Goal: Information Seeking & Learning: Learn about a topic

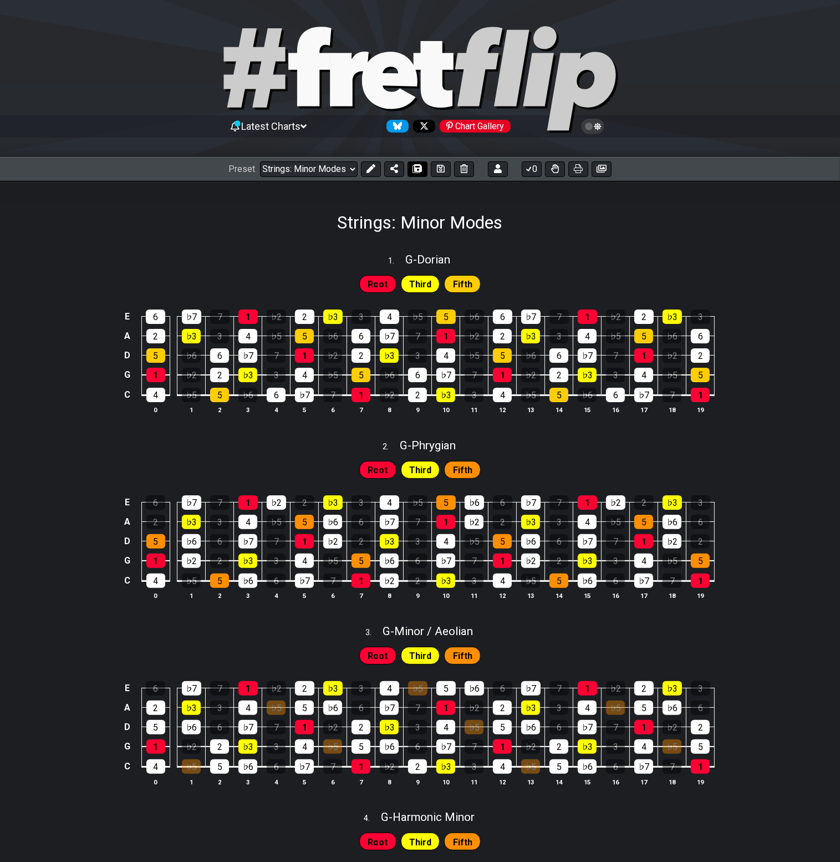
click at [415, 168] on icon at bounding box center [418, 168] width 8 height 9
select select "/0244NZQPE"
click at [418, 171] on icon at bounding box center [418, 168] width 8 height 9
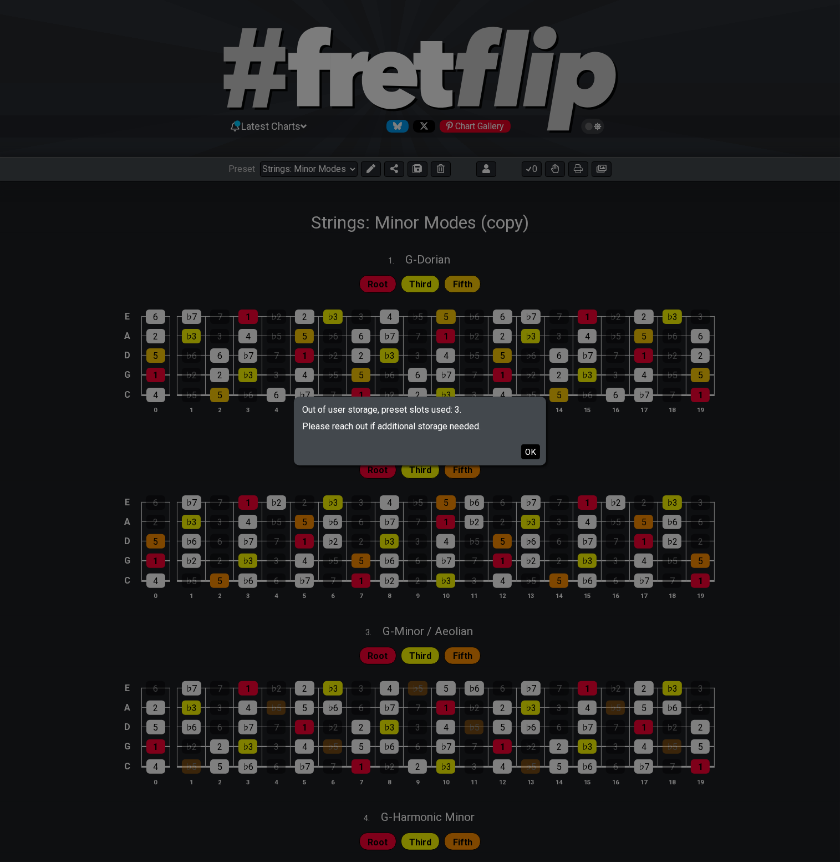
click at [532, 452] on button "OK" at bounding box center [530, 451] width 19 height 15
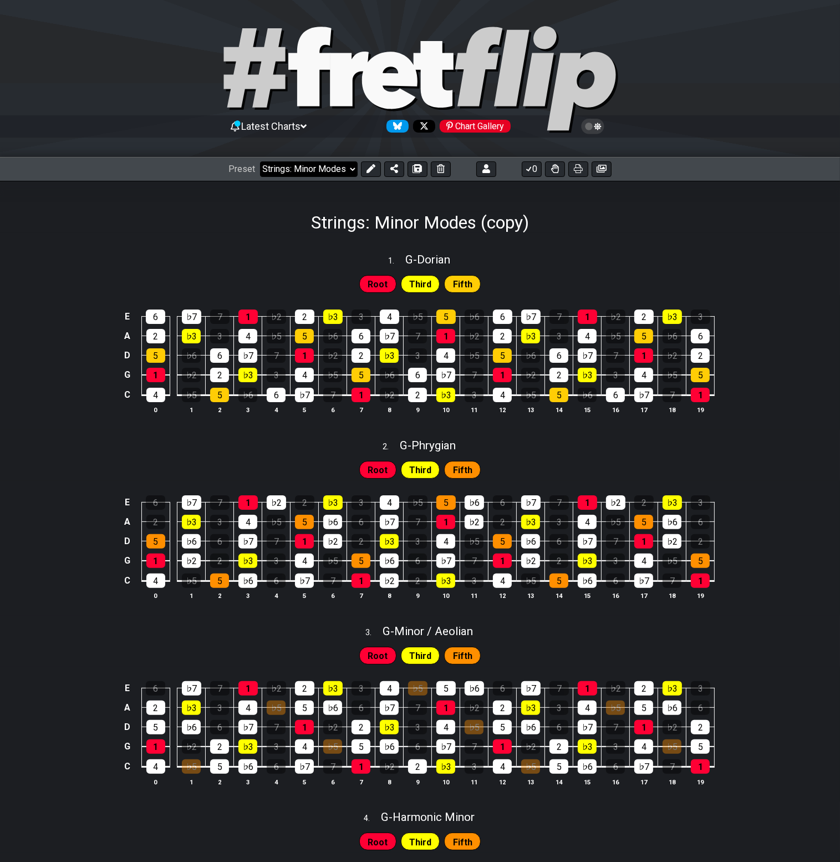
click at [349, 167] on select "Welcome to #fretflip! Initial Preset Custom Preset Strings: Minor Modes Strings…" at bounding box center [309, 169] width 98 height 16
click at [373, 168] on icon at bounding box center [371, 168] width 9 height 9
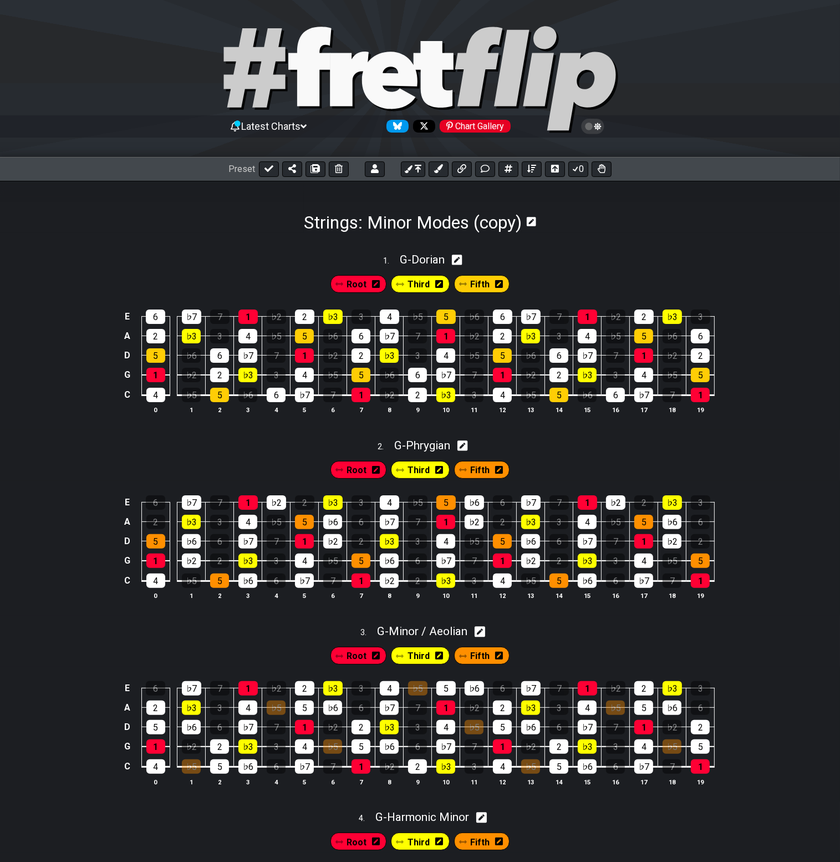
click at [490, 221] on h1 "Strings: Minor Modes (copy)" at bounding box center [413, 222] width 218 height 21
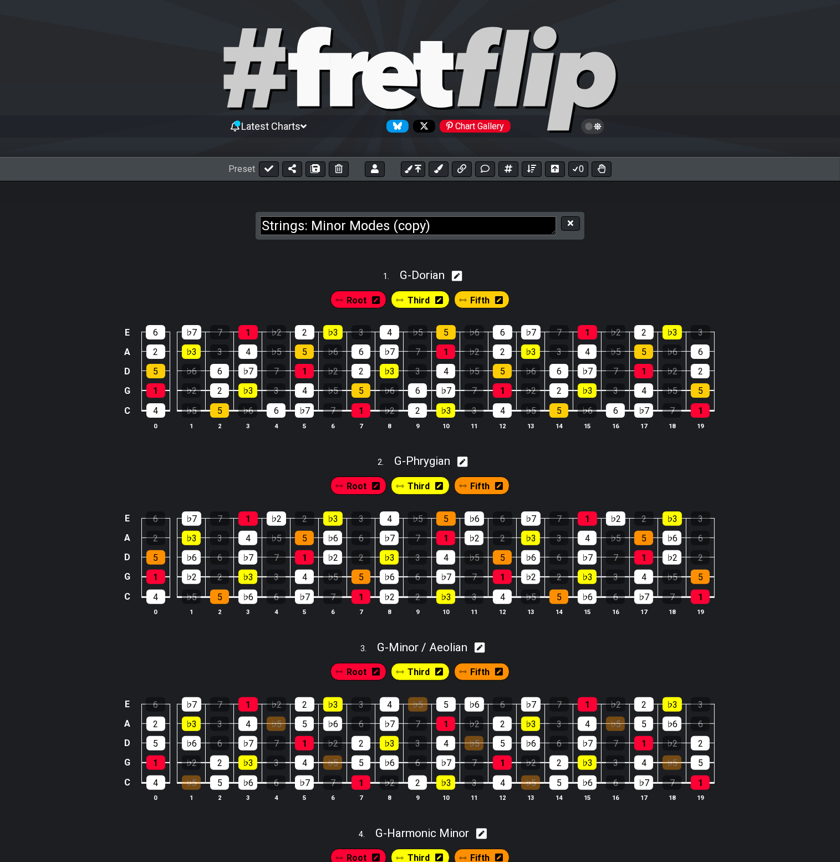
click at [309, 223] on textarea "Strings: Minor Modes (copy)" at bounding box center [408, 225] width 296 height 19
type textarea "Strings: Minor Arpeggios"
click at [435, 271] on span "G - Dorian" at bounding box center [422, 274] width 45 height 13
select select "G"
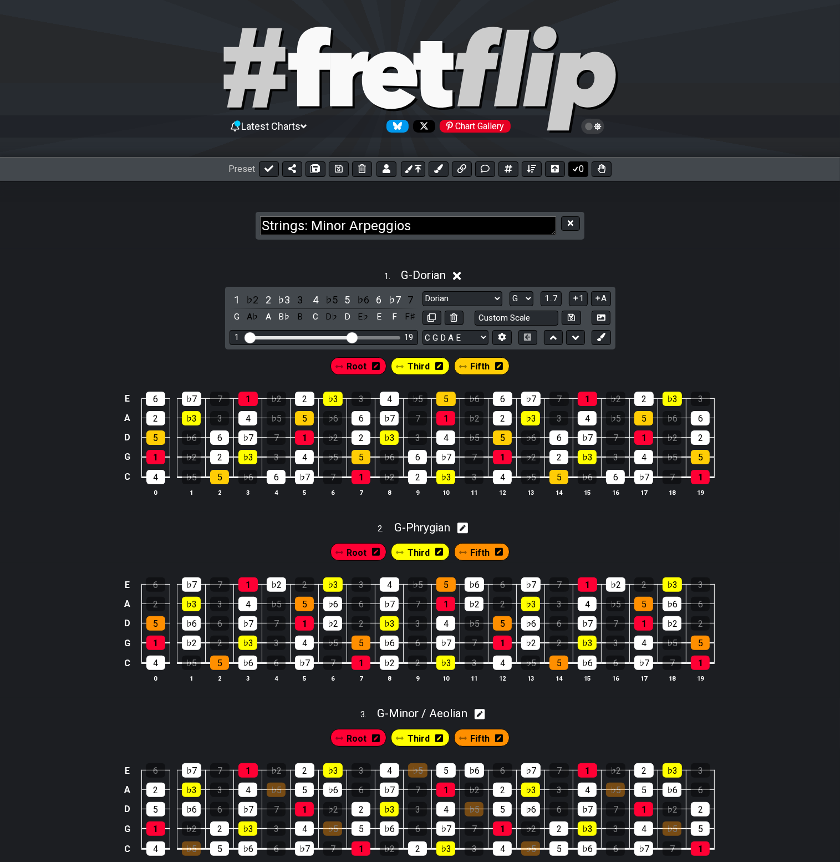
click at [574, 172] on icon at bounding box center [575, 168] width 11 height 9
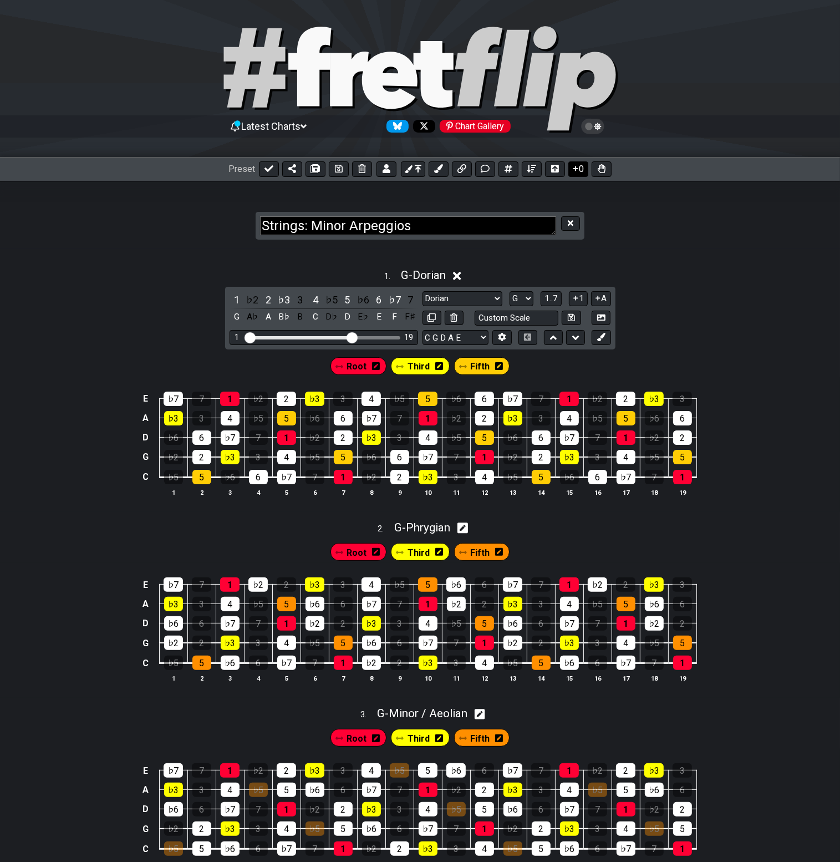
click at [574, 172] on icon at bounding box center [575, 168] width 11 height 9
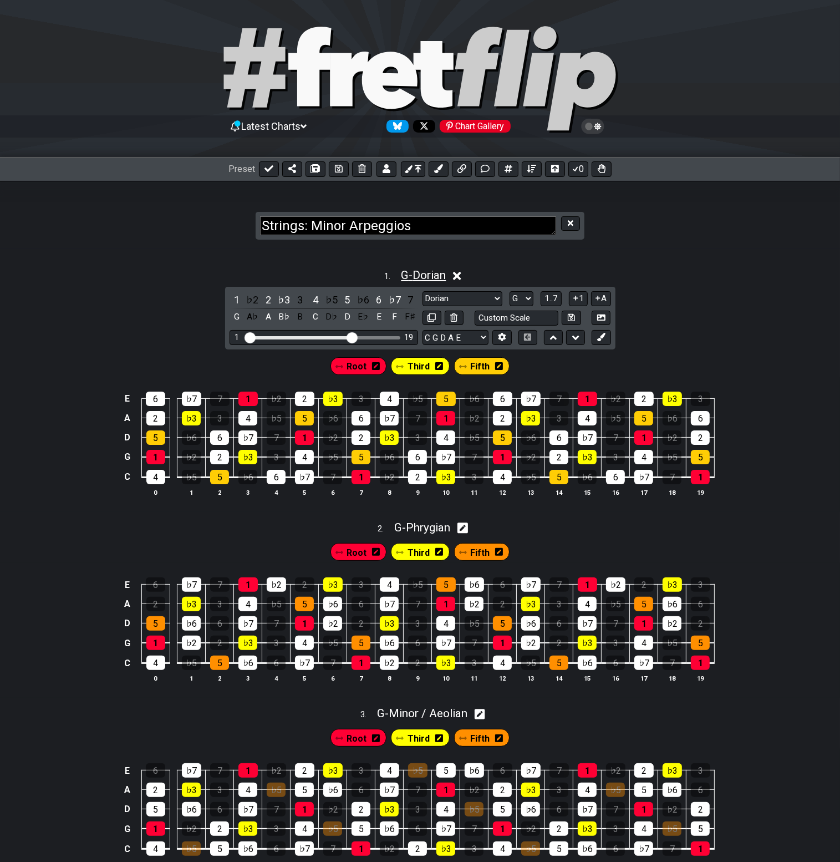
click at [424, 279] on span "G - Dorian" at bounding box center [423, 274] width 45 height 13
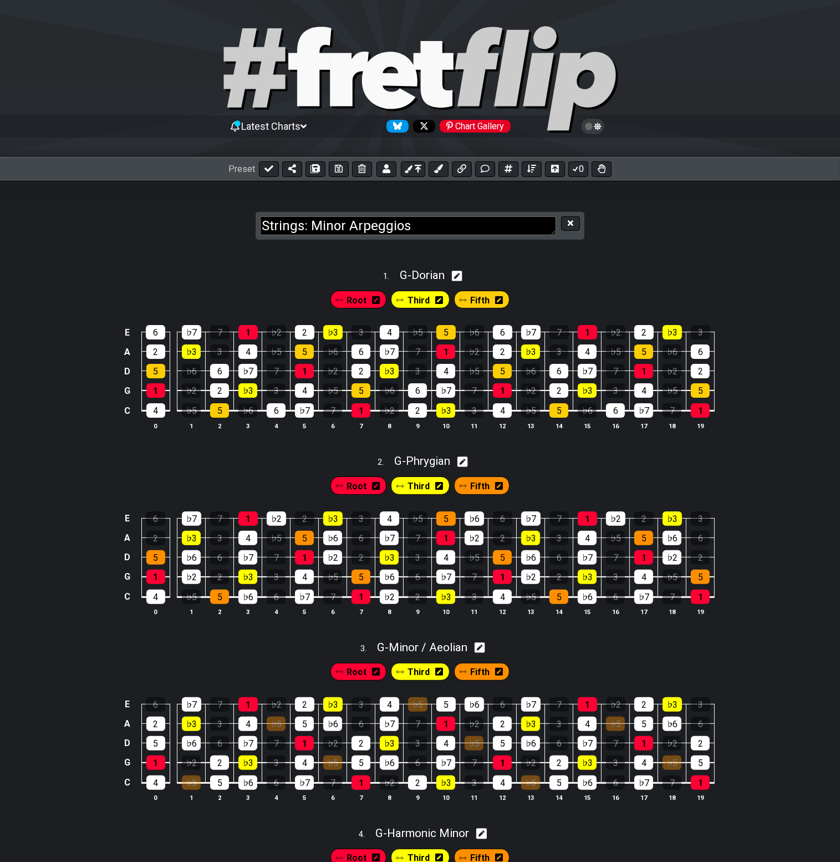
click at [456, 273] on icon at bounding box center [457, 276] width 11 height 11
select select "G"
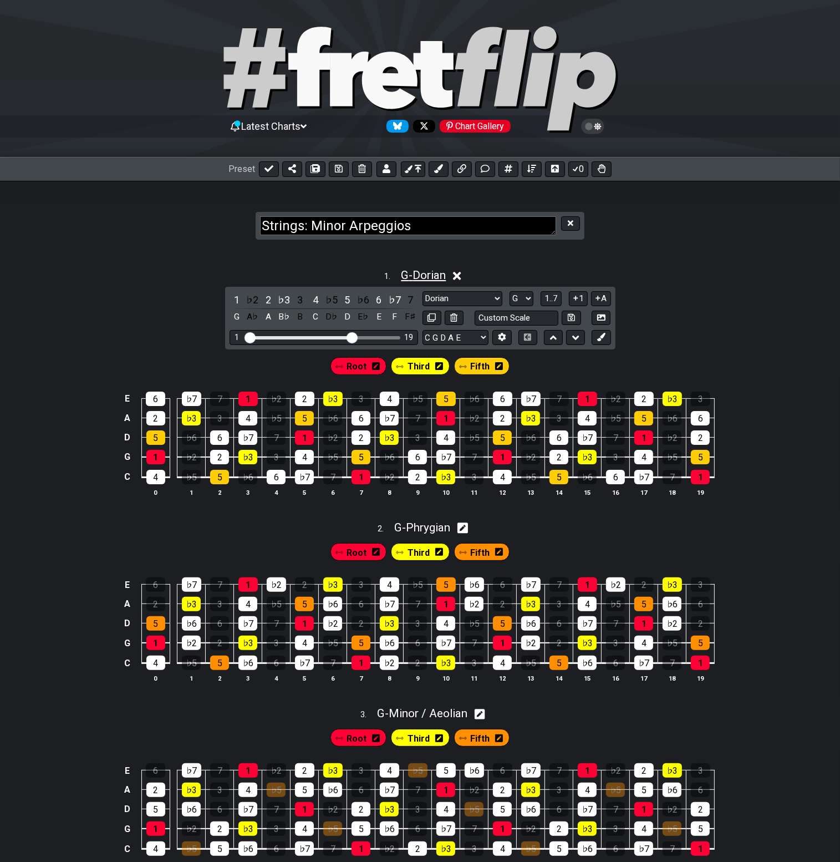
click at [446, 271] on span "G - Dorian" at bounding box center [423, 274] width 45 height 13
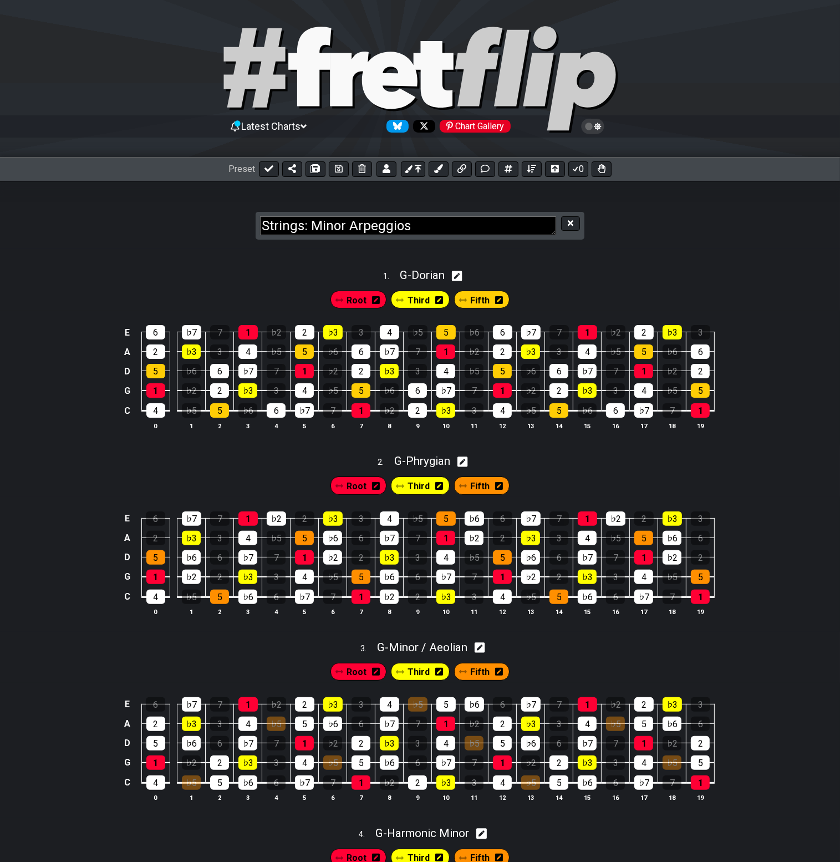
click at [462, 274] on icon at bounding box center [457, 276] width 11 height 12
select select "G"
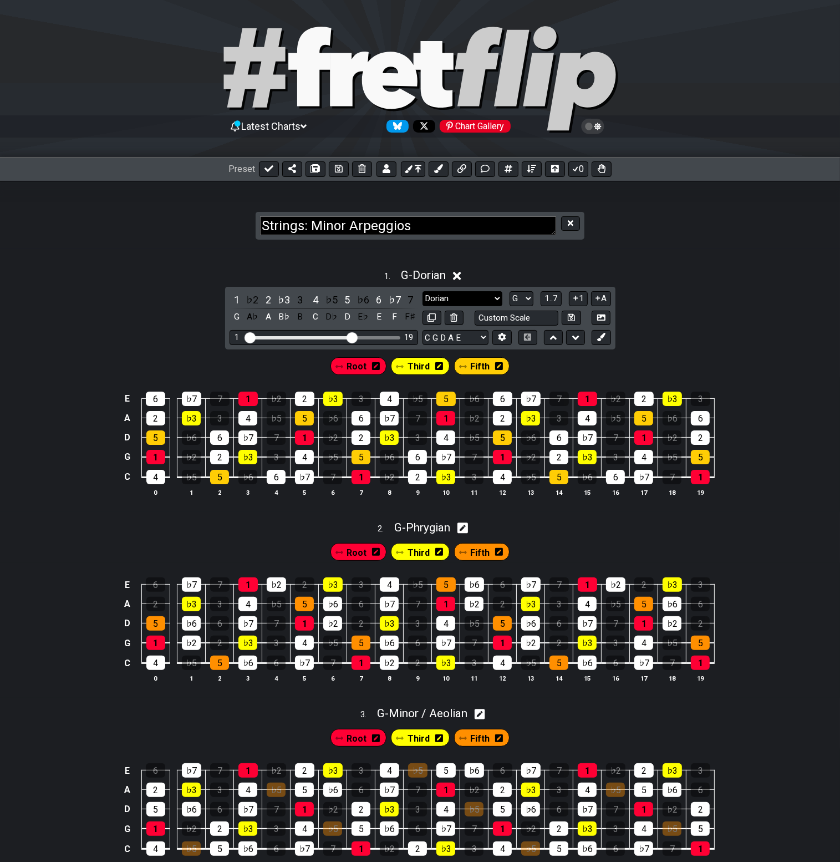
click at [439, 299] on select "[PERSON_NAME] Minor Pentatonic Major Pentatonic Minor Blues Major Blues Major /…" at bounding box center [463, 298] width 80 height 15
click at [430, 274] on span "G - Dorian" at bounding box center [423, 274] width 45 height 13
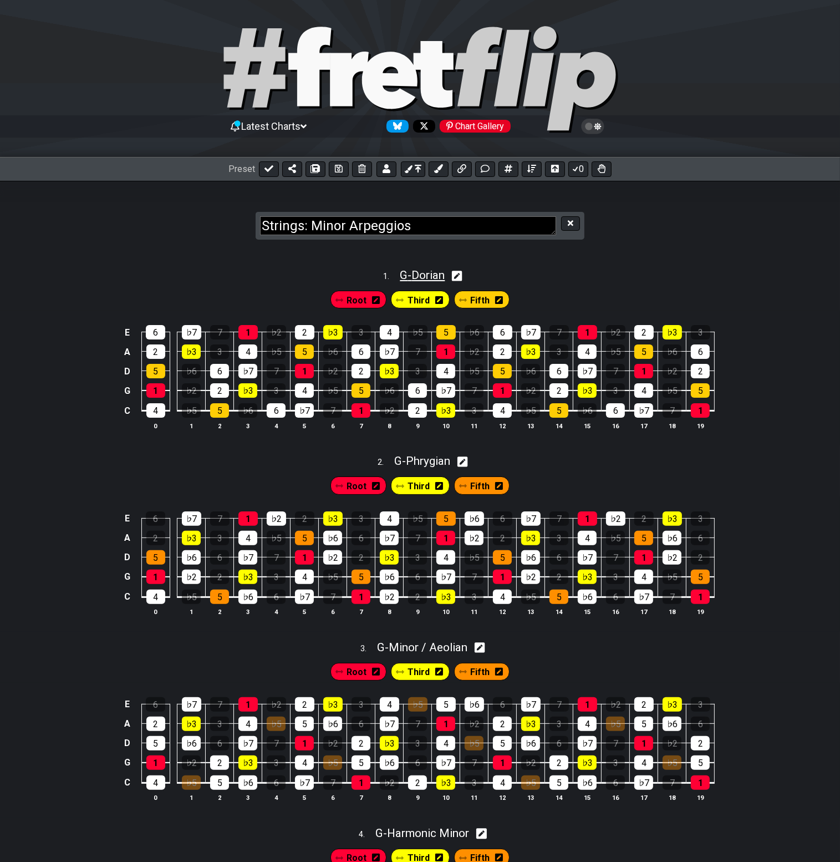
click at [430, 274] on span "G - Dorian" at bounding box center [422, 274] width 45 height 13
select select "G"
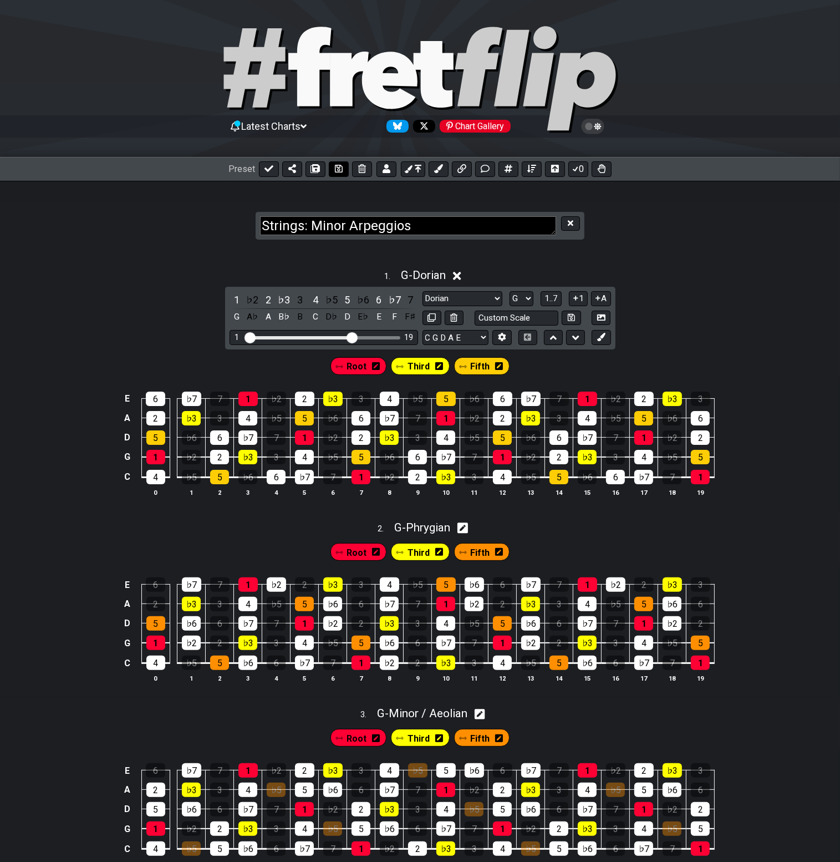
click at [335, 170] on icon at bounding box center [339, 168] width 8 height 9
click at [427, 274] on span "G - Dorian" at bounding box center [423, 274] width 45 height 13
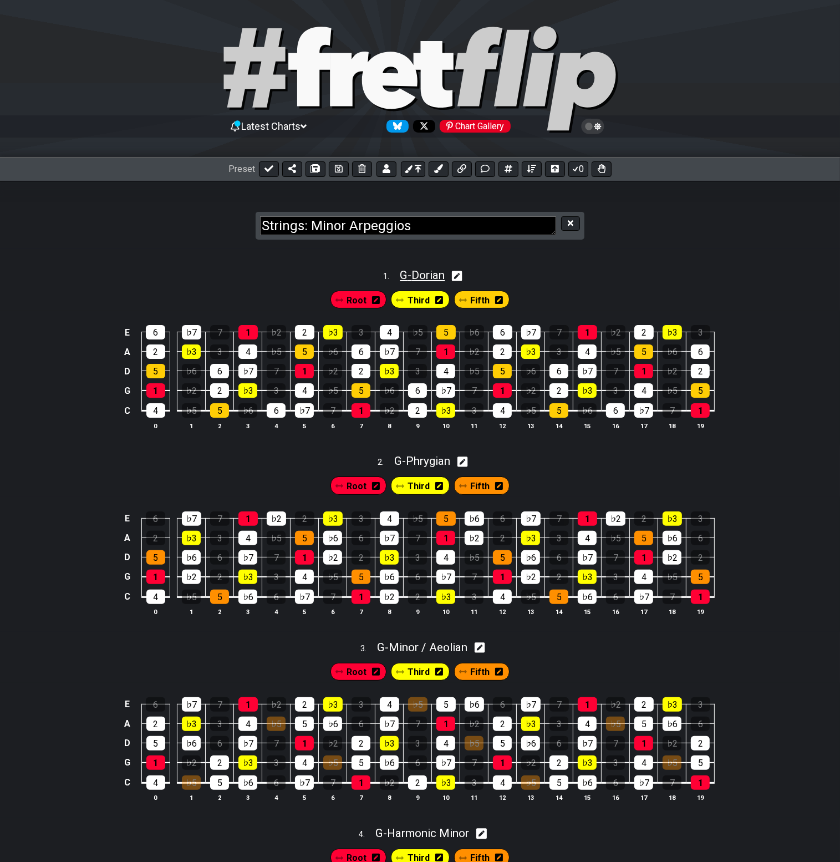
click at [427, 274] on span "G - Dorian" at bounding box center [422, 274] width 45 height 13
select select "G"
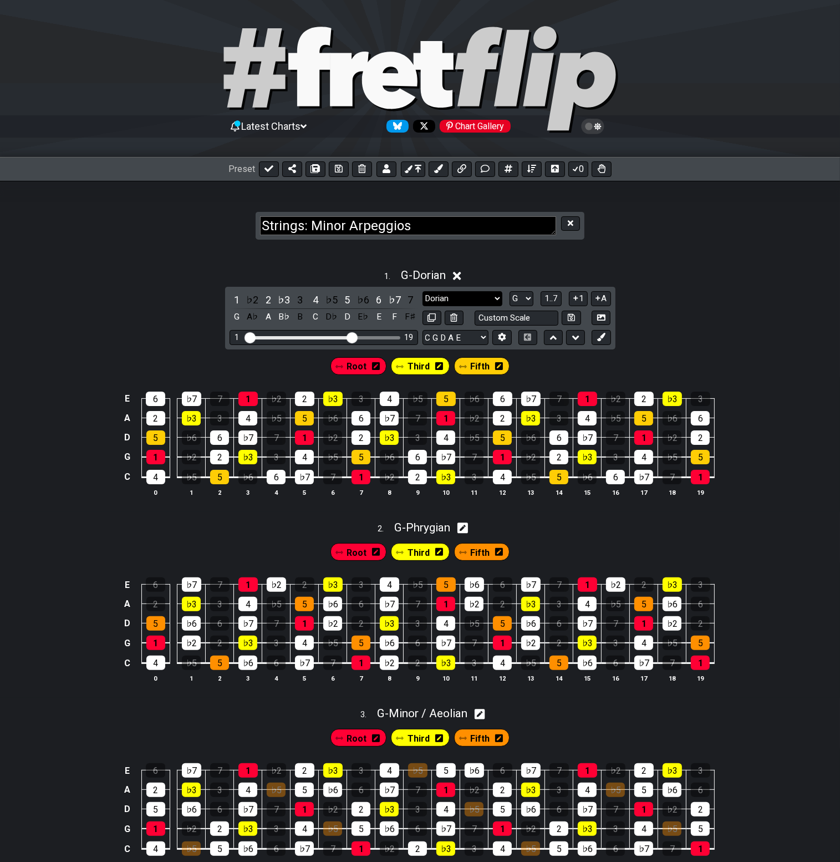
click at [443, 298] on select "[PERSON_NAME] Minor Pentatonic Major Pentatonic Minor Blues Major Blues Major /…" at bounding box center [463, 298] width 80 height 15
select select "Diminished 7th"
click at [423, 291] on select "[PERSON_NAME] Minor Pentatonic Major Pentatonic Minor Blues Major Blues Major /…" at bounding box center [463, 298] width 80 height 15
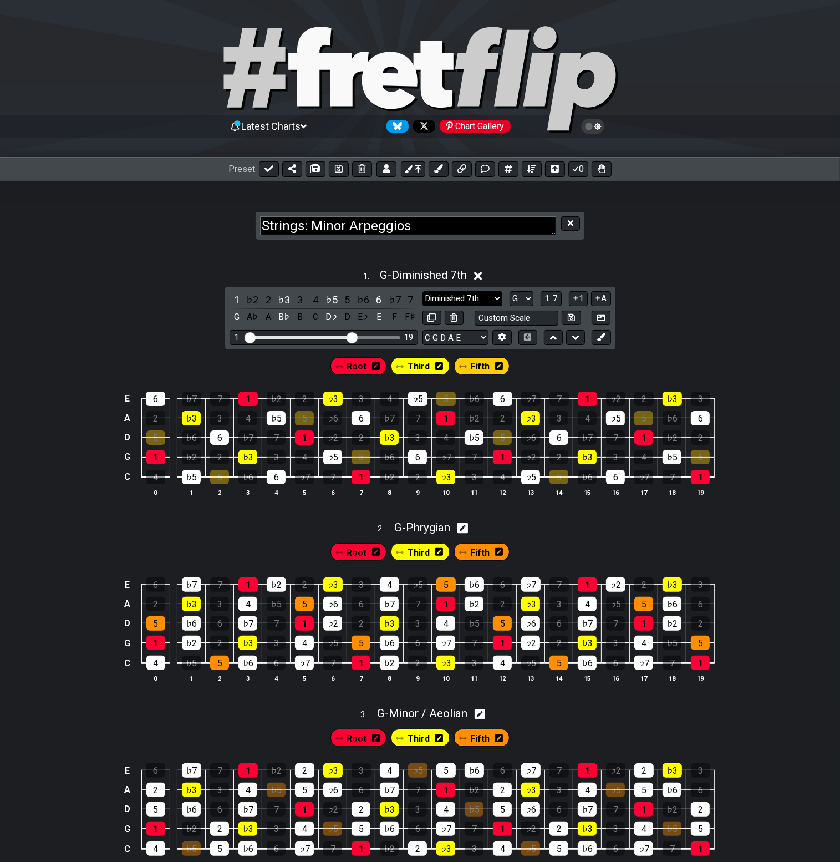
click at [473, 296] on select "[PERSON_NAME] Minor Pentatonic Major Pentatonic Minor Blues Major Blues Major /…" at bounding box center [463, 298] width 80 height 15
click at [756, 332] on div "1 . G - Diminished 7th 1 ♭2 2 ♭3 3 4 ♭5 5 ♭6 6 ♭7 7 G A♭ A B♭ B C D♭ D E♭ E F F…" at bounding box center [420, 387] width 840 height 250
click at [465, 525] on icon at bounding box center [462, 528] width 11 height 11
select select "G"
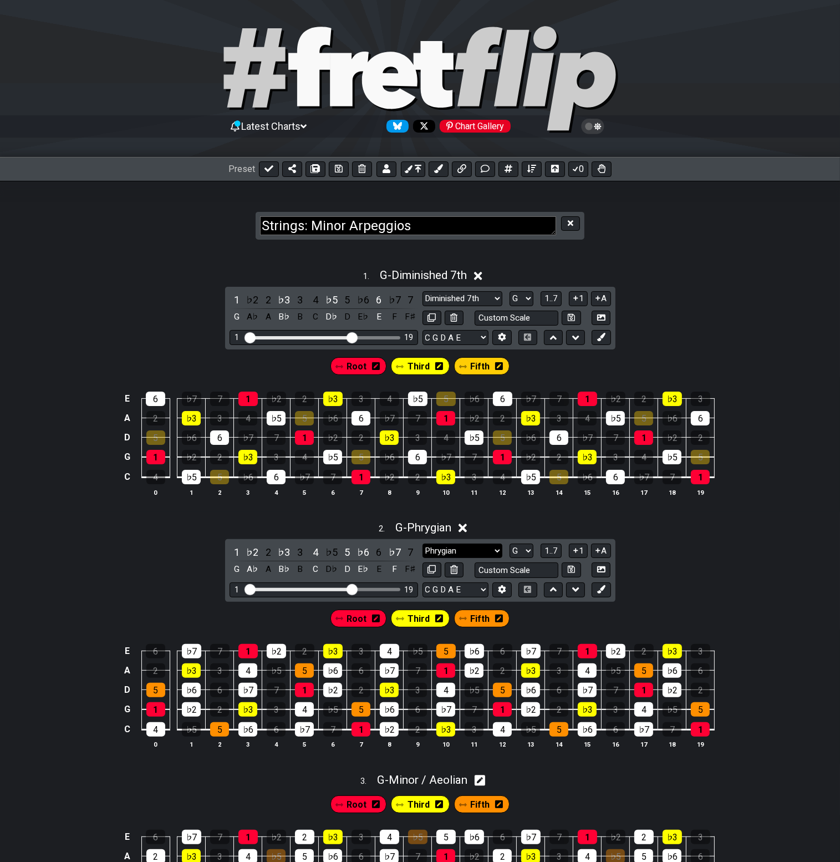
click at [458, 552] on select "Phrygian Root Minor Pentatonic Major Pentatonic Minor Blues Major Blues Major /…" at bounding box center [463, 550] width 80 height 15
select select "Minor 7th flat 5"
click at [423, 543] on select "Phrygian Root Minor Pentatonic Major Pentatonic Minor Blues Major Blues Major /…" at bounding box center [463, 550] width 80 height 15
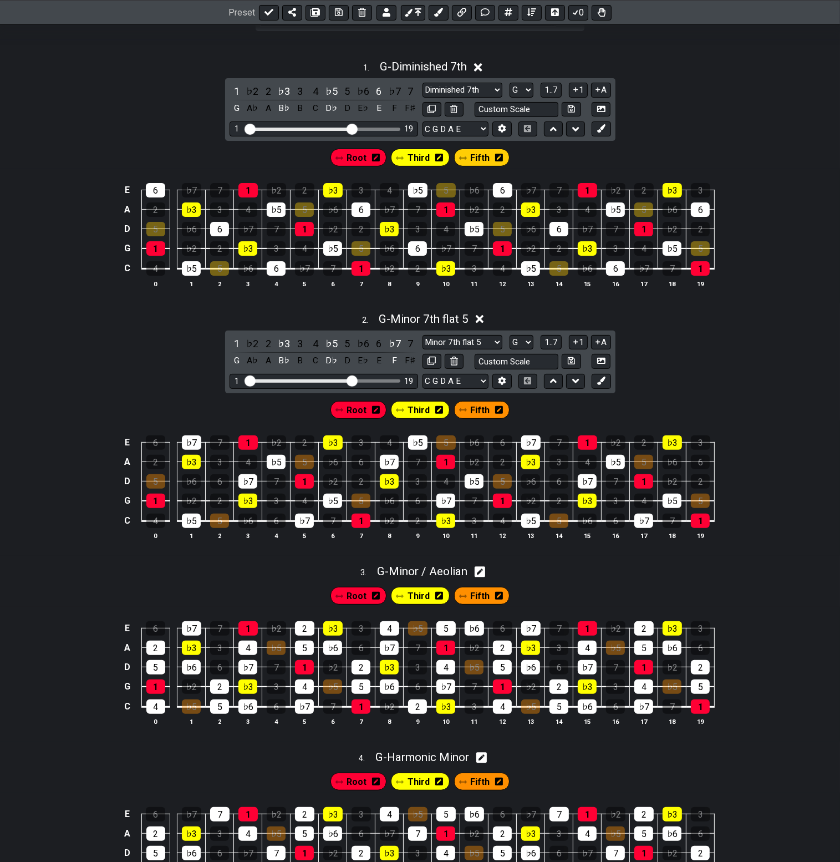
scroll to position [222, 0]
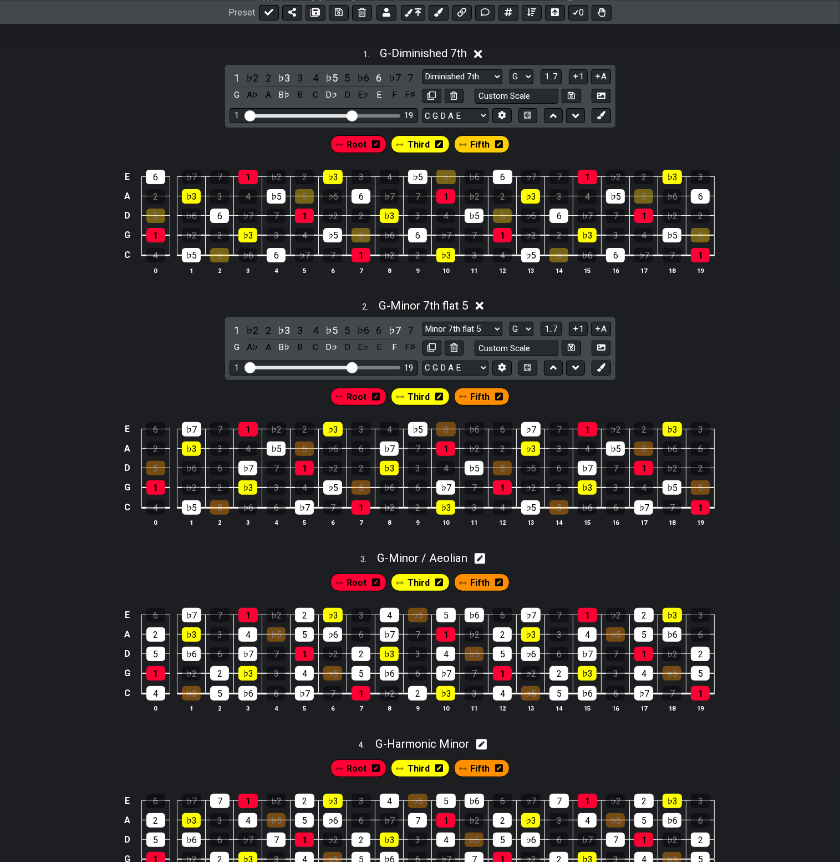
click at [481, 558] on icon at bounding box center [480, 558] width 11 height 12
select select "G"
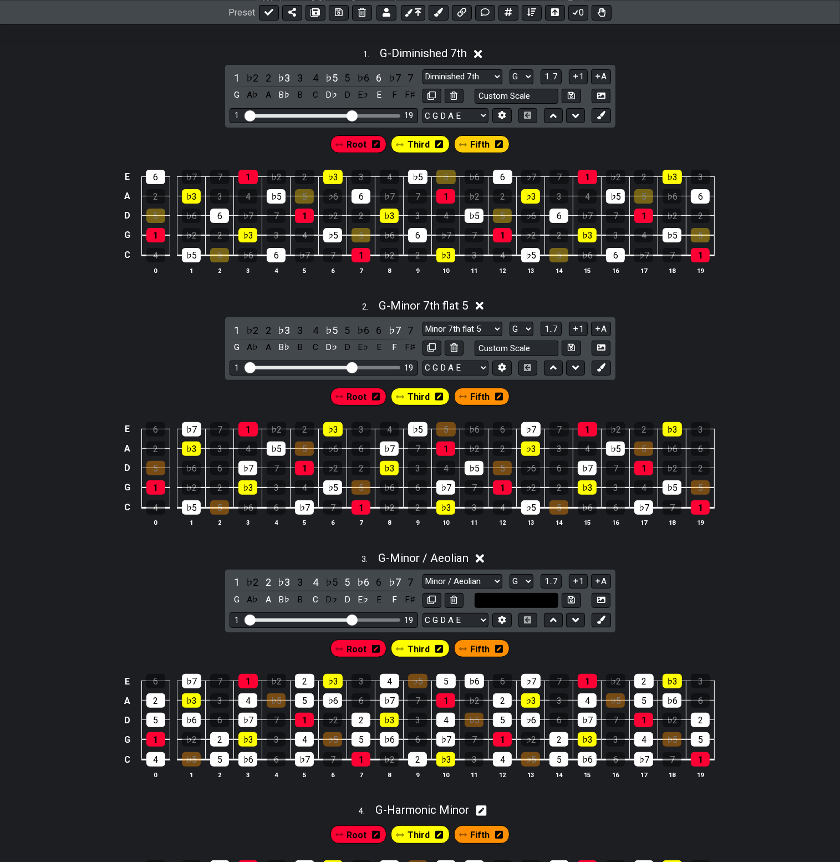
click at [513, 598] on input "text" at bounding box center [517, 600] width 84 height 15
type input "Custom Scale"
click at [661, 579] on div "3 . G - Minor / Aeolian 1 ♭2 2 ♭3 3 4 ♭5 5 ♭6 6 ♭7 7 G A♭ A B♭ B C D♭ D E♭ E F …" at bounding box center [420, 670] width 840 height 250
click at [472, 577] on select "Minor / Aeolian Root Minor Pentatonic Major Pentatonic Minor Blues Major Blues …" at bounding box center [463, 581] width 80 height 15
select select "Augmented"
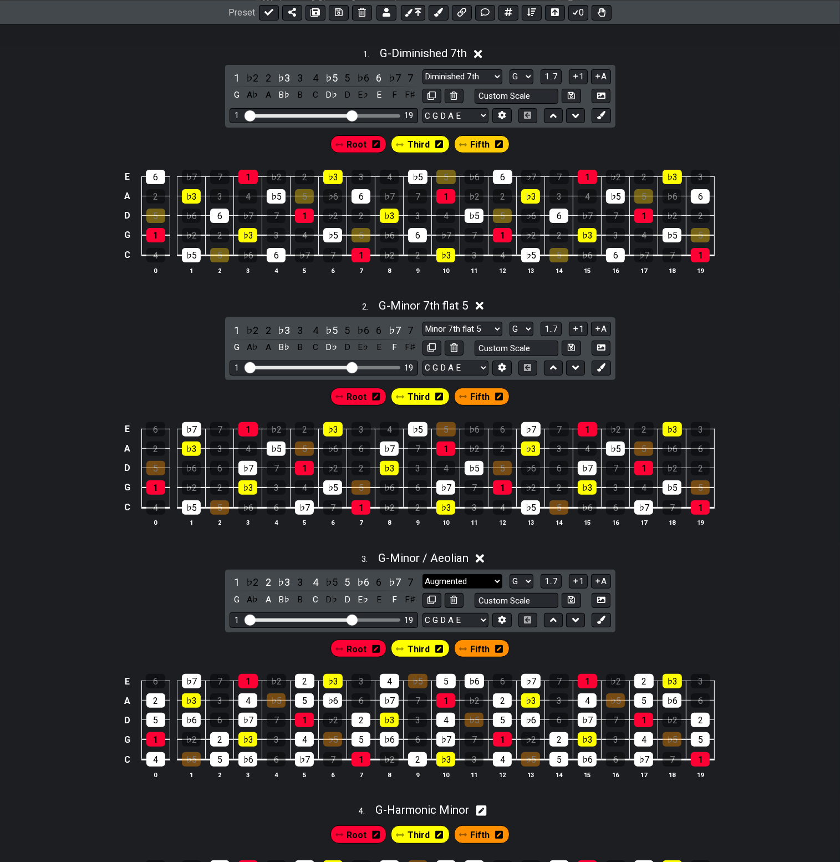
click at [423, 574] on select "Minor / Aeolian Root Minor Pentatonic Major Pentatonic Minor Blues Major Blues …" at bounding box center [463, 581] width 80 height 15
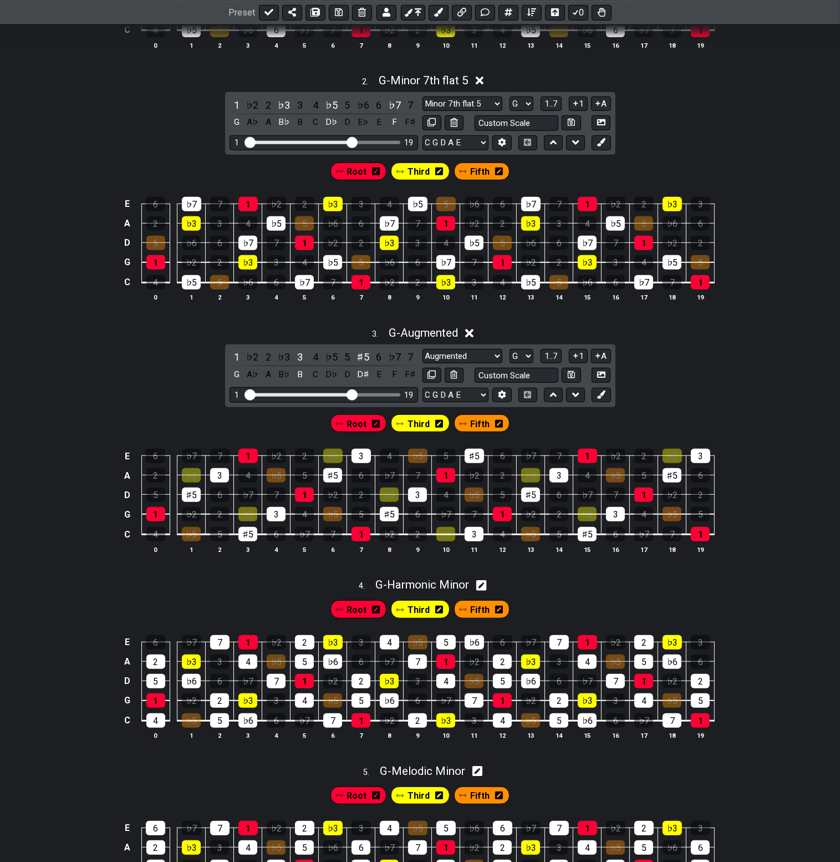
scroll to position [499, 0]
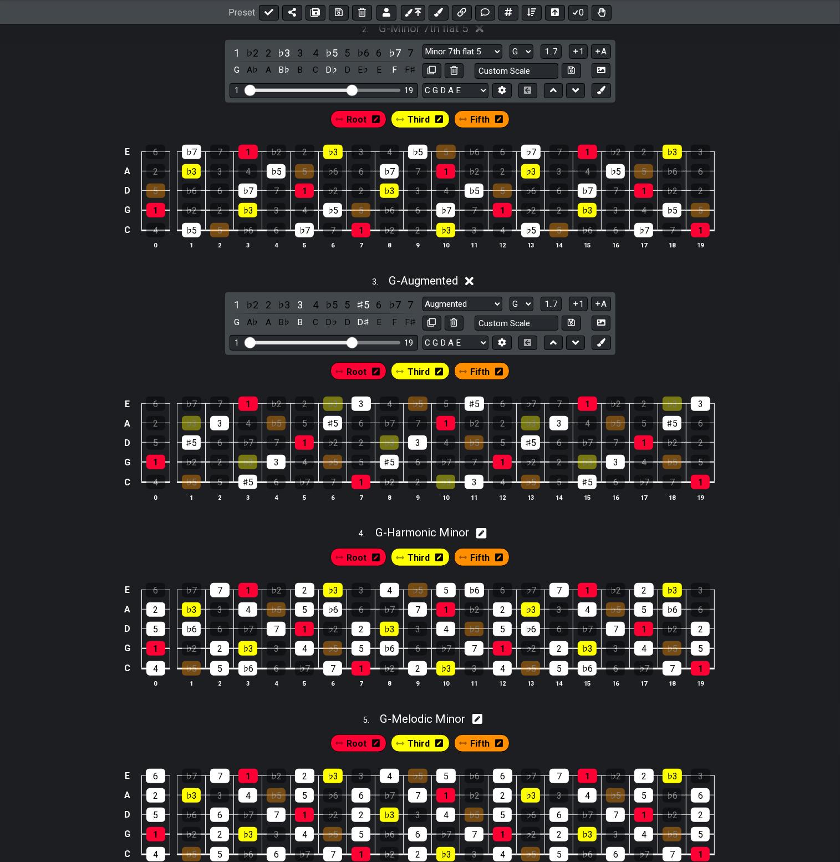
click at [485, 532] on icon at bounding box center [481, 533] width 11 height 12
select select "G"
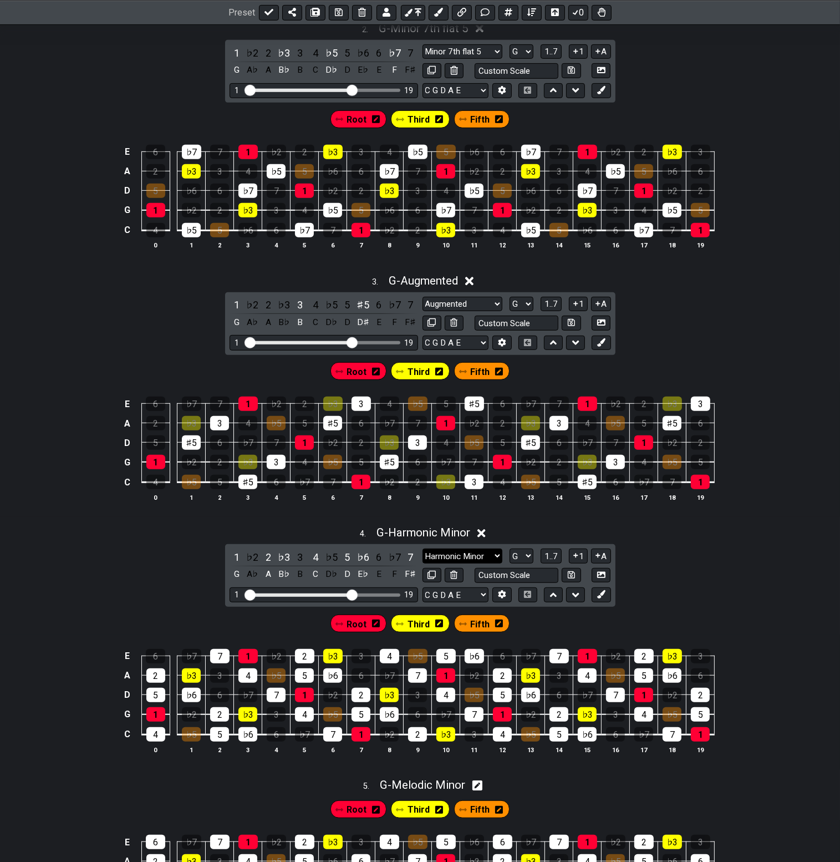
click at [444, 554] on select "Harmonic Minor Harmonic Minor Minor Pentatonic Major Pentatonic Minor Blues Maj…" at bounding box center [463, 555] width 80 height 15
select select "Dominant 7th"
click at [423, 548] on select "Harmonic Minor Harmonic Minor Minor Pentatonic Major Pentatonic Minor Blues Maj…" at bounding box center [463, 555] width 80 height 15
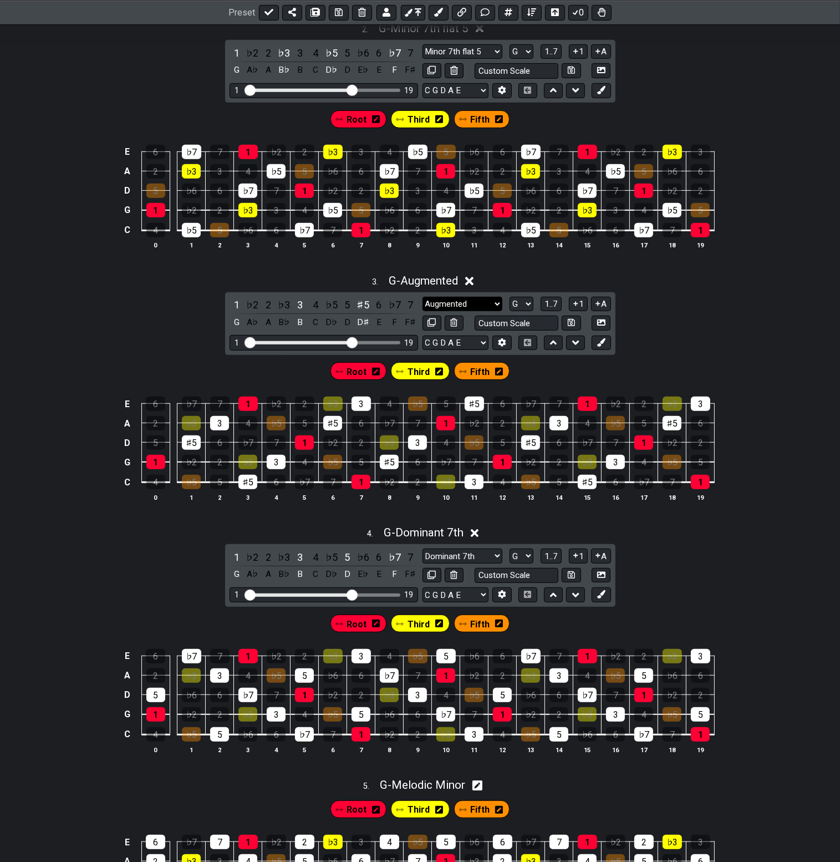
click at [454, 302] on select "Minor / Aeolian Root Minor Pentatonic Major Pentatonic Minor Blues Major Blues …" at bounding box center [463, 304] width 80 height 15
click at [760, 304] on div "3 . G - Augmented 1 ♭2 2 ♭3 3 4 ♭5 5 ♯5 6 ♭7 7 G A♭ A B♭ B C D♭ D D♯ E F F♯ Min…" at bounding box center [420, 392] width 840 height 250
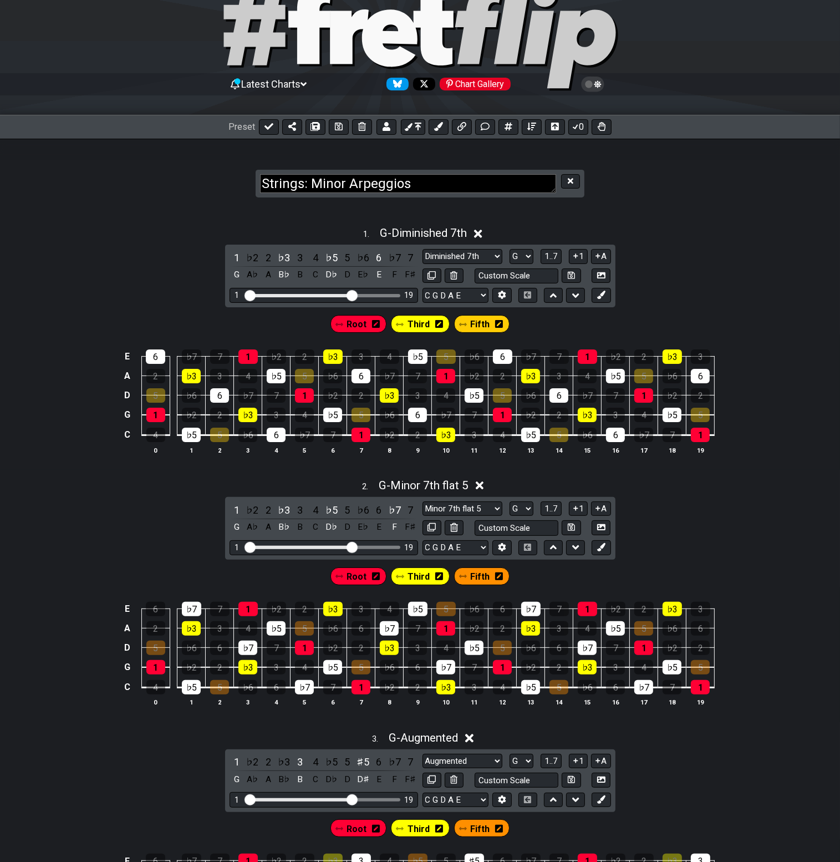
scroll to position [0, 0]
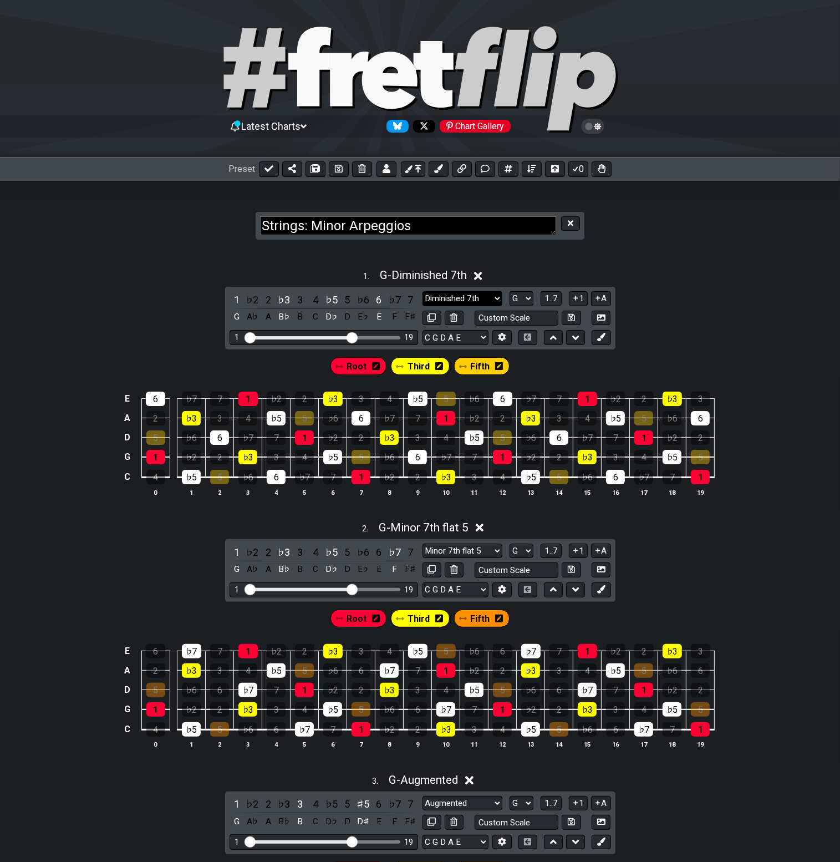
click at [461, 298] on select "[PERSON_NAME] Minor Pentatonic Major Pentatonic Minor Blues Major Blues Major /…" at bounding box center [463, 298] width 80 height 15
click at [314, 232] on textarea "Strings: Minor Arpeggios" at bounding box center [408, 225] width 296 height 19
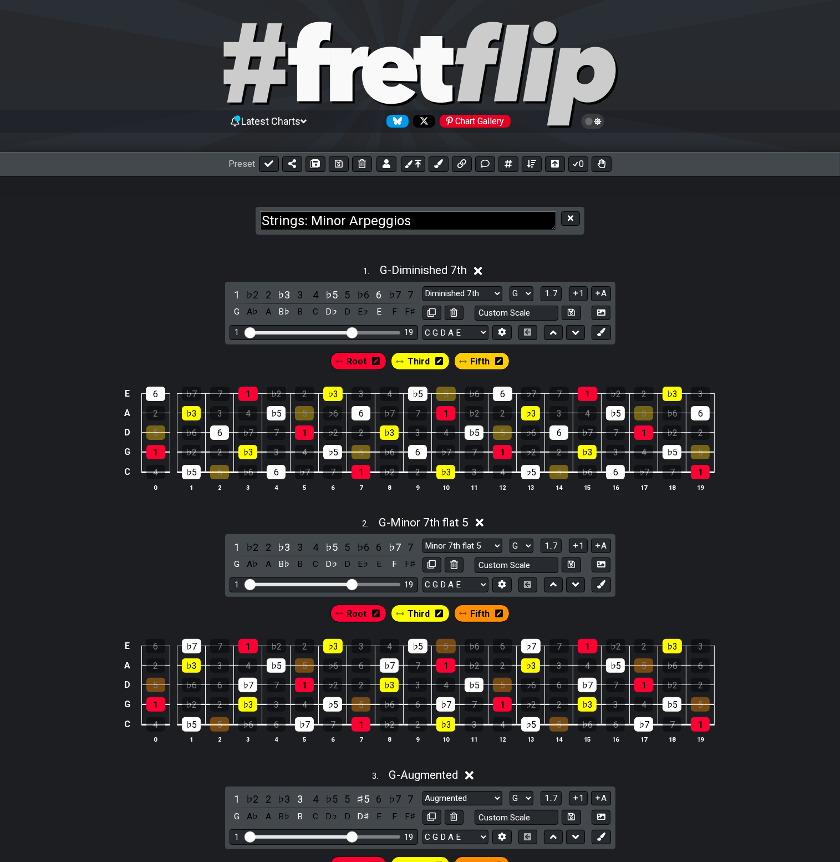
scroll to position [3, 0]
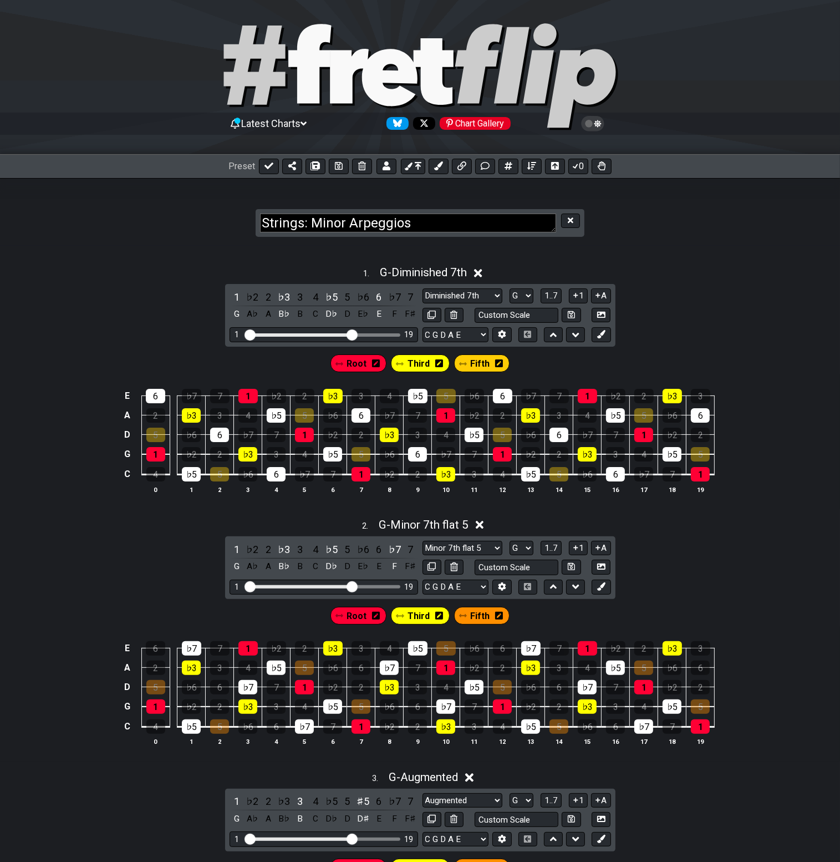
click at [581, 257] on div "1 . G - Diminished 7th 1 ♭2 2 ♭3 3 4 ♭5 5 ♭6 6 ♭7 7 G A♭ A B♭ B C D♭ D E♭ E F F…" at bounding box center [420, 860] width 840 height 1228
click at [340, 171] on button at bounding box center [339, 167] width 20 height 16
click at [708, 238] on section "Strings: Minor Arpeggios" at bounding box center [420, 212] width 840 height 68
click at [705, 238] on section "Strings: Minor Arpeggios" at bounding box center [420, 212] width 840 height 68
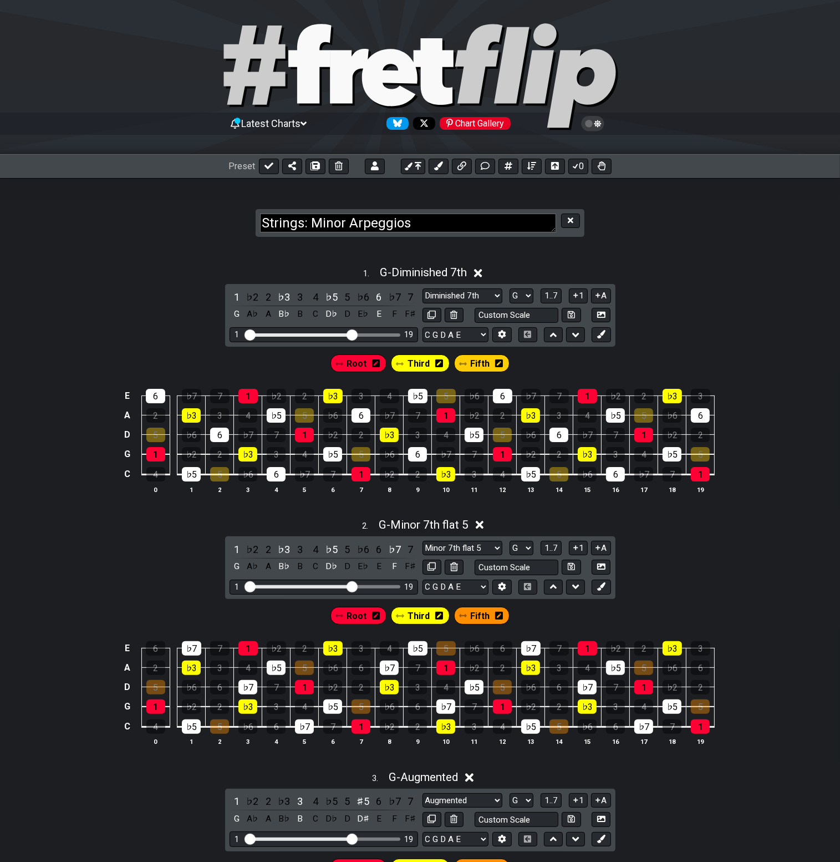
drag, startPoint x: 705, startPoint y: 238, endPoint x: 665, endPoint y: 222, distance: 42.5
click at [698, 236] on section "Strings: Minor Arpeggios" at bounding box center [420, 212] width 840 height 68
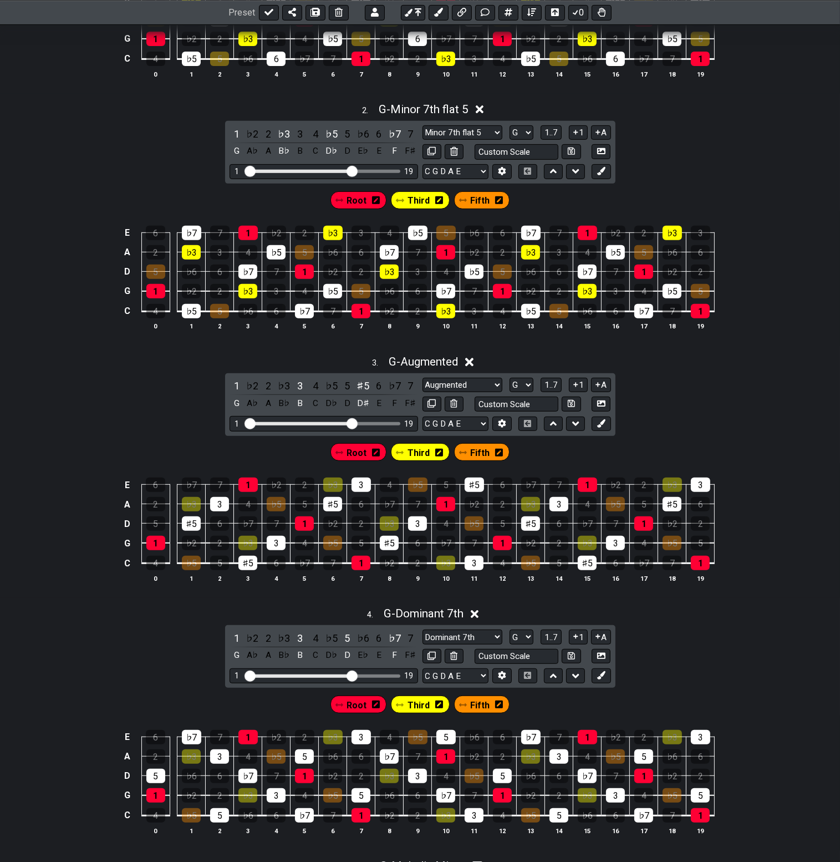
scroll to position [378, 0]
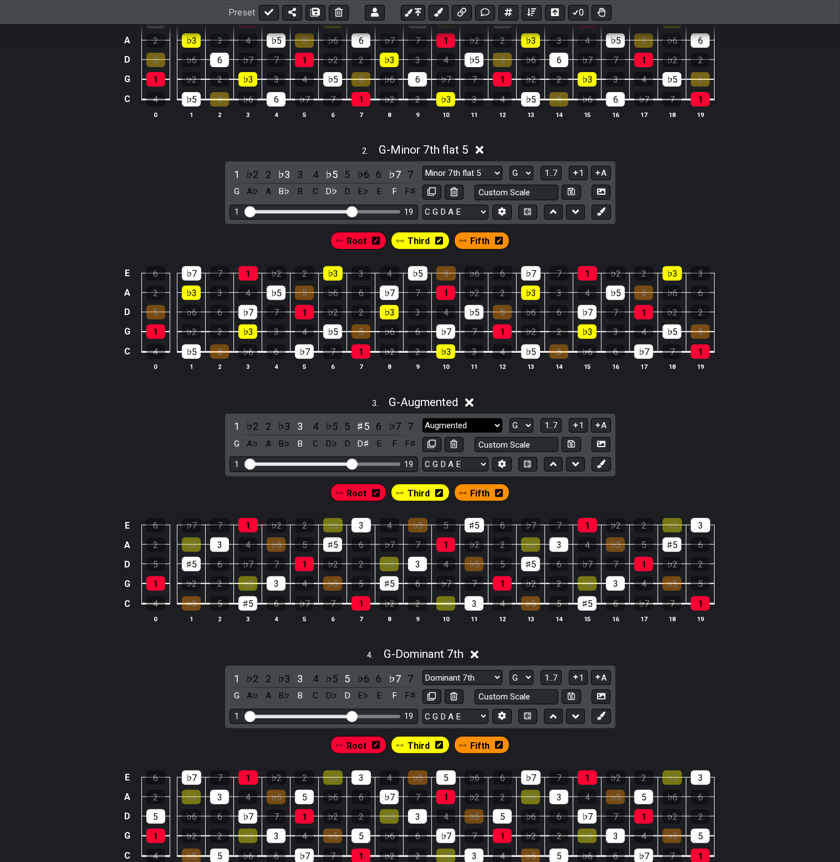
click at [455, 428] on select "Minor / Aeolian Root Minor Pentatonic Major Pentatonic Minor Blues Major Blues …" at bounding box center [463, 425] width 80 height 15
select select "Augmented 7th"
click at [423, 418] on select "Minor / Aeolian Root Minor Pentatonic Major Pentatonic Minor Blues Major Blues …" at bounding box center [463, 425] width 80 height 15
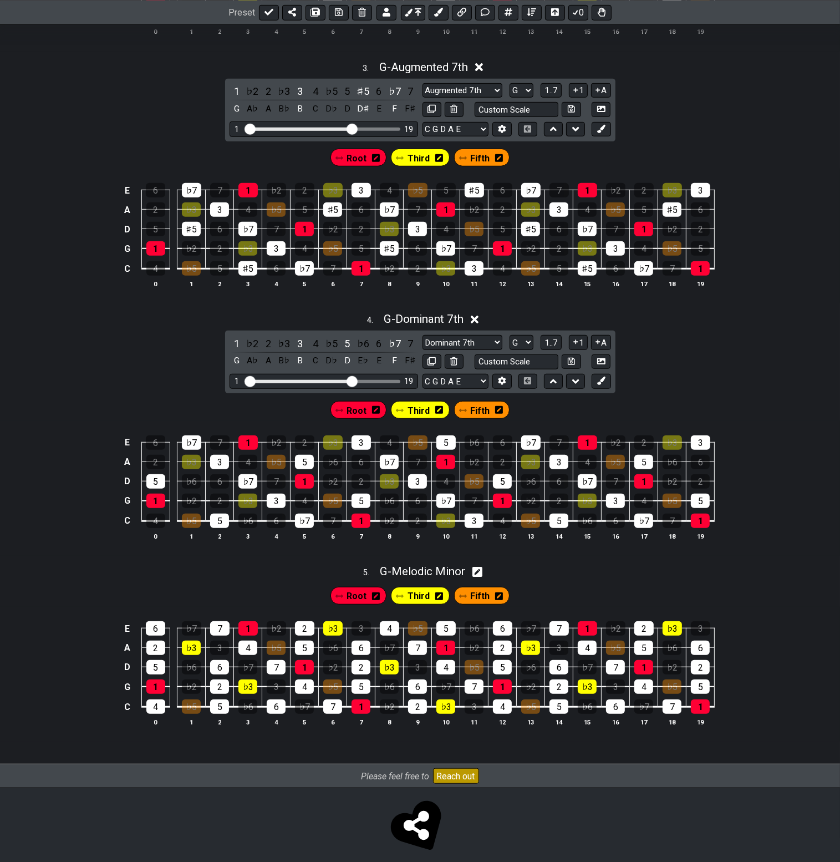
scroll to position [724, 0]
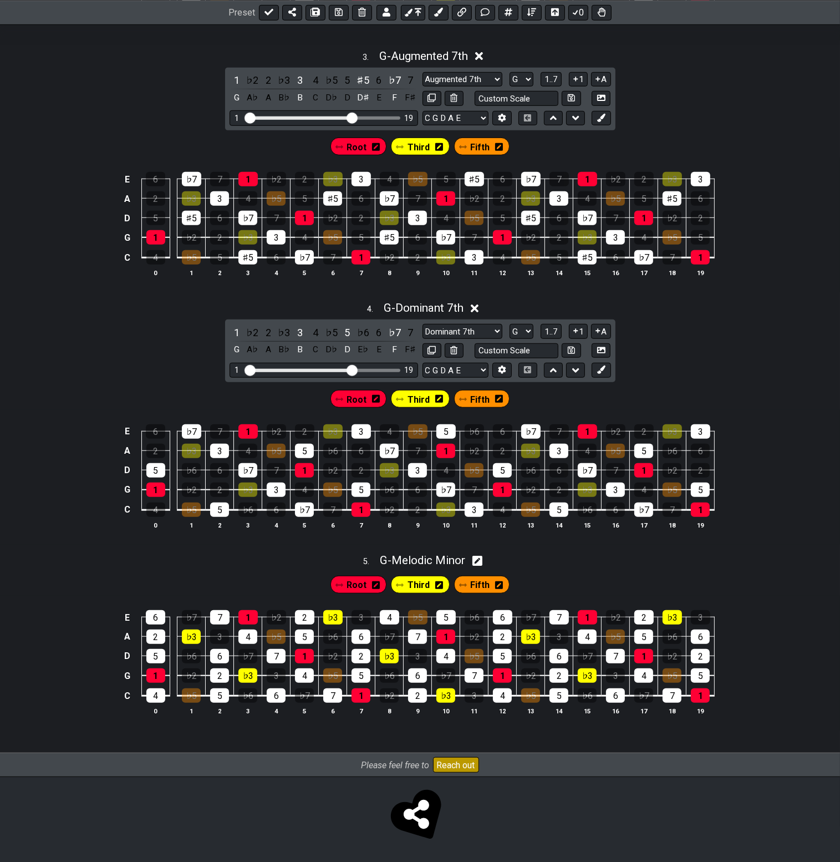
click at [483, 559] on icon at bounding box center [477, 561] width 11 height 11
select select "G"
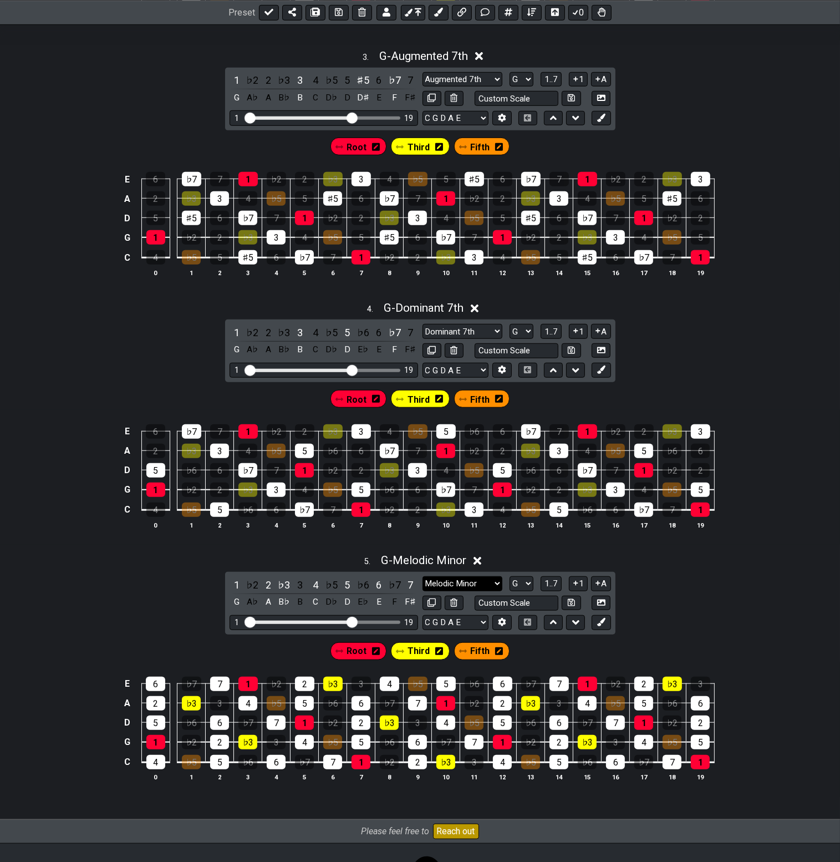
click at [484, 580] on select "Melodic Minor Root Minor Pentatonic Major Pentatonic Minor Blues Major Blues Ma…" at bounding box center [463, 583] width 80 height 15
select select "Diminished"
click at [423, 576] on select "Melodic Minor Root Minor Pentatonic Major Pentatonic Minor Blues Major Blues Ma…" at bounding box center [463, 583] width 80 height 15
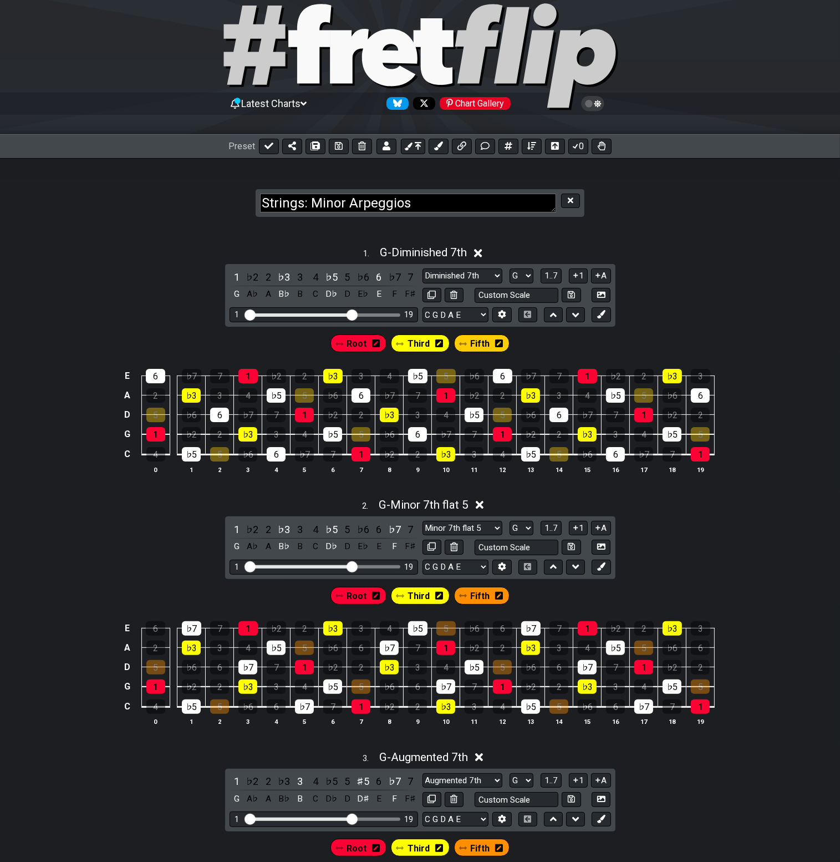
scroll to position [0, 0]
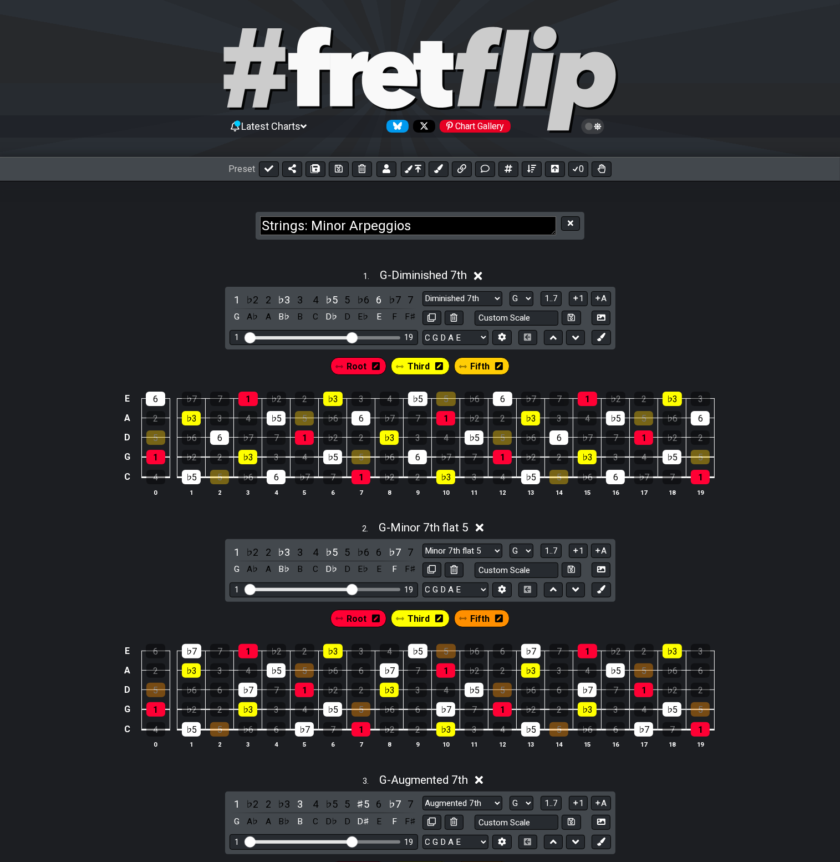
click at [339, 170] on icon at bounding box center [339, 168] width 8 height 9
click at [508, 172] on icon at bounding box center [509, 168] width 8 height 9
select select "A"
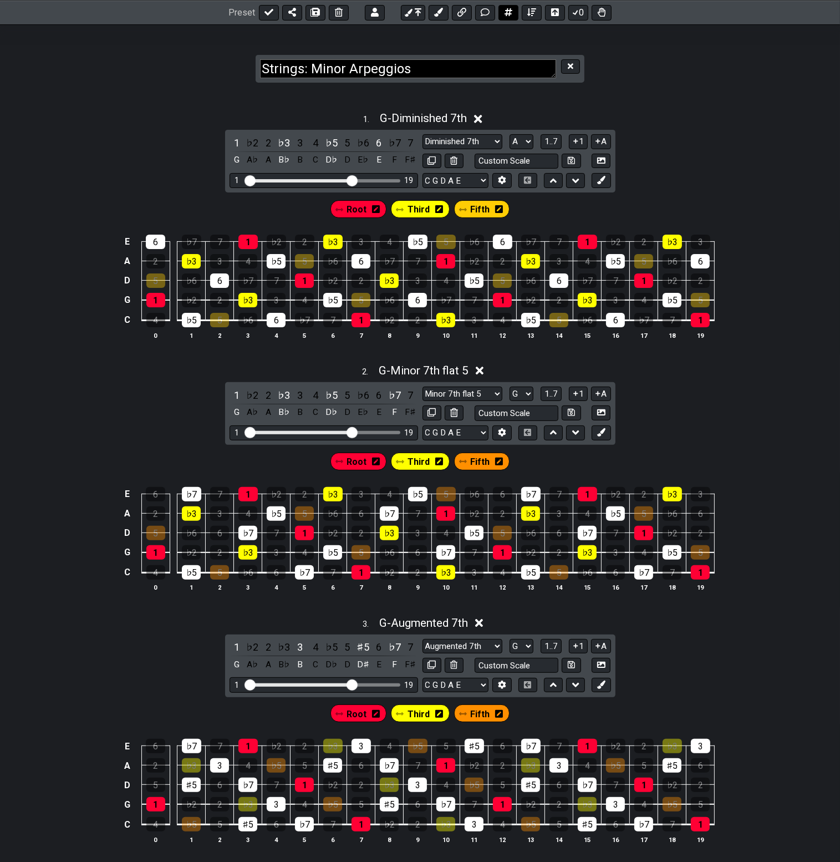
select select "New Scale"
select select "E A D G B E"
select select "Diminished 7th"
select select "Minor 7th flat 5"
select select "Augmented 7th"
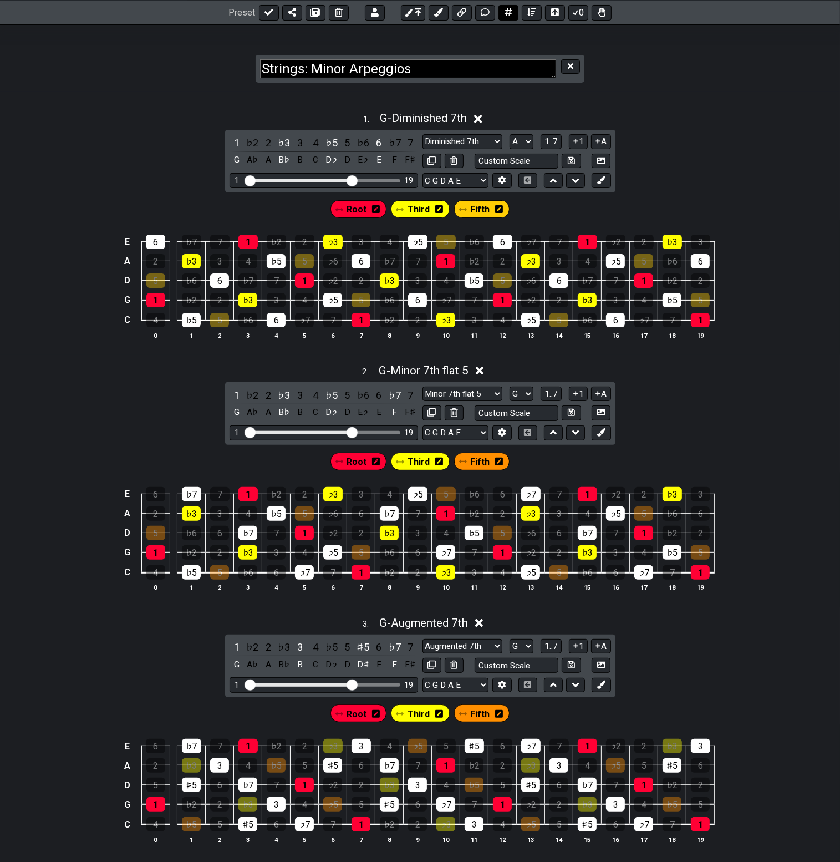
select select "Dominant 7th"
select select "Diminished"
select select "G"
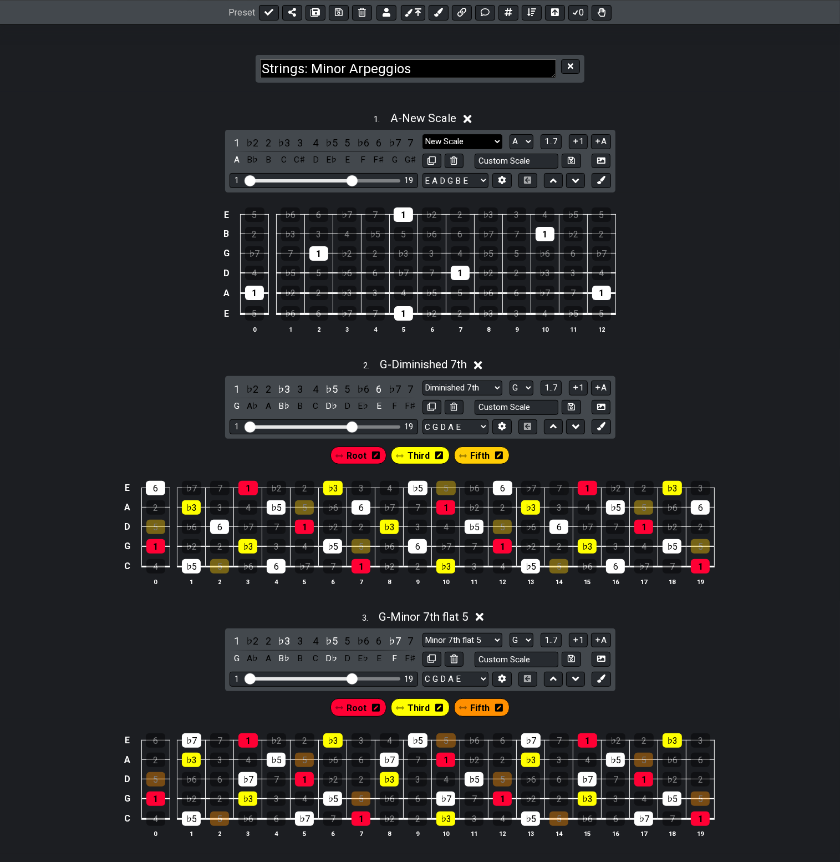
click at [475, 136] on select "New Scale New Scale Minor Pentatonic Major Pentatonic Minor Blues Major Blues M…" at bounding box center [463, 141] width 80 height 15
select select "Augmented"
click at [423, 134] on select "New Scale New Scale Minor Pentatonic Major Pentatonic Minor Blues Major Blues M…" at bounding box center [463, 141] width 80 height 15
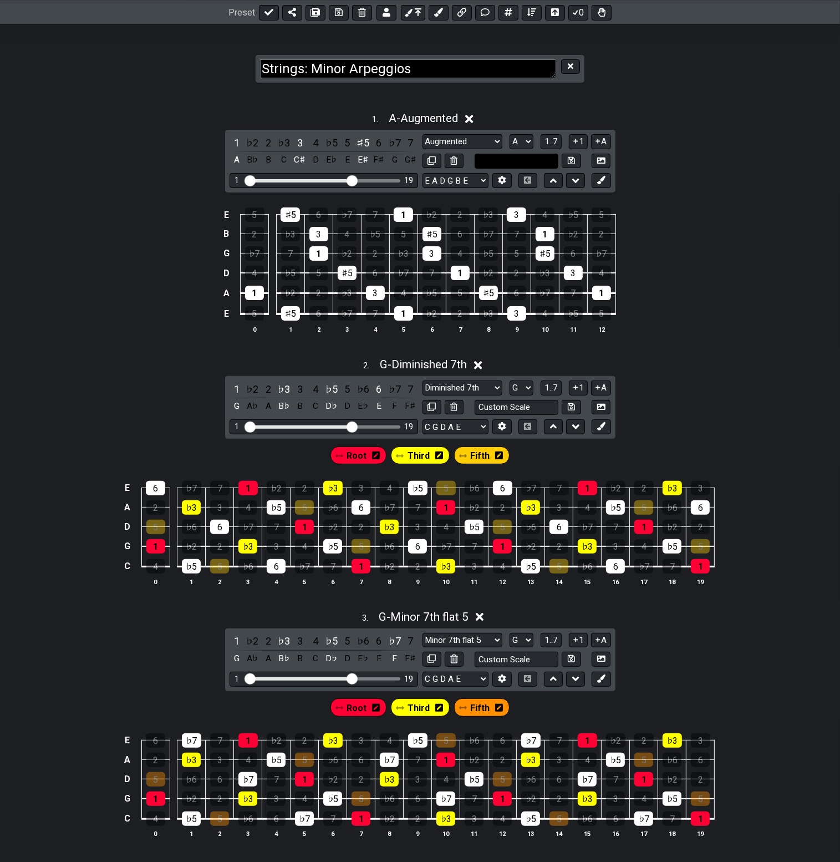
click at [495, 161] on input "text" at bounding box center [517, 161] width 84 height 15
type input "Custom Scale"
click at [645, 162] on div "1 . A - Augmented 1 ♭2 2 ♭3 3 4 ♭5 5 ♯5 6 ♭7 7 A B♭ B C C♯ D E♭ E E♯ F♯ G G♯ Ne…" at bounding box center [420, 227] width 840 height 244
click at [574, 181] on icon at bounding box center [575, 180] width 7 height 11
select select "G"
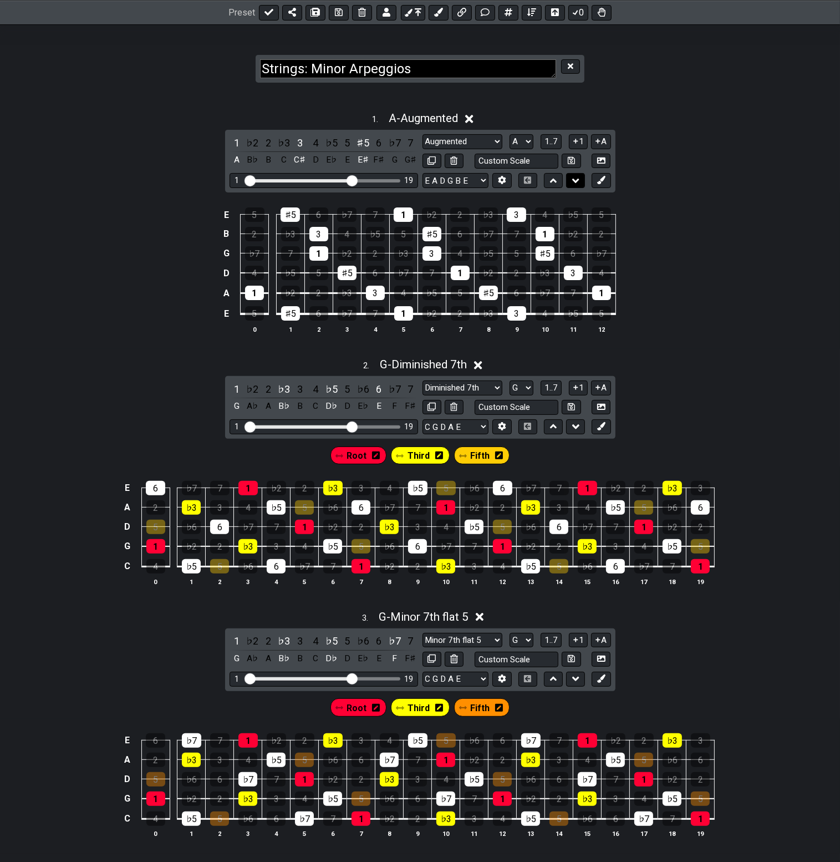
select select "A"
select select "Diminished 7th"
select select "C G D A E"
select select "Augmented"
select select "E A D G B E"
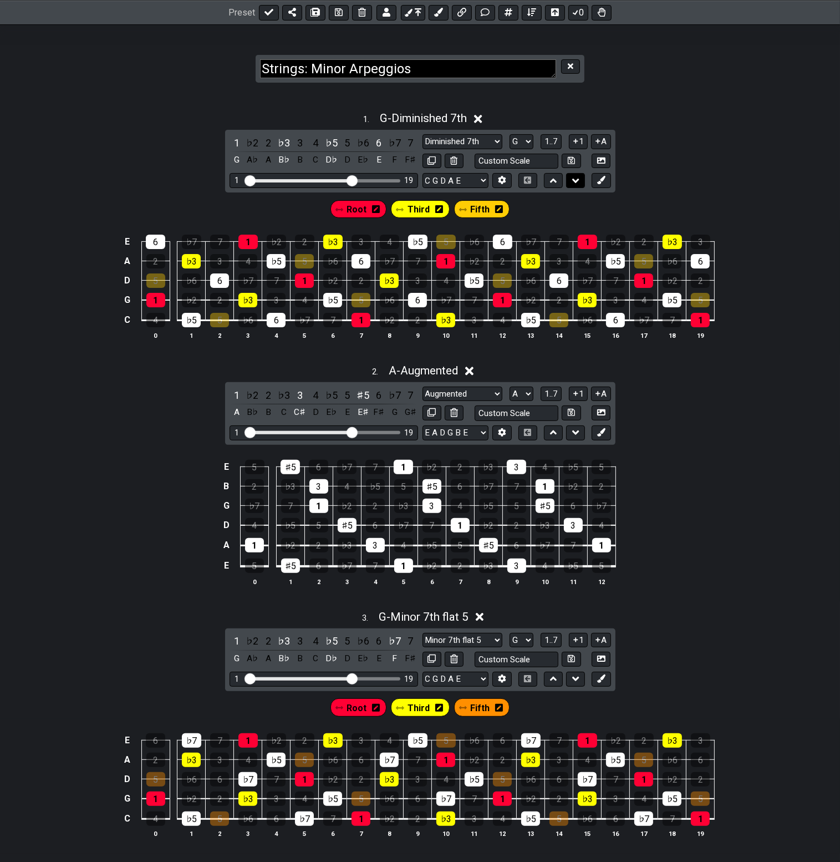
click at [574, 181] on icon at bounding box center [575, 180] width 7 height 11
select select "A"
select select "G"
select select "Augmented"
select select "E A D G B E"
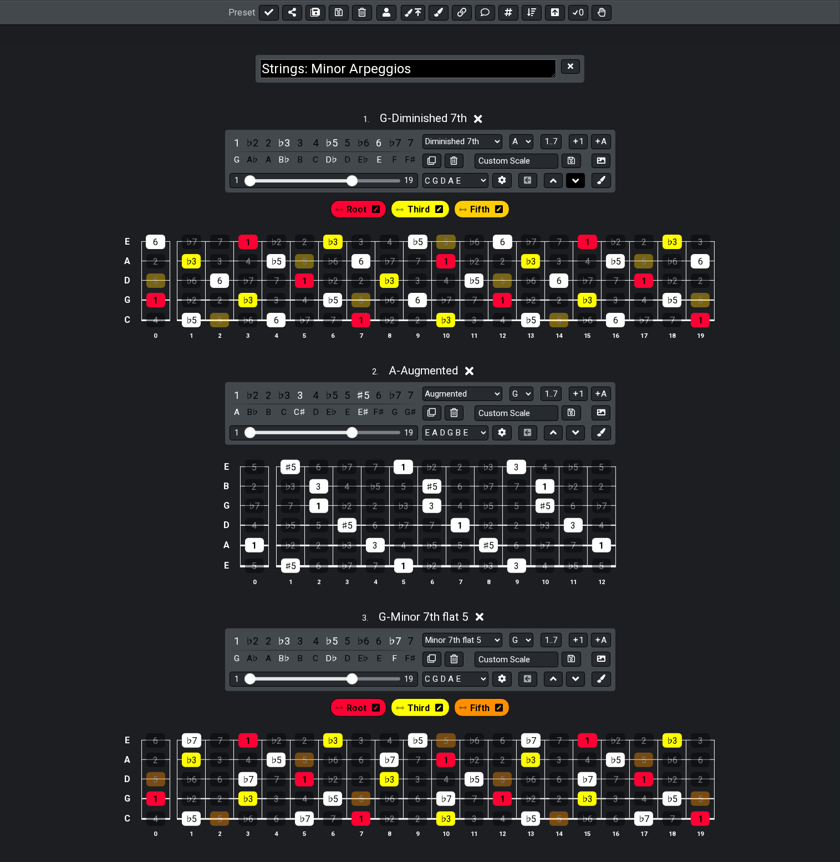
select select "Diminished 7th"
select select "C G D A E"
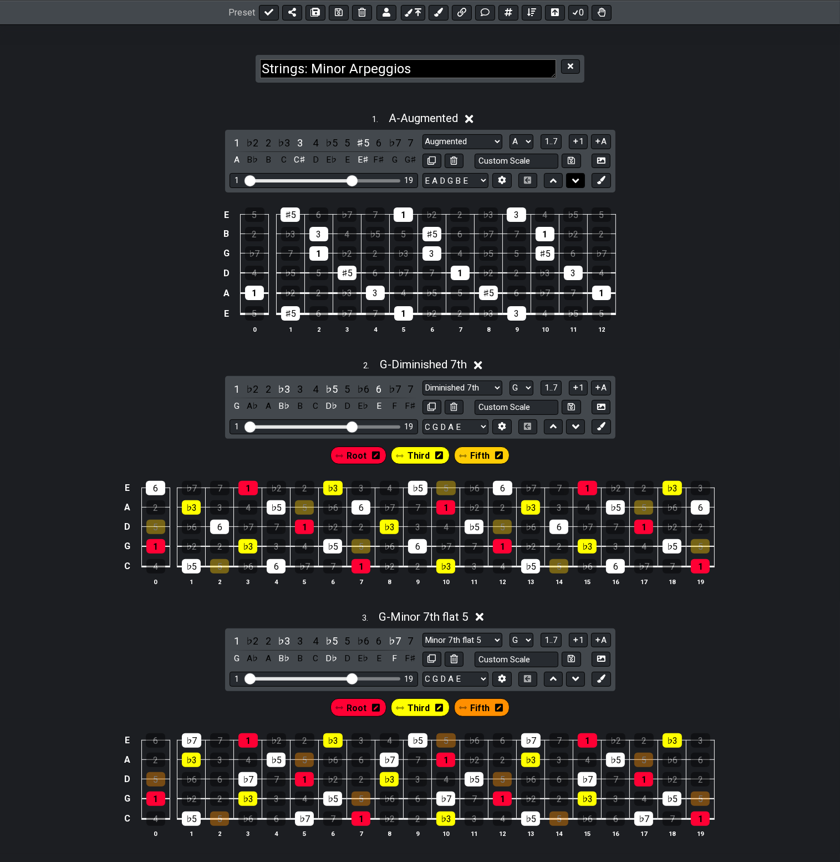
click at [574, 181] on icon at bounding box center [575, 180] width 7 height 11
select select "G"
select select "A"
select select "Diminished 7th"
select select "C G D A E"
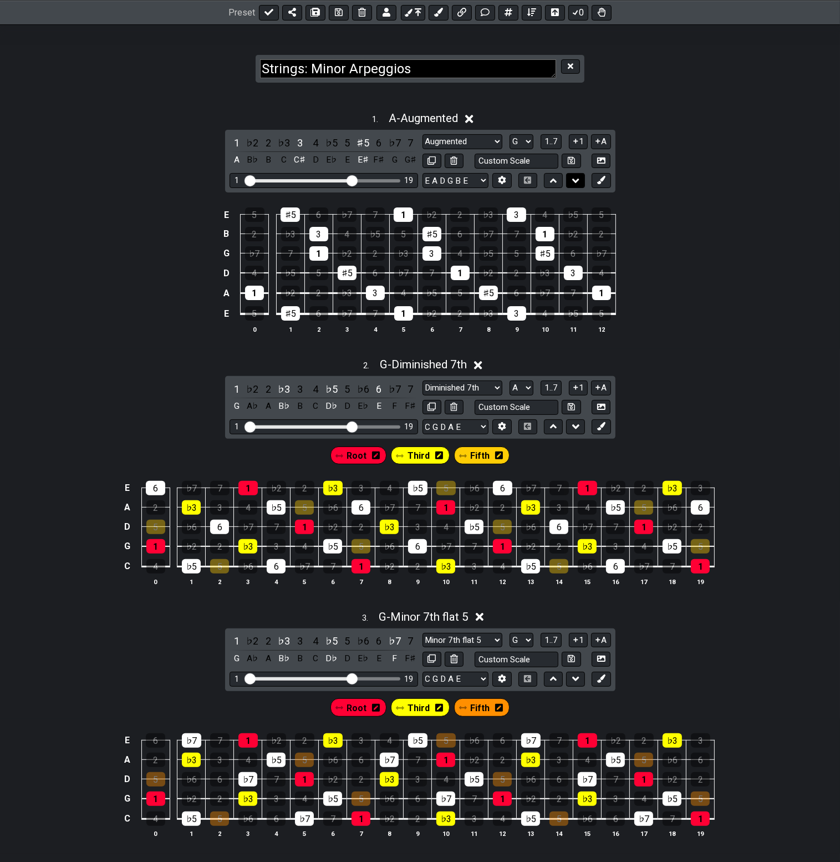
select select "Augmented"
select select "E A D G B E"
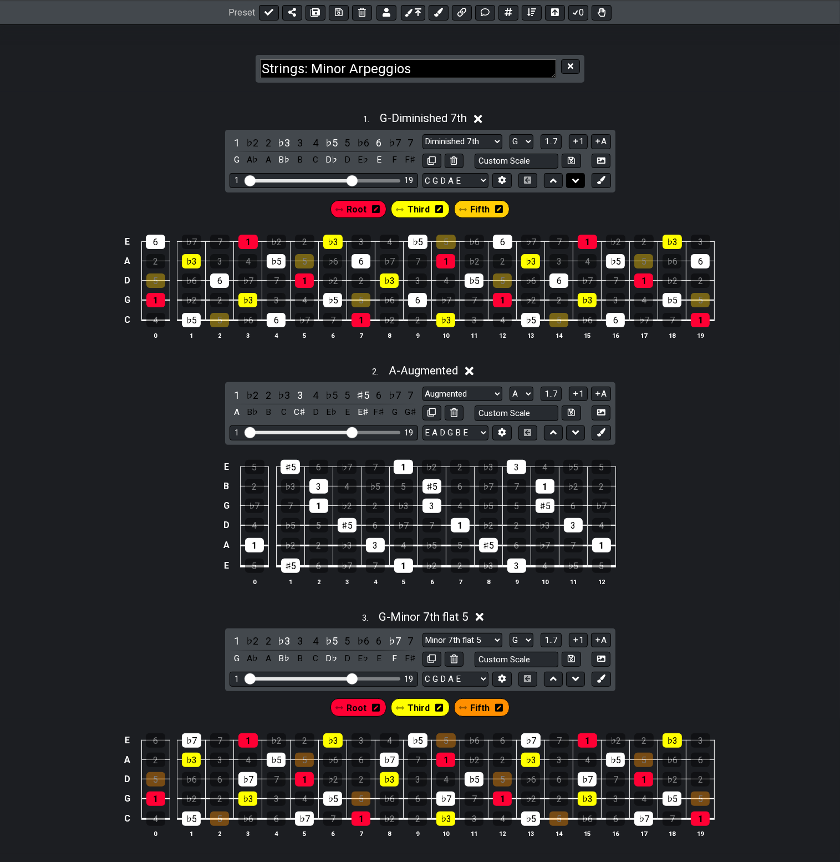
click at [574, 181] on icon at bounding box center [575, 180] width 7 height 11
select select "A"
select select "G"
select select "Augmented"
select select "E A D G B E"
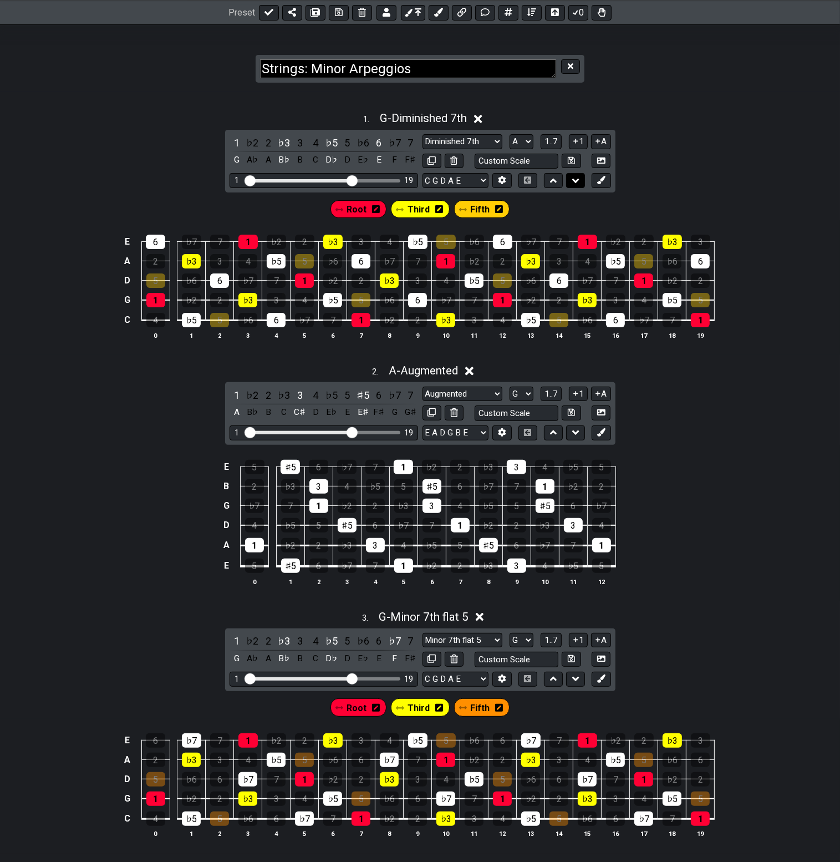
select select "Diminished 7th"
select select "C G D A E"
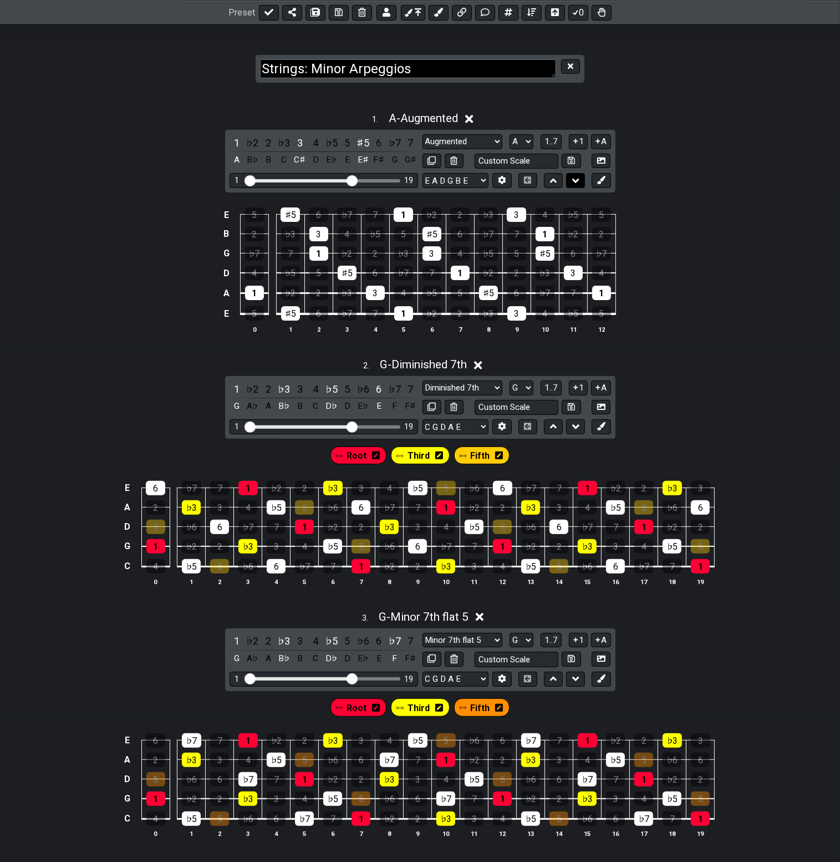
click at [577, 177] on icon at bounding box center [575, 180] width 7 height 11
select select "G"
select select "A"
select select "Diminished 7th"
select select "C G D A E"
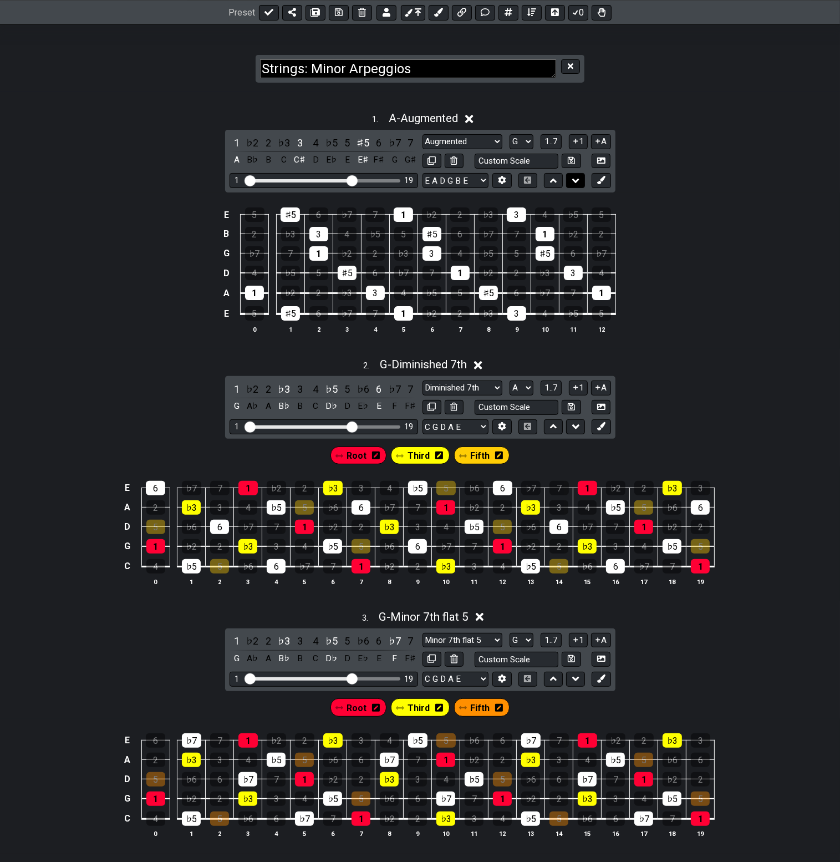
select select "Augmented"
select select "E A D G B E"
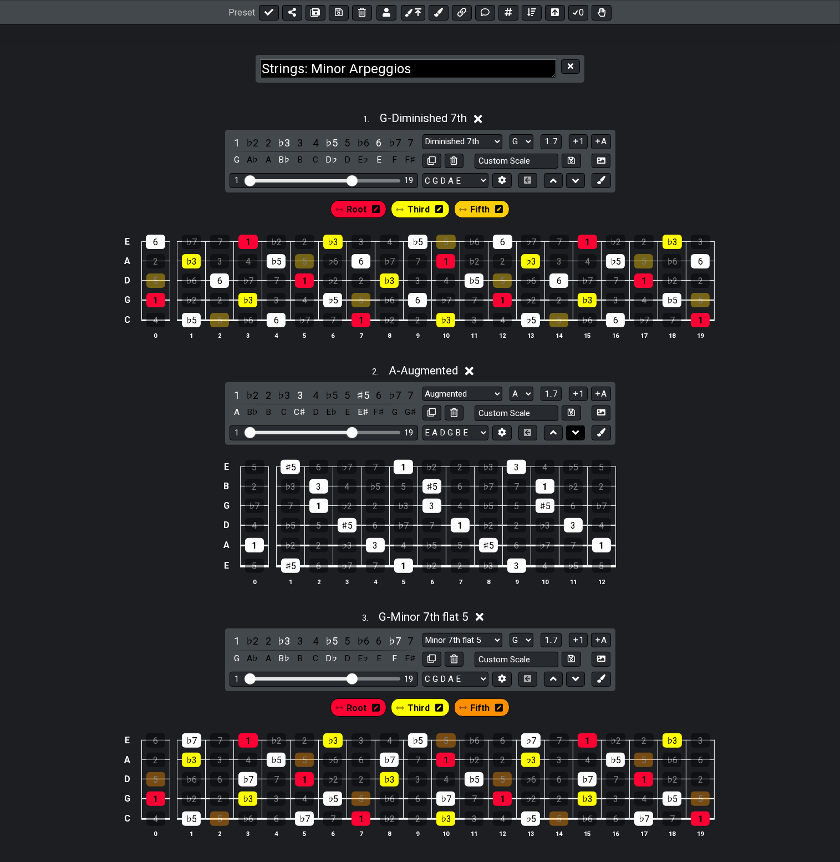
click at [576, 435] on icon at bounding box center [575, 432] width 7 height 11
select select "G"
select select "A"
select select "Minor 7th flat 5"
select select "C G D A E"
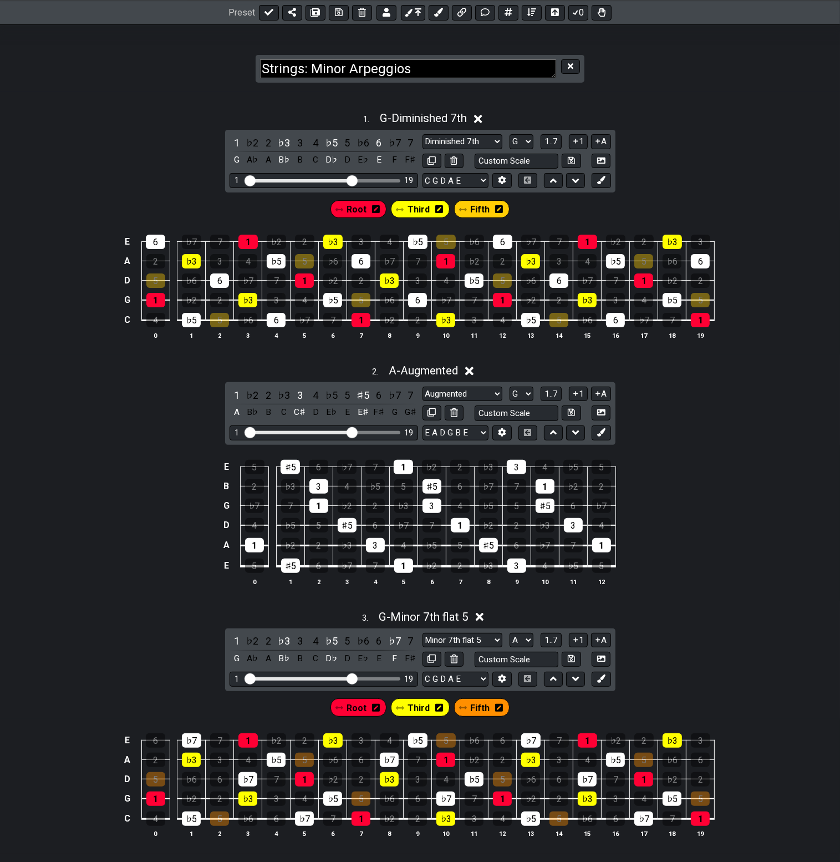
select select "Augmented"
select select "E A D G B E"
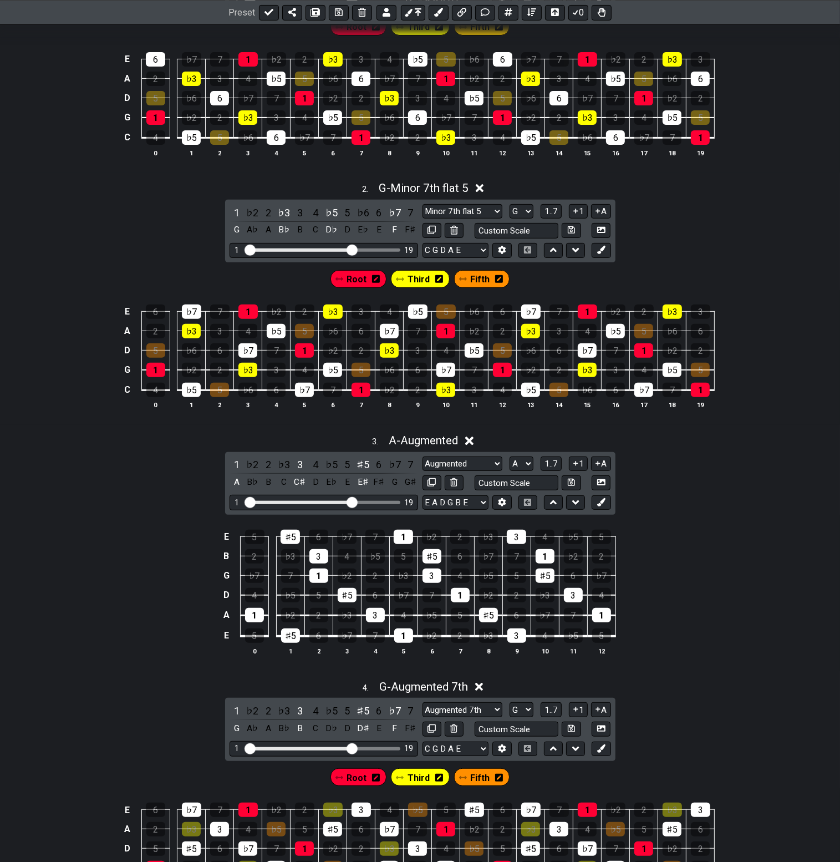
scroll to position [379, 0]
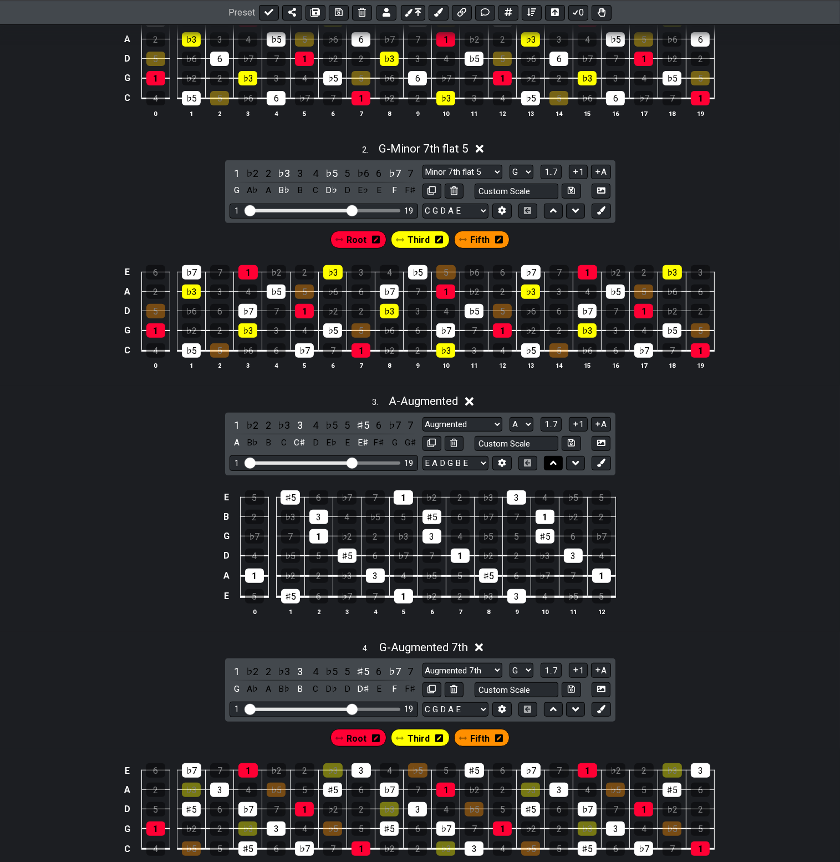
click at [557, 463] on icon at bounding box center [553, 463] width 7 height 4
select select "A"
select select "G"
select select "Augmented"
select select "E A D G B E"
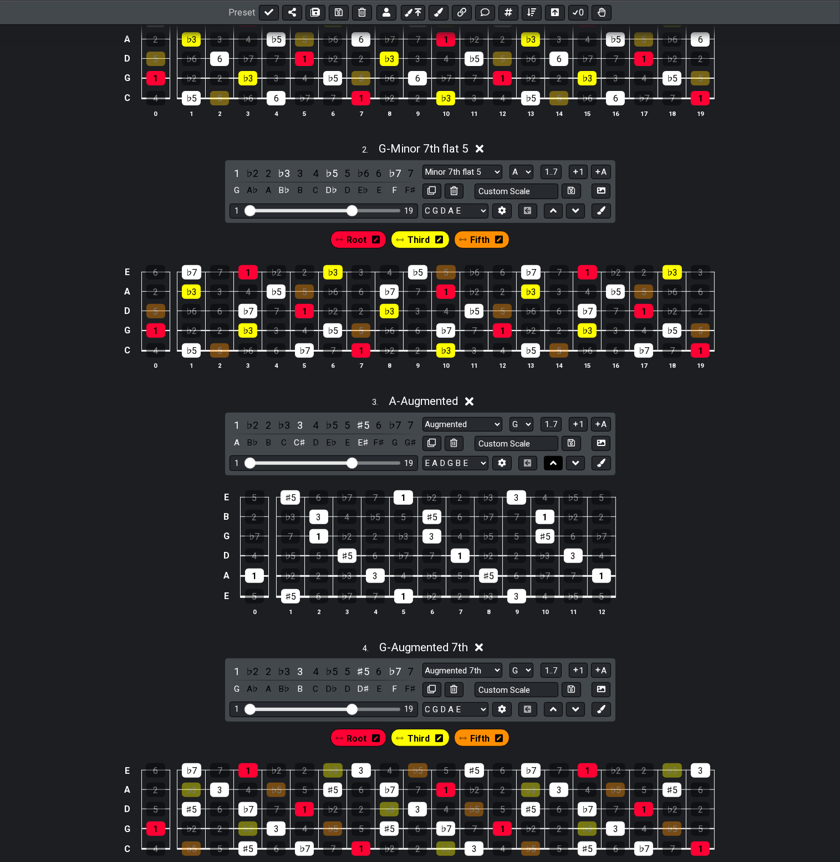
select select "Minor 7th flat 5"
select select "C G D A E"
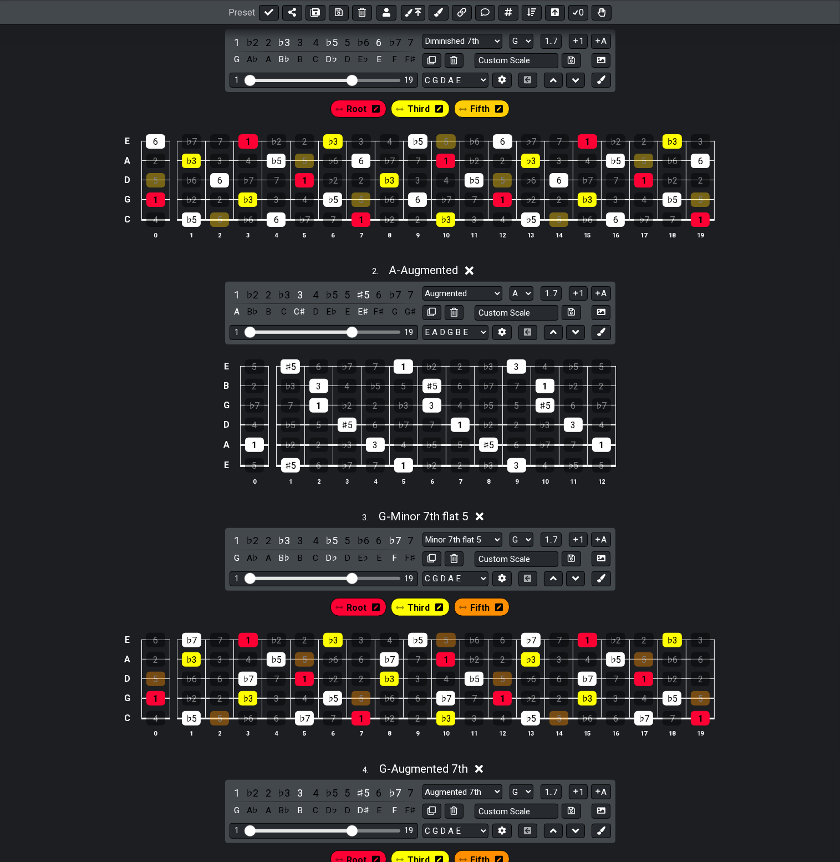
scroll to position [212, 0]
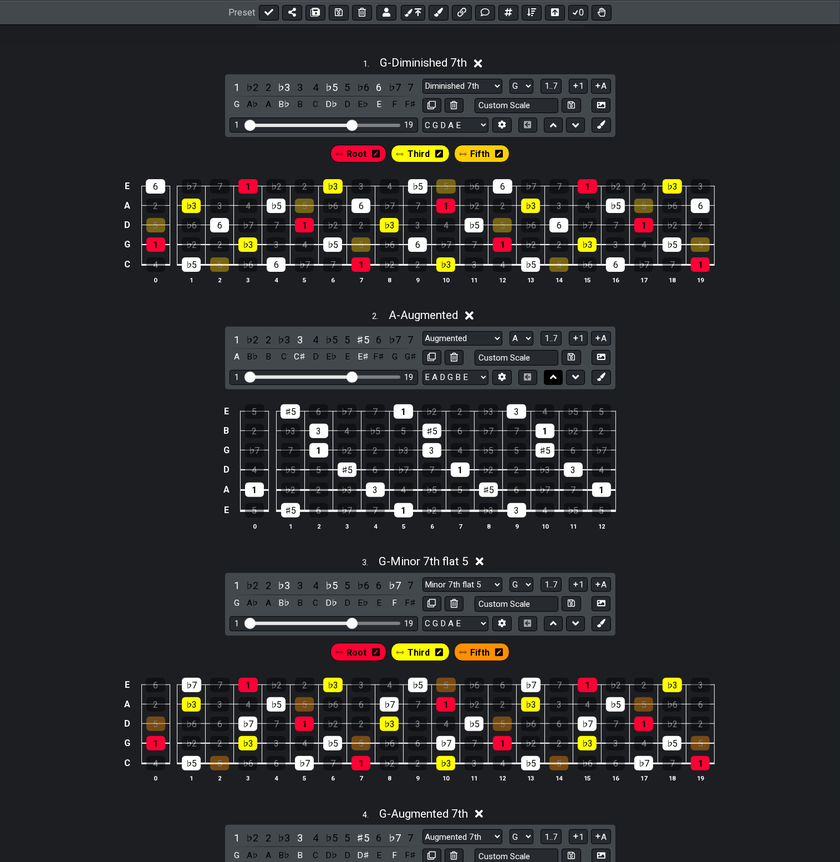
click at [558, 378] on button at bounding box center [553, 377] width 19 height 15
select select "A"
select select "G"
select select "Augmented"
select select "E A D G B E"
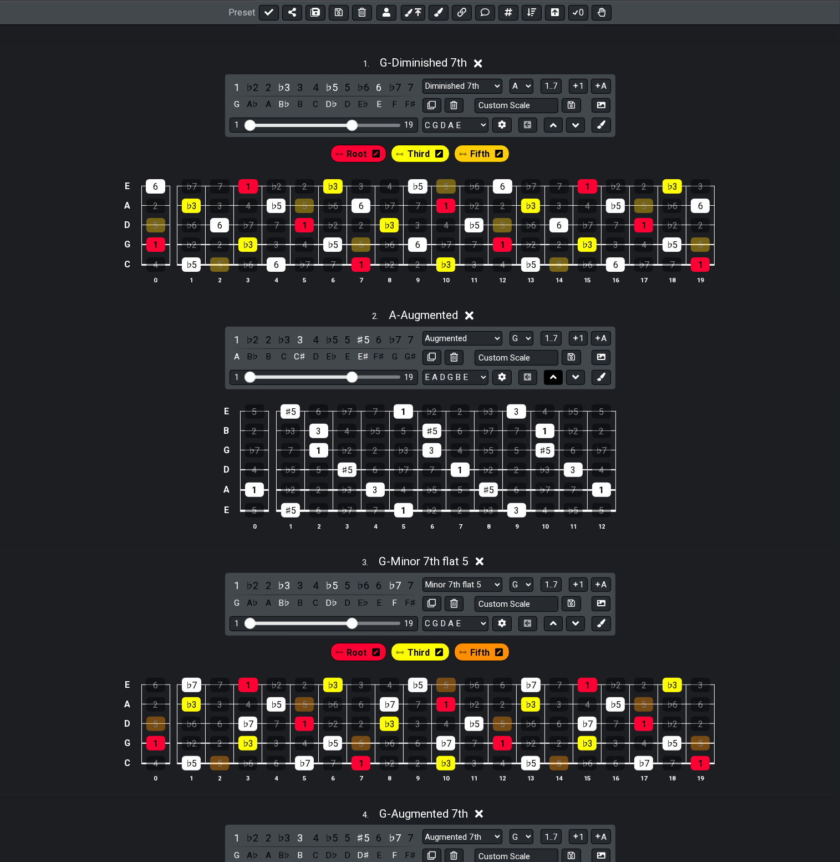
select select "Diminished 7th"
select select "C G D A E"
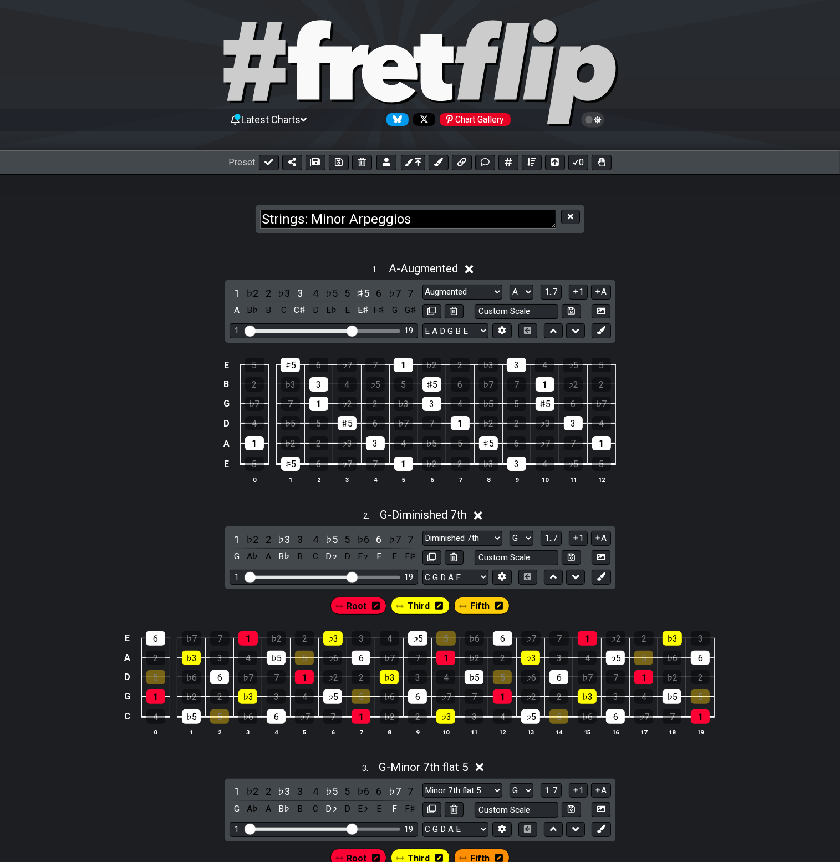
scroll to position [0, 0]
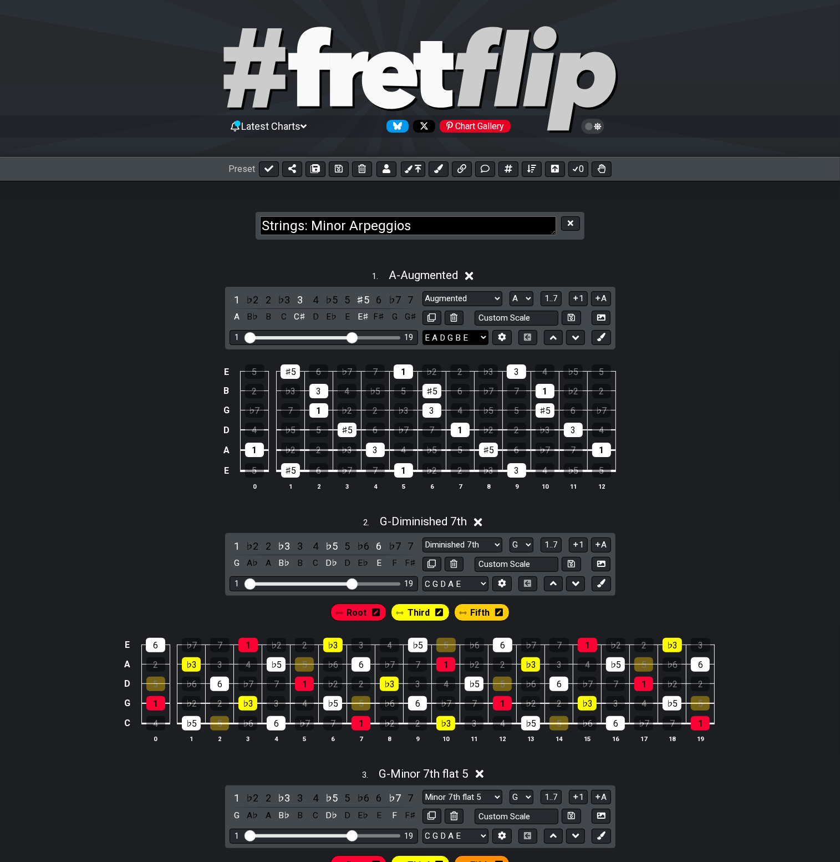
click at [486, 336] on select "E A D G B E E A D G B E E A D G B E B E A D F♯ B A D G C E A D A D G B E E♭ A♭ …" at bounding box center [456, 337] width 66 height 15
click at [663, 382] on div "E 5 ♯5 6 ♭7 7 1 ♭2 2 ♭3 3 4 ♭5 5 B 2 ♭3 3 4 ♭5 5 ♯5 6 ♭7 7 1 ♭2 2 G ♭7 7 1 ♭2 2…" at bounding box center [420, 428] width 840 height 156
click at [535, 565] on input "text" at bounding box center [517, 564] width 84 height 15
type input "Custom Scale"
click at [688, 563] on div "2 . G - Diminished 7th 1 ♭2 2 ♭3 3 4 ♭5 5 ♭6 6 ♭7 7 G A♭ A B♭ B C D♭ D E♭ E F F…" at bounding box center [420, 633] width 840 height 250
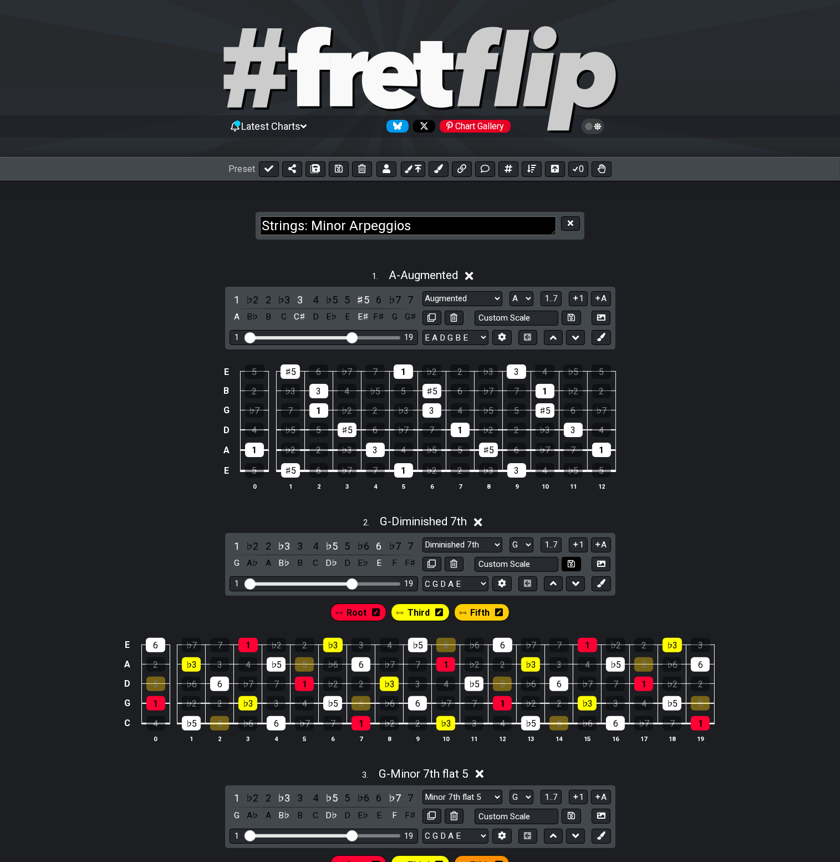
click at [572, 564] on icon at bounding box center [571, 563] width 7 height 7
select select "Custom Scale"
click at [517, 565] on input "text" at bounding box center [517, 564] width 84 height 15
click at [646, 512] on div "2 . G - Custom Scale" at bounding box center [420, 518] width 840 height 21
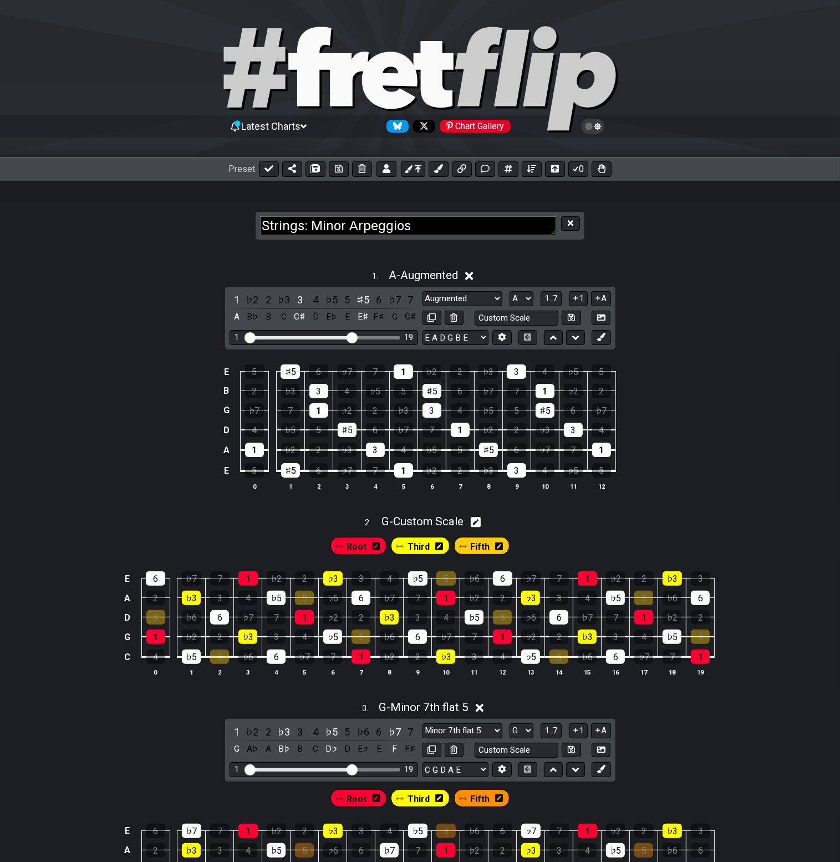
click at [581, 525] on div "2 . G - Custom Scale" at bounding box center [420, 518] width 840 height 21
select select "Custom Scale"
select select "G"
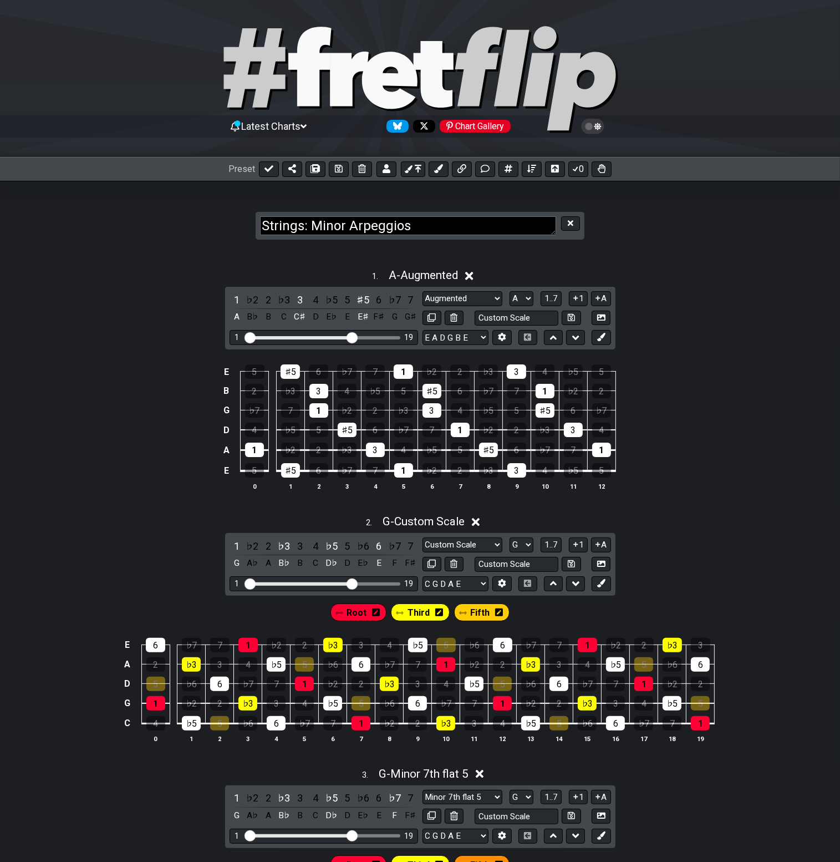
click at [704, 405] on div "E 5 ♯5 6 ♭7 7 1 ♭2 2 ♭3 3 4 ♭5 5 B 2 ♭3 3 4 ♭5 5 ♯5 6 ♭7 7 1 ♭2 2 G ♭7 7 1 ♭2 2…" at bounding box center [420, 428] width 840 height 156
click at [513, 320] on input "text" at bounding box center [517, 318] width 84 height 15
type input "Custom Scale"
drag, startPoint x: 735, startPoint y: 323, endPoint x: 727, endPoint y: 323, distance: 7.8
click at [731, 323] on div "1 . A - Augmented 1 ♭2 2 ♭3 3 4 ♭5 5 ♯5 6 ♭7 7 A B♭ B C C♯ D E♭ E E♯ F♯ G G♯ Ne…" at bounding box center [420, 384] width 840 height 244
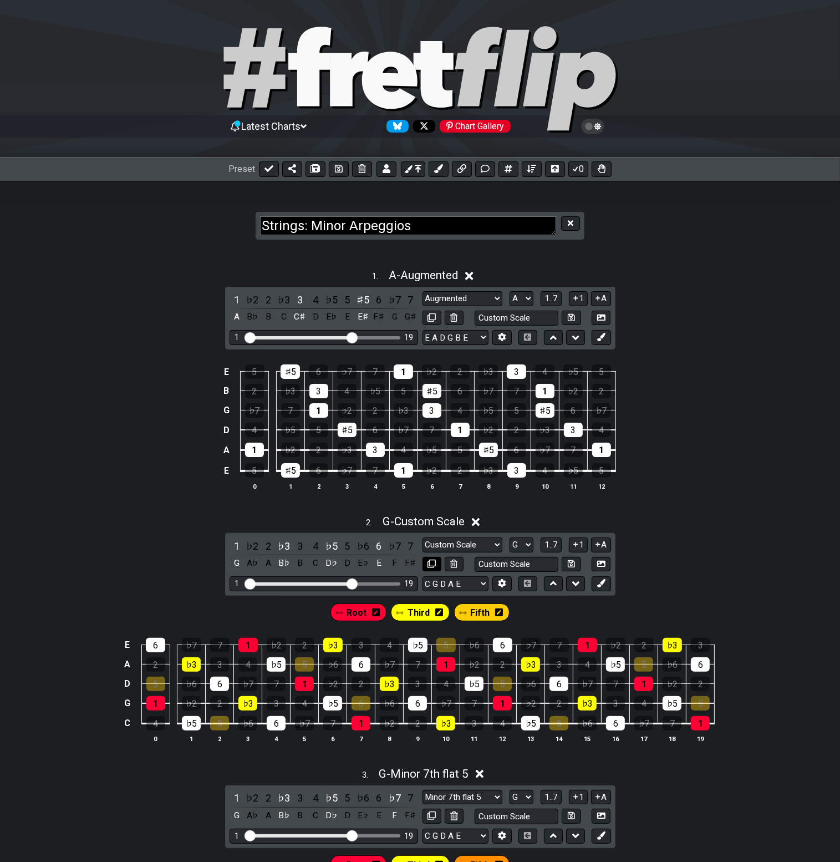
click at [430, 560] on icon at bounding box center [432, 564] width 8 height 8
select select "Custom Scale"
select select "Minor 7th flat 5"
select select "Augmented 7th"
select select "Dominant 7th"
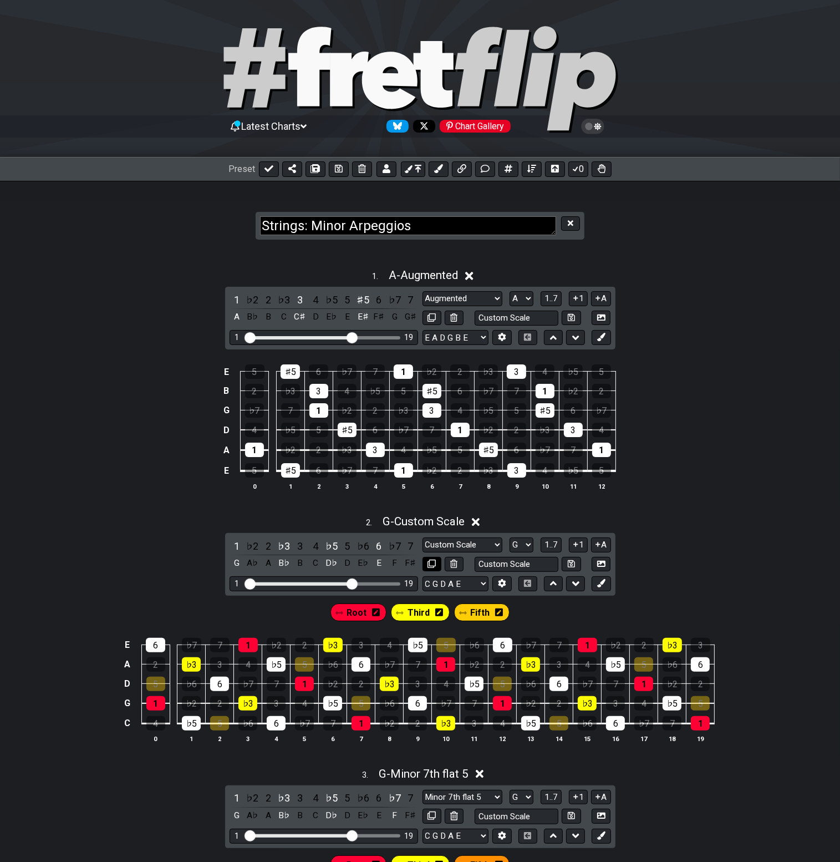
select select "Diminished"
select select "G"
click at [431, 563] on icon at bounding box center [432, 564] width 8 height 8
select select "Custom Scale"
select select "Minor 7th flat 5"
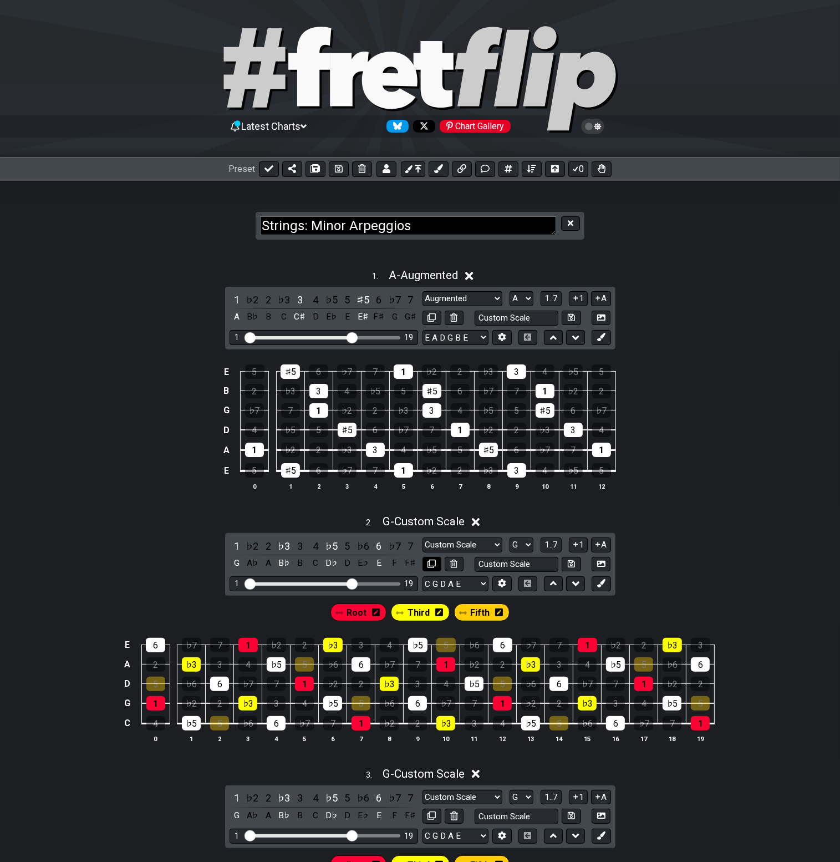
select select "Augmented 7th"
select select "Dominant 7th"
select select "Diminished"
select select "G"
click at [431, 563] on icon at bounding box center [432, 564] width 8 height 8
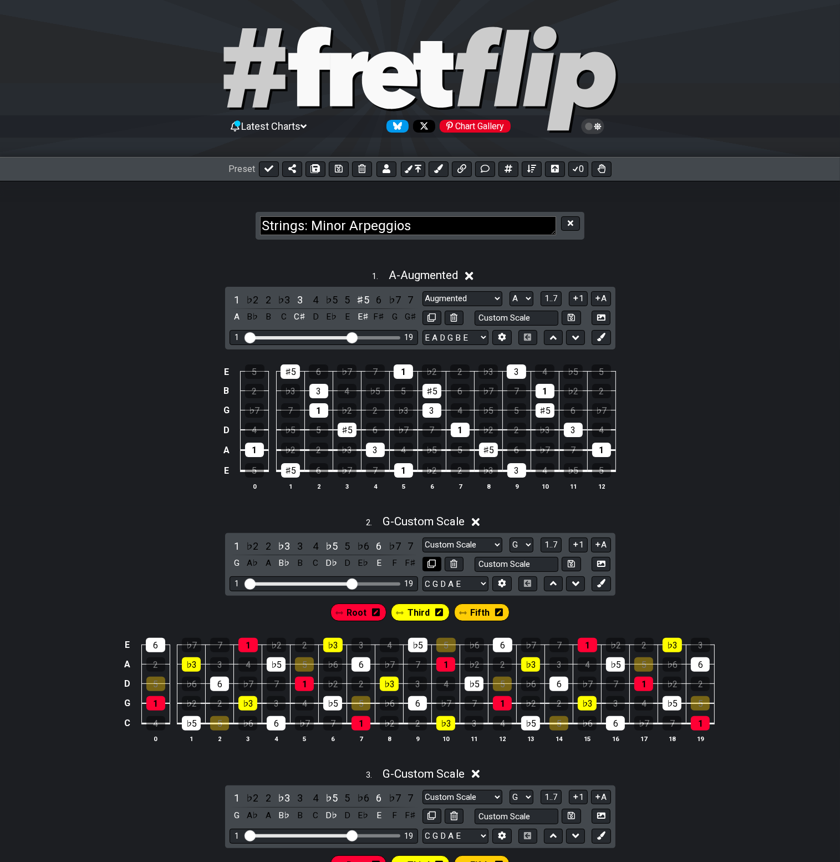
select select "Custom Scale"
select select "Minor 7th flat 5"
select select "Augmented 7th"
select select "Dominant 7th"
select select "Diminished"
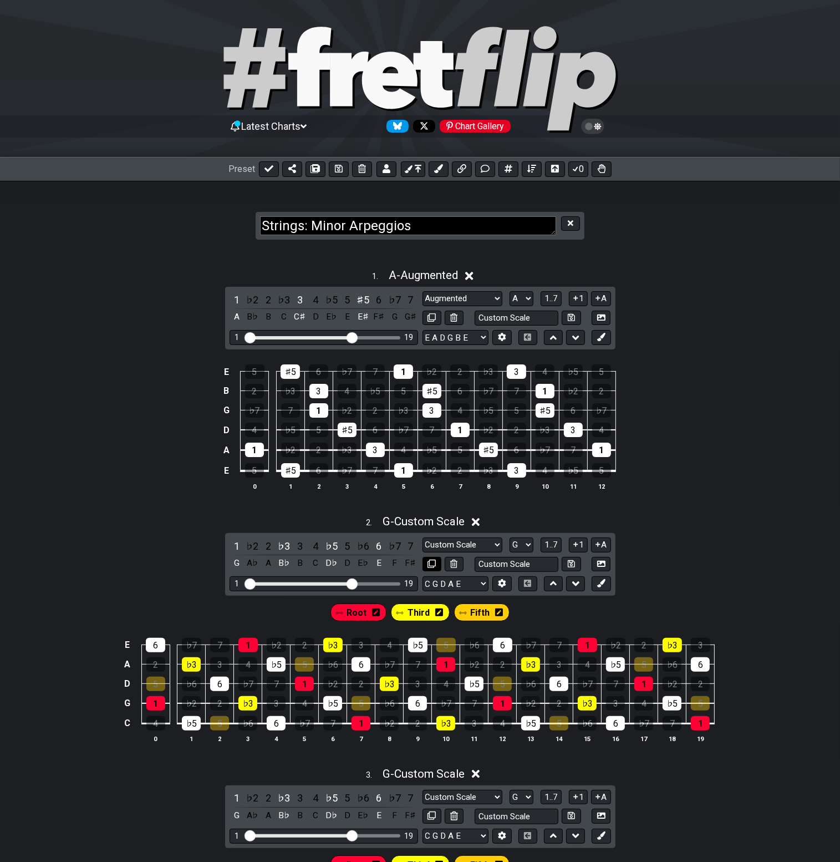
select select "G"
click at [779, 515] on div "2 . G - Custom Scale" at bounding box center [420, 518] width 840 height 21
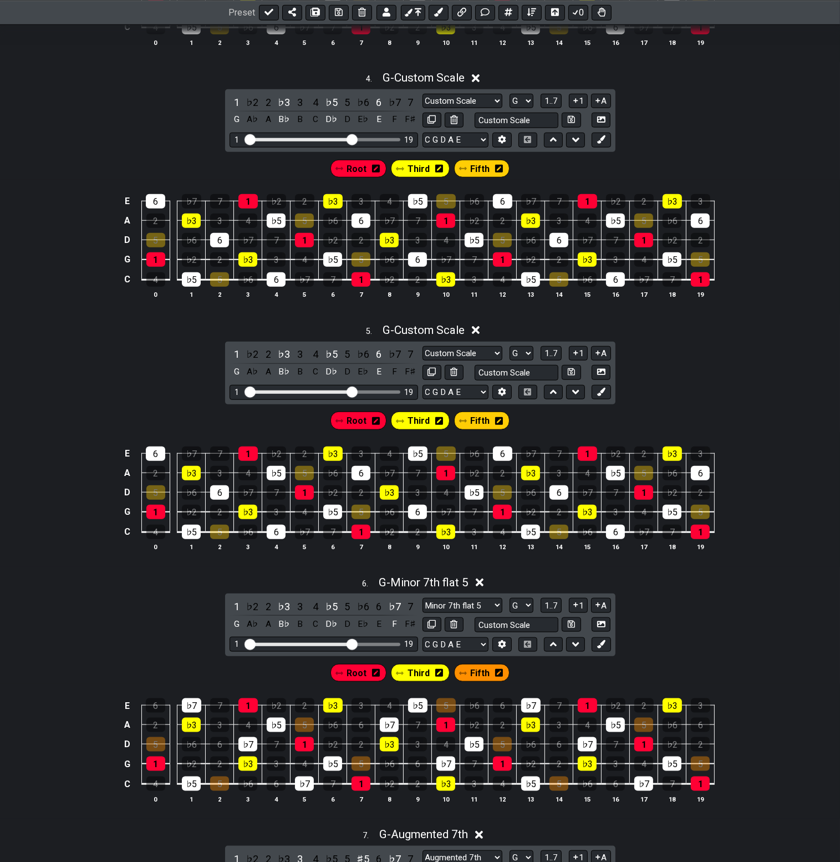
scroll to position [832, 0]
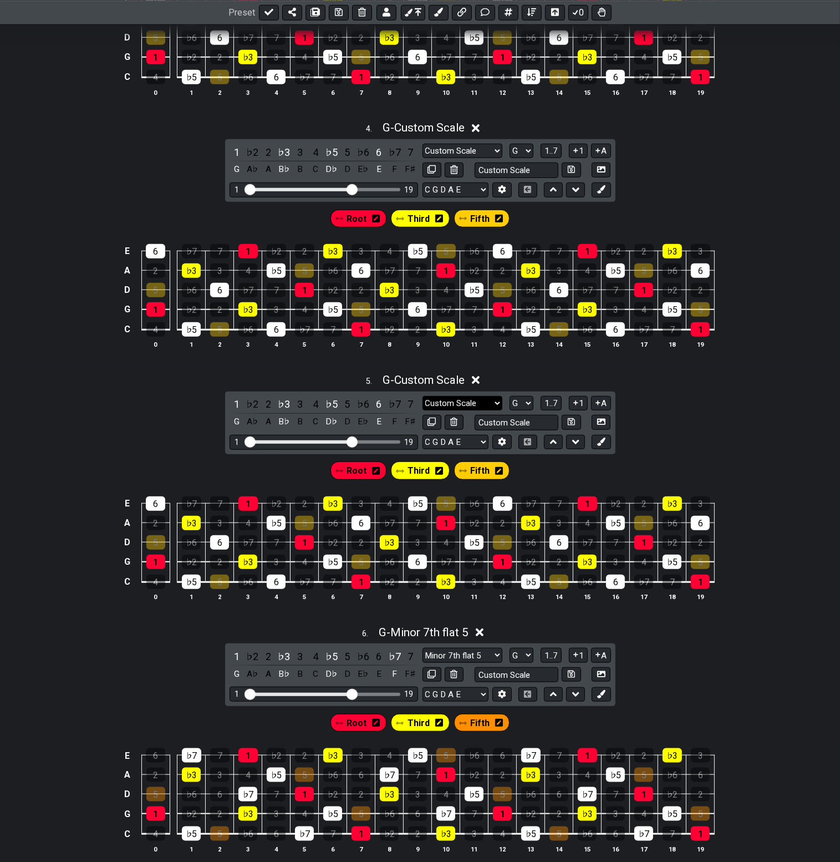
click at [501, 401] on select "Dorian Custom Scale Minor Pentatonic Major Pentatonic Minor Blues Major Blues M…" at bounding box center [463, 403] width 80 height 15
select select "Augmented 7th"
click at [423, 396] on select "Dorian Custom Scale Minor Pentatonic Major Pentatonic Minor Blues Major Blues M…" at bounding box center [463, 403] width 80 height 15
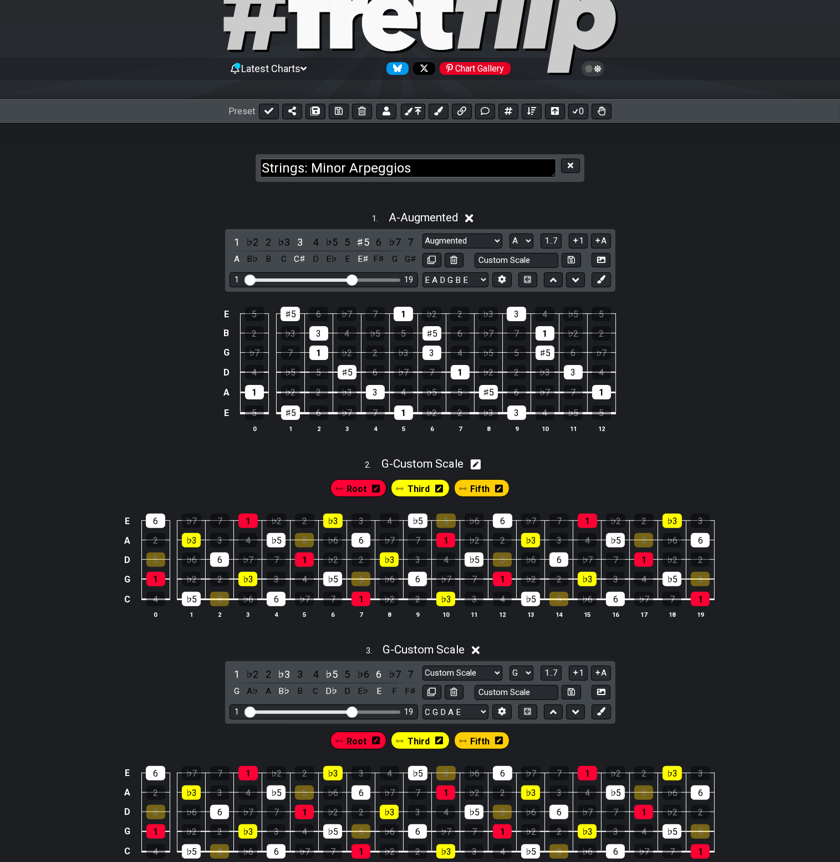
scroll to position [55, 0]
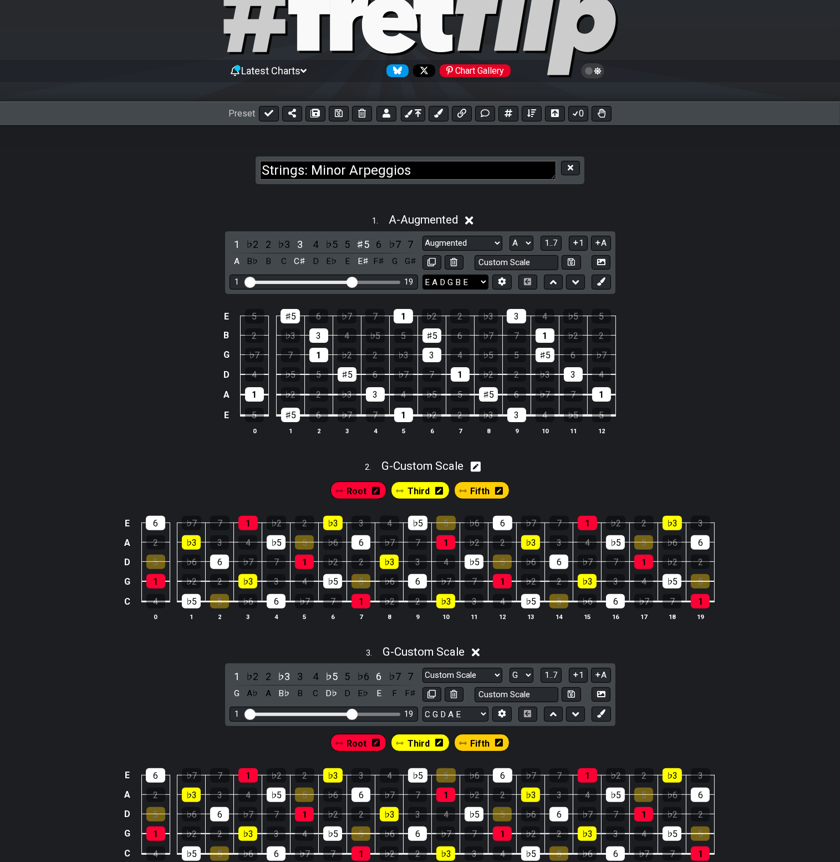
click at [481, 282] on select "E A D G B E E A D G B E E A D G B E B E A D F♯ B A D G C E A D A D G B E E♭ A♭ …" at bounding box center [456, 281] width 66 height 15
click at [782, 420] on div "E 5 ♯5 6 ♭7 7 1 ♭2 2 ♭3 3 4 ♭5 5 B 2 ♭3 3 4 ♭5 5 ♯5 6 ♭7 7 1 ♭2 2 G ♭7 7 1 ♭2 2…" at bounding box center [420, 372] width 840 height 156
click at [510, 280] on button at bounding box center [501, 281] width 19 height 15
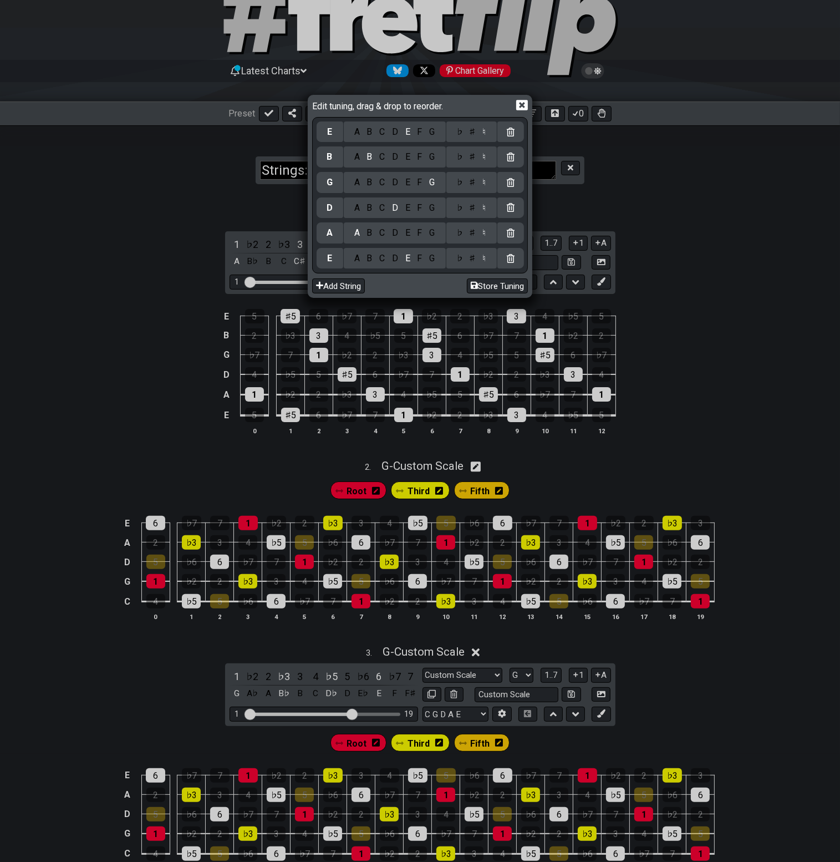
click at [526, 106] on icon at bounding box center [522, 105] width 12 height 11
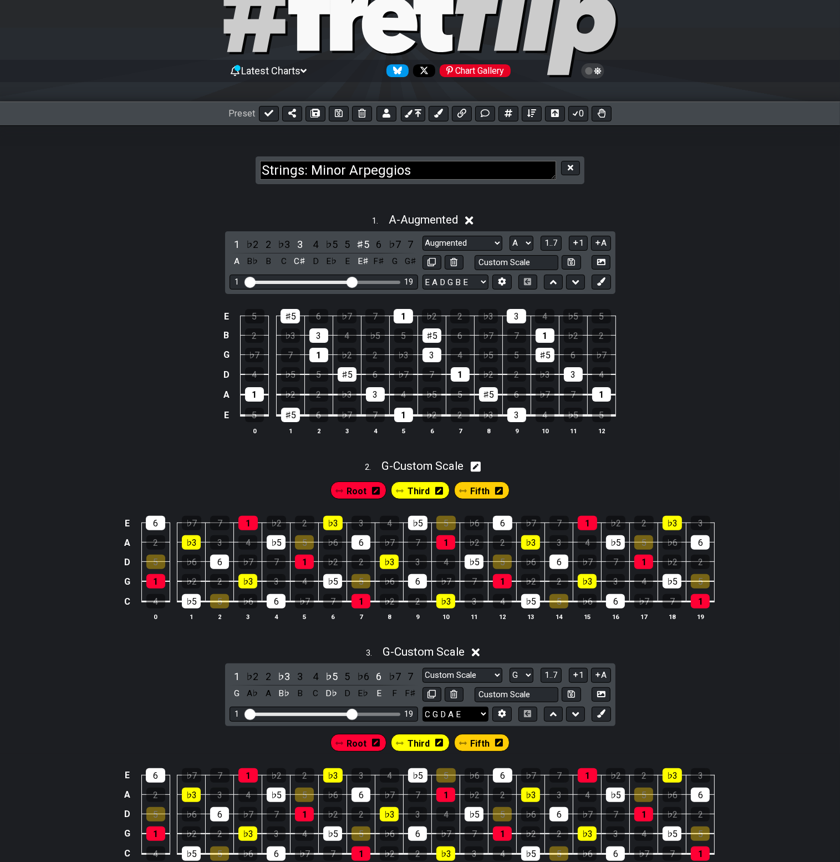
click at [481, 712] on select "C G D A E C G D A E E A D G B E B E A D F♯ B A D G C E A D A D G B E E♭ A♭ D♭ G…" at bounding box center [456, 713] width 66 height 15
click at [719, 433] on div "E 5 ♯5 6 ♭7 7 1 ♭2 2 ♭3 3 4 ♭5 5 B 2 ♭3 3 4 ♭5 5 ♯5 6 ♭7 7 1 ♭2 2 G ♭7 7 1 ♭2 2…" at bounding box center [420, 372] width 840 height 156
click at [564, 460] on div "2 . G - Custom Scale" at bounding box center [420, 462] width 840 height 21
select select "Custom Scale"
select select "G"
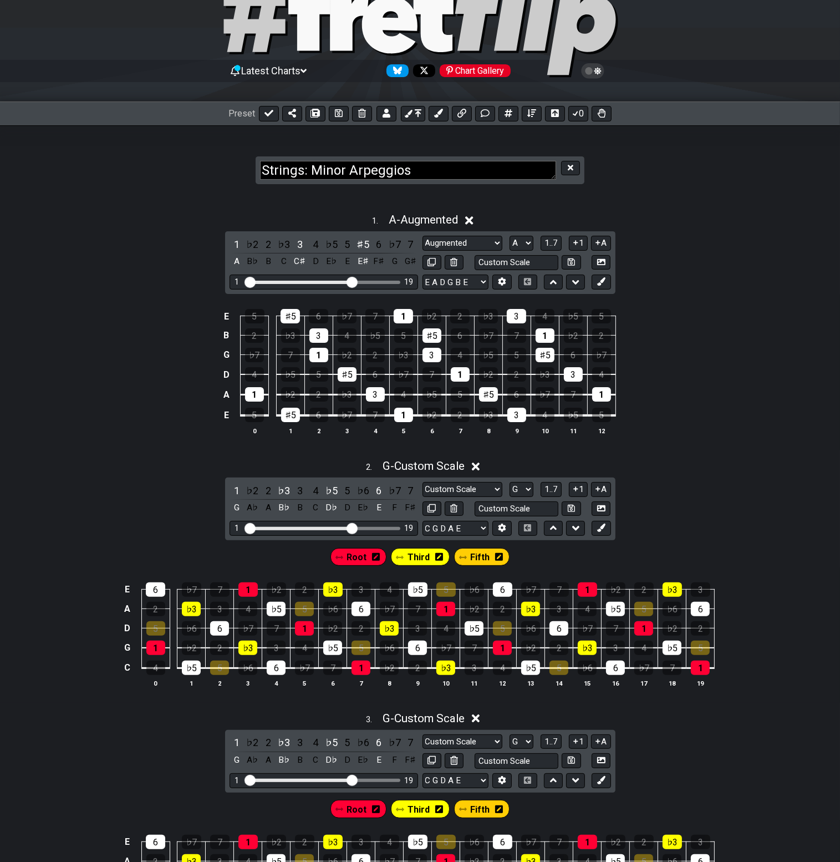
click at [692, 461] on div "2 . G - Custom Scale" at bounding box center [420, 462] width 840 height 21
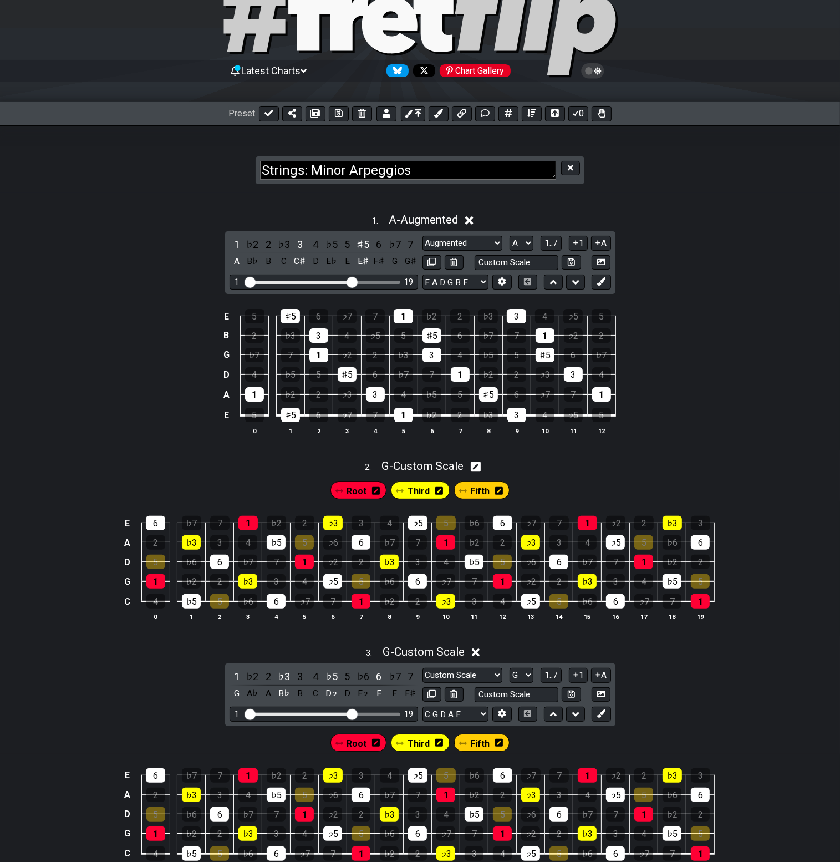
click at [576, 464] on div "2 . G - Custom Scale" at bounding box center [420, 462] width 840 height 21
select select "Custom Scale"
select select "G"
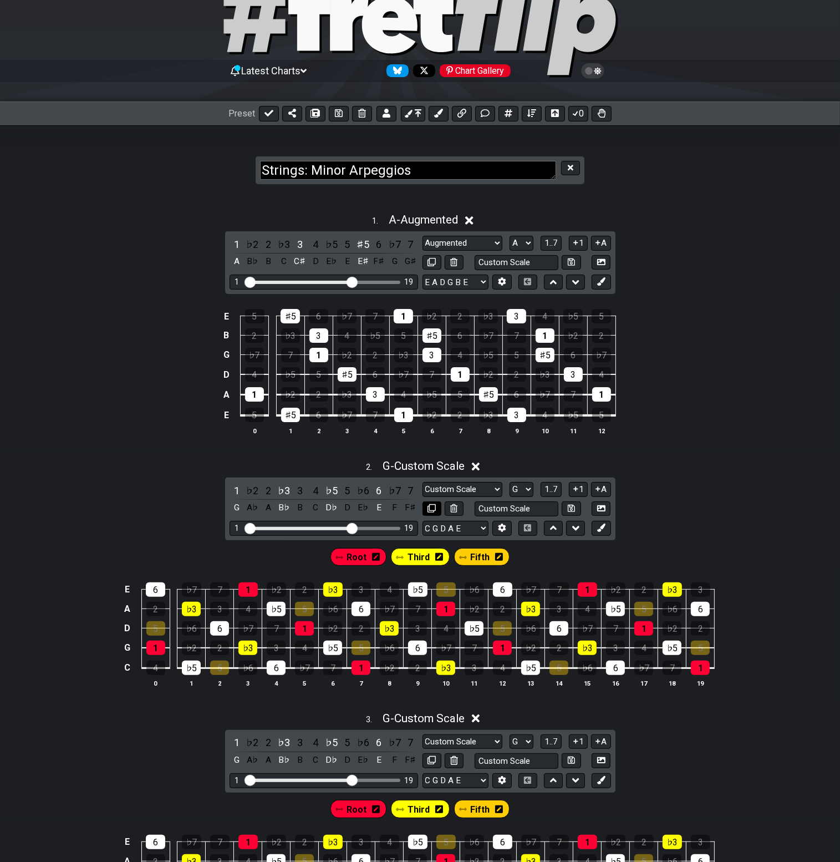
click at [434, 511] on icon at bounding box center [432, 508] width 8 height 8
select select "Custom Scale"
select select "Augmented 7th"
select select "Minor 7th flat 5"
select select "Augmented 7th"
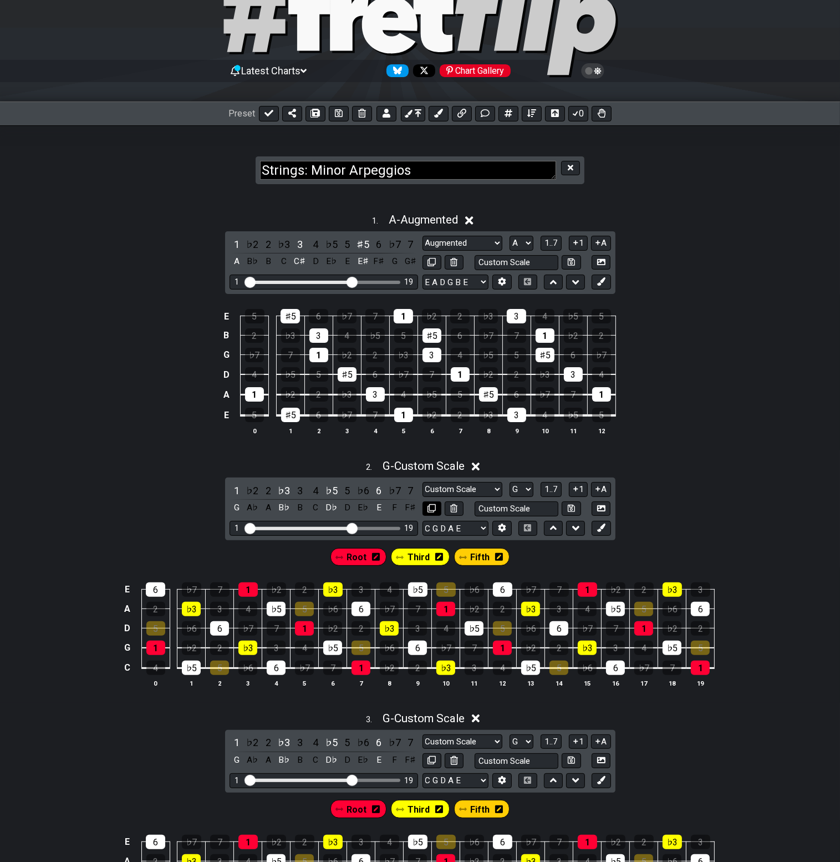
select select "Dominant 7th"
select select "Diminished"
select select "G"
click at [724, 346] on div "E 5 ♯5 6 ♭7 7 1 ♭2 2 ♭3 3 4 ♭5 5 B 2 ♭3 3 4 ♭5 5 ♯5 6 ♭7 7 1 ♭2 2 G ♭7 7 1 ♭2 2…" at bounding box center [420, 372] width 840 height 156
click at [523, 209] on div "1 . A - Augmented" at bounding box center [420, 216] width 840 height 21
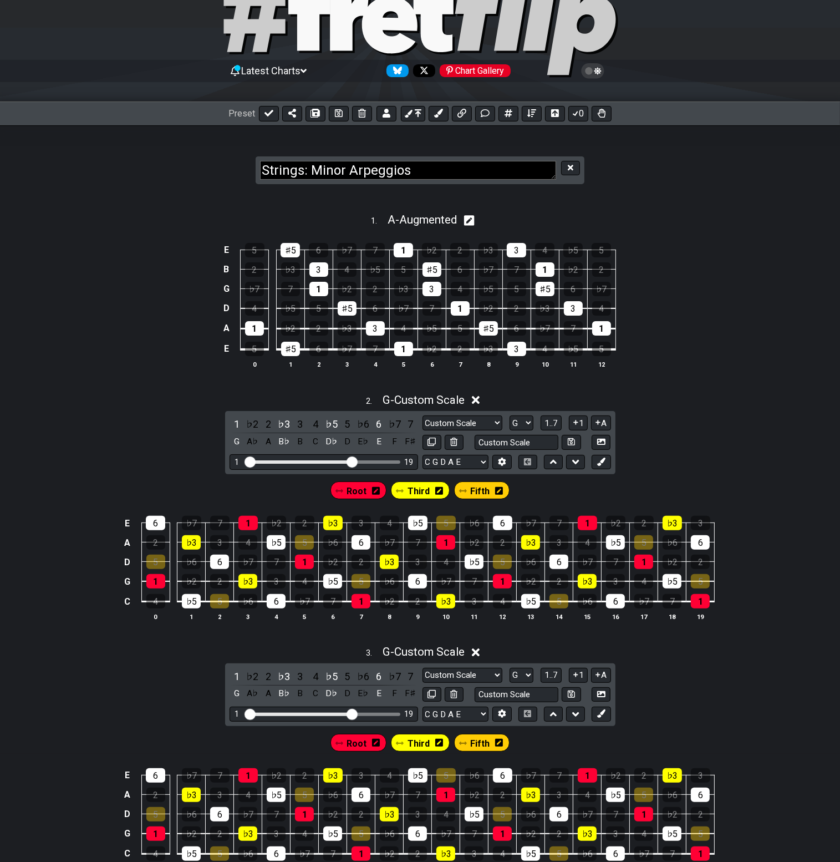
click at [470, 219] on icon at bounding box center [469, 220] width 11 height 11
select select "Augmented"
select select "A"
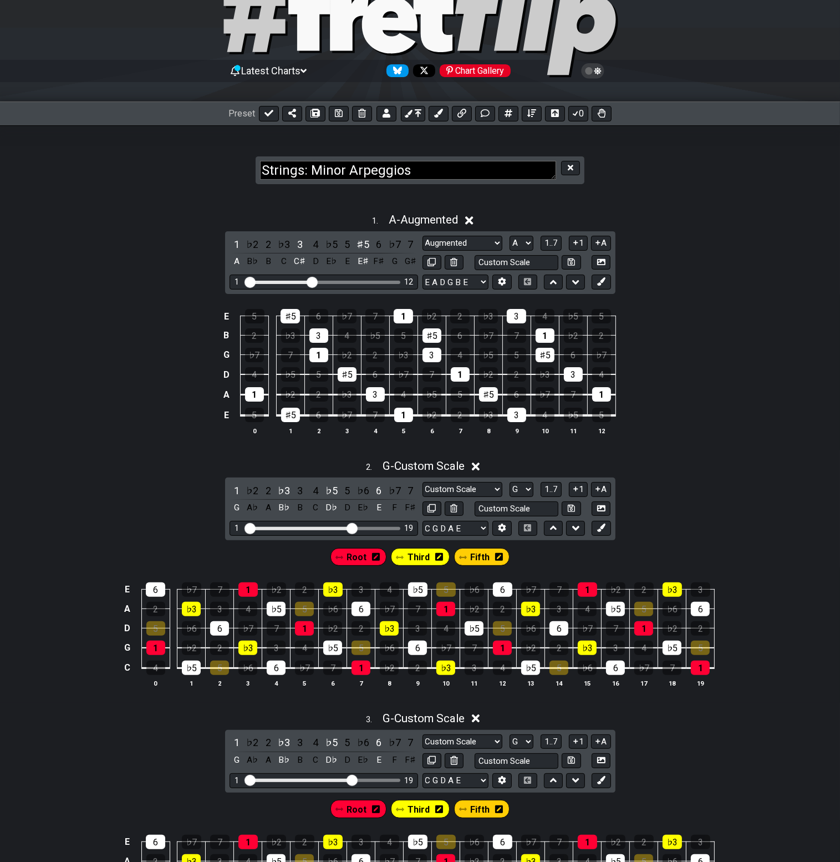
click at [519, 218] on div "1 . A - Augmented" at bounding box center [420, 216] width 840 height 21
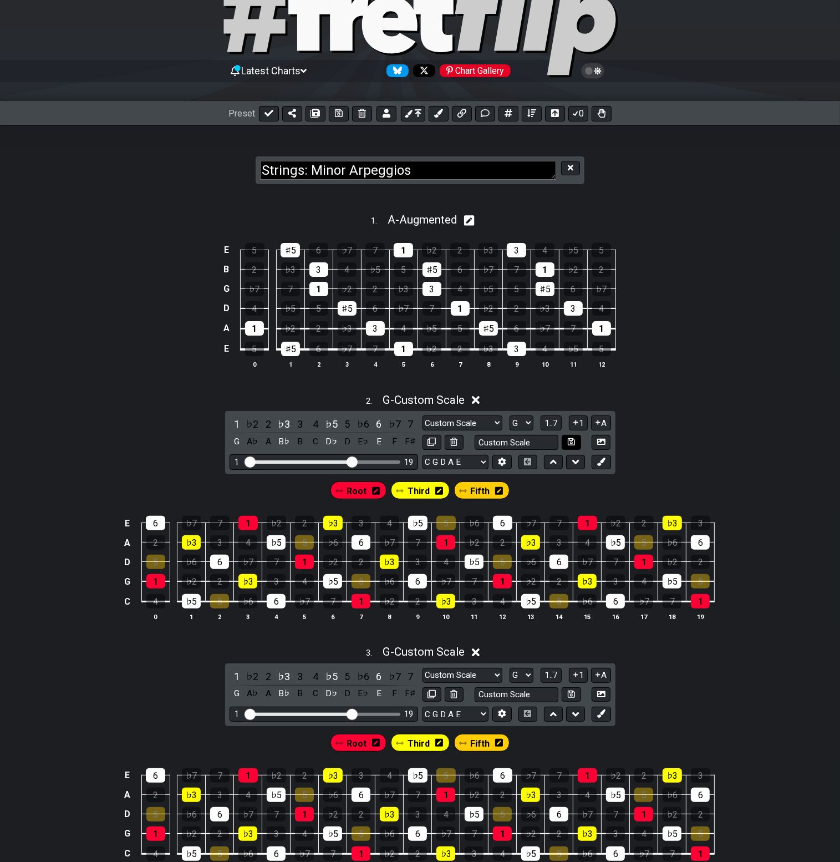
click at [570, 440] on icon at bounding box center [571, 442] width 7 height 8
click at [540, 439] on input "text" at bounding box center [517, 442] width 84 height 15
type input "Custom Scale"
click at [722, 425] on div "2 . G - Custom Scale 1 ♭2 2 ♭3 3 4 ♭5 5 ♭6 6 ♭7 7 G A♭ A B♭ B C D♭ D E♭ E F F♯ …" at bounding box center [420, 512] width 840 height 250
click at [492, 418] on select "Dorian Custom Scale Minor Pentatonic Major Pentatonic Minor Blues Major Blues M…" at bounding box center [463, 422] width 80 height 15
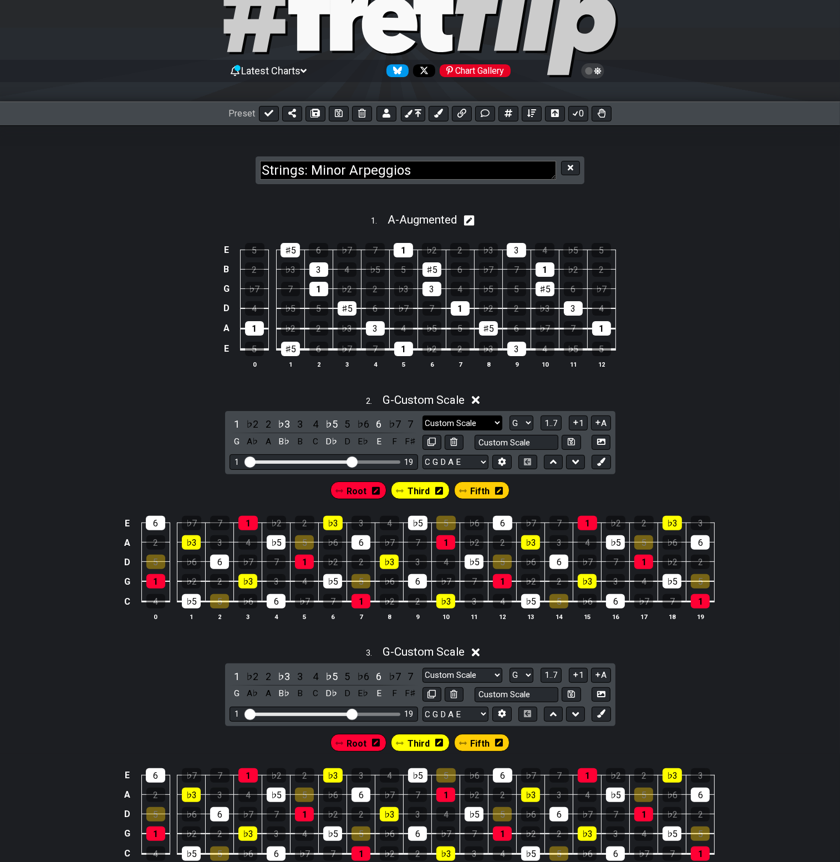
select select "Augmented 7th"
click at [423, 415] on select "Dorian Custom Scale Minor Pentatonic Major Pentatonic Minor Blues Major Blues M…" at bounding box center [463, 422] width 80 height 15
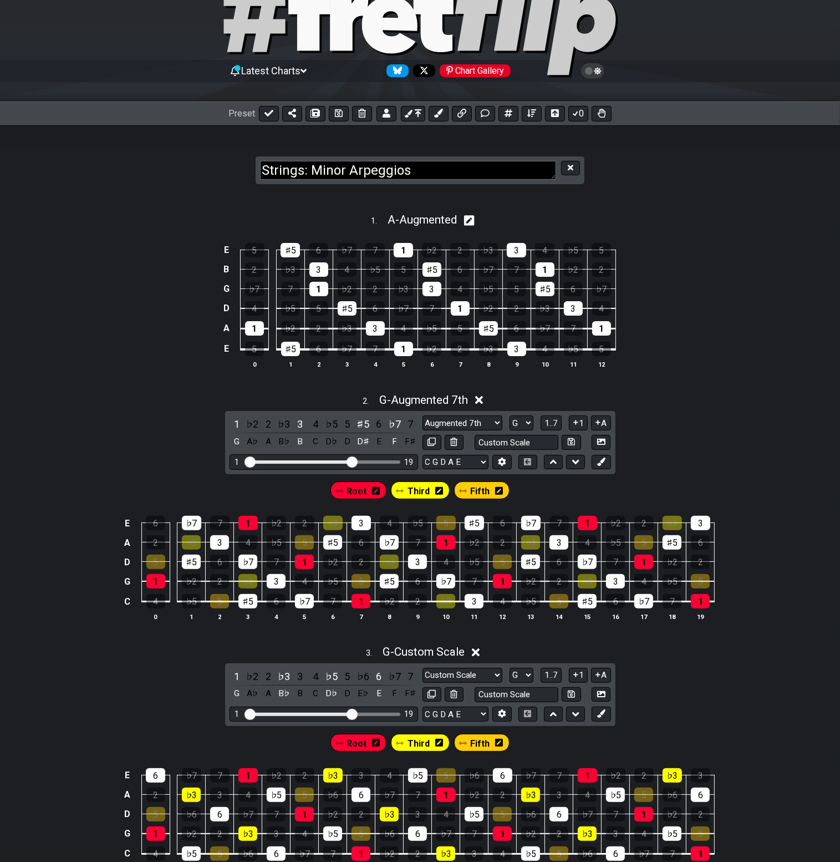
click at [771, 373] on div "E 5 ♯5 6 ♭7 7 1 ♭2 2 ♭3 3 4 ♭5 5 B 2 ♭3 3 4 ♭5 5 ♯5 6 ♭7 7 1 ♭2 2 G ♭7 7 1 ♭2 2…" at bounding box center [420, 306] width 840 height 156
click at [485, 459] on select "C G D A E C G D A E E A D G B E B E A D F♯ B A D G C E A D A D G B E E♭ A♭ D♭ G…" at bounding box center [456, 462] width 66 height 15
click at [716, 326] on div "E 5 ♯5 6 ♭7 7 1 ♭2 2 ♭3 3 4 ♭5 5 B 2 ♭3 3 4 ♭5 5 ♯5 6 ♭7 7 1 ♭2 2 G ♭7 7 1 ♭2 2…" at bounding box center [420, 306] width 840 height 156
click at [571, 216] on div "1 . A - Augmented" at bounding box center [420, 216] width 840 height 21
select select "Augmented"
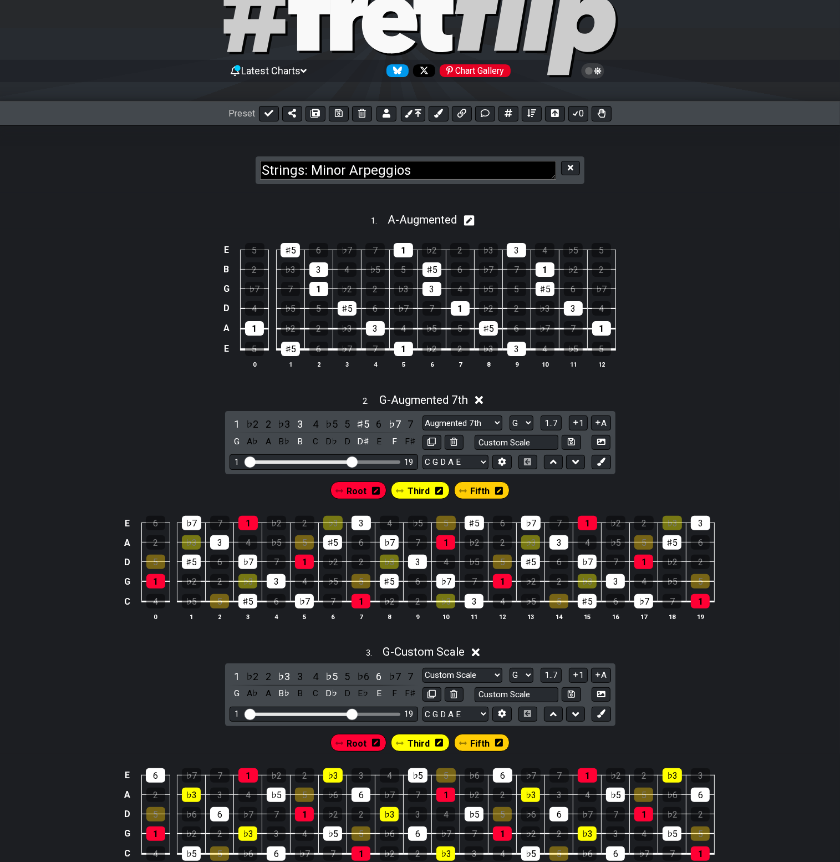
select select "A"
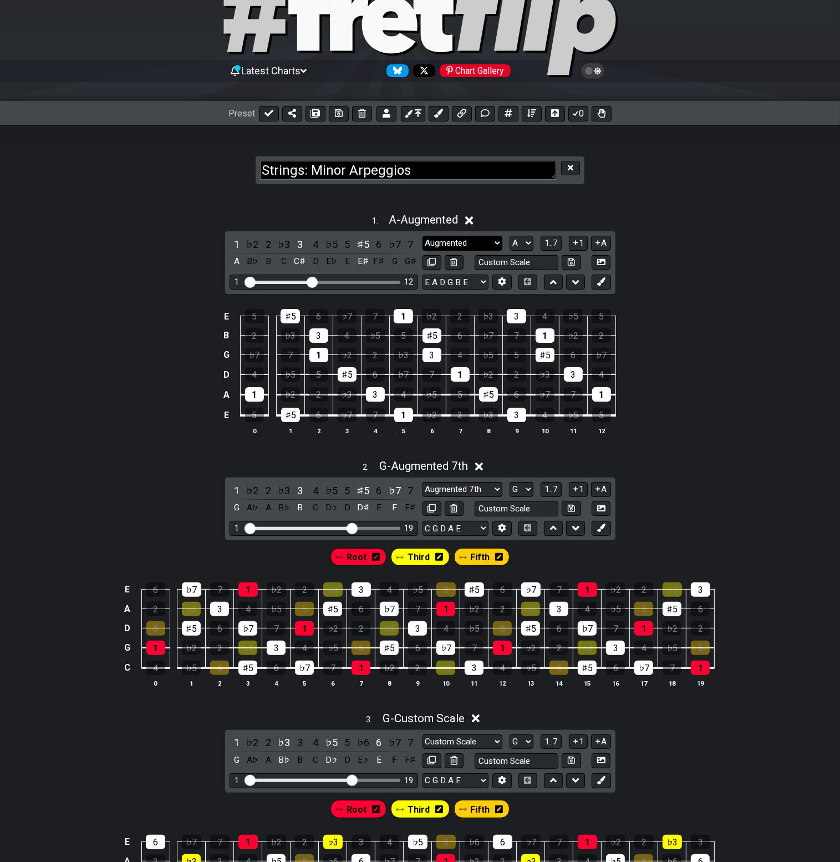
click at [476, 242] on select "New Scale New Scale Minor Pentatonic Major Pentatonic Minor Blues Major Blues M…" at bounding box center [463, 243] width 80 height 15
click at [675, 232] on div "1 . A - Augmented 1 ♭2 2 ♭3 3 4 ♭5 5 ♯5 6 ♭7 7 A B♭ B C C♯ D E♭ E E♯ F♯ G G♯ Ne…" at bounding box center [420, 328] width 840 height 244
click at [486, 281] on select "E A D G B E E A D G B E E A D G B E B E A D F♯ B A D G C E A D A D G B E E♭ A♭ …" at bounding box center [456, 281] width 66 height 15
click at [423, 274] on select "E A D G B E E A D G B E E A D G B E B E A D F♯ B A D G C E A D A D G B E E♭ A♭ …" at bounding box center [456, 281] width 66 height 15
click at [637, 502] on div "2 . G - Augmented 7th 1 ♭2 2 ♭3 3 4 ♭5 5 ♯5 6 ♭7 7 G A♭ A B♭ B C D♭ D D♯ E F F♯…" at bounding box center [420, 577] width 840 height 250
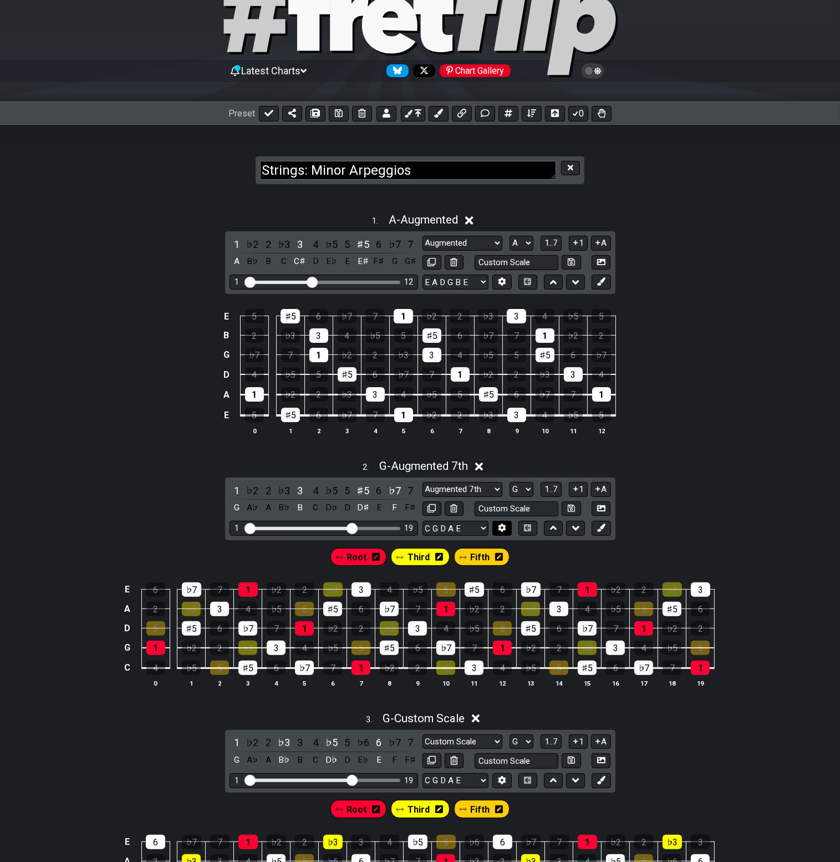
click at [505, 527] on icon at bounding box center [503, 528] width 8 height 8
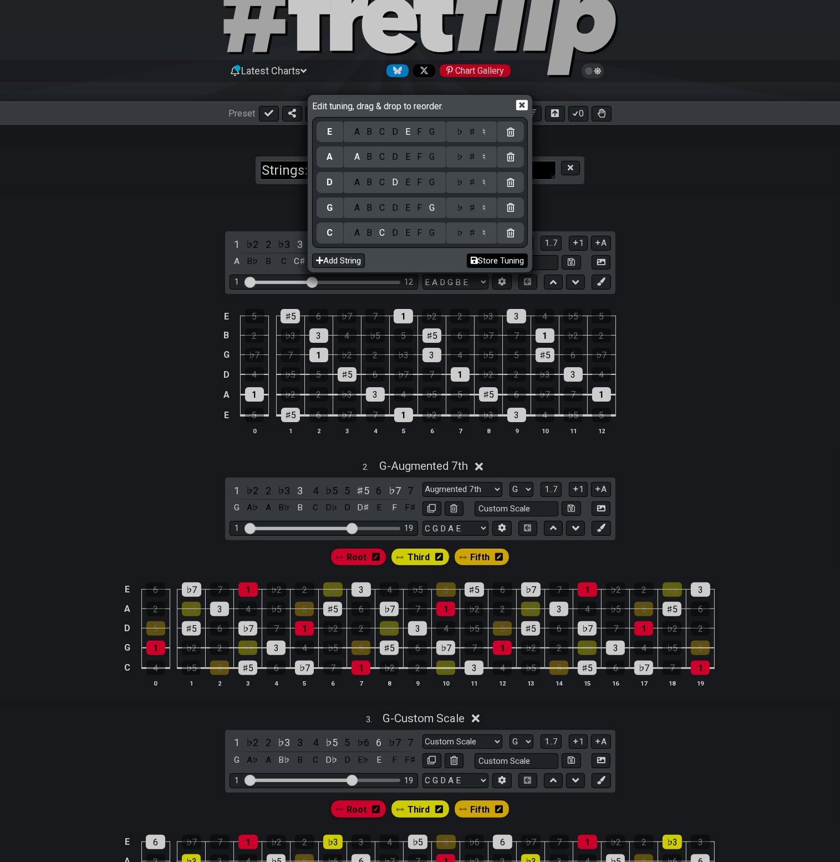
click at [490, 262] on button "Store Tuning" at bounding box center [497, 260] width 61 height 15
click at [471, 260] on icon at bounding box center [474, 260] width 7 height 7
click at [521, 99] on icon at bounding box center [522, 105] width 12 height 12
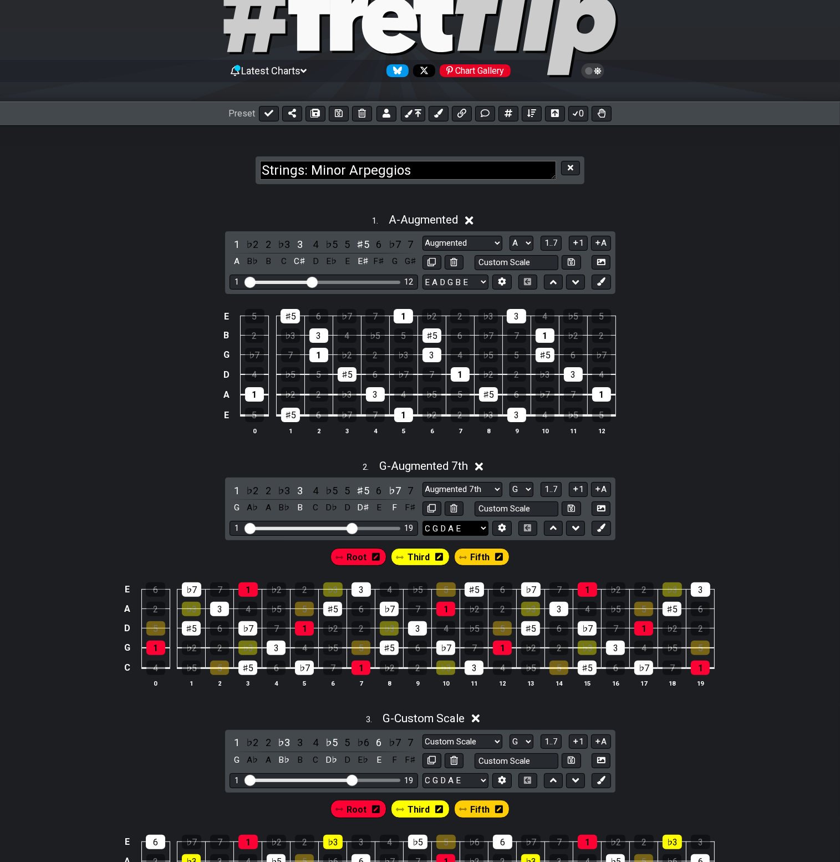
click at [484, 526] on select "C G D A E C G D A E E A D G B E B E A D F♯ B A D G C E A D A D G B E E♭ A♭ D♭ G…" at bounding box center [456, 528] width 66 height 15
click at [701, 314] on div "E 5 ♯5 6 ♭7 7 1 ♭2 2 ♭3 3 4 ♭5 5 B 2 ♭3 3 4 ♭5 5 ♯5 6 ♭7 7 1 ♭2 2 G ♭7 7 1 ♭2 2…" at bounding box center [420, 372] width 840 height 156
click at [479, 284] on select "E A D G B E E A D G B E E A D G B E B E A D F♯ B A D G C E A D A D G B E E♭ A♭ …" at bounding box center [456, 281] width 66 height 15
click at [665, 279] on div "1 . A - Augmented 1 ♭2 2 ♭3 3 4 ♭5 5 ♯5 6 ♭7 7 A B♭ B C C♯ D E♭ E E♯ F♯ G G♯ Ne…" at bounding box center [420, 328] width 840 height 244
click at [539, 211] on div "1 . A - Augmented" at bounding box center [420, 216] width 840 height 21
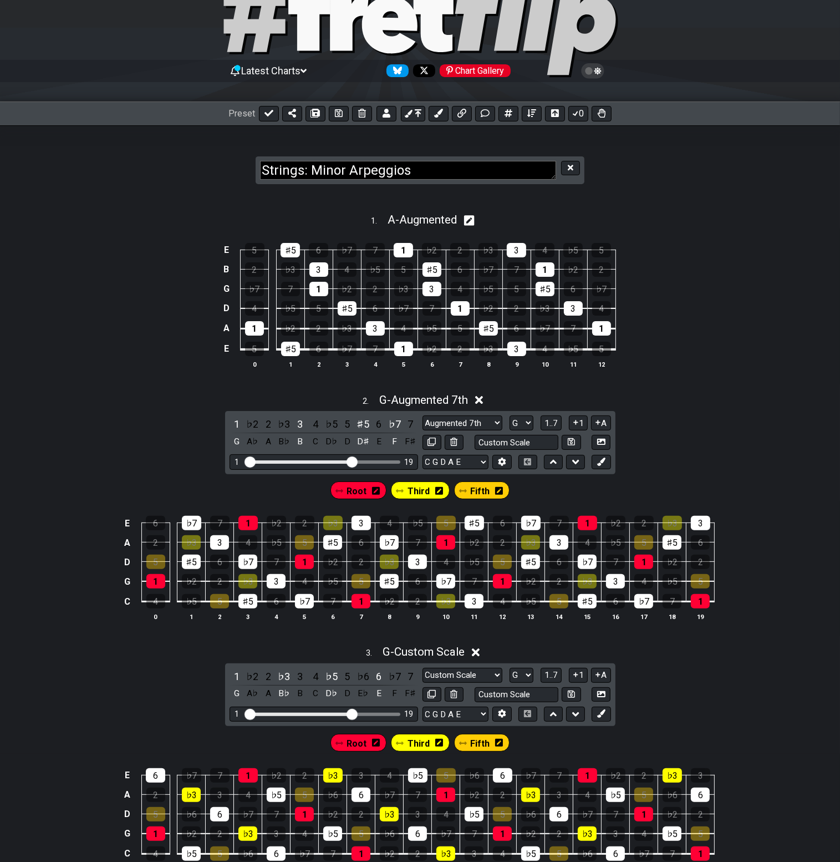
click at [472, 219] on icon at bounding box center [469, 221] width 11 height 12
select select "Augmented"
select select "A"
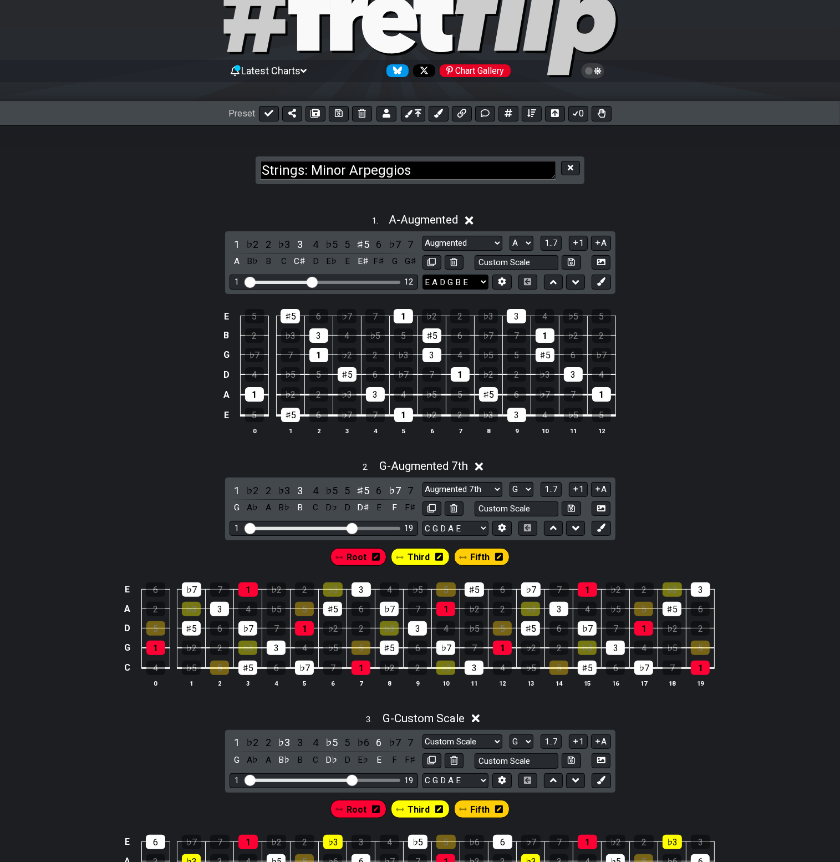
click at [481, 282] on select "E A D G B E E A D G B E E A D G B E B E A D F♯ B A D G C E A D A D G B E E♭ A♭ …" at bounding box center [456, 281] width 66 height 15
click at [709, 306] on div "E 5 ♯5 6 ♭7 7 1 ♭2 2 ♭3 3 4 ♭5 5 B 2 ♭3 3 4 ♭5 5 ♯5 6 ♭7 7 1 ♭2 2 G ♭7 7 1 ♭2 2…" at bounding box center [420, 372] width 840 height 156
click at [657, 185] on section "Strings: Minor Arpeggios" at bounding box center [420, 159] width 840 height 68
click at [335, 116] on icon at bounding box center [339, 113] width 8 height 8
drag, startPoint x: 461, startPoint y: 149, endPoint x: 454, endPoint y: 141, distance: 10.7
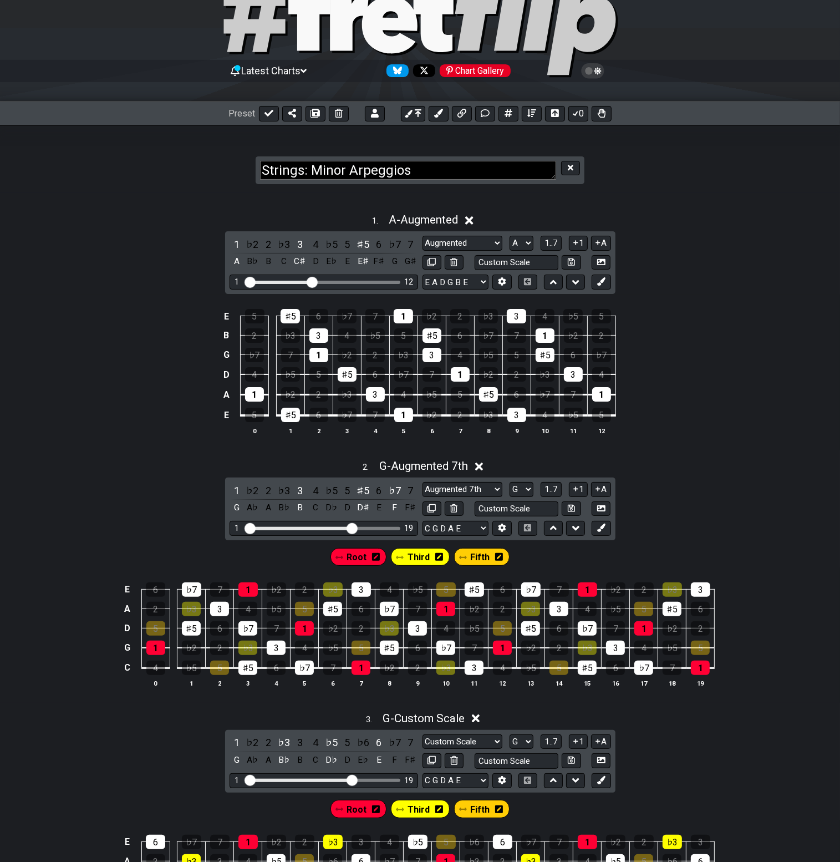
click at [455, 144] on section "Strings: Minor Arpeggios" at bounding box center [420, 159] width 840 height 68
click at [454, 141] on section "Strings: Minor Arpeggios" at bounding box center [420, 159] width 840 height 68
click at [273, 110] on button at bounding box center [269, 114] width 20 height 16
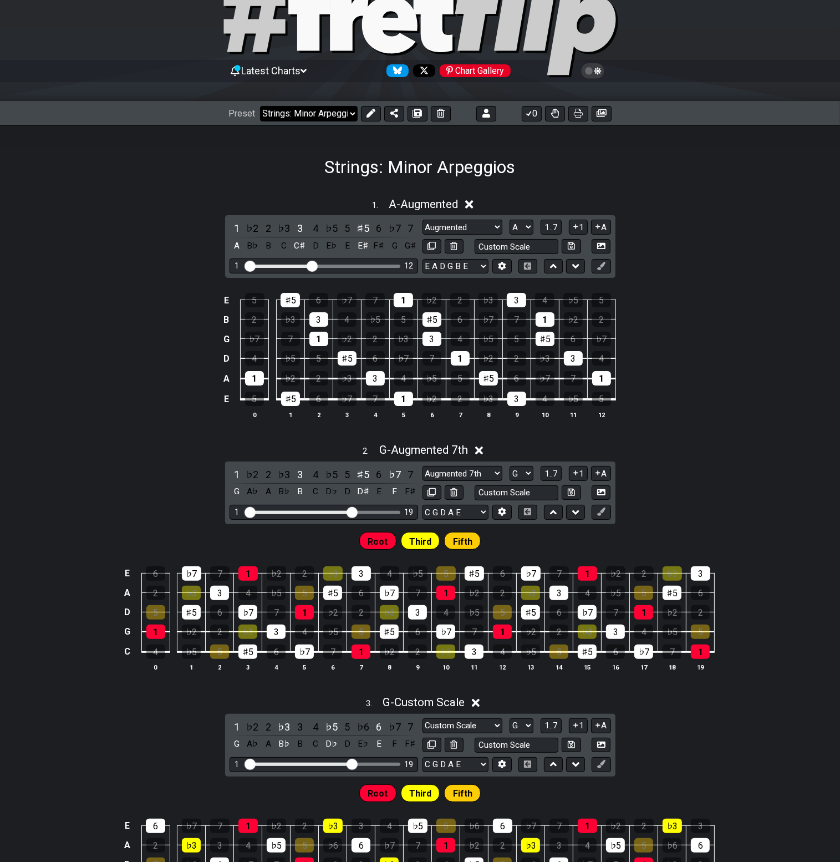
click at [297, 110] on select "Welcome to #fretflip! Initial Preset Custom Preset Strings: Minor Modes Strings…" at bounding box center [309, 114] width 98 height 16
click at [260, 106] on select "Welcome to #fretflip! Initial Preset Custom Preset Strings: Minor Modes Strings…" at bounding box center [309, 114] width 98 height 16
select select "/0244NZQPE"
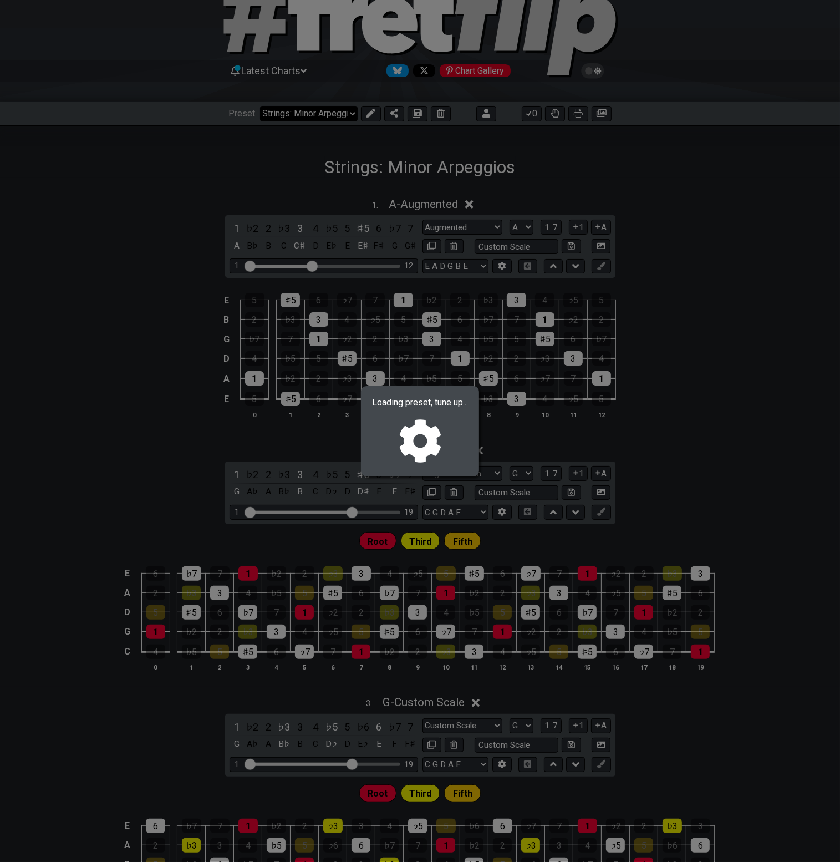
select select "G"
select select "/021703079794"
select select "Minor / Aeolian"
select select "Harmonic Minor"
select select "Melodic Minor"
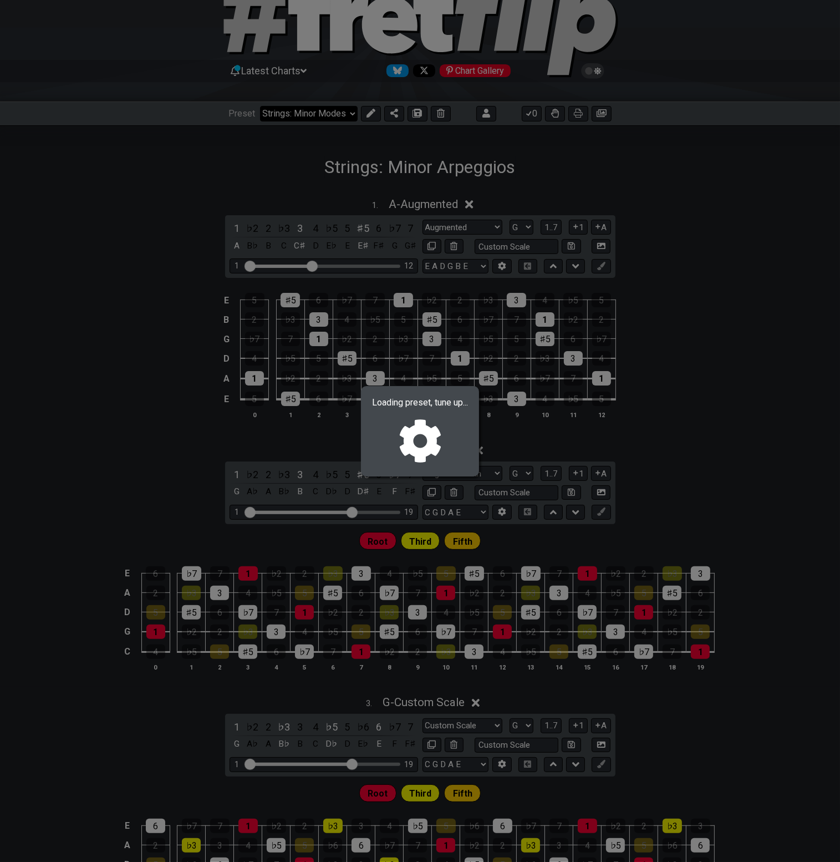
select select "Phrygian"
select select "Dorian"
select select "C G D A E"
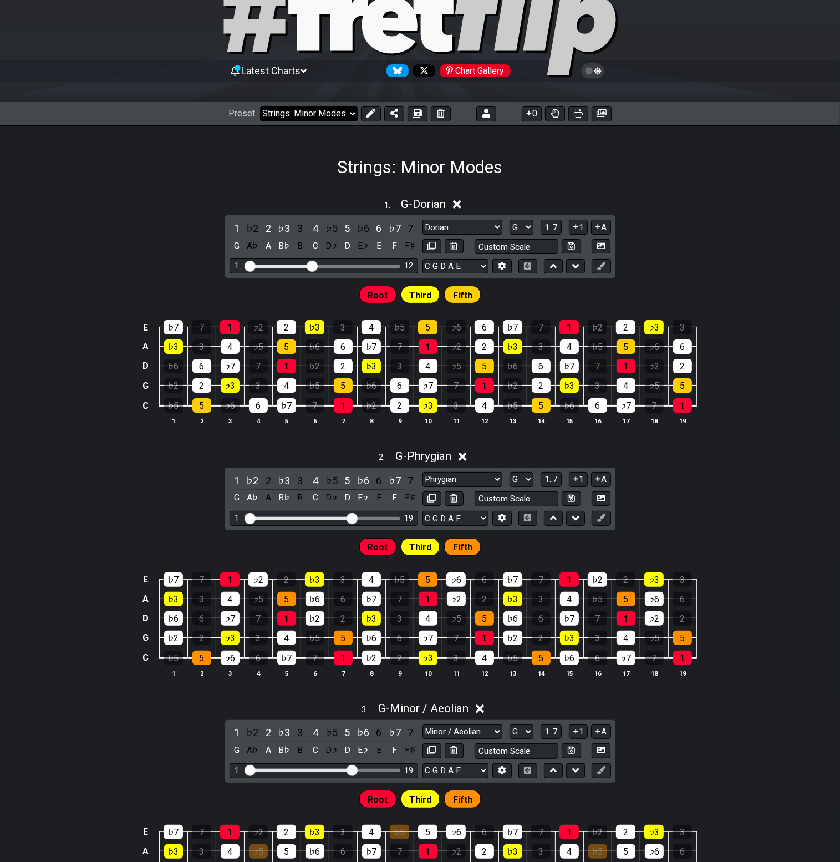
click at [295, 113] on select "Welcome to #fretflip! Initial Preset Custom Preset Strings: Minor Modes Strings…" at bounding box center [309, 114] width 98 height 16
click at [260, 106] on select "Welcome to #fretflip! Initial Preset Custom Preset Strings: Minor Modes Strings…" at bounding box center [309, 114] width 98 height 16
select select "/021703079794"
select select "A"
select select "/0244NZQPE"
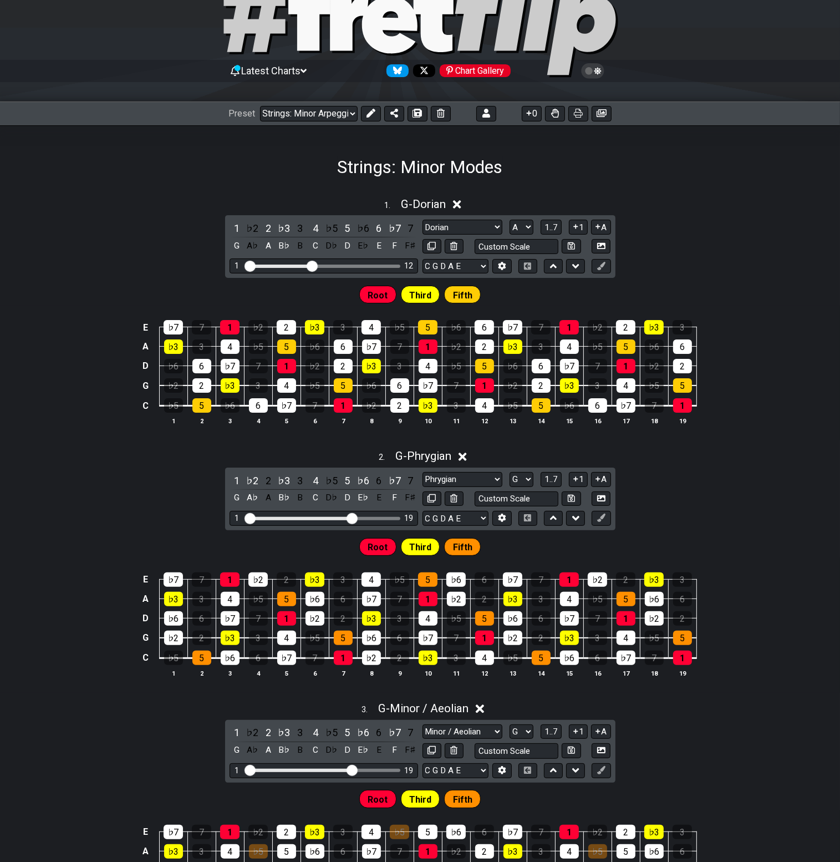
select select "Custom Scale"
select select "Augmented 7th"
select select "Augmented"
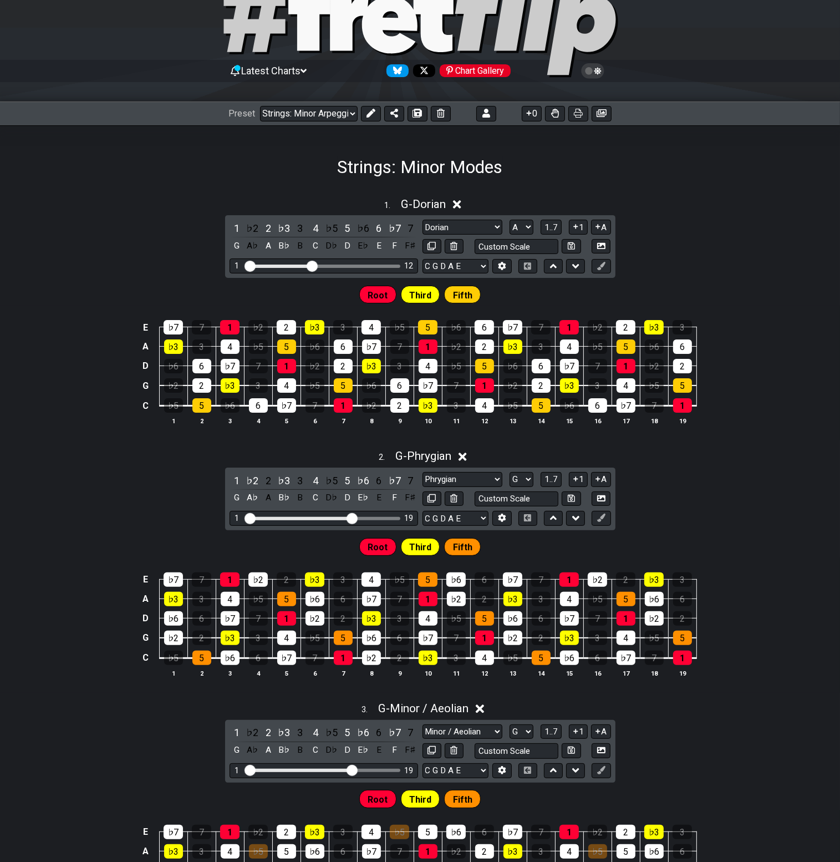
select select "E A D G B E"
select select "G"
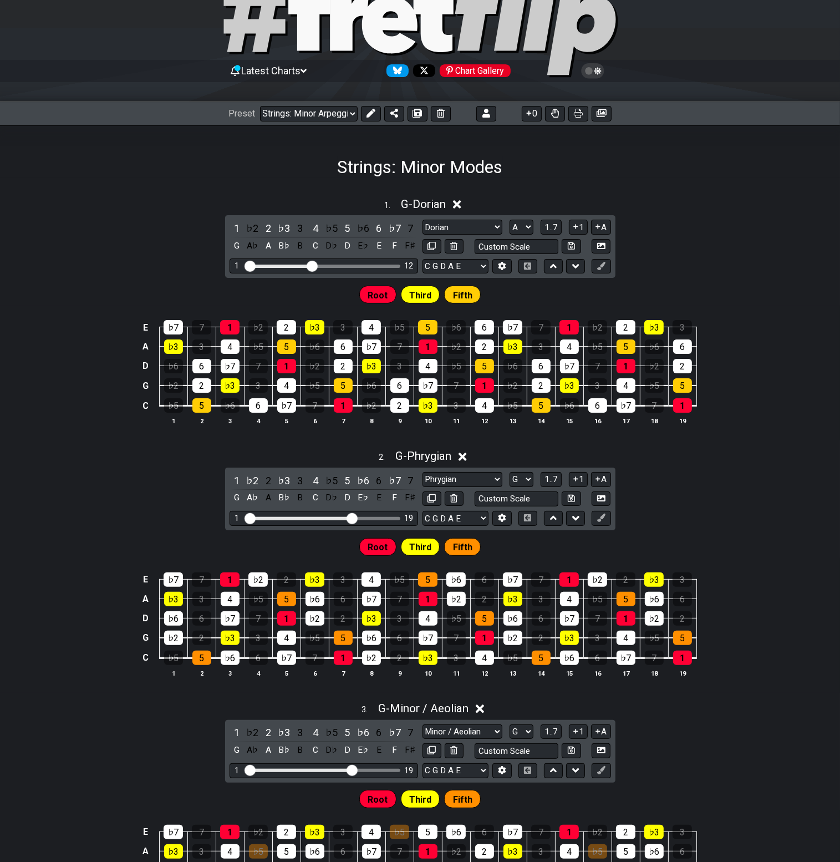
select select "G"
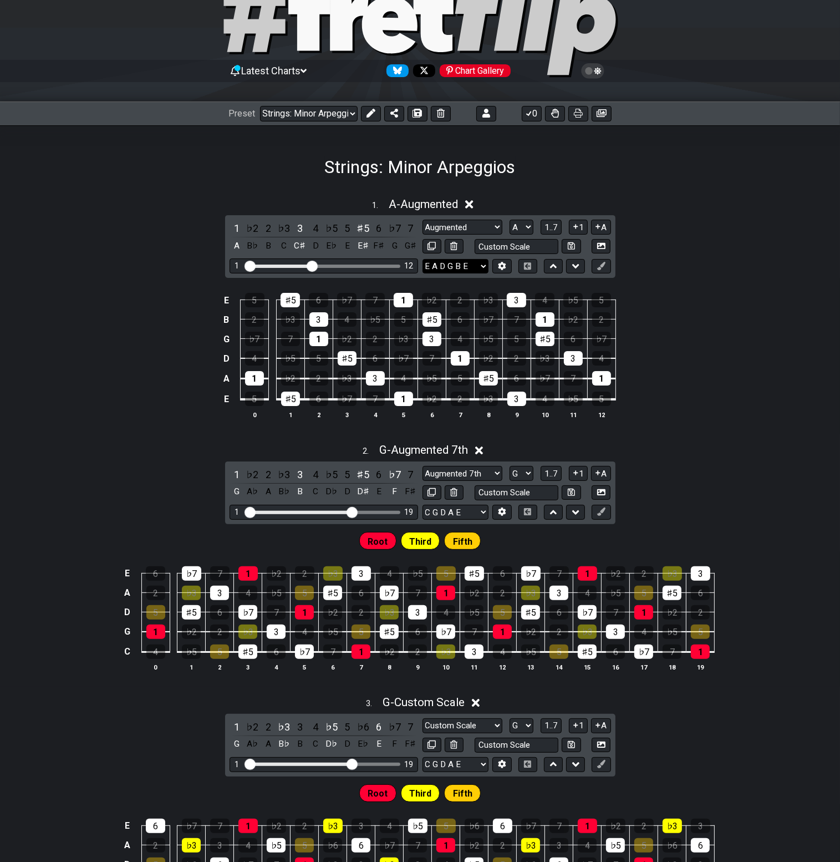
click at [485, 266] on select "E A D G B E E A D G B E E A D G B E B E A D F♯ B A D G C E A D A D G B E E♭ A♭ …" at bounding box center [456, 266] width 66 height 15
click at [652, 278] on div "E 5 ♯5 6 ♭7 7 1 ♭2 2 ♭3 3 4 ♭5 5 B 2 ♭3 3 4 ♭5 5 ♯5 6 ♭7 7 1 ♭2 2 G ♭7 7 1 ♭2 2…" at bounding box center [420, 356] width 840 height 156
click at [484, 510] on select "C G D A E C G D A E E A D G B E B E A D F♯ B A D G C E A D A D G B E E♭ A♭ D♭ G…" at bounding box center [456, 512] width 66 height 15
click at [744, 425] on div "E 5 ♯5 6 ♭7 7 1 ♭2 2 ♭3 3 4 ♭5 5 B 2 ♭3 3 4 ♭5 5 ♯5 6 ♭7 7 1 ♭2 2 G ♭7 7 1 ♭2 2…" at bounding box center [420, 356] width 840 height 156
click at [670, 449] on div "2 . G - Augmented 7th" at bounding box center [420, 446] width 840 height 21
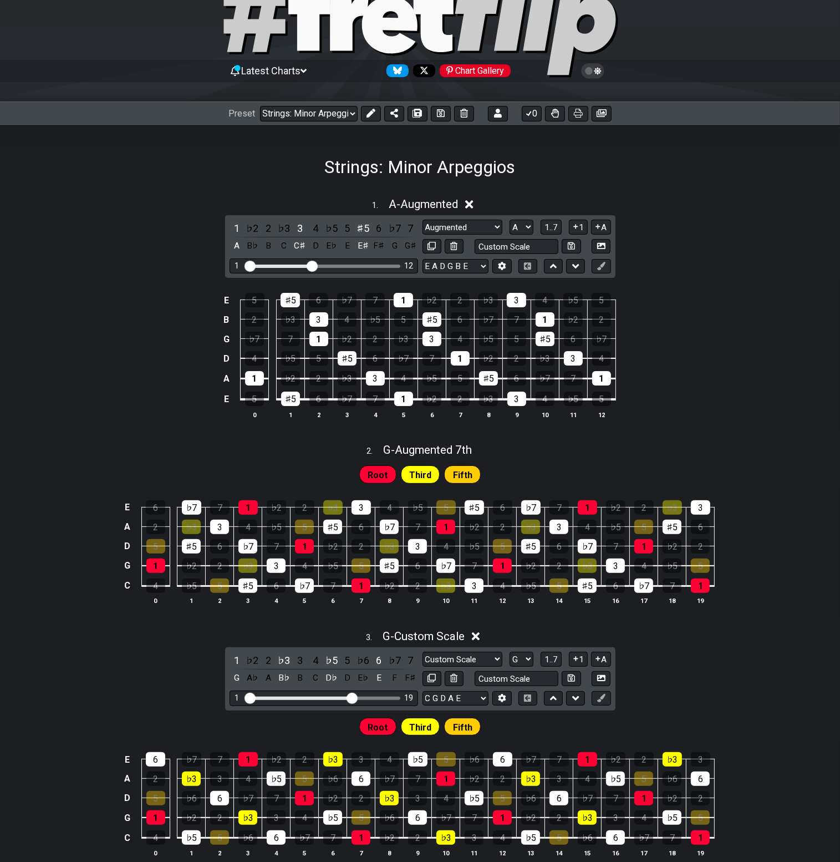
click at [735, 662] on div "3 . G - Custom Scale 1 ♭2 2 ♭3 3 4 ♭5 5 ♭6 6 ♭7 7 G A♭ A B♭ B C D♭ D E♭ E F F♯ …" at bounding box center [420, 748] width 840 height 250
click at [480, 633] on icon at bounding box center [476, 636] width 8 height 12
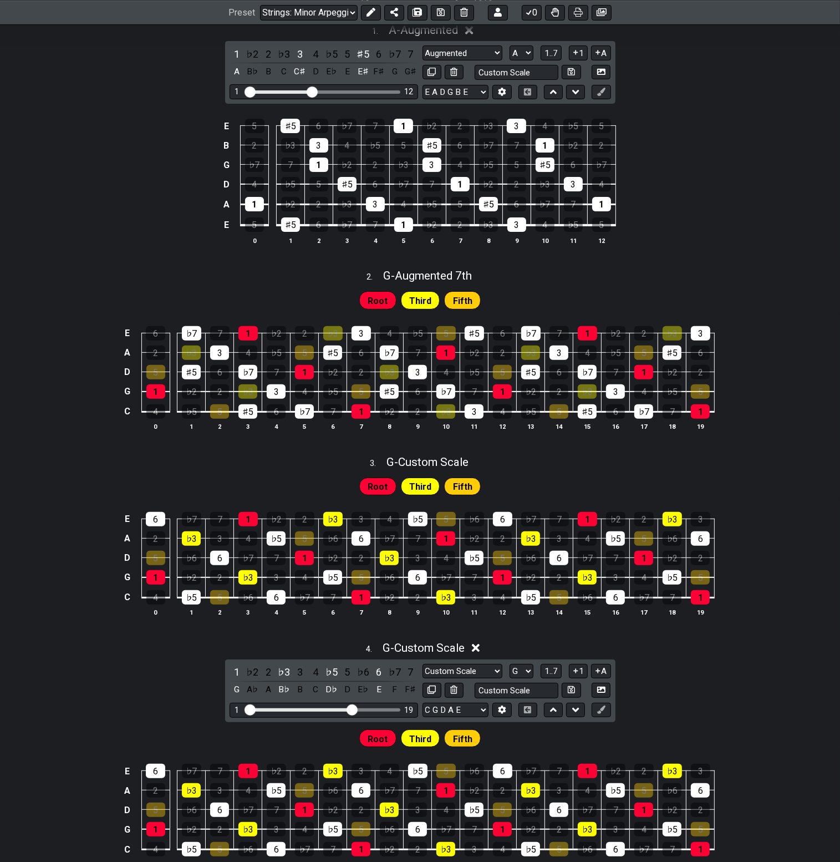
scroll to position [333, 0]
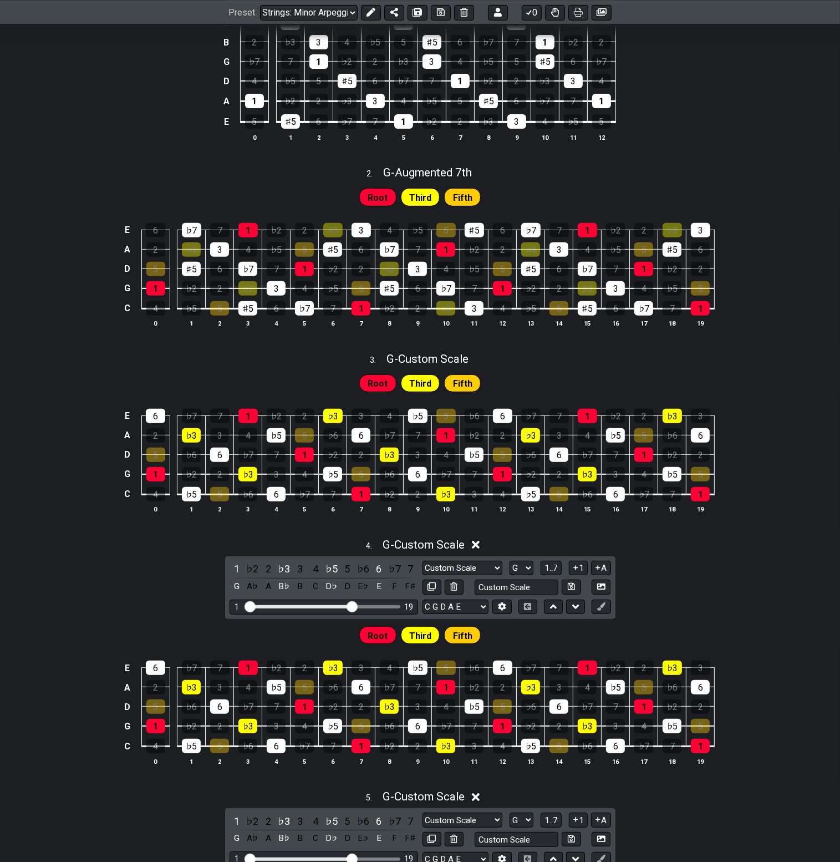
click at [476, 546] on icon at bounding box center [476, 545] width 8 height 12
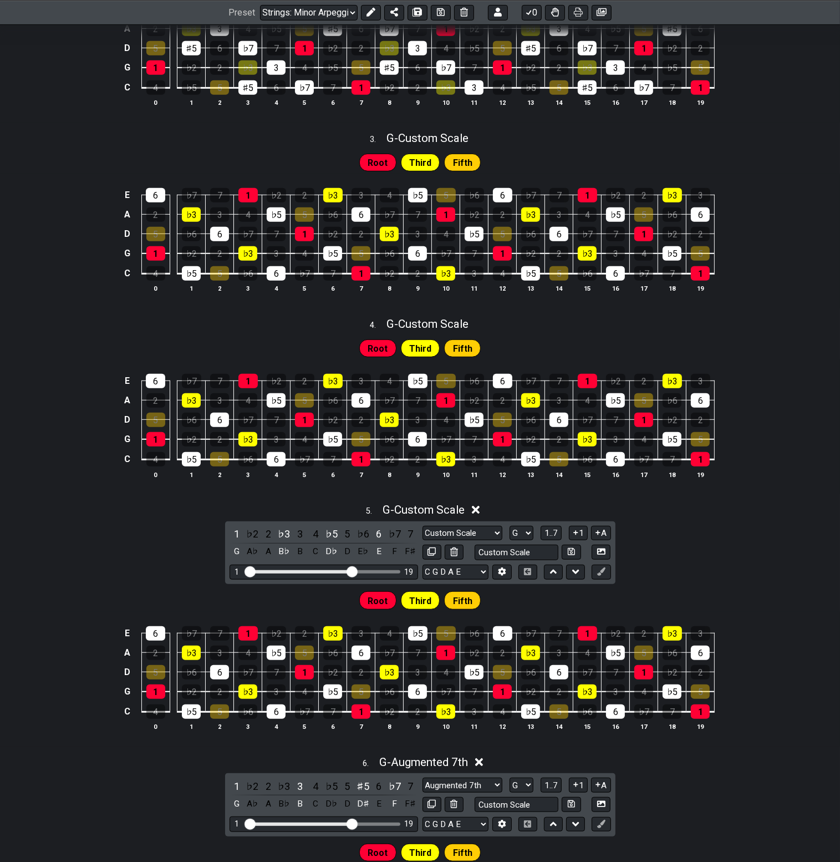
scroll to position [555, 0]
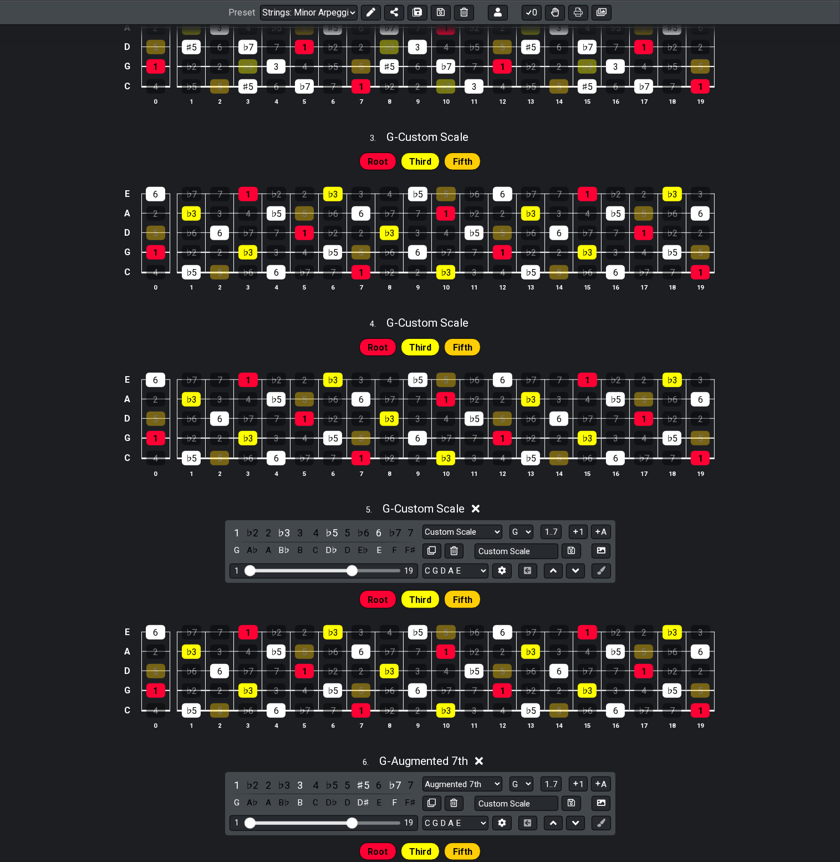
click at [478, 508] on icon at bounding box center [476, 509] width 8 height 8
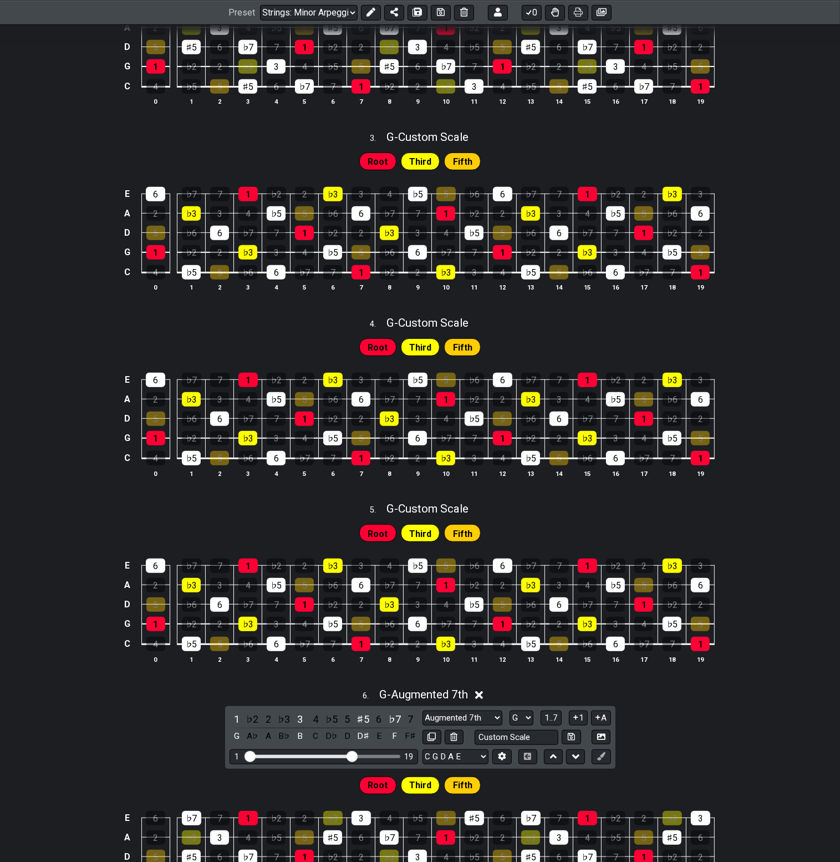
click at [480, 693] on icon at bounding box center [479, 695] width 8 height 8
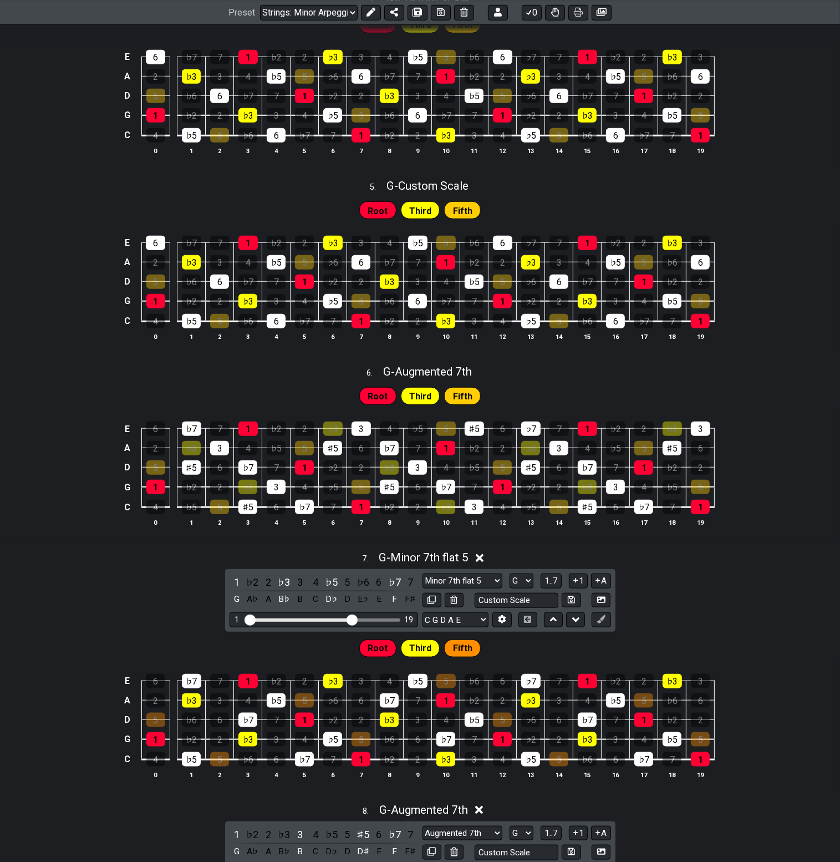
scroll to position [887, 0]
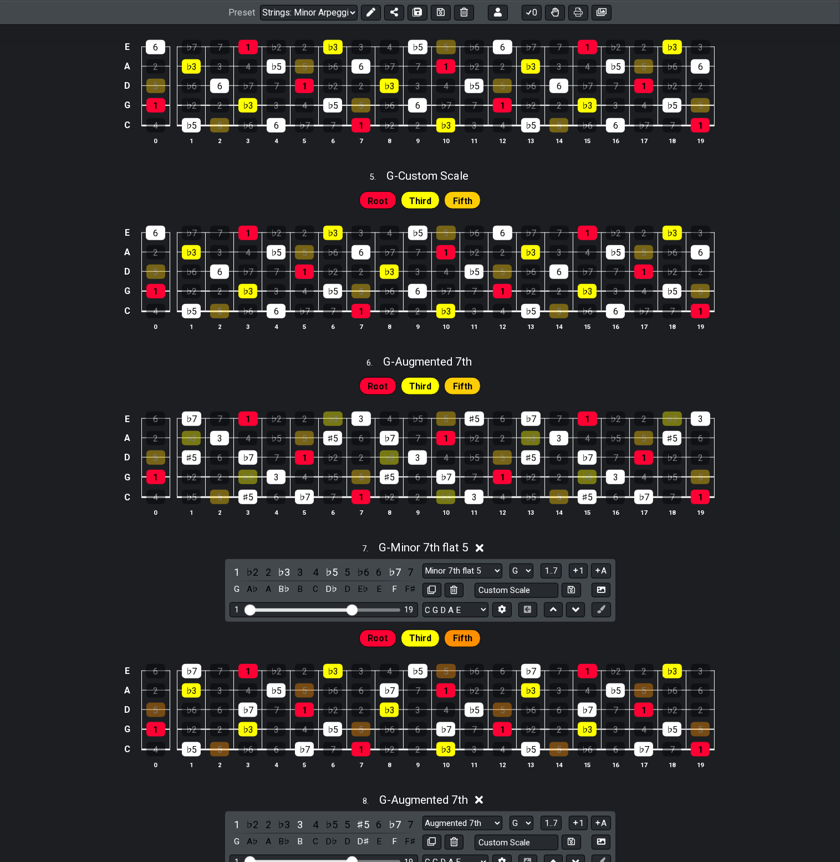
click at [484, 550] on icon at bounding box center [480, 548] width 8 height 12
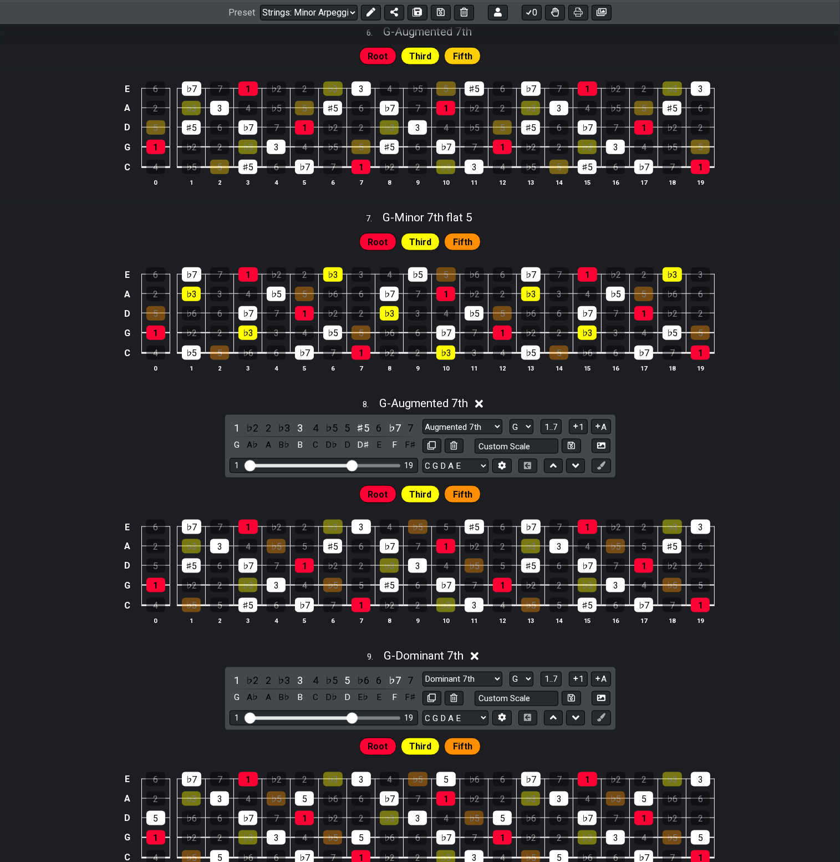
scroll to position [1220, 0]
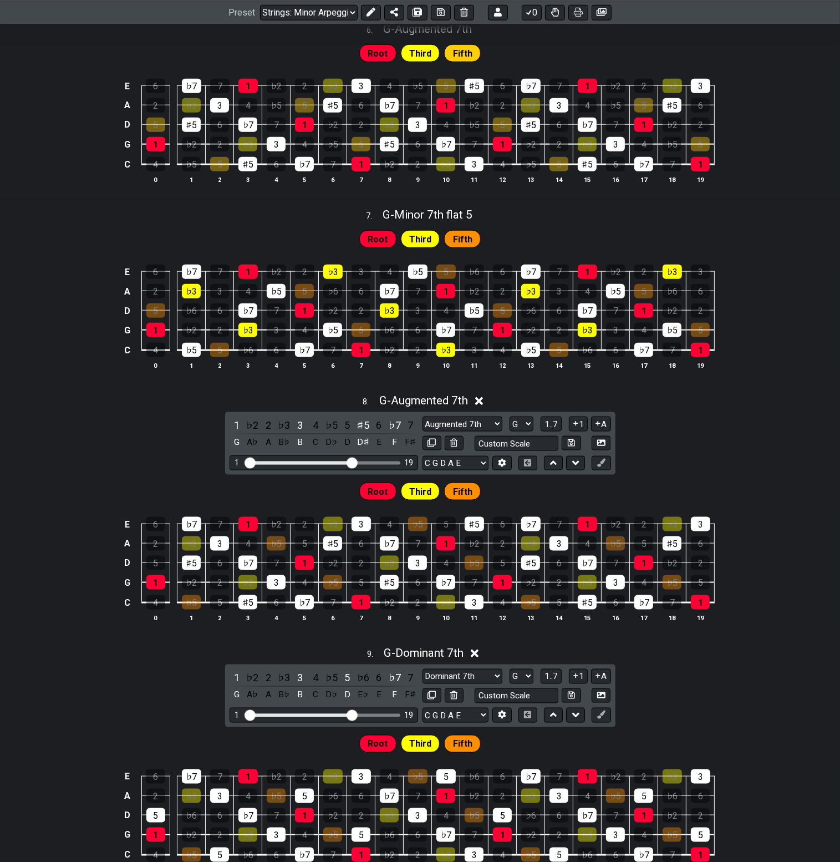
click at [484, 399] on icon at bounding box center [479, 401] width 8 height 12
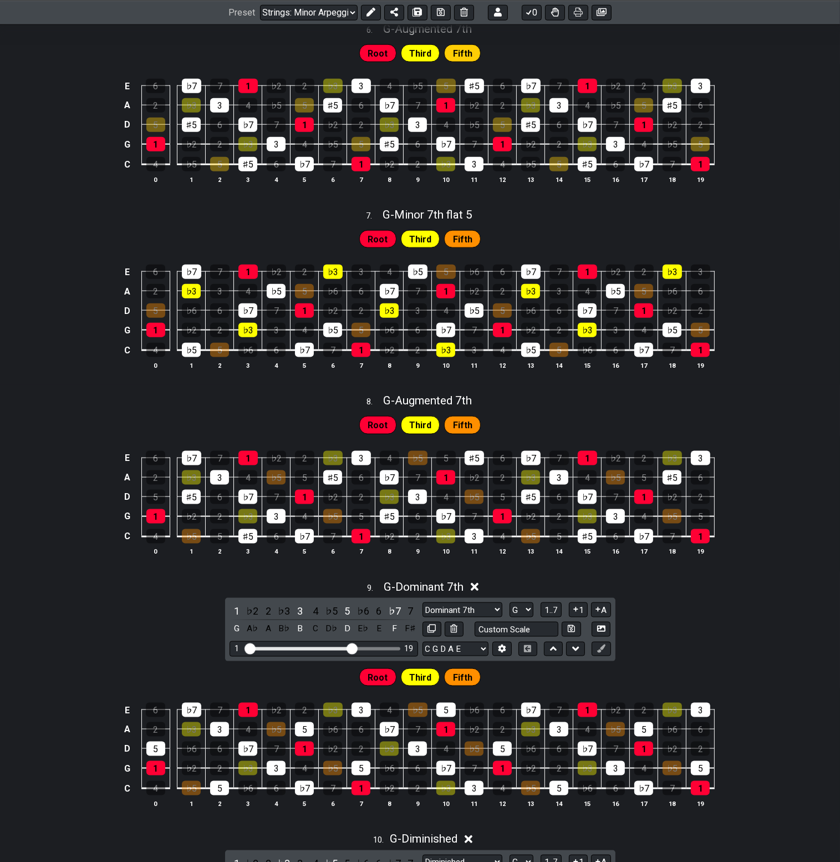
click at [476, 585] on icon at bounding box center [475, 587] width 8 height 12
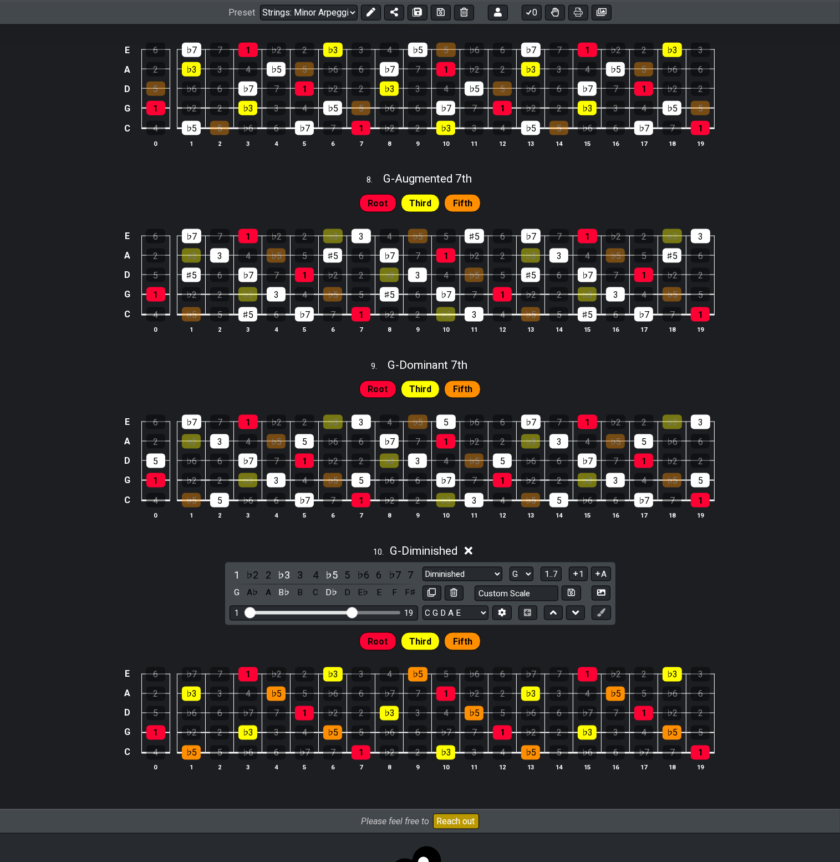
click at [465, 555] on div "10 . G - Diminished" at bounding box center [420, 547] width 840 height 21
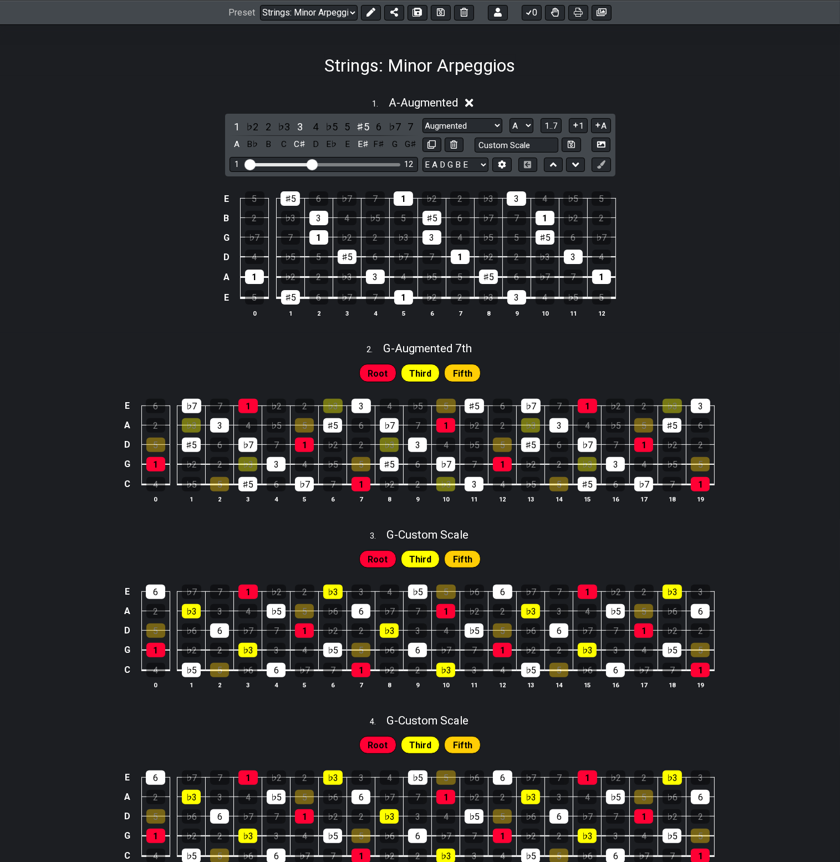
scroll to position [222, 0]
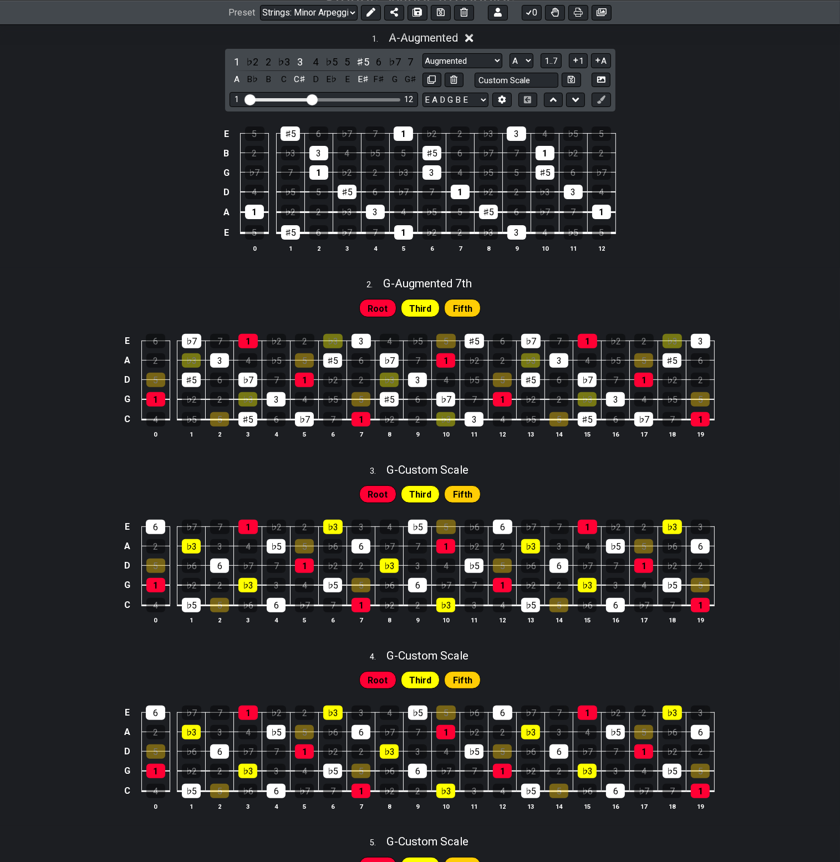
click at [668, 83] on div "1 . A - Augmented 1 ♭2 2 ♭3 3 4 ♭5 5 ♯5 6 ♭7 7 A B♭ B C C♯ D E♭ E E♯ F♯ G G♯ Au…" at bounding box center [420, 146] width 840 height 244
click at [477, 38] on div "1 . A - Augmented" at bounding box center [420, 34] width 840 height 21
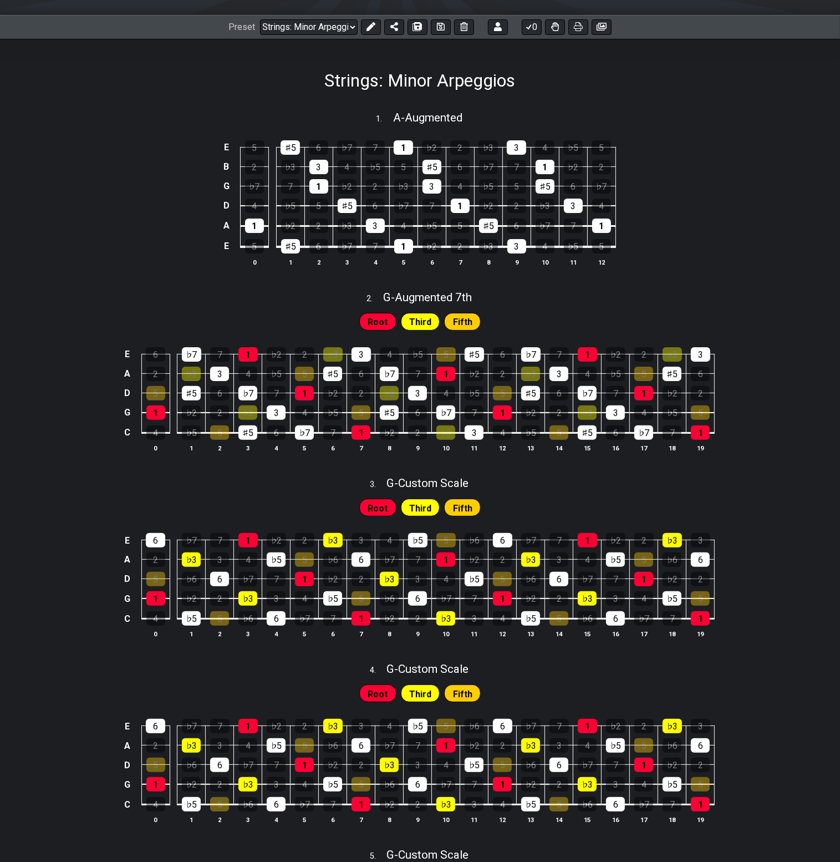
scroll to position [55, 0]
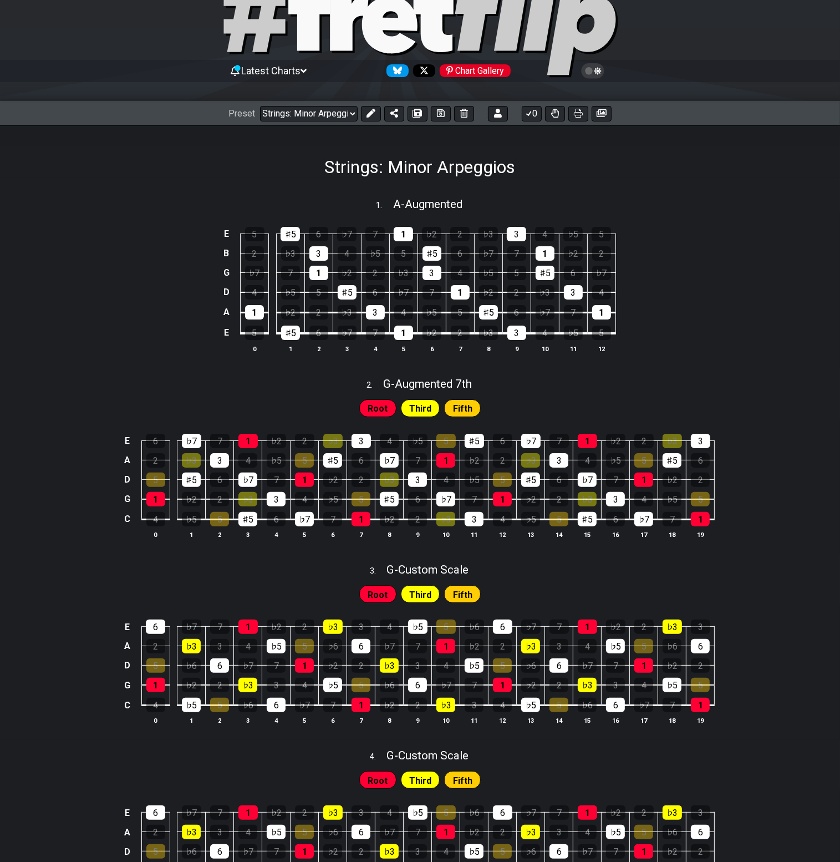
click at [510, 204] on div "1 . A - Augmented" at bounding box center [420, 201] width 840 height 21
select select "A"
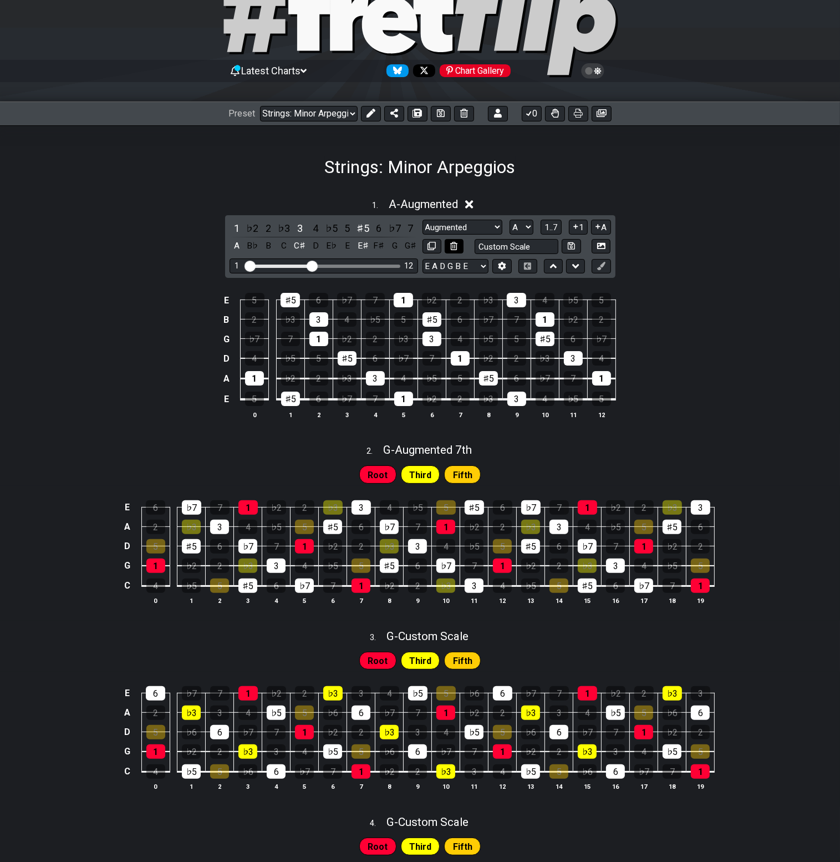
click at [457, 248] on icon at bounding box center [453, 246] width 7 height 8
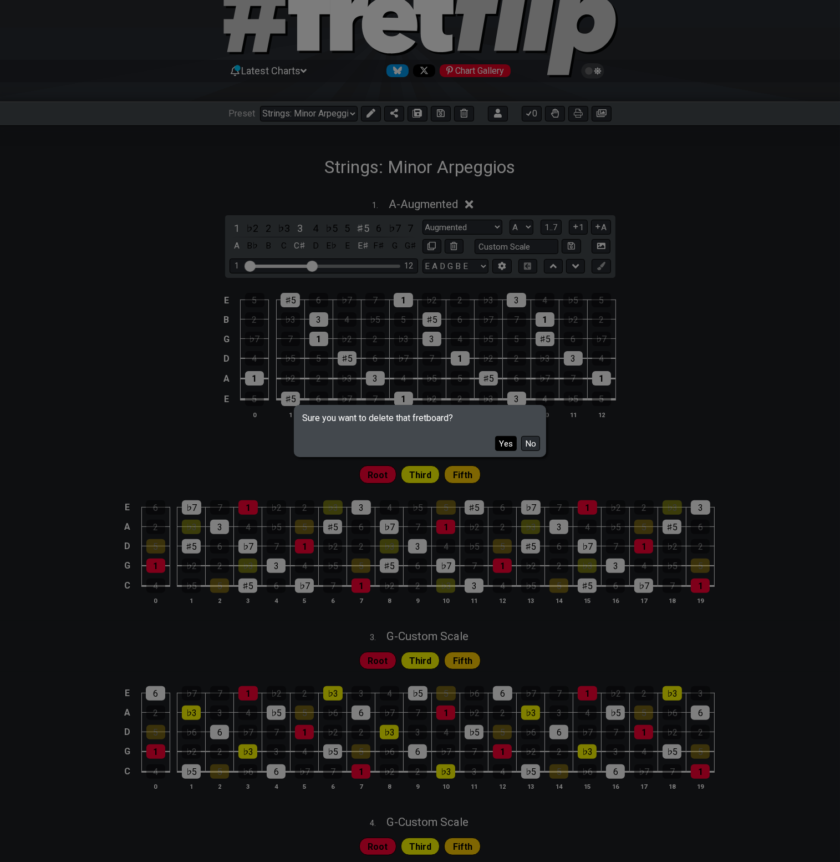
click at [511, 441] on button "Yes" at bounding box center [506, 443] width 22 height 15
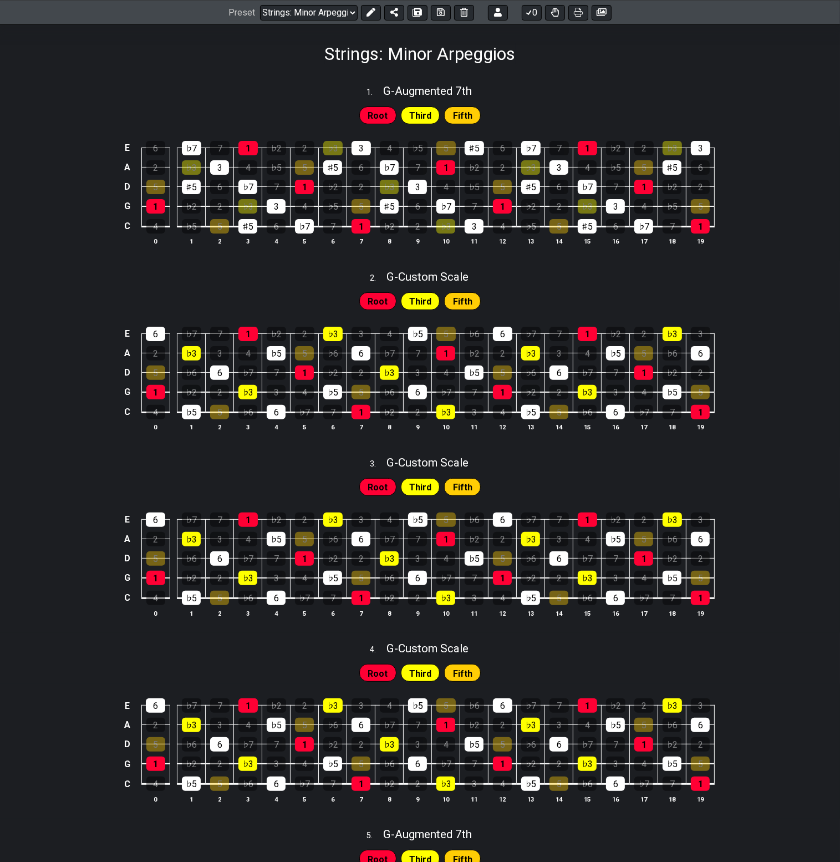
scroll to position [166, 0]
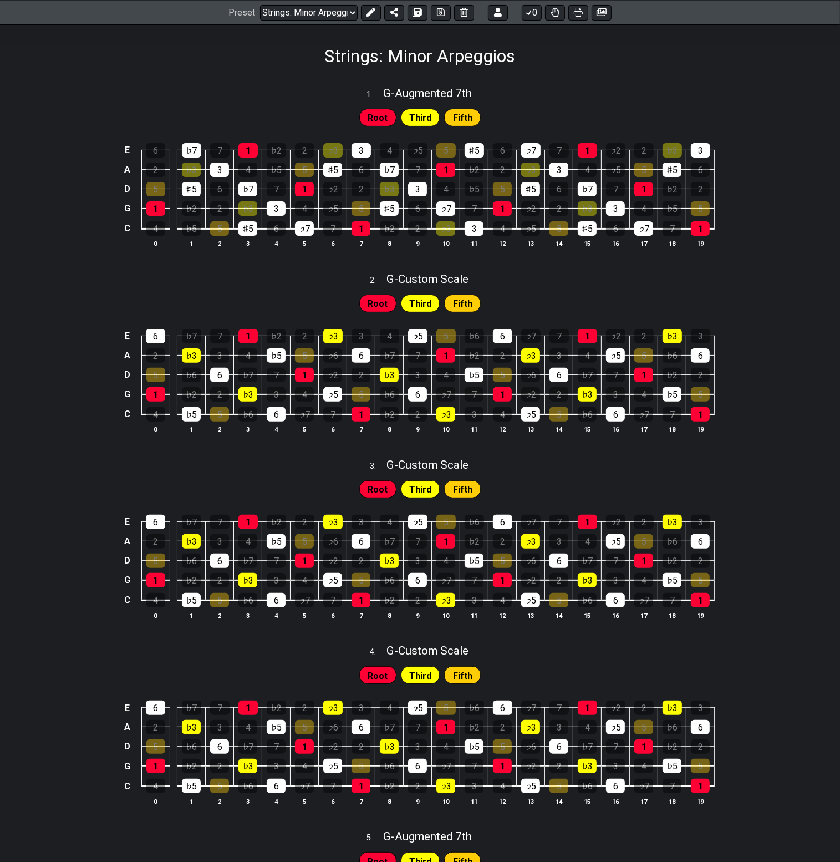
click at [515, 279] on div "2 . G - Custom Scale" at bounding box center [420, 276] width 840 height 21
select select "G"
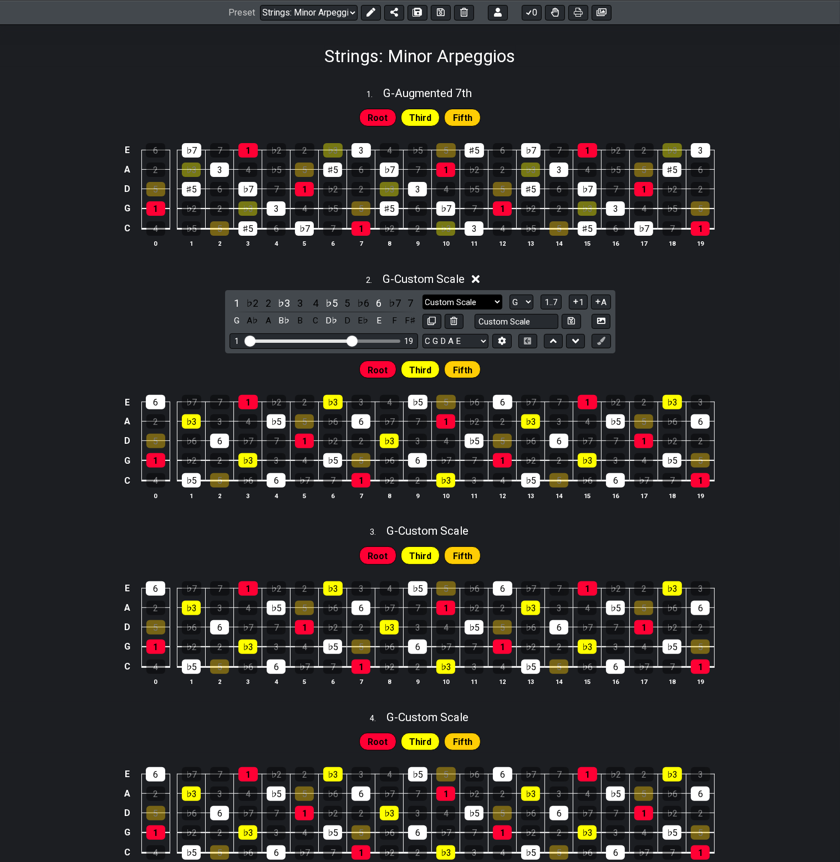
click at [490, 294] on select "Custom Scale Custom Scale Minor Pentatonic Major Pentatonic Minor Blues Major B…" at bounding box center [463, 301] width 80 height 15
click at [548, 83] on div "1 . G - Augmented 7th" at bounding box center [420, 90] width 840 height 21
select select "G"
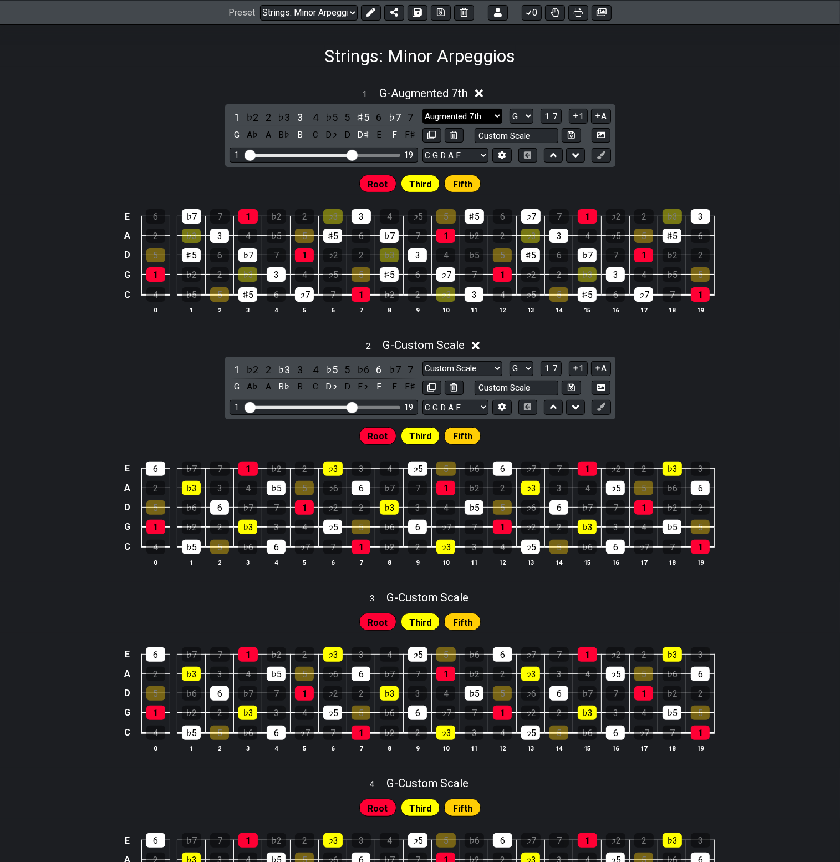
click at [472, 116] on select "Augmented 7th Custom Scale Minor Pentatonic Major Pentatonic Minor Blues Major …" at bounding box center [463, 116] width 80 height 15
select select "Diminished"
click at [423, 109] on select "Augmented 7th Custom Scale Minor Pentatonic Major Pentatonic Minor Blues Major …" at bounding box center [463, 116] width 80 height 15
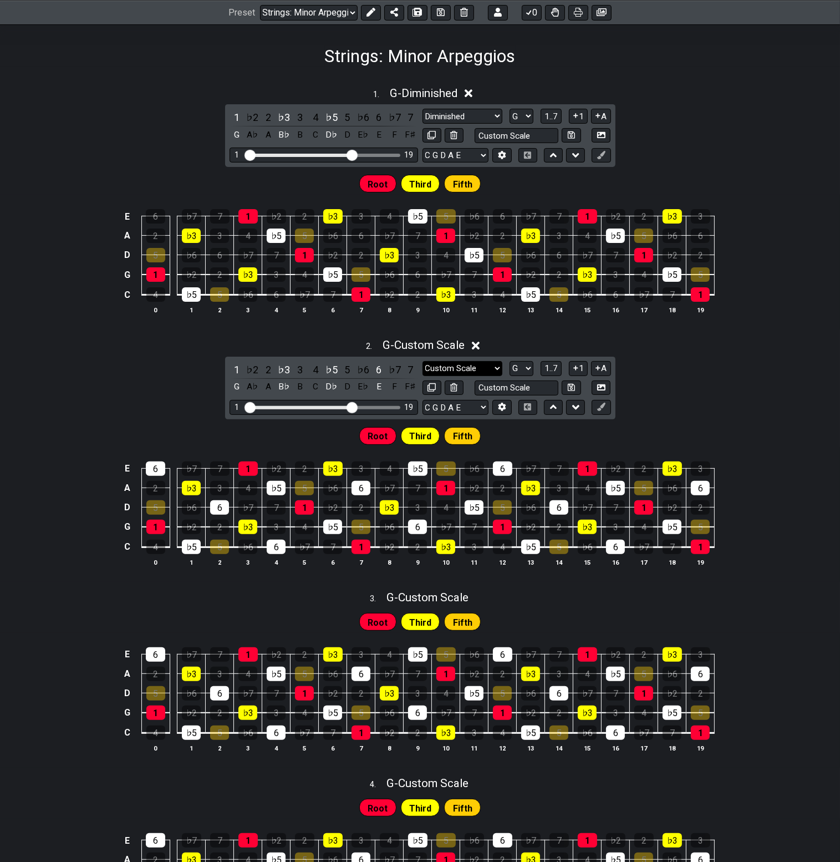
click at [477, 370] on select "Custom Scale Custom Scale Minor Pentatonic Major Pentatonic Minor Blues Major B…" at bounding box center [463, 368] width 80 height 15
select select "Diminished 7th"
click at [423, 361] on select "Custom Scale Custom Scale Minor Pentatonic Major Pentatonic Minor Blues Major B…" at bounding box center [463, 368] width 80 height 15
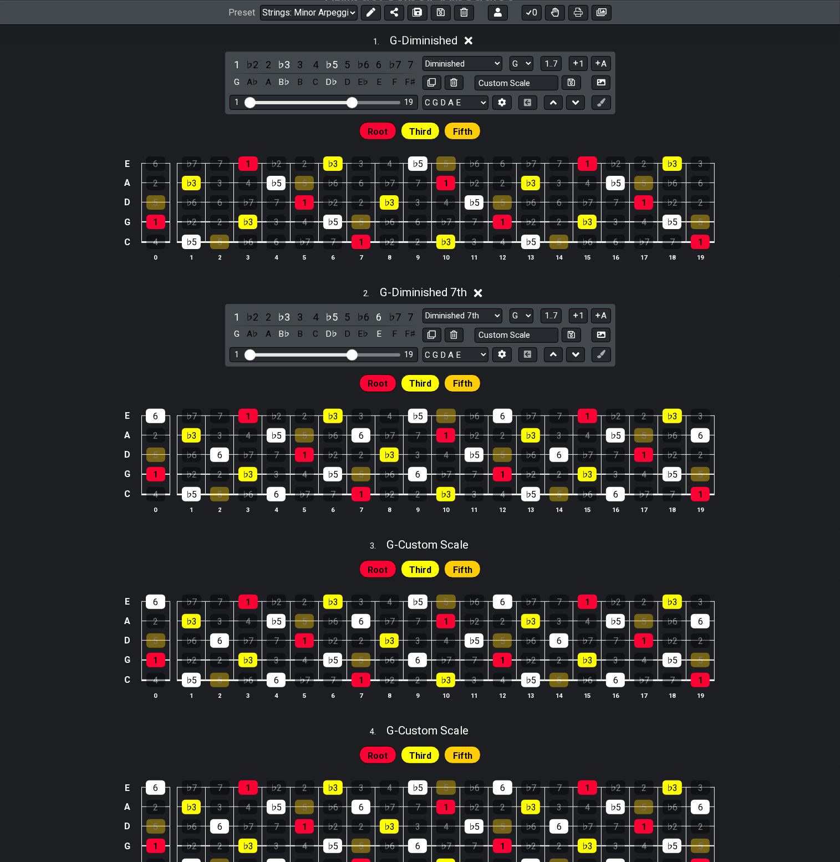
scroll to position [222, 0]
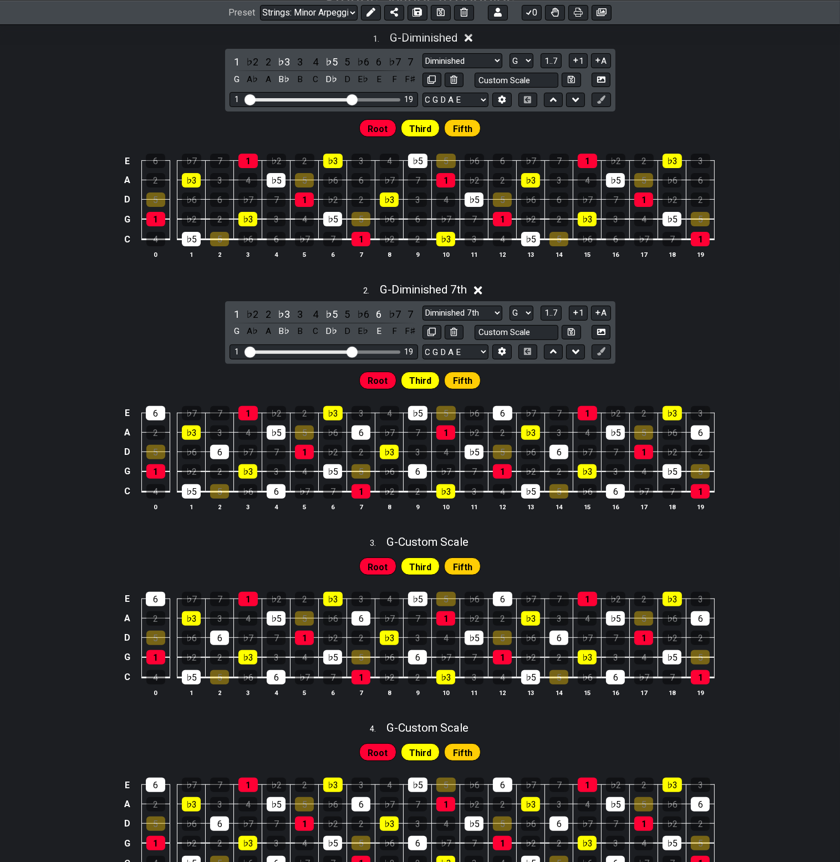
click at [506, 548] on div "3 . G - Custom Scale" at bounding box center [420, 538] width 840 height 21
select select "G"
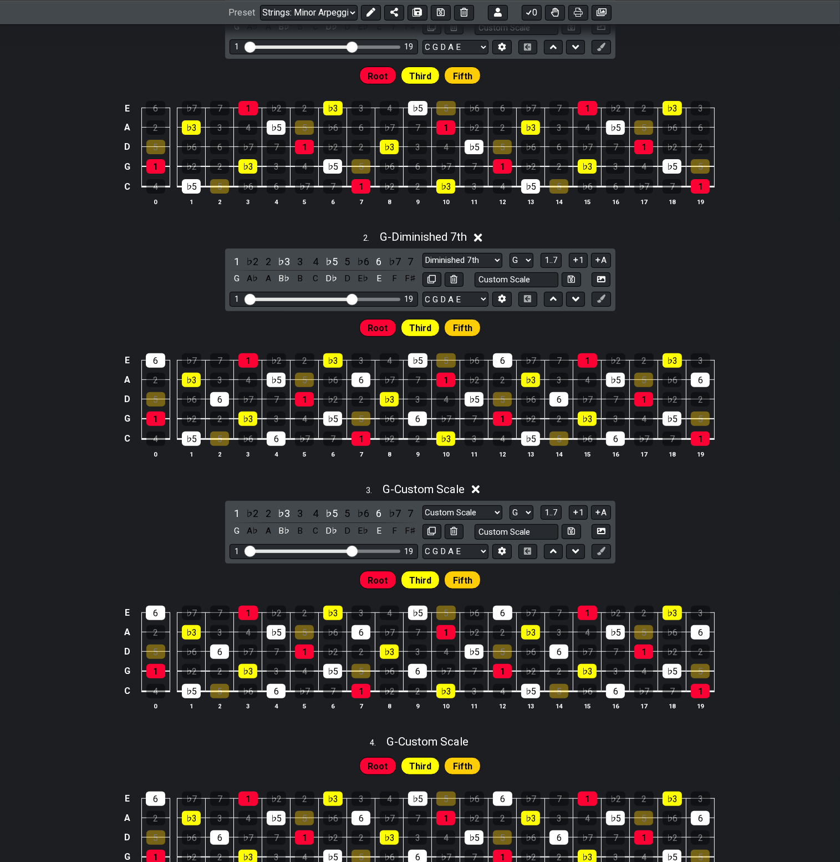
scroll to position [277, 0]
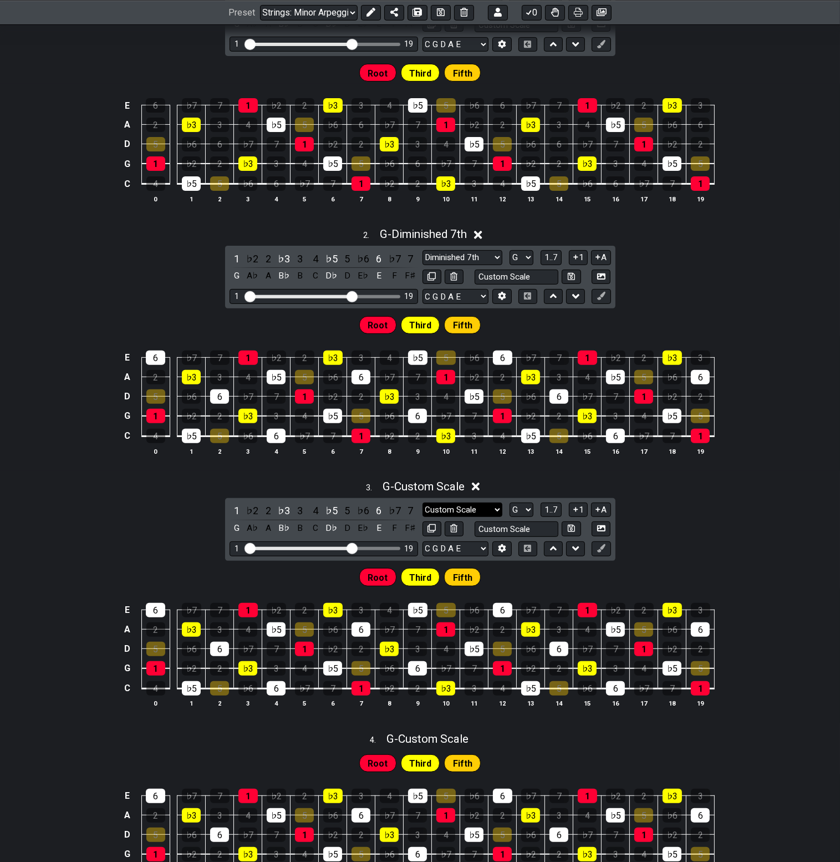
click at [499, 512] on select "Custom Scale Custom Scale Minor Pentatonic Major Pentatonic Minor Blues Major B…" at bounding box center [463, 509] width 80 height 15
select select "Minor 7th flat 5"
click at [423, 502] on select "Custom Scale Custom Scale Minor Pentatonic Major Pentatonic Minor Blues Major B…" at bounding box center [463, 509] width 80 height 15
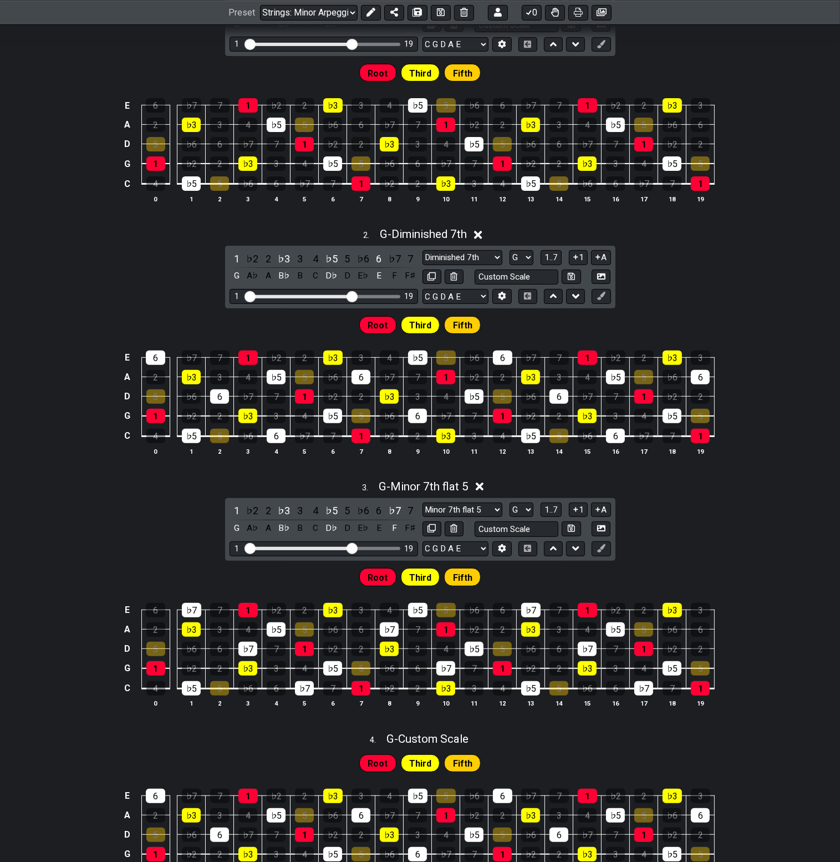
click at [723, 523] on div "3 . G - Minor 7th flat 5 1 ♭2 2 ♭3 3 4 ♭5 5 ♭6 6 ♭7 7 G A♭ A B♭ B C D♭ D E♭ E F…" at bounding box center [420, 598] width 840 height 250
click at [484, 487] on icon at bounding box center [480, 487] width 8 height 12
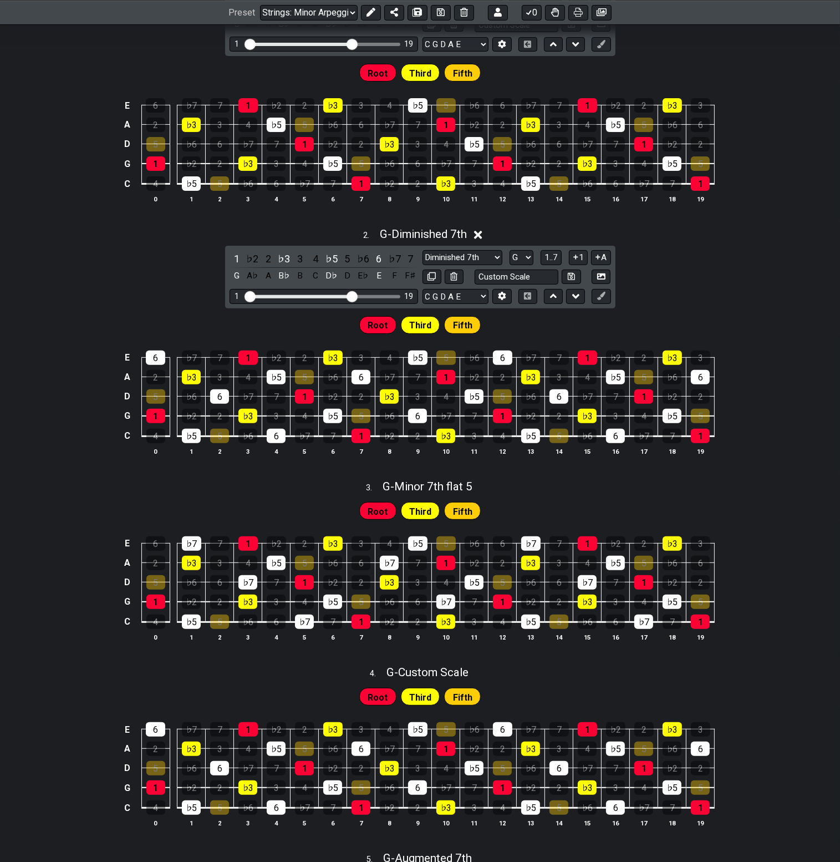
click at [481, 236] on icon at bounding box center [478, 235] width 8 height 8
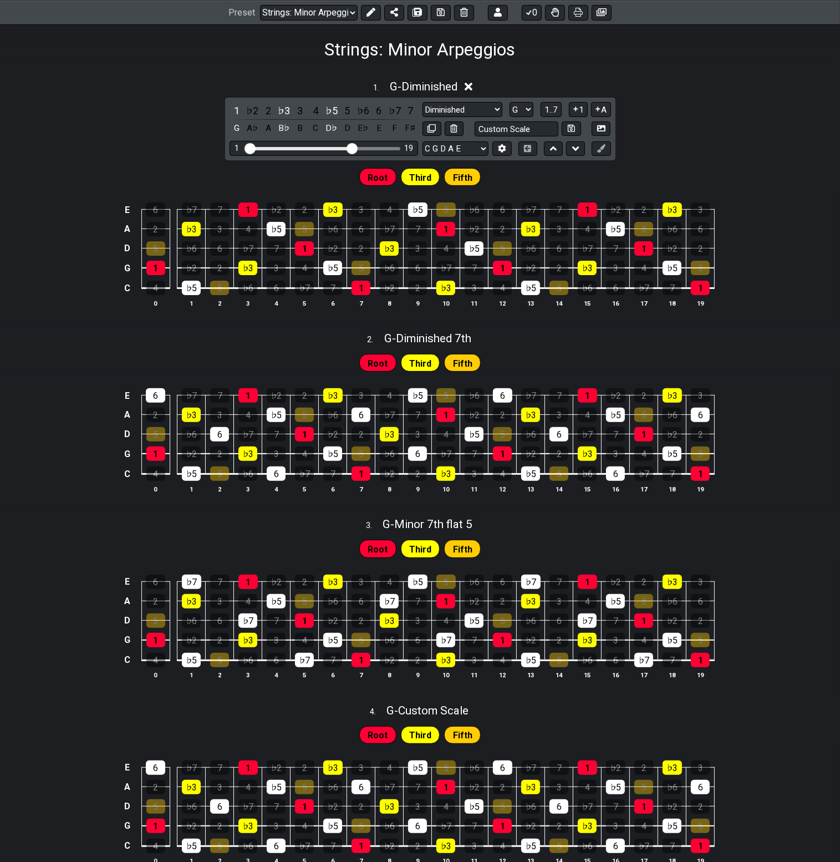
scroll to position [166, 0]
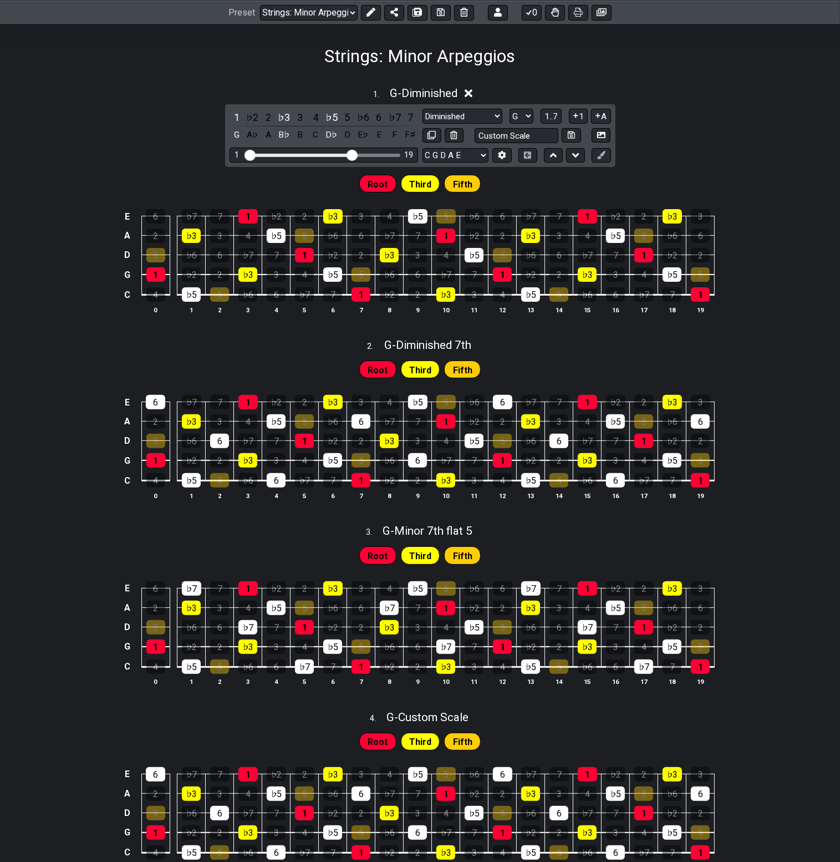
click at [472, 93] on icon at bounding box center [469, 93] width 8 height 8
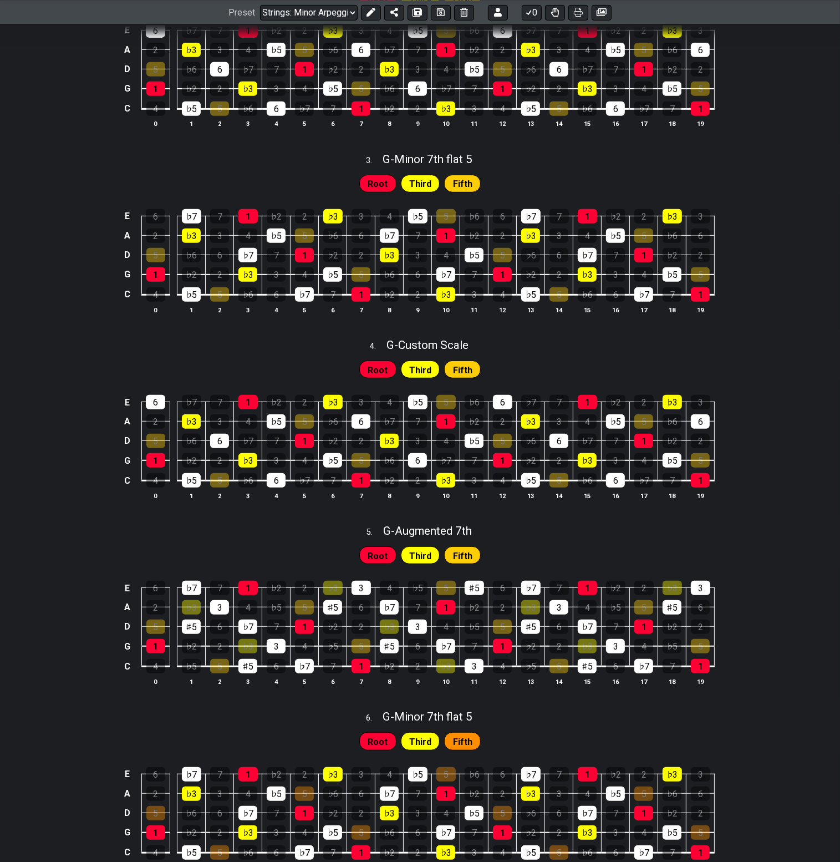
scroll to position [499, 0]
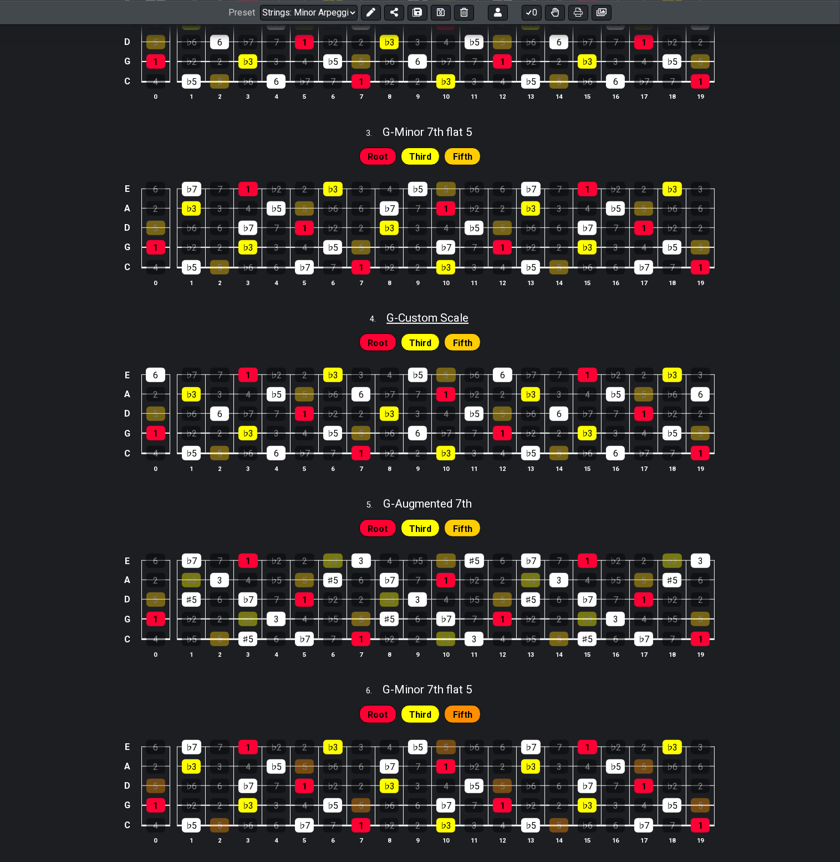
click at [464, 321] on span "G - Custom Scale" at bounding box center [428, 317] width 82 height 13
select select "G"
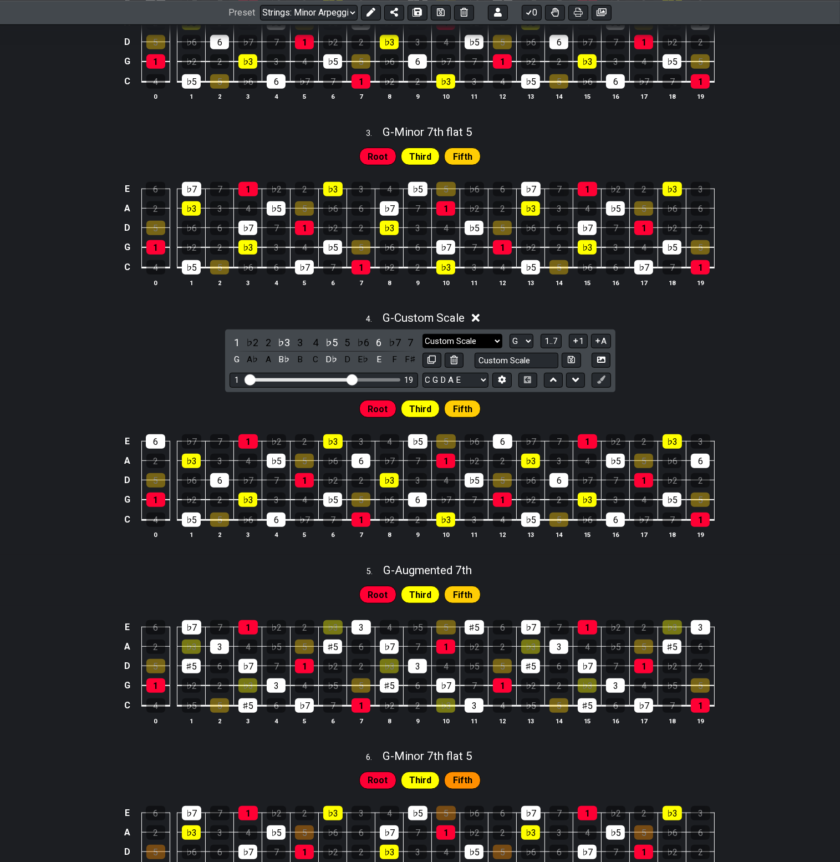
click at [477, 339] on select "Custom Scale Custom Scale Minor Pentatonic Major Pentatonic Minor Blues Major B…" at bounding box center [463, 341] width 80 height 15
drag, startPoint x: 477, startPoint y: 339, endPoint x: 578, endPoint y: 339, distance: 100.9
click at [477, 339] on select "Custom Scale Custom Scale Minor Pentatonic Major Pentatonic Minor Blues Major B…" at bounding box center [463, 341] width 80 height 15
click at [479, 333] on div "1 ♭2 2 ♭3 3 4 ♭5 5 ♭6 6 ♭7 7 G A♭ A B♭ B C D♭ D E♭ E F F♯ Custom Scale Custom S…" at bounding box center [420, 360] width 390 height 63
click at [483, 341] on select "Custom Scale Custom Scale Minor Pentatonic Major Pentatonic Minor Blues Major B…" at bounding box center [463, 341] width 80 height 15
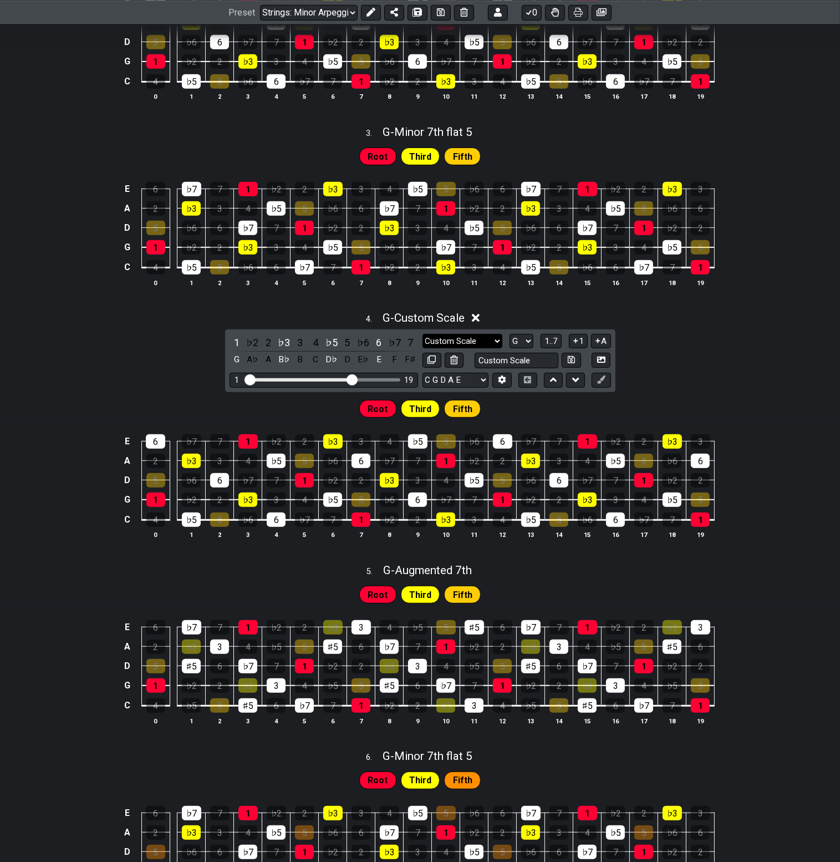
select select "Augmented"
click at [423, 334] on select "Custom Scale Custom Scale Minor Pentatonic Major Pentatonic Minor Blues Major B…" at bounding box center [463, 341] width 80 height 15
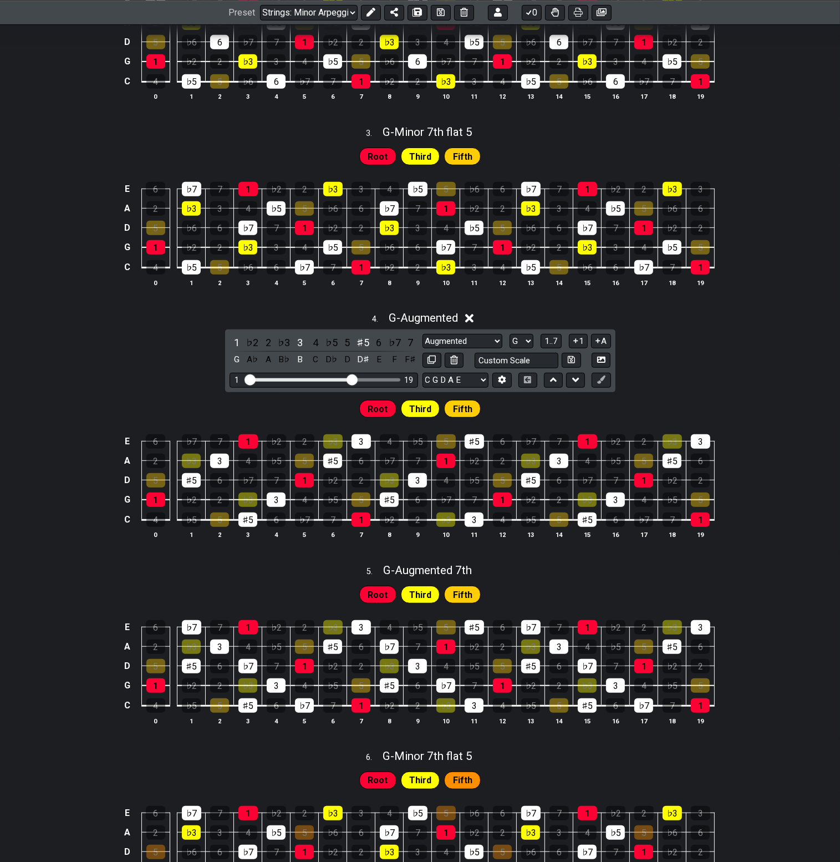
click at [775, 527] on div "E 6 ♭7 7 1 ♭2 2 ♭3 3 4 ♭5 5 ♯5 6 ♭7 7 1 ♭2 2 ♭3 3 A 2 ♭3 3 4 ♭5 5 ♯5 6 ♭7 7 1 ♭…" at bounding box center [420, 487] width 840 height 135
click at [479, 316] on div "4 . G - Augmented" at bounding box center [420, 314] width 840 height 21
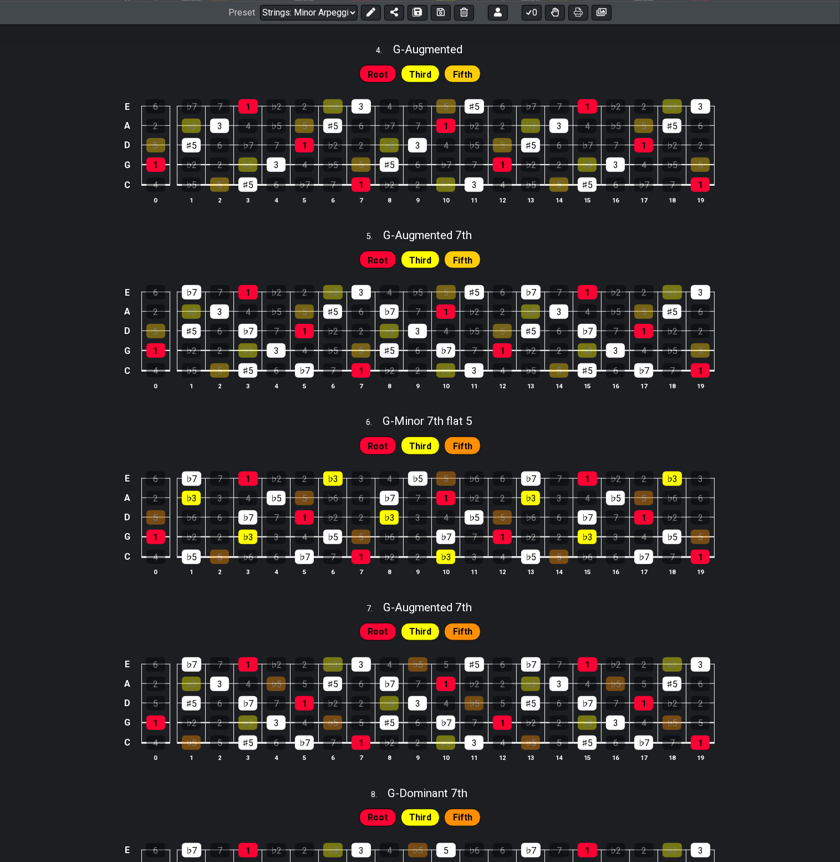
scroll to position [832, 0]
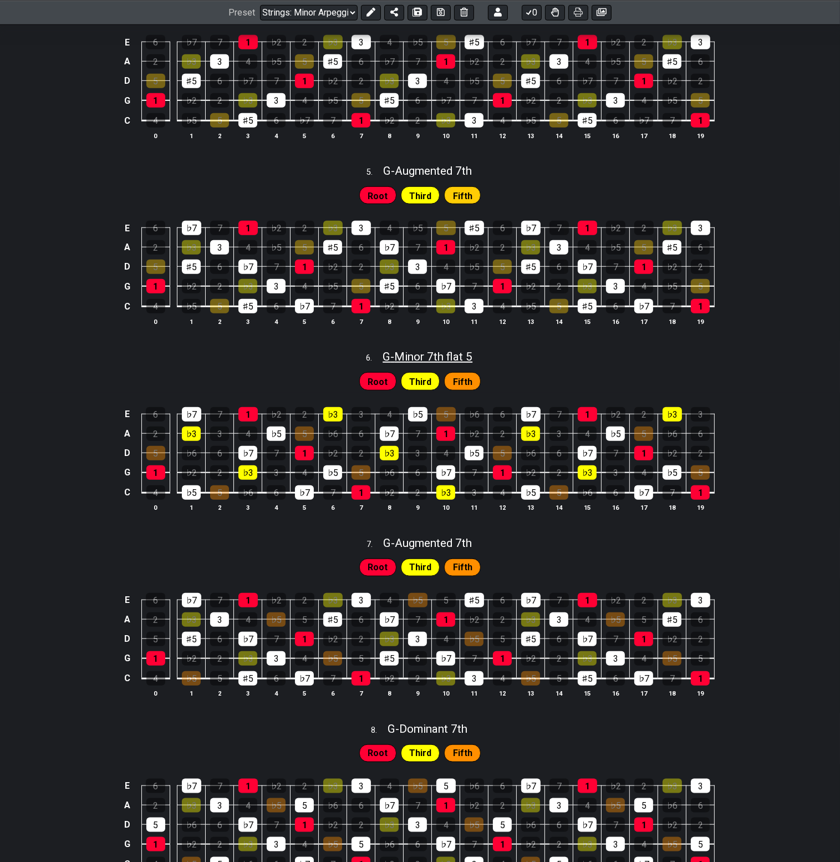
click at [461, 354] on span "G - Minor 7th flat 5" at bounding box center [428, 356] width 90 height 13
select select "G"
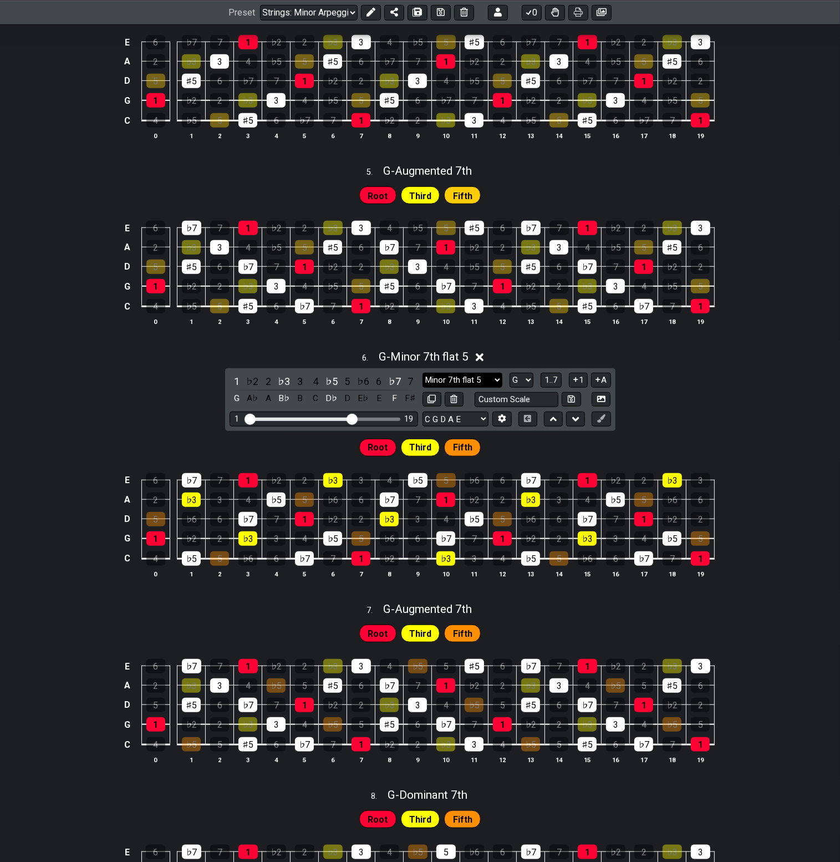
click at [481, 378] on select "Minor 7th flat 5 Root Minor Pentatonic Major Pentatonic Minor Blues Major Blues…" at bounding box center [463, 380] width 80 height 15
select select "Major 7th"
click at [423, 374] on select "Minor 7th flat 5 Root Minor Pentatonic Major Pentatonic Minor Blues Major Blues…" at bounding box center [463, 380] width 80 height 15
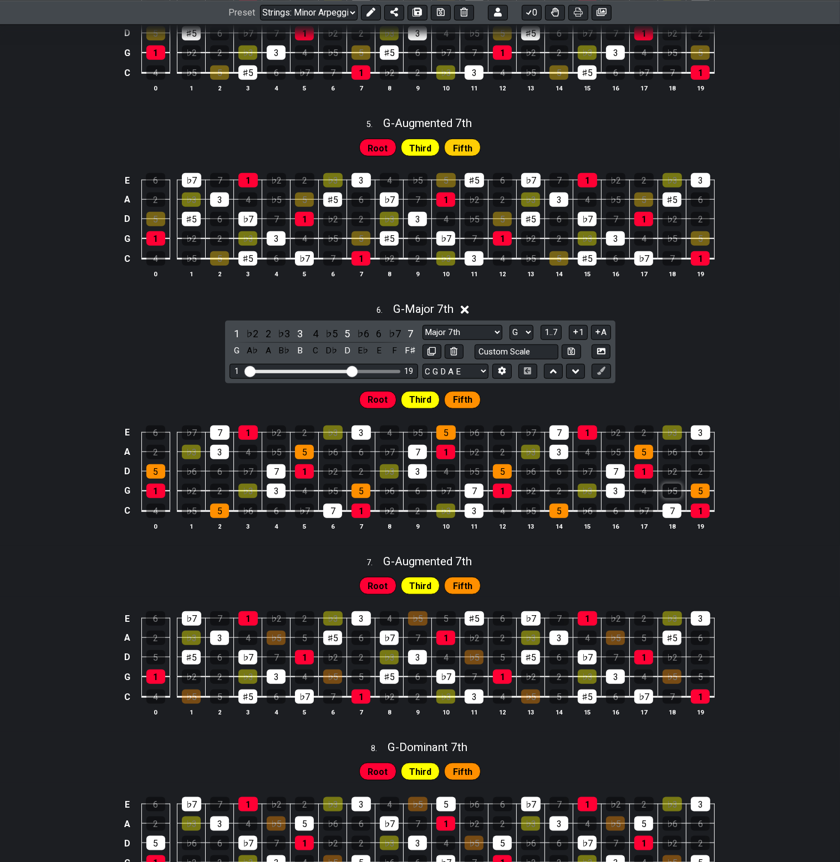
scroll to position [943, 0]
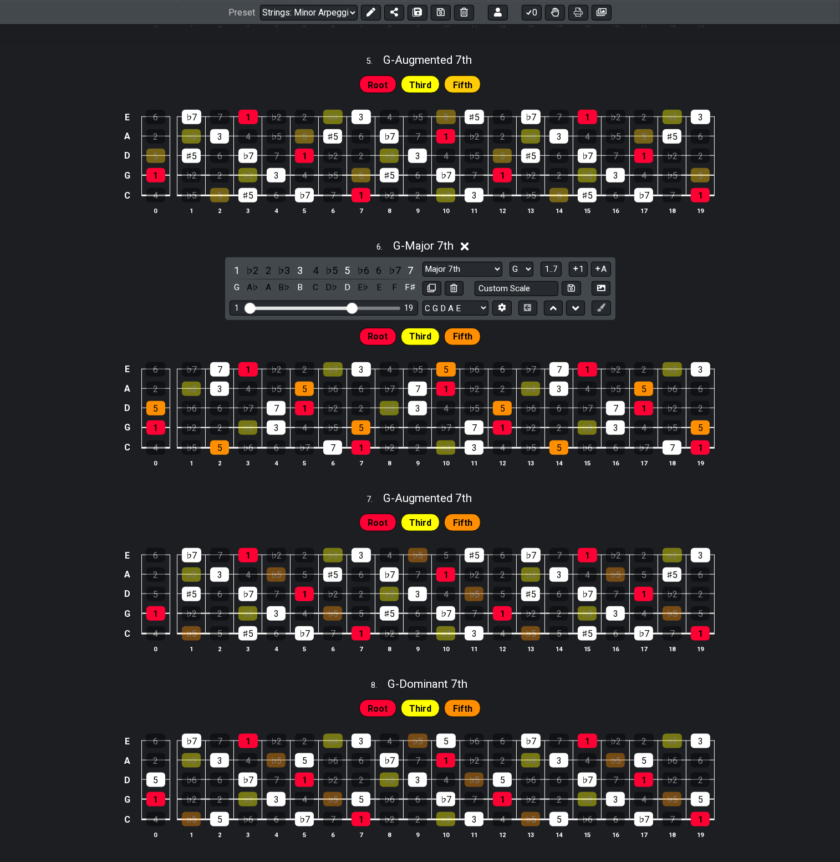
click at [485, 506] on div "7 . G - Augmented 7th" at bounding box center [420, 495] width 840 height 21
select select "G"
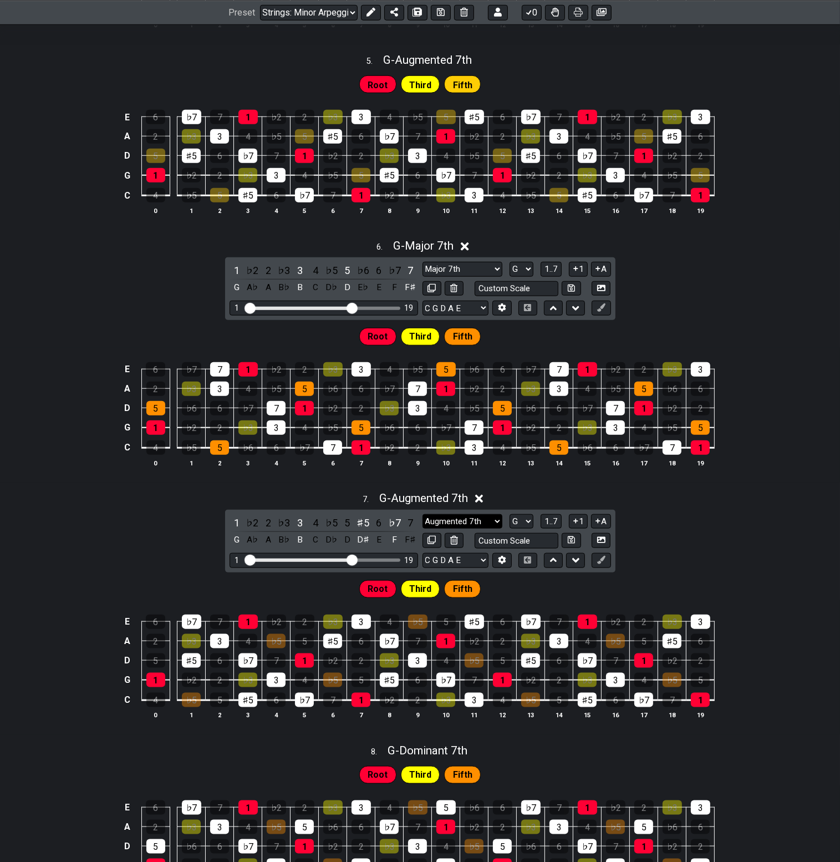
click at [479, 527] on select "Augmented 7th Root Minor Pentatonic Major Pentatonic Minor Blues Major Blues Ma…" at bounding box center [463, 521] width 80 height 15
click at [449, 272] on select "Minor 7th flat 5 Root Minor Pentatonic Major Pentatonic Minor Blues Major Blues…" at bounding box center [463, 269] width 80 height 15
select select "Minor 7th"
click at [423, 263] on select "Minor 7th flat 5 Root Minor Pentatonic Major Pentatonic Minor Blues Major Blues…" at bounding box center [463, 269] width 80 height 15
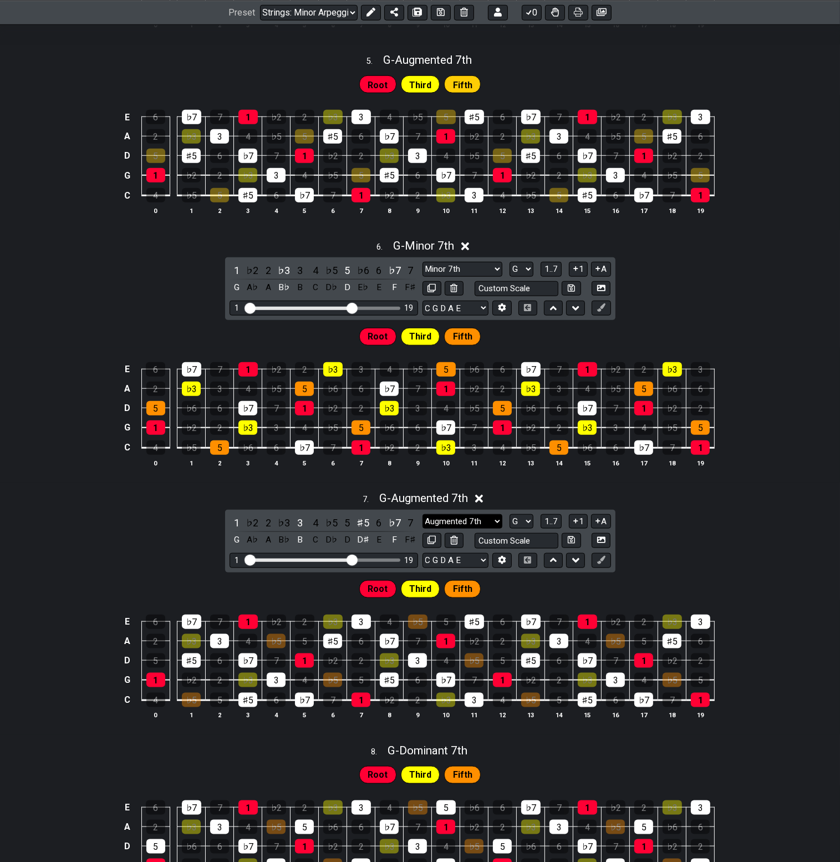
click at [479, 520] on select "Augmented 7th Root Minor Pentatonic Major Pentatonic Minor Blues Major Blues Ma…" at bounding box center [463, 521] width 80 height 15
select select "Major 7th"
click at [423, 515] on select "Augmented 7th Root Minor Pentatonic Major Pentatonic Minor Blues Major Blues Ma…" at bounding box center [463, 521] width 80 height 15
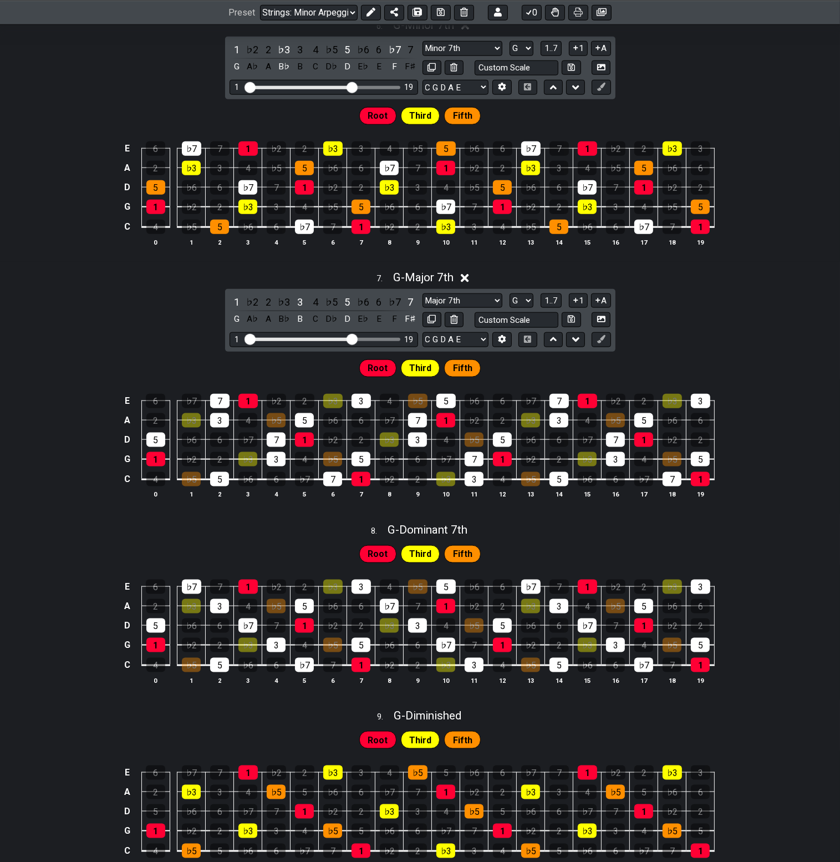
scroll to position [1164, 0]
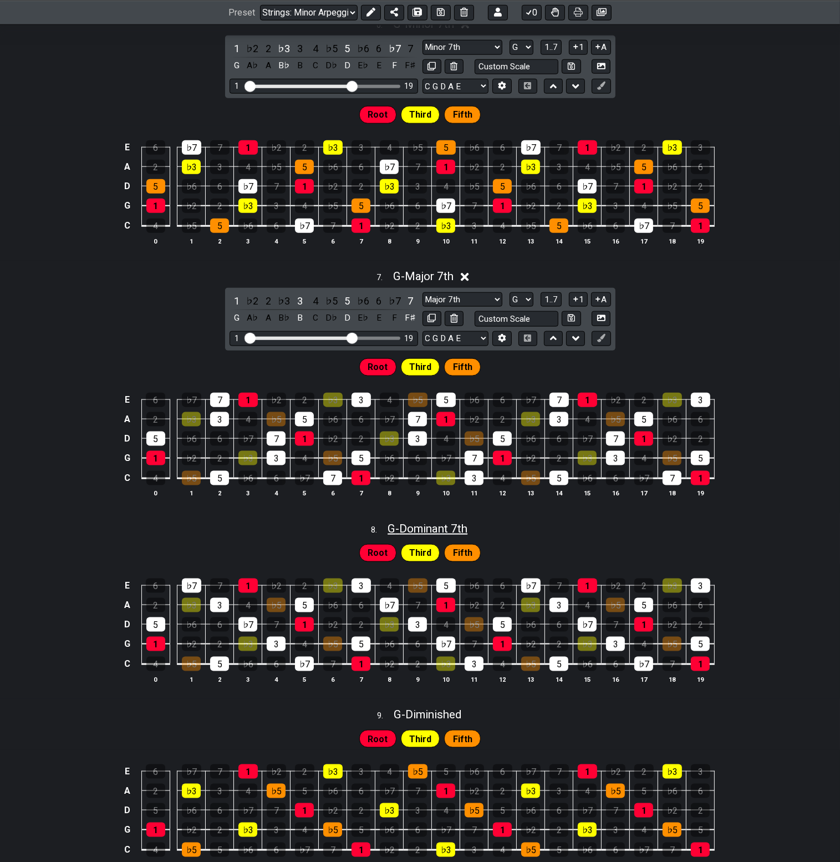
click at [462, 527] on span "G - Dominant 7th" at bounding box center [428, 528] width 80 height 13
select select "G"
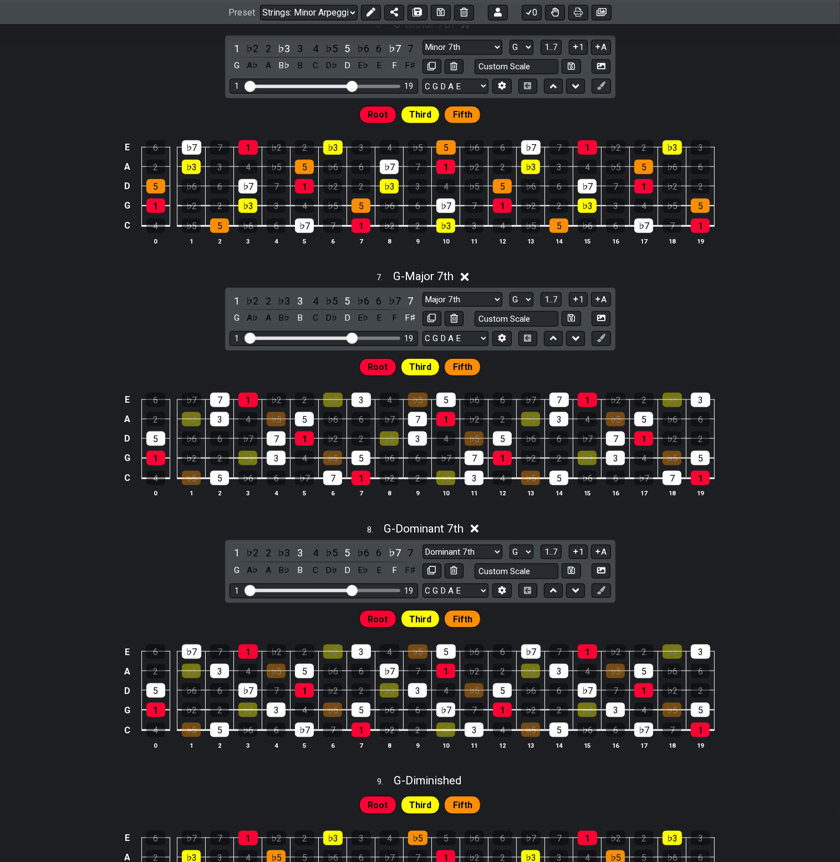
click at [485, 543] on div "1 ♭2 2 ♭3 3 4 ♭5 5 ♭6 6 ♭7 7 G A♭ A B♭ B C D♭ D E♭ E F F♯ Dominant 7th Harmonic…" at bounding box center [420, 571] width 390 height 63
click at [486, 550] on select "Dominant 7th Harmonic Minor Minor Pentatonic Major Pentatonic Minor Blues Major…" at bounding box center [463, 552] width 80 height 15
click at [616, 494] on th "16" at bounding box center [616, 492] width 28 height 11
click at [723, 552] on div "8 . G - Dominant 7th 1 ♭2 2 ♭3 3 4 ♭5 5 ♭6 6 ♭7 7 G A♭ A B♭ B C D♭ D E♭ E F F♯ …" at bounding box center [420, 640] width 840 height 250
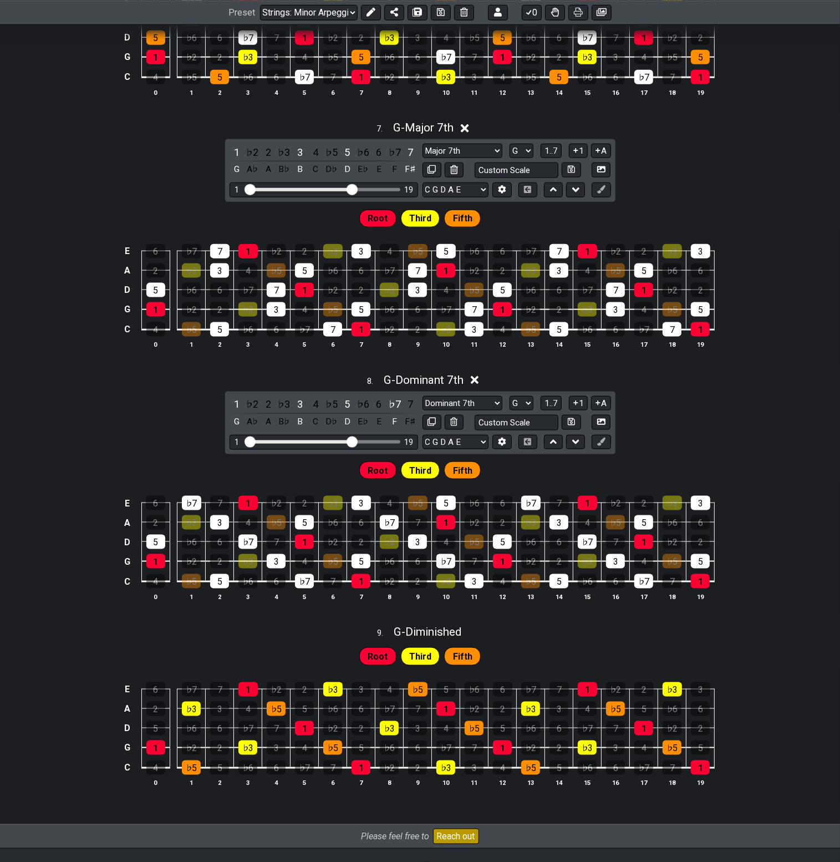
scroll to position [1331, 0]
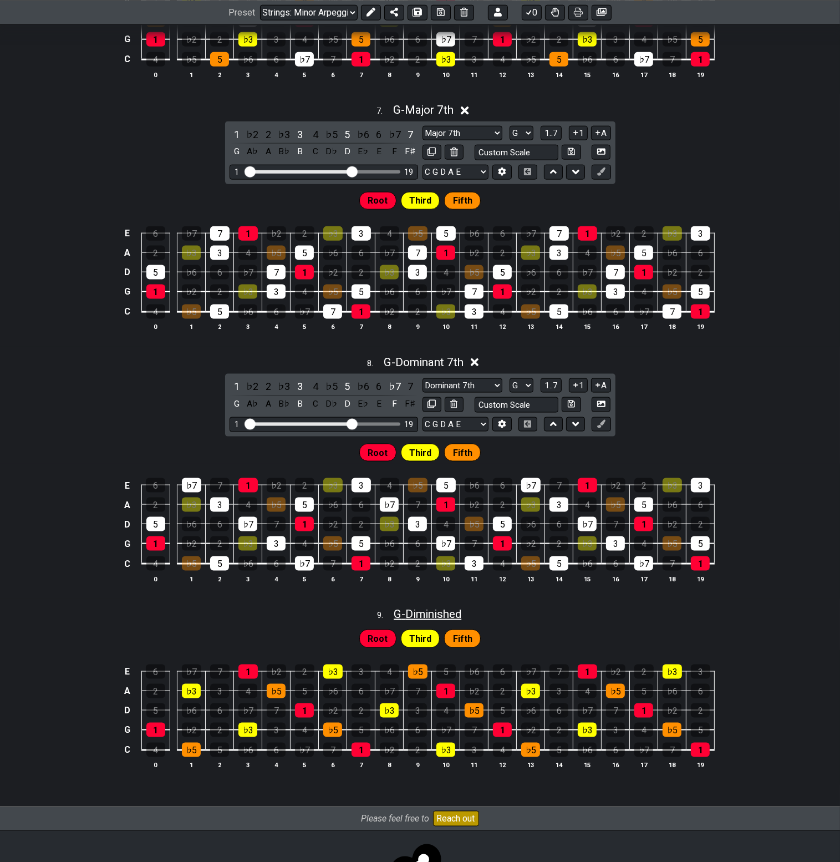
click at [454, 621] on span "G - Diminished" at bounding box center [428, 613] width 68 height 13
select select "G"
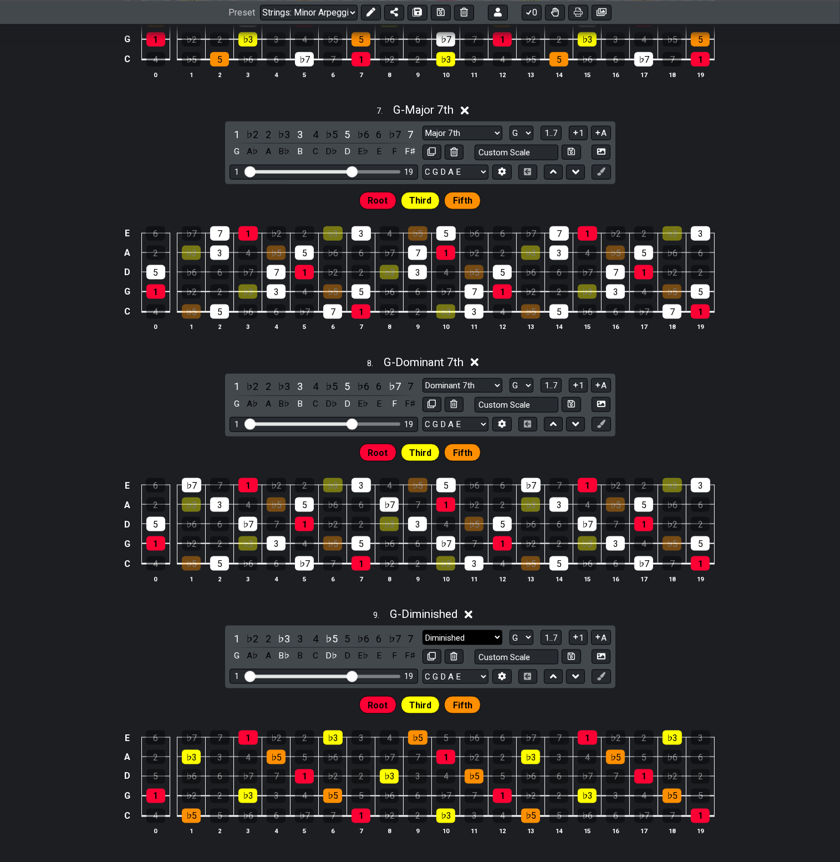
click at [465, 644] on select "Diminished Root Minor Pentatonic Major Pentatonic Minor Blues Major Blues Major…" at bounding box center [463, 637] width 80 height 15
click at [786, 513] on div "E 6 ♭7 7 1 ♭2 2 ♭3 3 4 ♭5 5 ♭6 6 ♭7 7 1 ♭2 2 ♭3 3 A 2 ♭3 3 4 ♭5 5 ♭6 6 ♭7 7 1 ♭…" at bounding box center [420, 531] width 840 height 135
click at [473, 617] on icon at bounding box center [469, 615] width 8 height 8
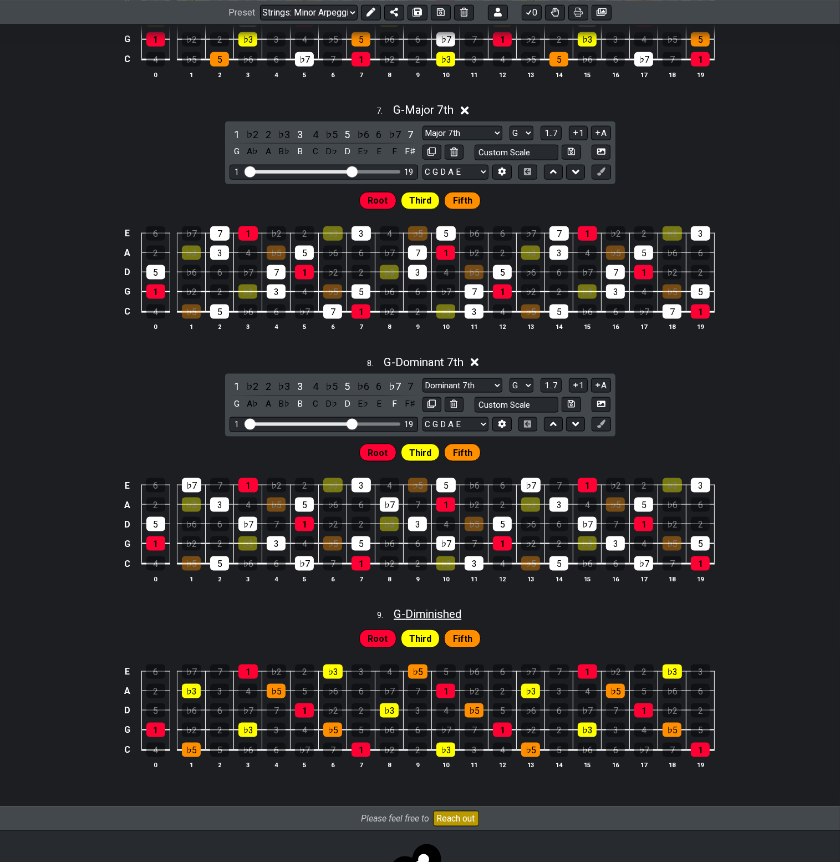
click at [461, 613] on span "G - Diminished" at bounding box center [428, 613] width 68 height 13
select select "G"
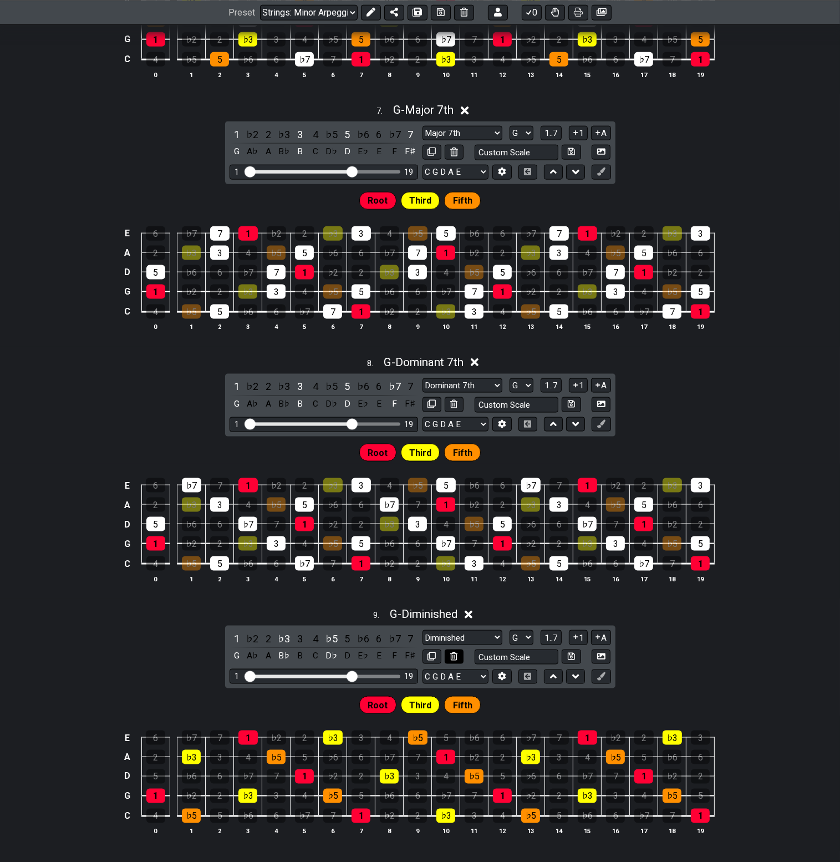
click at [452, 659] on icon at bounding box center [453, 656] width 7 height 8
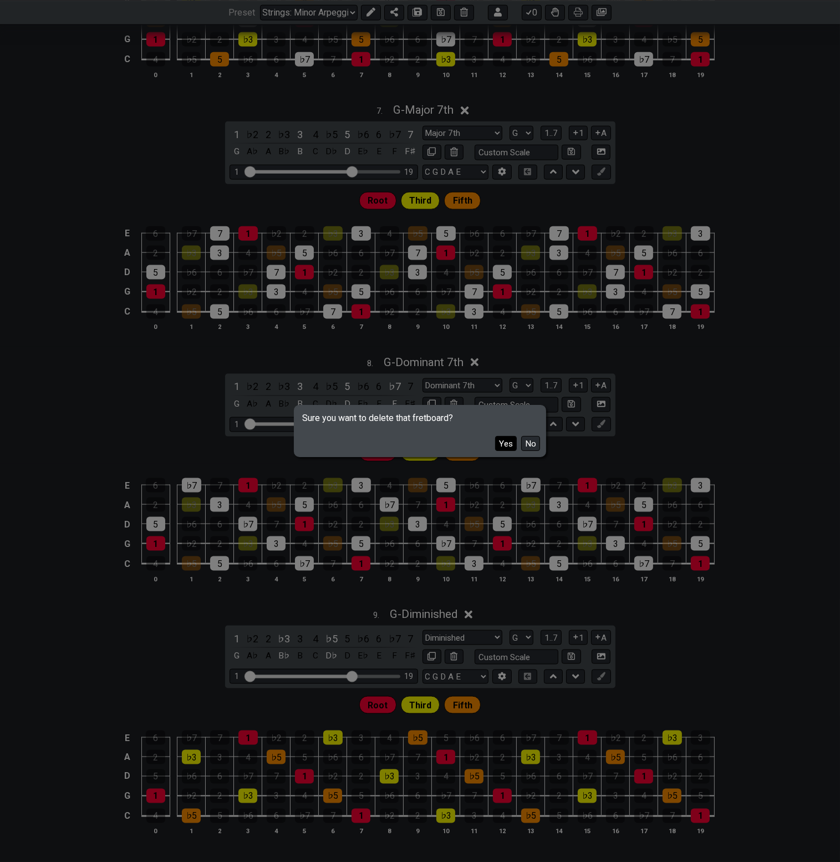
click at [511, 445] on button "Yes" at bounding box center [506, 443] width 22 height 15
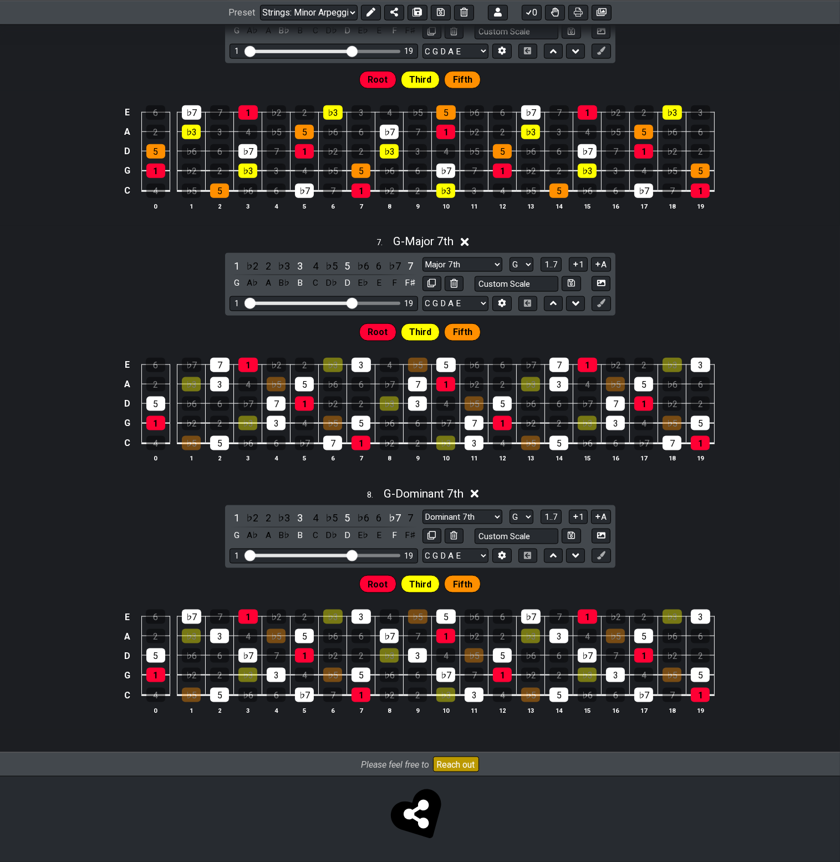
click at [479, 492] on icon at bounding box center [475, 494] width 8 height 8
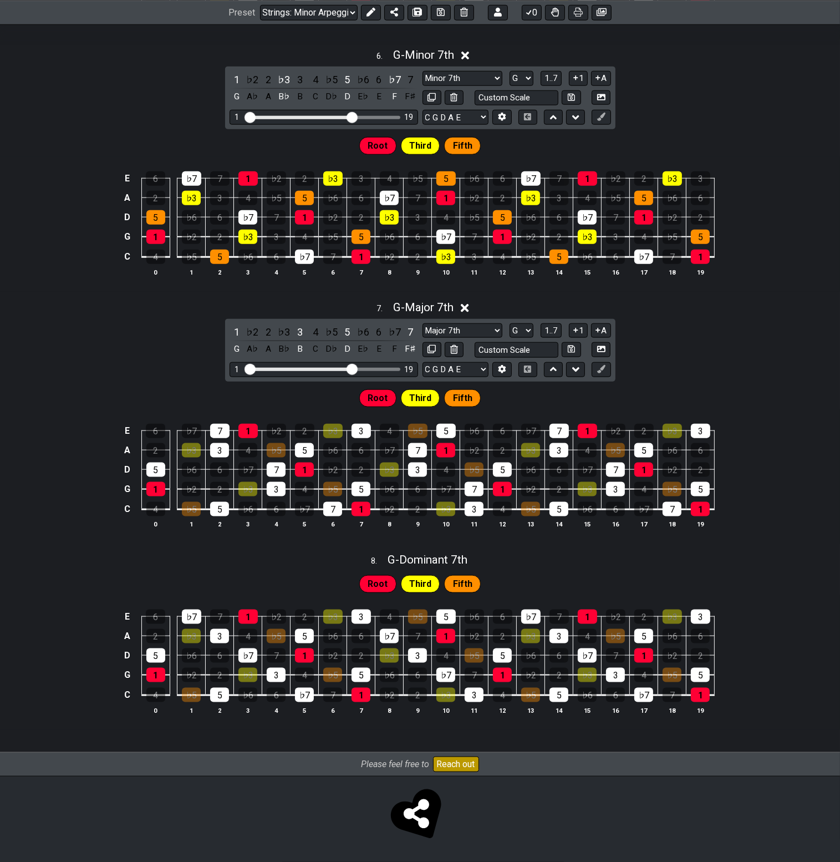
click at [464, 304] on icon at bounding box center [465, 308] width 8 height 8
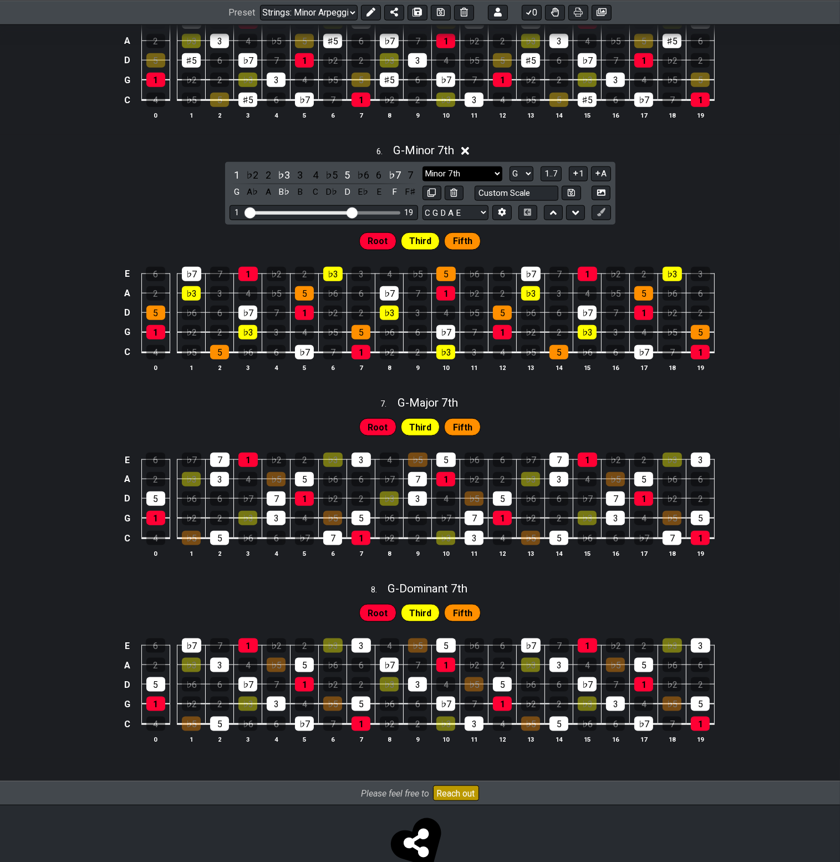
scroll to position [958, 0]
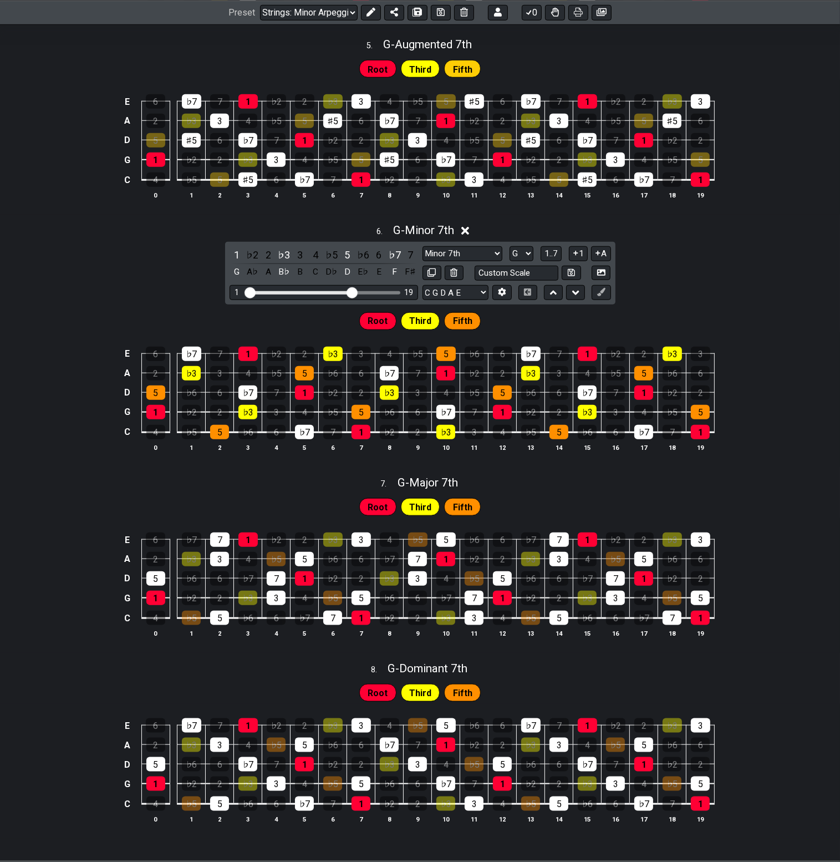
click at [470, 232] on icon at bounding box center [465, 231] width 8 height 12
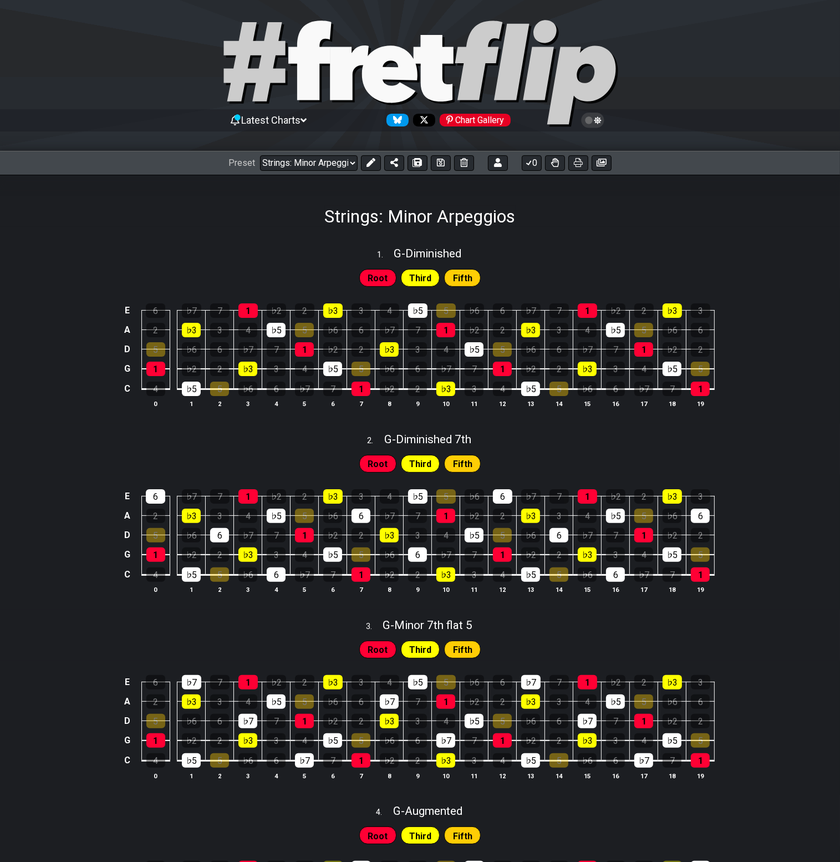
scroll to position [0, 0]
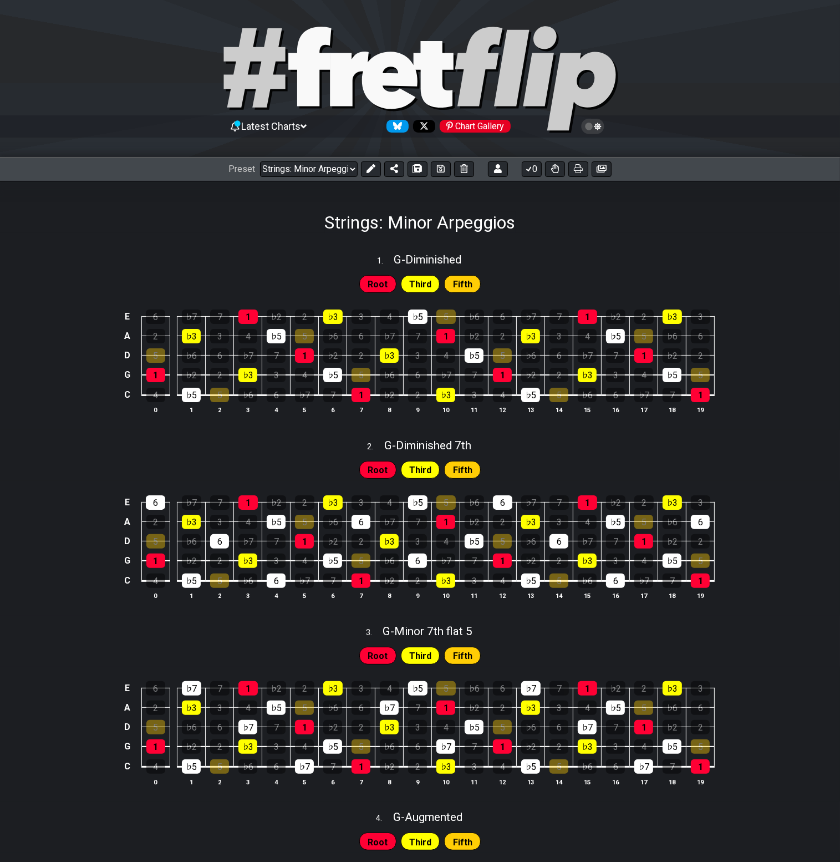
click at [532, 248] on div "1 . G - Diminished" at bounding box center [420, 256] width 840 height 21
select select "Diminished"
select select "G"
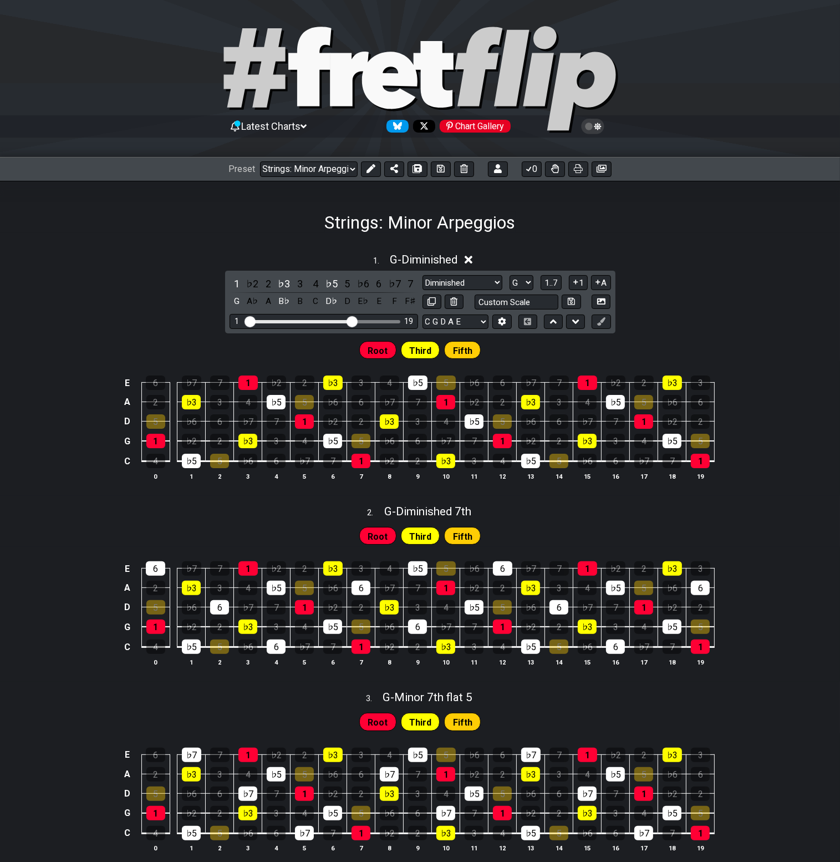
click at [683, 228] on div "Strings: Minor Arpeggios" at bounding box center [420, 207] width 840 height 52
click at [470, 261] on icon at bounding box center [469, 260] width 8 height 8
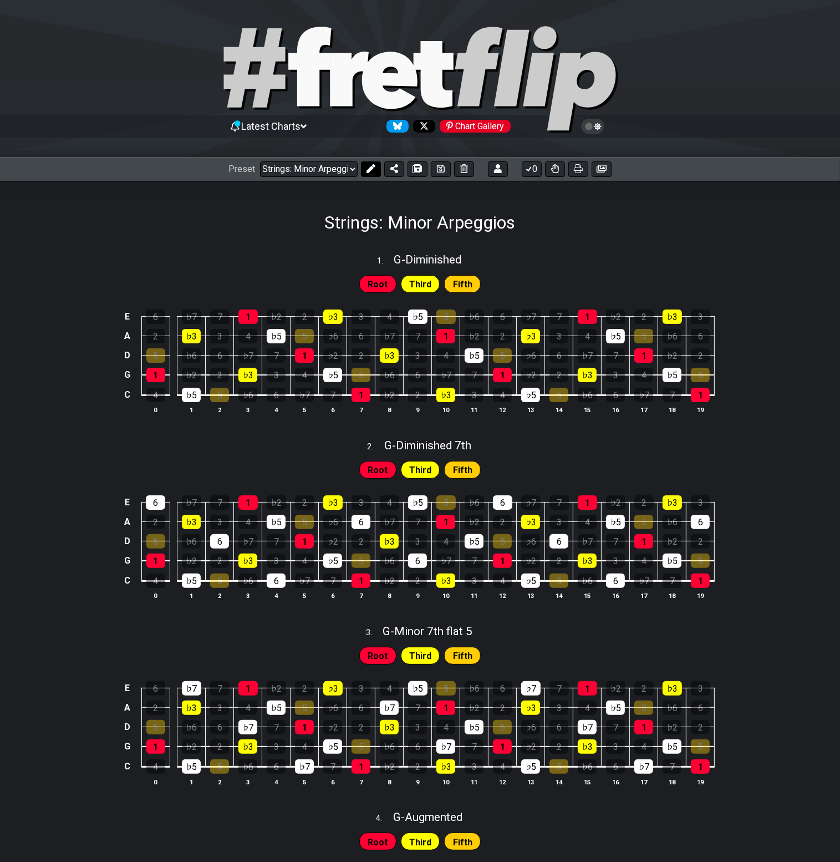
click at [370, 170] on icon at bounding box center [370, 168] width 9 height 9
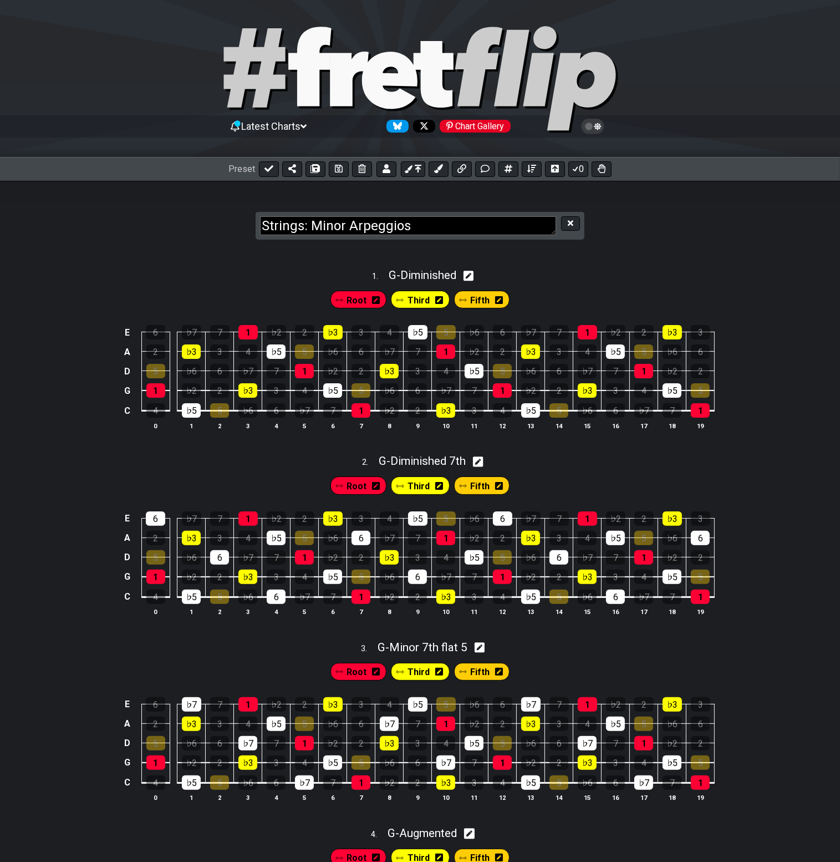
click at [327, 226] on textarea "Strings: Minor Arpeggios" at bounding box center [408, 225] width 296 height 19
click at [327, 225] on textarea "Strings: Minor Arpeggios" at bounding box center [408, 225] width 296 height 19
type textarea "Strings: Arpeggios"
drag, startPoint x: 662, startPoint y: 277, endPoint x: 665, endPoint y: 272, distance: 5.9
click at [664, 274] on div "1 . G - Diminished" at bounding box center [420, 272] width 840 height 21
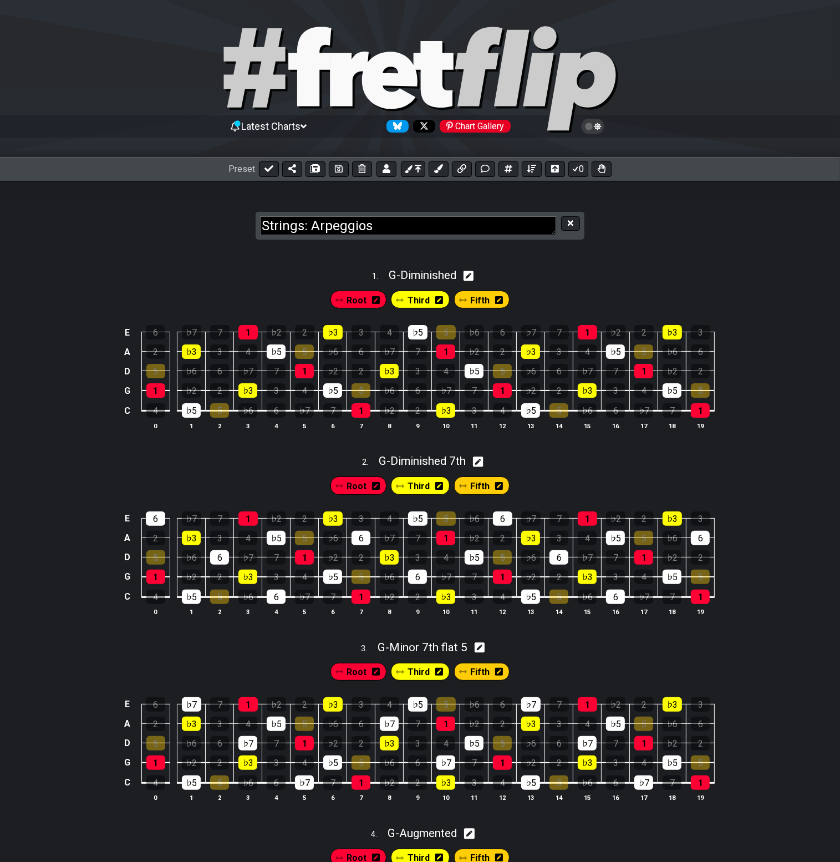
select select "Diminished"
select select "G"
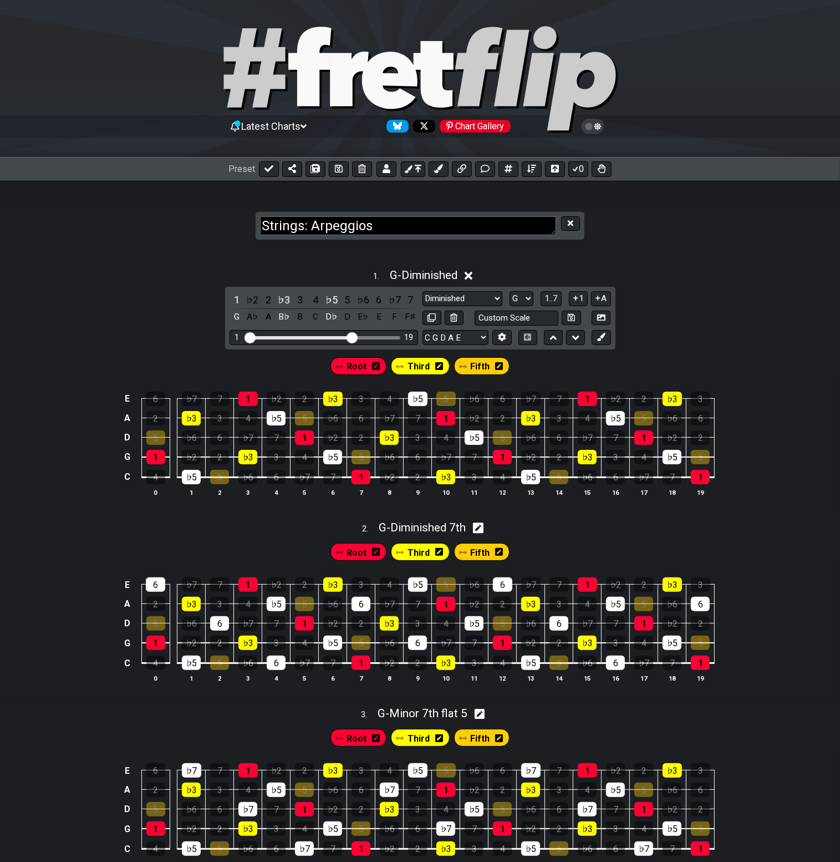
click at [470, 271] on icon at bounding box center [469, 276] width 8 height 12
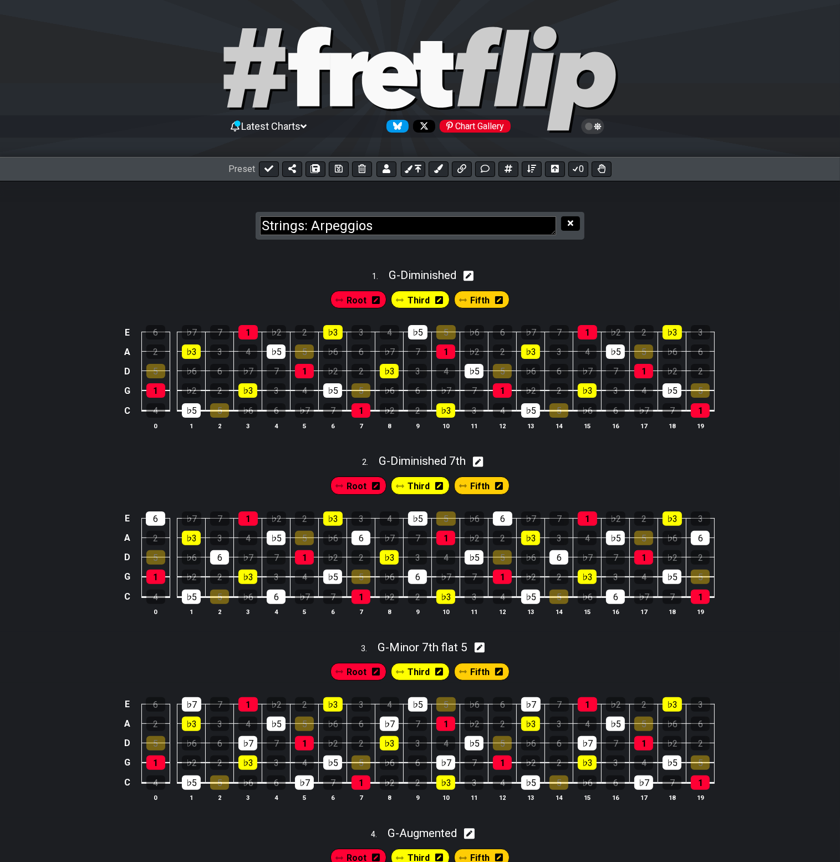
click at [572, 219] on icon at bounding box center [571, 223] width 6 height 8
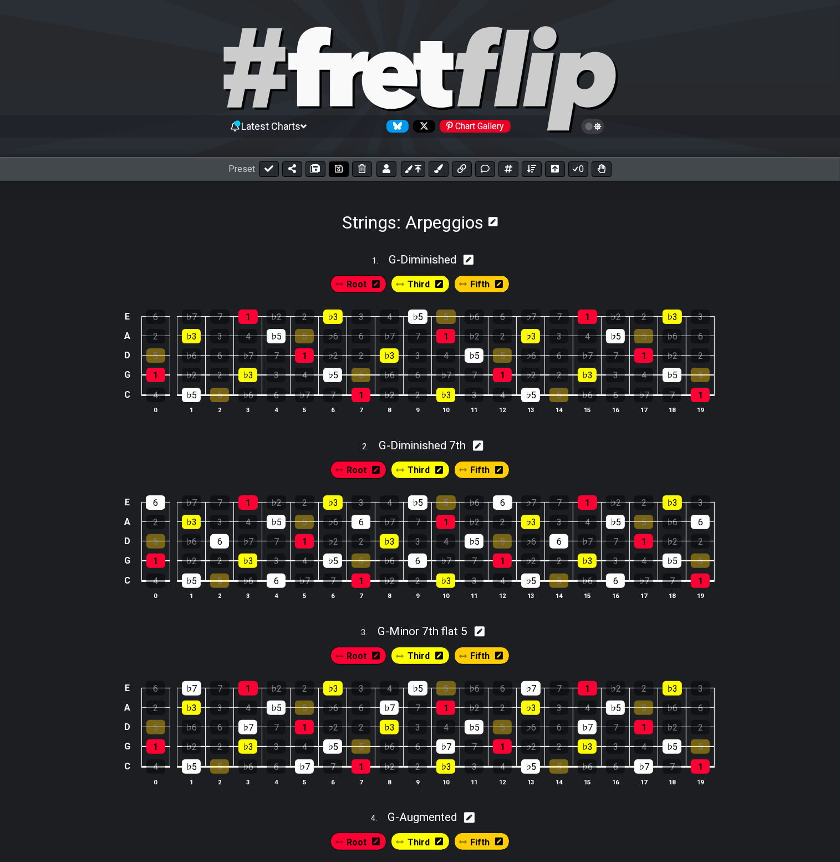
click at [340, 171] on icon at bounding box center [339, 169] width 8 height 8
click at [317, 170] on icon at bounding box center [316, 168] width 8 height 9
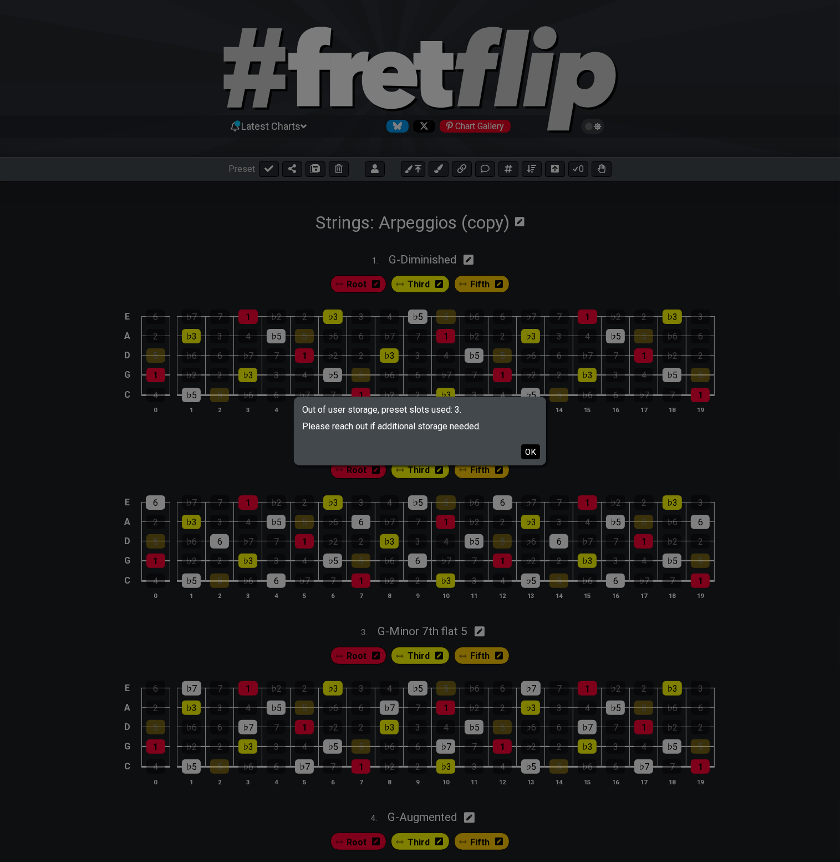
click at [532, 450] on button "OK" at bounding box center [530, 451] width 19 height 15
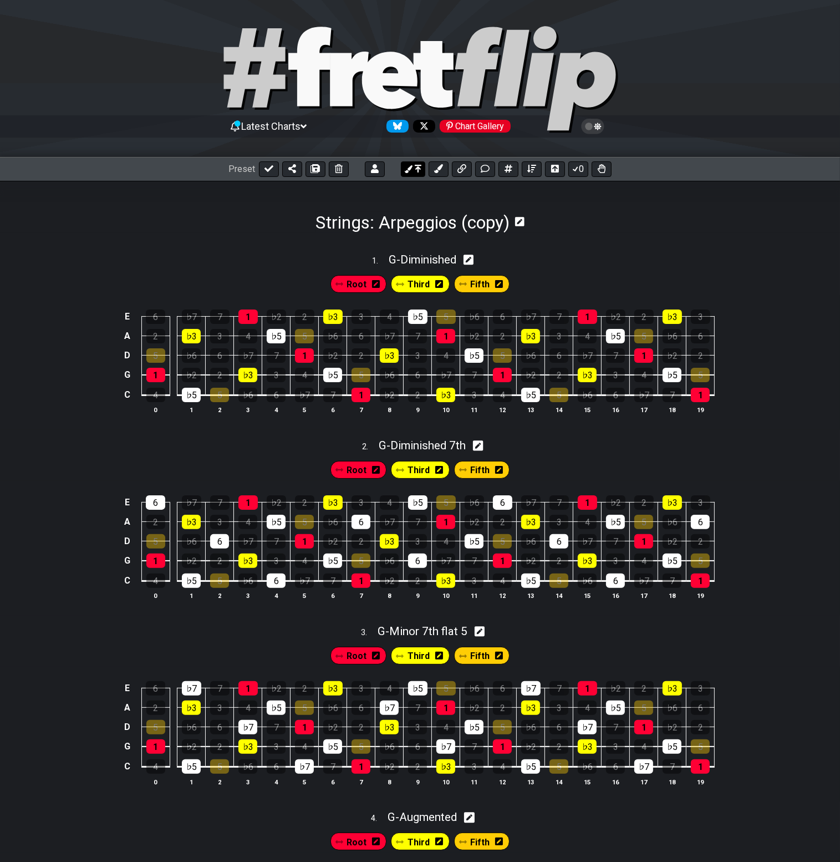
click at [410, 169] on icon at bounding box center [408, 169] width 8 height 8
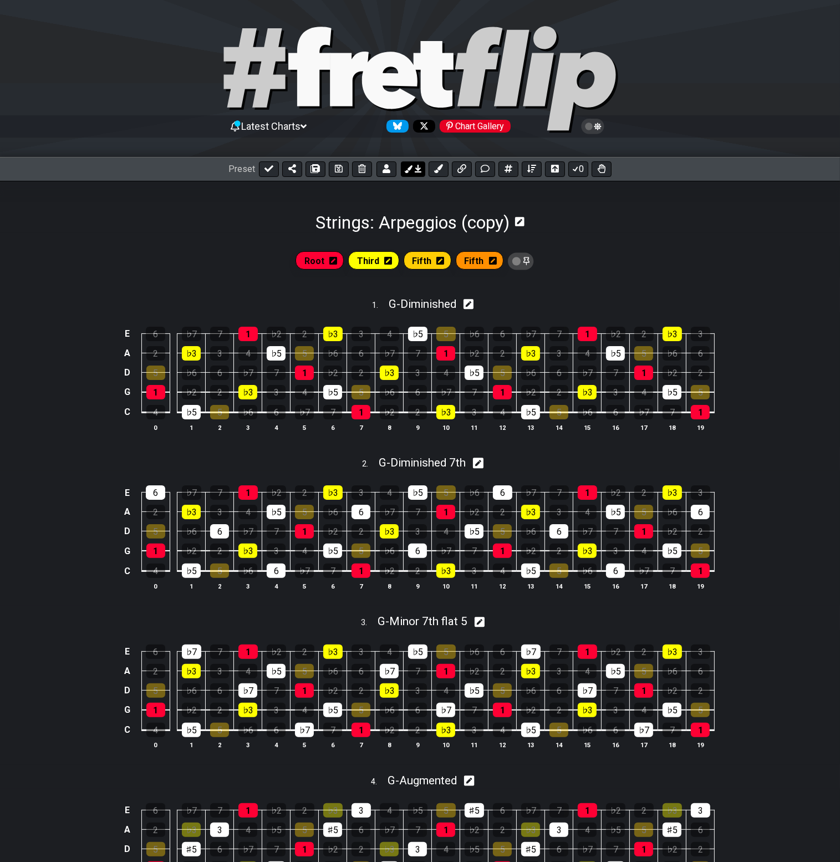
click at [410, 169] on icon at bounding box center [408, 169] width 8 height 8
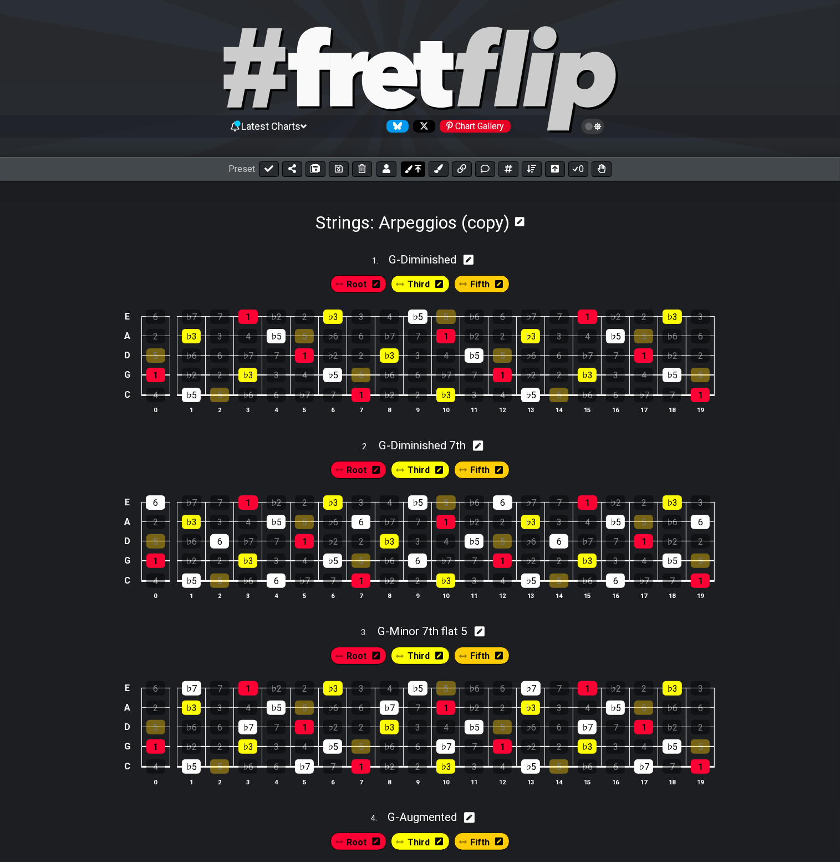
click at [410, 169] on icon at bounding box center [408, 169] width 8 height 8
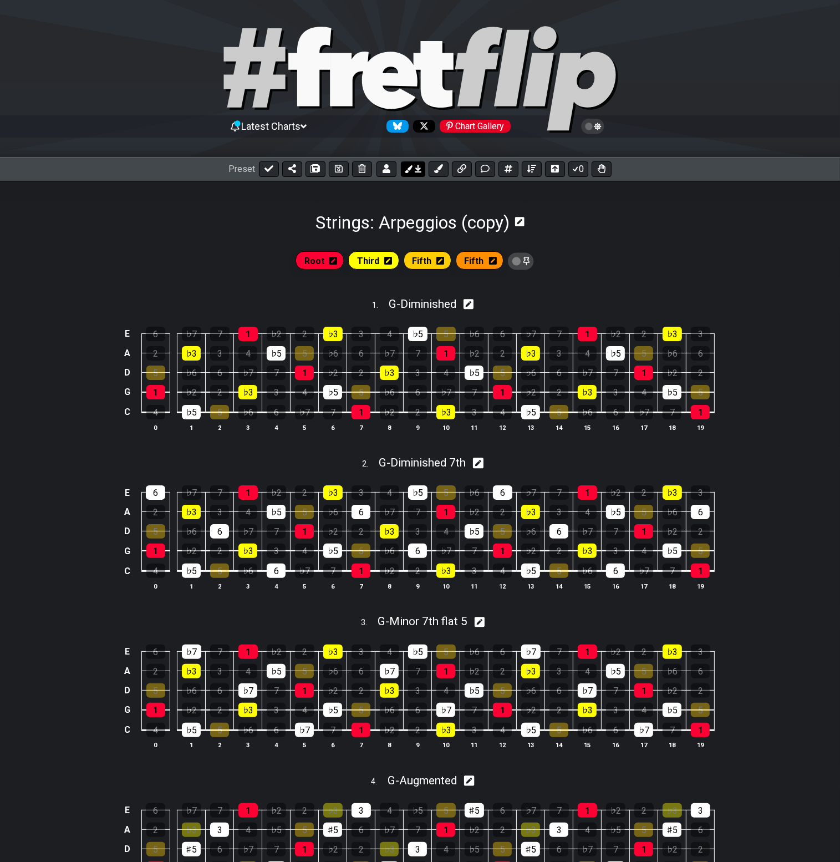
click at [410, 169] on icon at bounding box center [408, 169] width 8 height 8
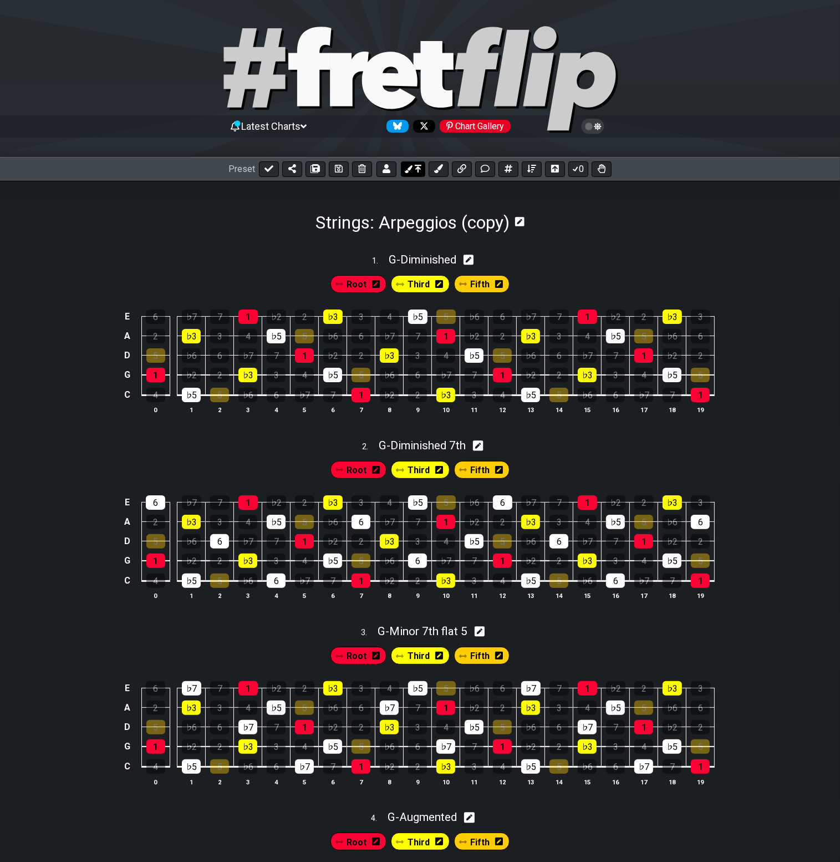
click at [410, 169] on icon at bounding box center [408, 169] width 8 height 8
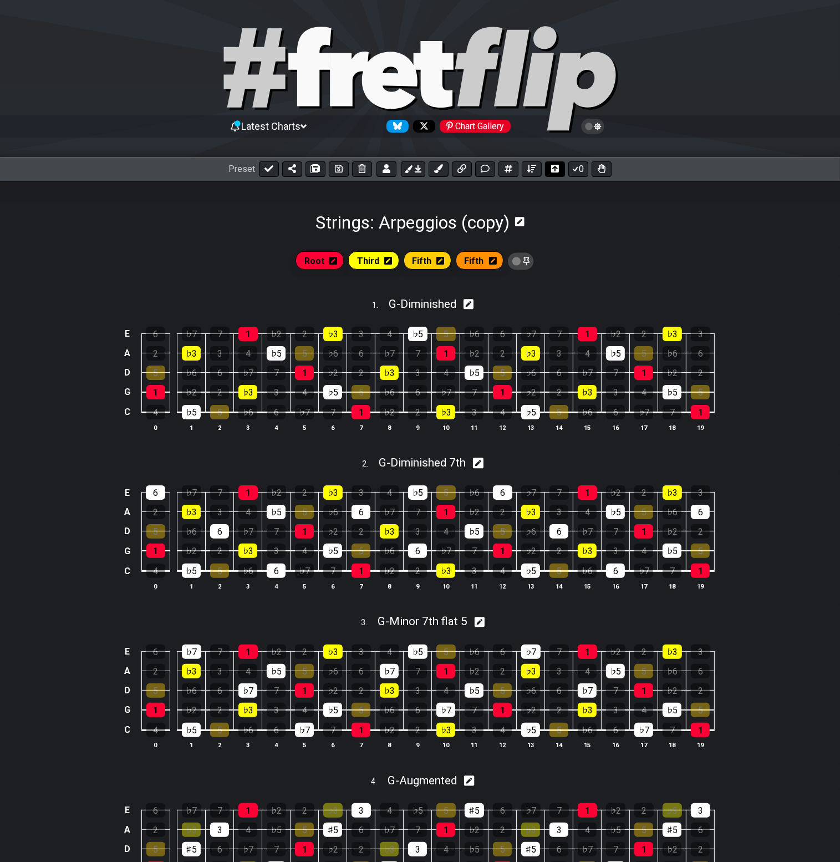
click at [555, 172] on icon at bounding box center [555, 169] width 8 height 8
drag, startPoint x: 582, startPoint y: 310, endPoint x: 575, endPoint y: 308, distance: 6.9
click at [579, 310] on div "1 . G - Diminished" at bounding box center [420, 301] width 840 height 21
select select "Diminished"
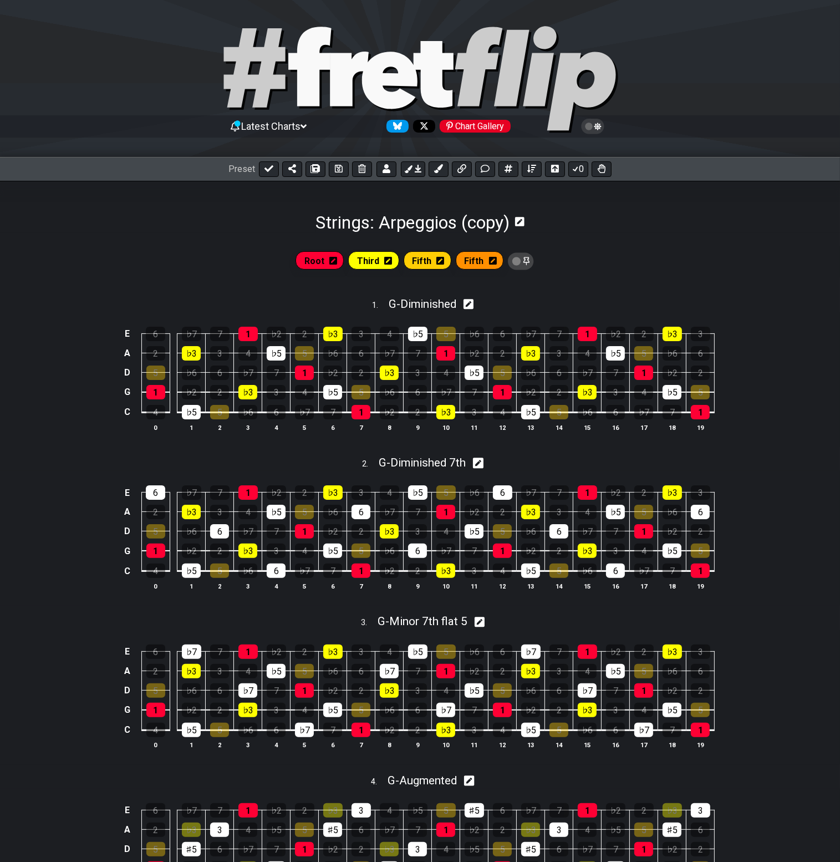
select select "G"
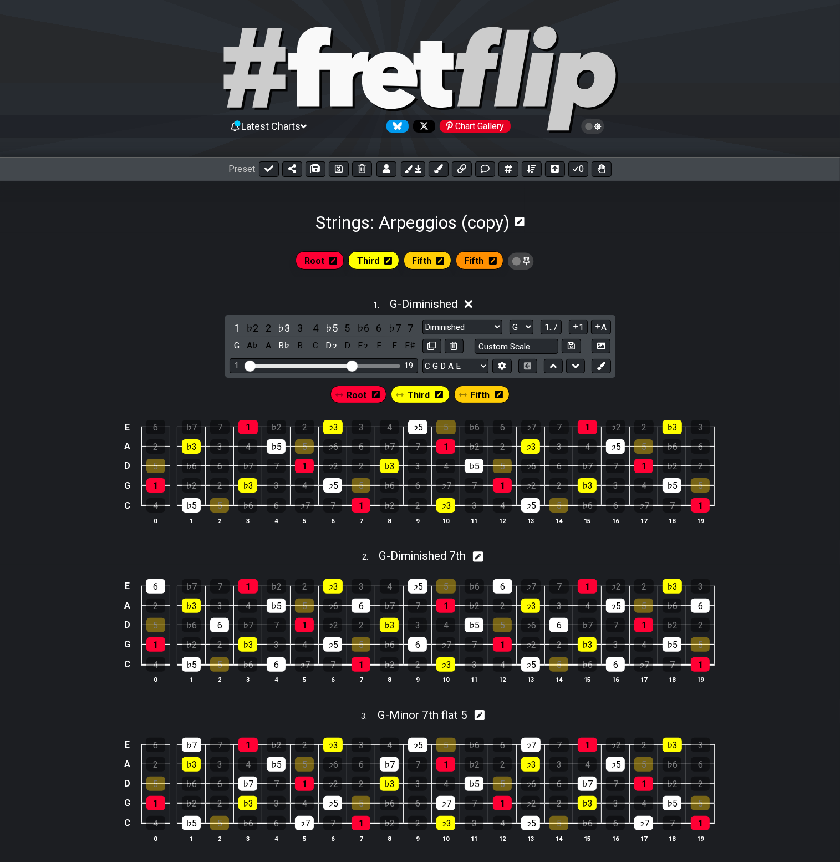
click at [473, 303] on icon at bounding box center [469, 304] width 8 height 8
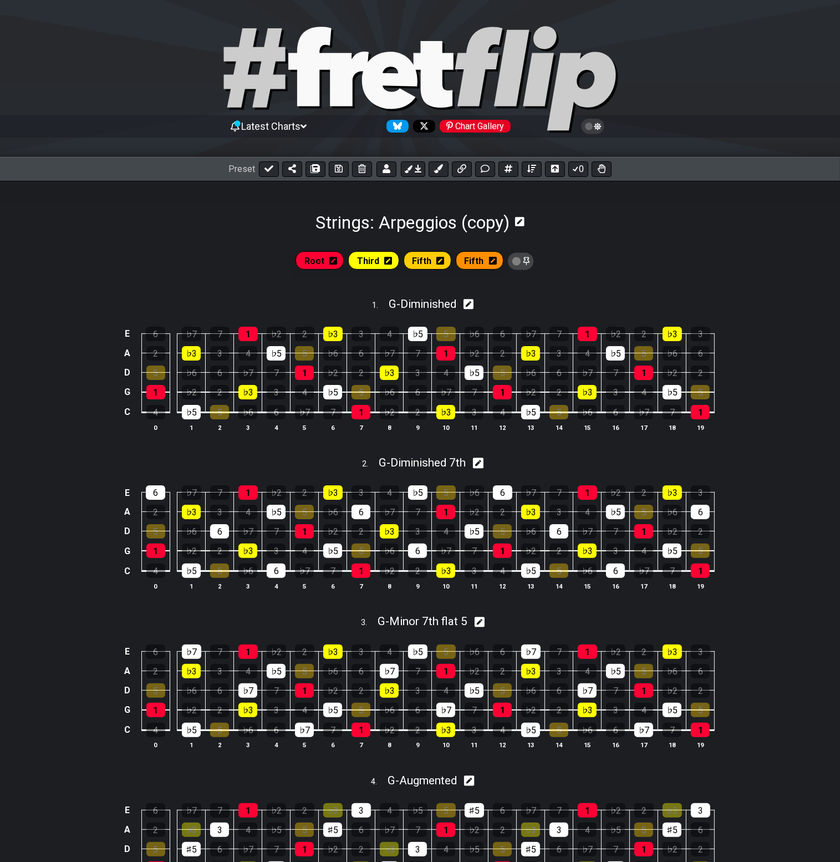
click at [523, 258] on icon at bounding box center [526, 261] width 6 height 8
click at [335, 167] on icon at bounding box center [339, 169] width 8 height 8
click at [269, 173] on button at bounding box center [269, 169] width 20 height 16
select select "/0244NZQPE"
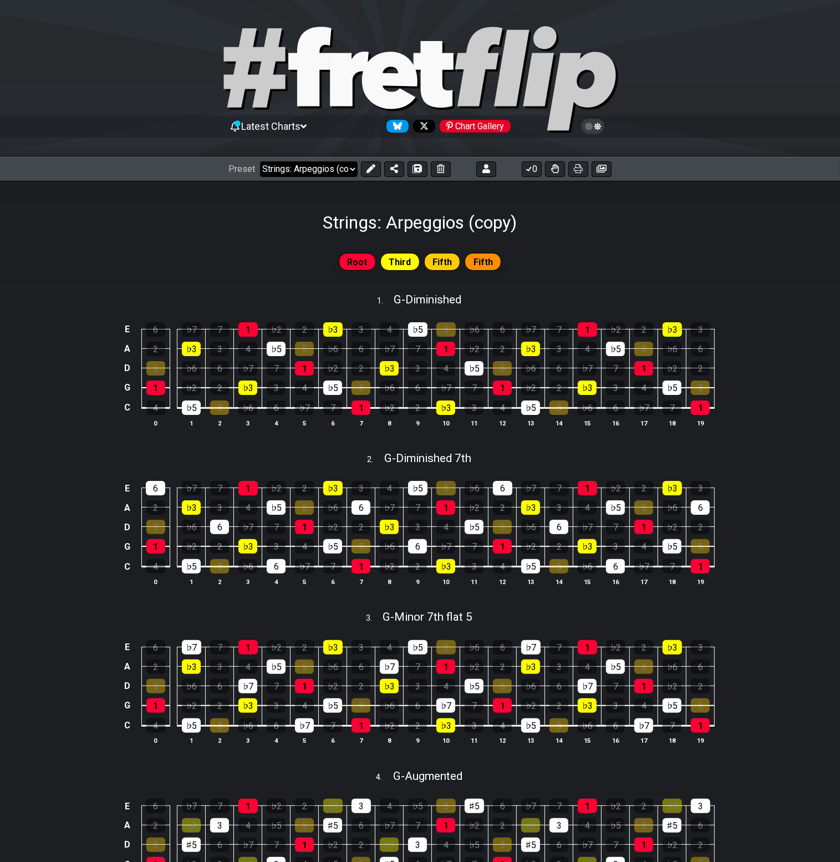
click at [328, 169] on select "Welcome to #fretflip! Initial Preset Custom Preset Strings: Minor Modes Strings…" at bounding box center [309, 169] width 98 height 16
click at [328, 168] on select "Welcome to #fretflip! Initial Preset Custom Preset Strings: Minor Modes Strings…" at bounding box center [309, 169] width 98 height 16
click at [500, 225] on h1 "Strings: Arpeggios (copy)" at bounding box center [420, 222] width 194 height 21
drag, startPoint x: 500, startPoint y: 225, endPoint x: 481, endPoint y: 219, distance: 19.7
click at [499, 225] on h1 "Strings: Arpeggios (copy)" at bounding box center [420, 222] width 194 height 21
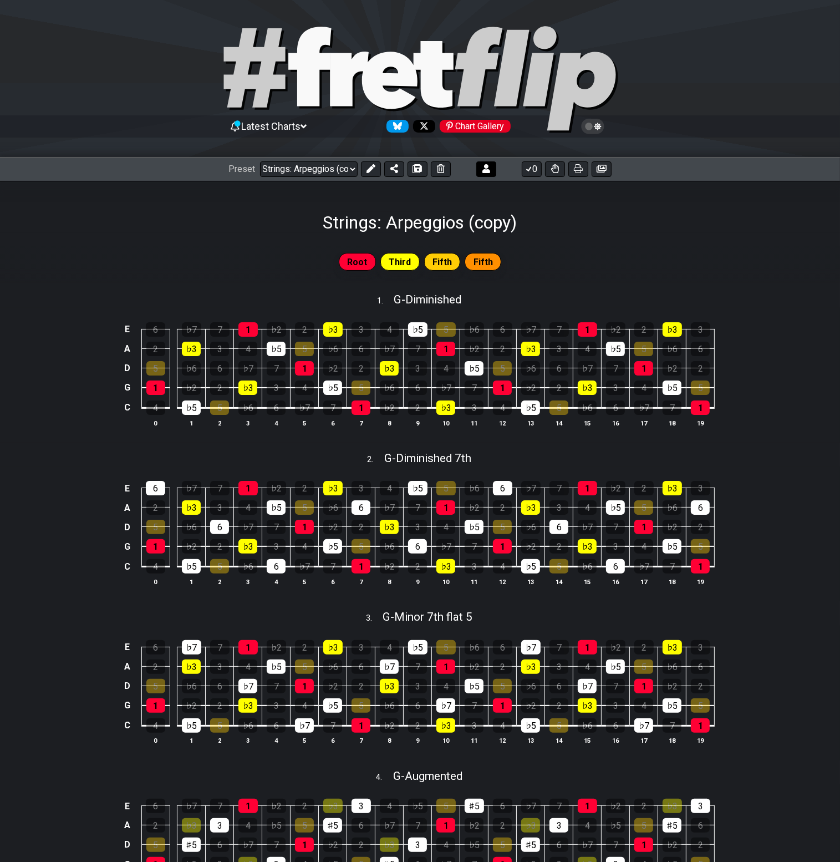
click at [369, 168] on icon at bounding box center [370, 168] width 9 height 9
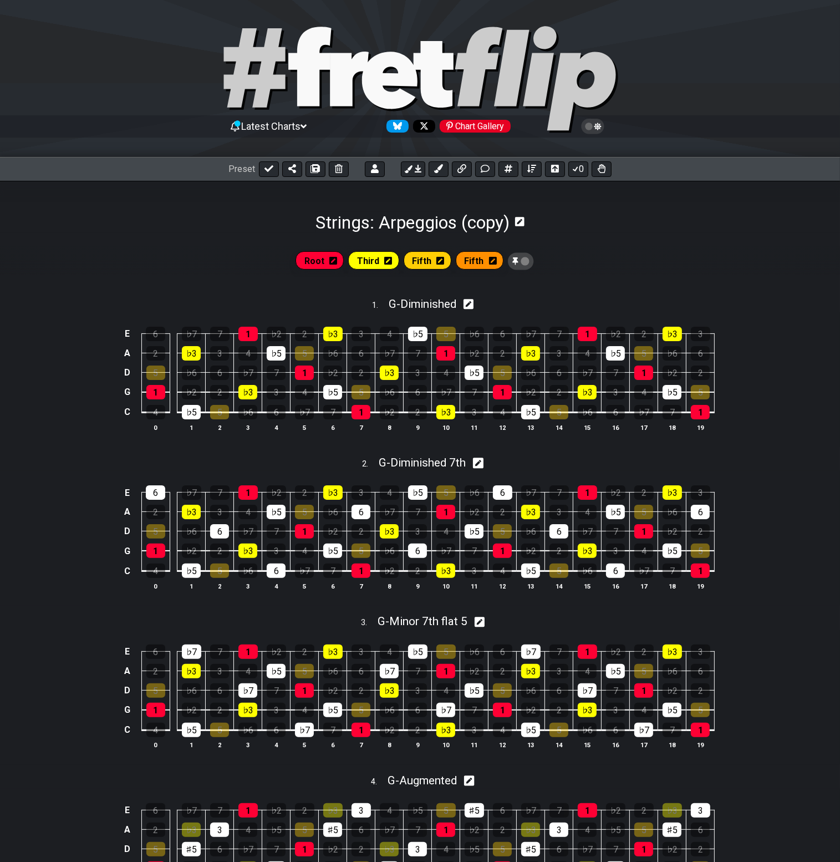
click at [466, 219] on h1 "Strings: Arpeggios (copy)" at bounding box center [413, 222] width 194 height 21
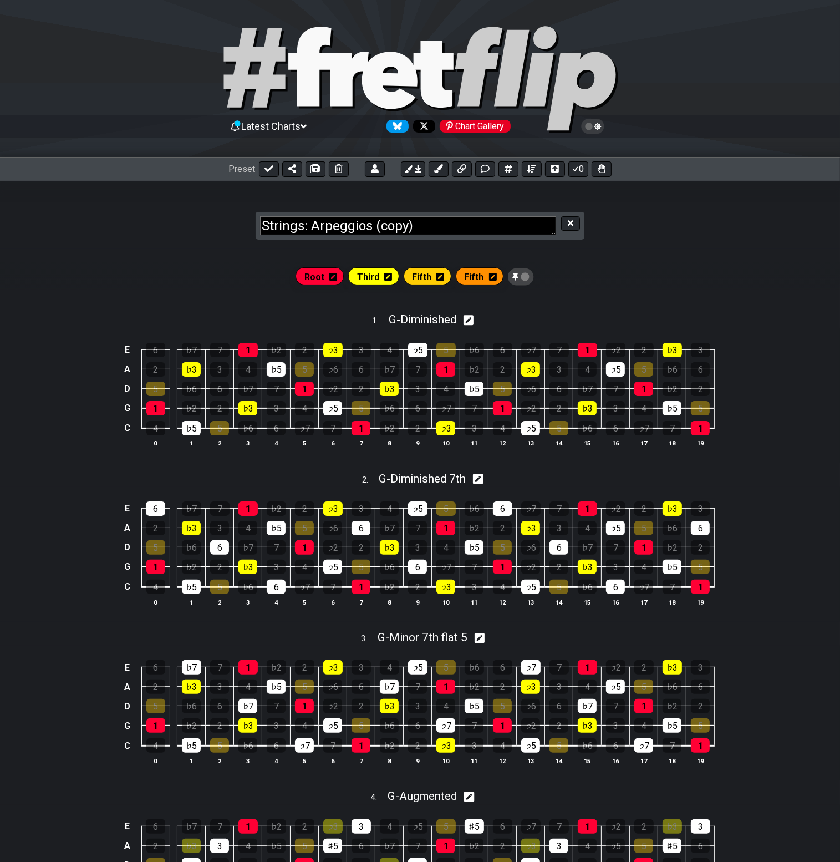
drag, startPoint x: 373, startPoint y: 221, endPoint x: 767, endPoint y: 219, distance: 394.8
click at [739, 226] on section "Strings: Arpeggios (copy)" at bounding box center [420, 215] width 840 height 68
type textarea "Strings: Arpeggios"
click at [577, 223] on button at bounding box center [570, 223] width 19 height 15
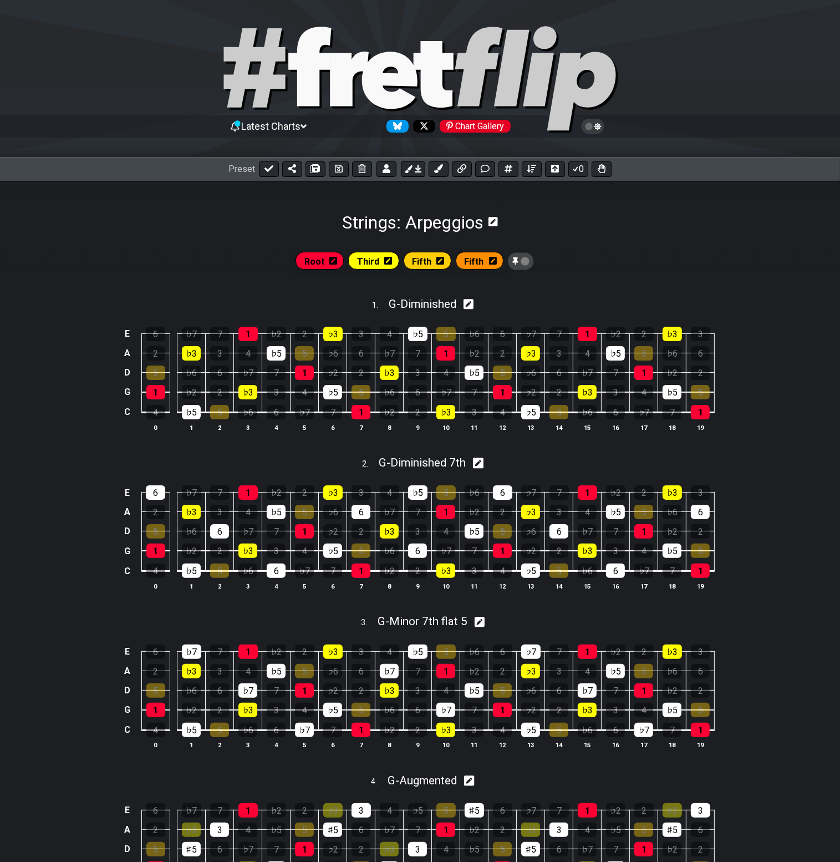
click at [759, 226] on section "Strings: Arpeggios" at bounding box center [420, 207] width 840 height 52
click at [260, 165] on button at bounding box center [269, 169] width 20 height 16
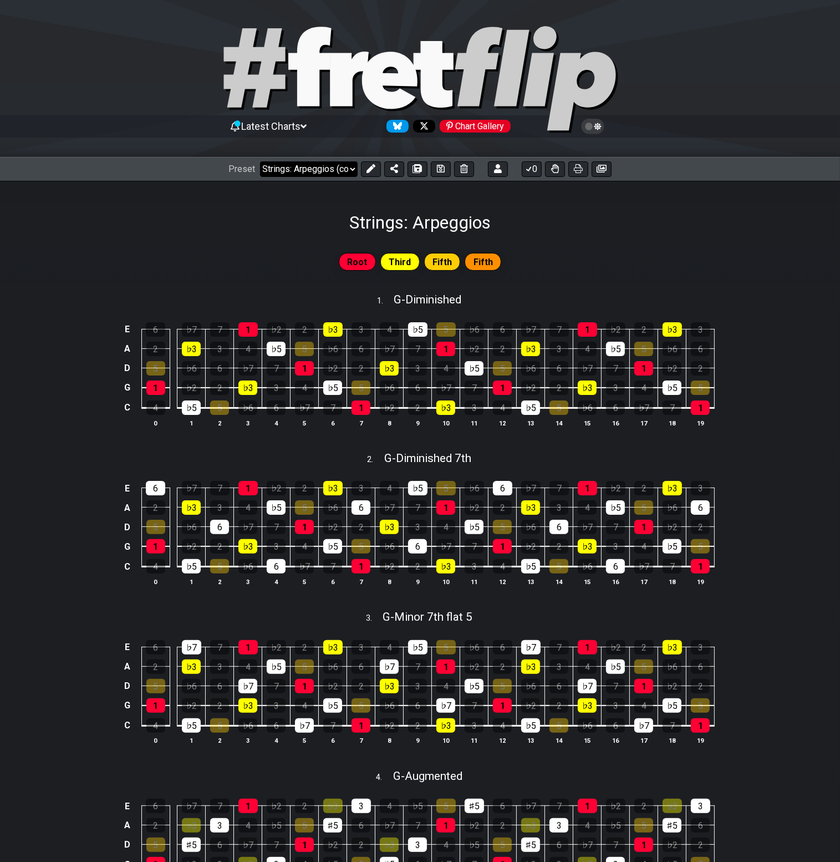
click at [340, 164] on select "Welcome to #fretflip! Initial Preset Custom Preset Strings: Minor Modes Strings…" at bounding box center [309, 169] width 98 height 16
click at [341, 164] on select "Welcome to #fretflip! Initial Preset Custom Preset Strings: Minor Modes Strings…" at bounding box center [309, 169] width 98 height 16
drag, startPoint x: 341, startPoint y: 166, endPoint x: 339, endPoint y: 174, distance: 7.9
click at [341, 166] on select "Welcome to #fretflip! Initial Preset Custom Preset Strings: Minor Modes Strings…" at bounding box center [309, 169] width 98 height 16
click at [260, 161] on select "Welcome to #fretflip! Initial Preset Custom Preset Strings: Minor Modes Strings…" at bounding box center [309, 169] width 98 height 16
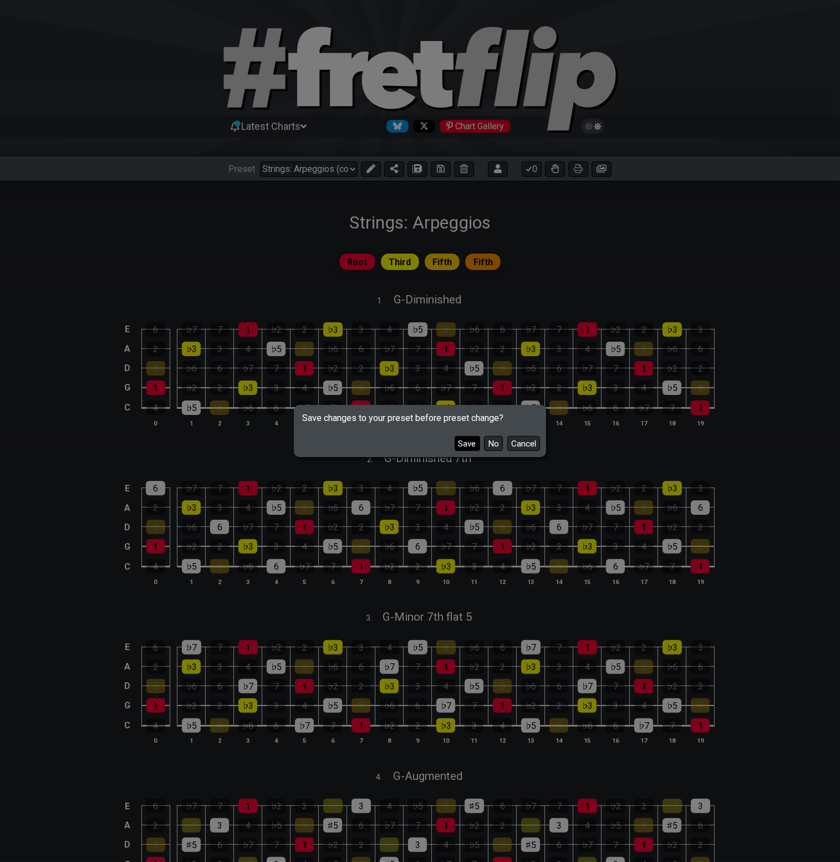
click at [477, 445] on button "Save" at bounding box center [468, 443] width 26 height 15
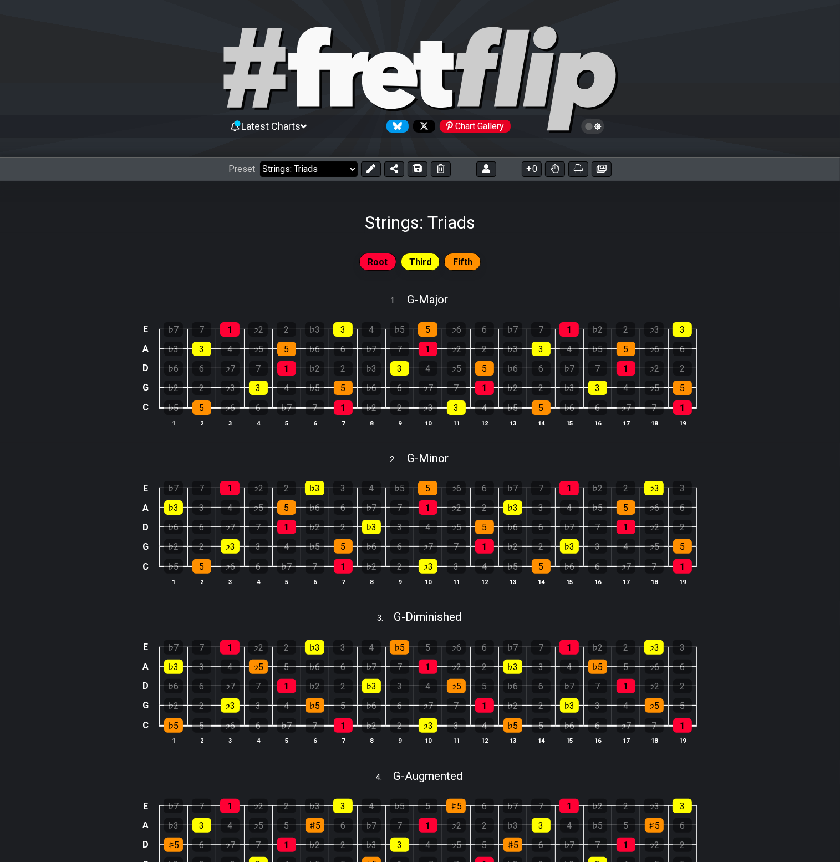
click at [342, 167] on select "Welcome to #fretflip! Initial Preset Custom Preset Strings: Minor Modes Strings…" at bounding box center [309, 169] width 98 height 16
click at [328, 166] on select "Welcome to #fretflip! Initial Preset Custom Preset Strings: Minor Modes Strings…" at bounding box center [309, 169] width 98 height 16
click at [260, 161] on select "Welcome to #fretflip! Initial Preset Custom Preset Strings: Minor Modes Strings…" at bounding box center [309, 169] width 98 height 16
select select "/0244NZQPE"
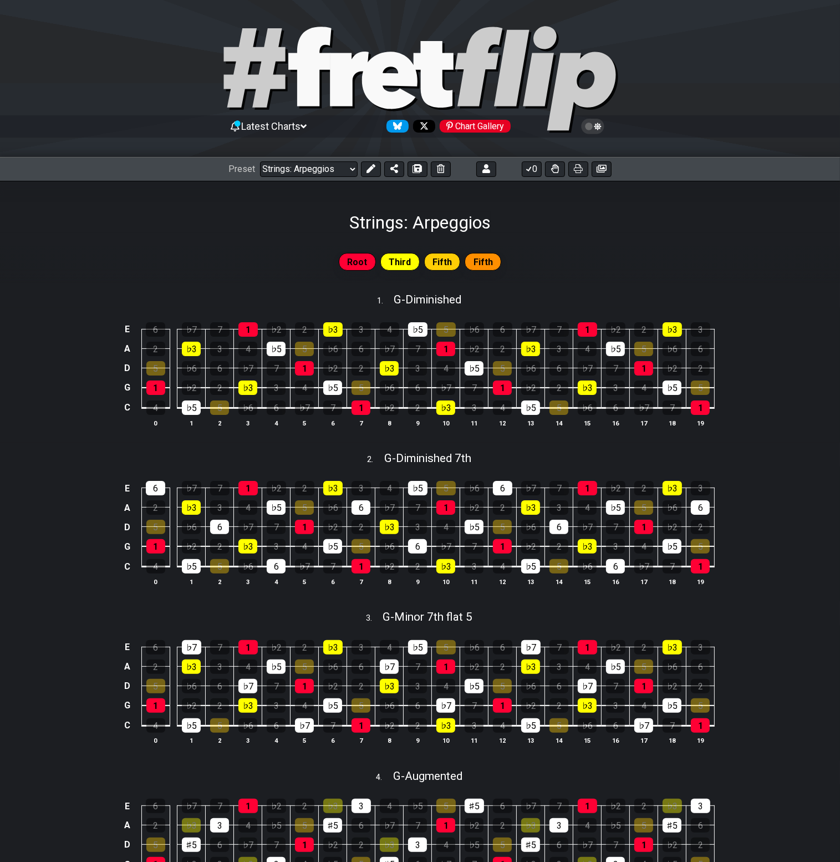
click at [506, 294] on div "1 . G - Diminished" at bounding box center [420, 296] width 840 height 21
select select "G"
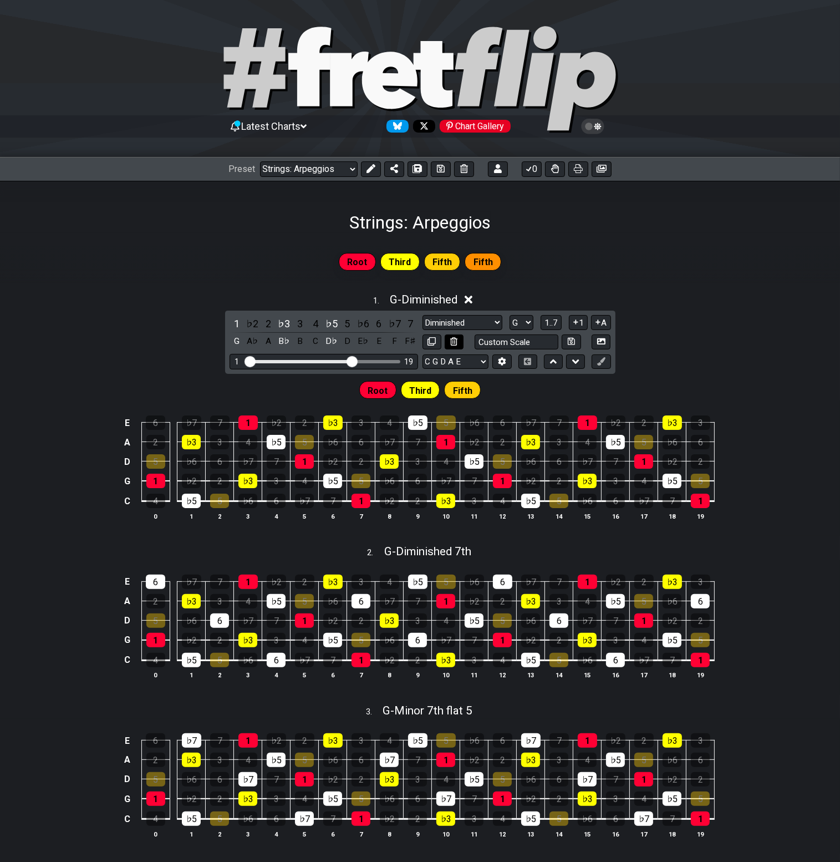
click at [455, 338] on icon at bounding box center [453, 341] width 7 height 8
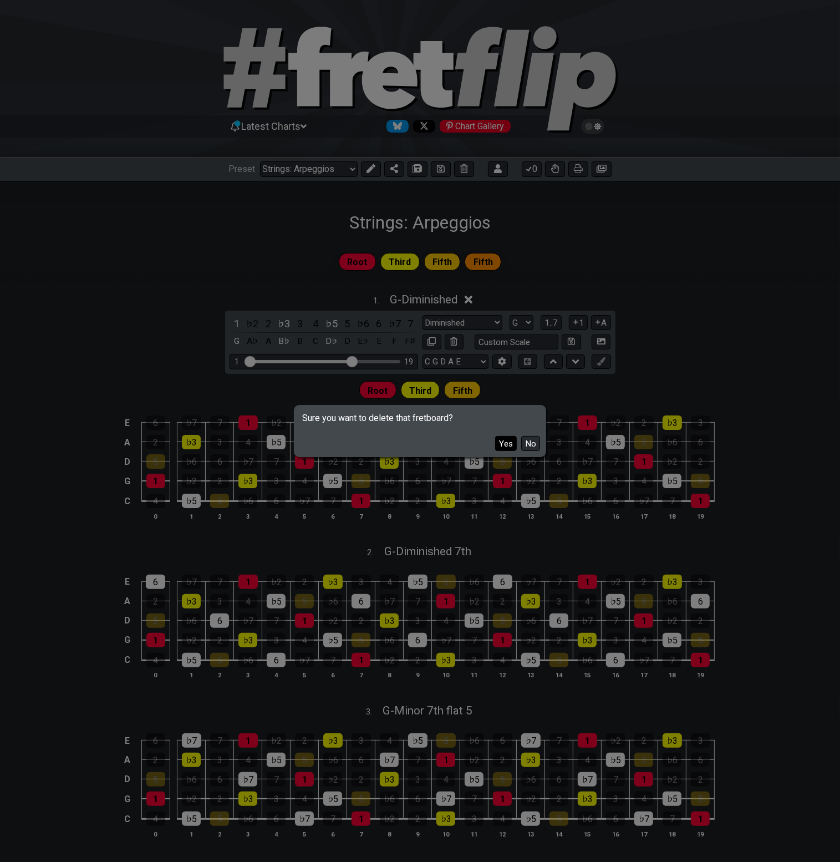
click at [508, 440] on button "Yes" at bounding box center [506, 443] width 22 height 15
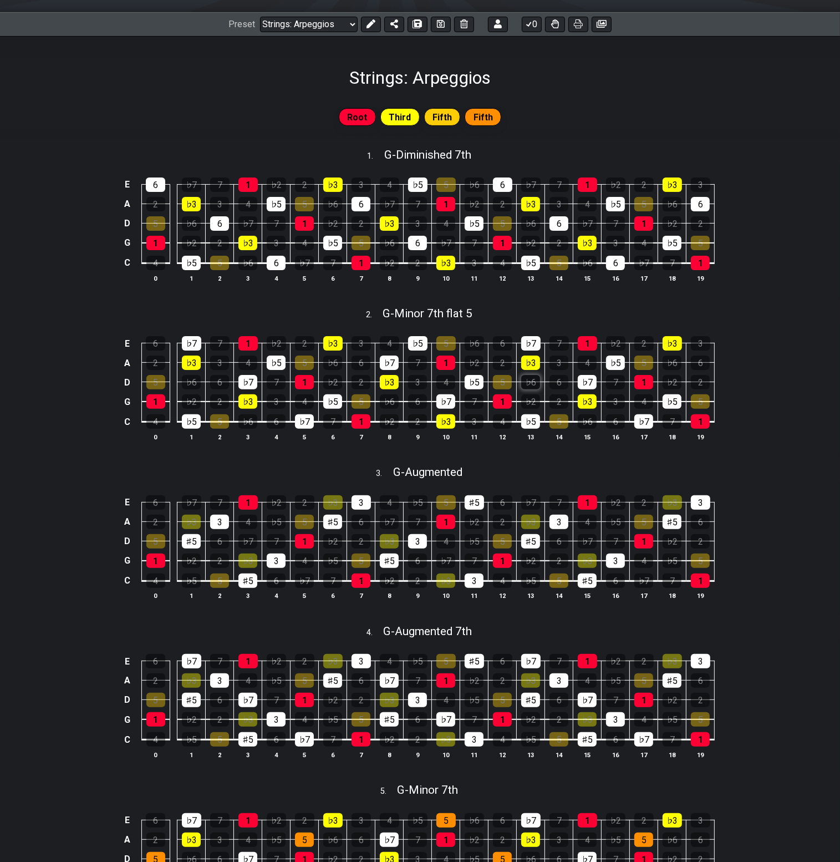
scroll to position [222, 0]
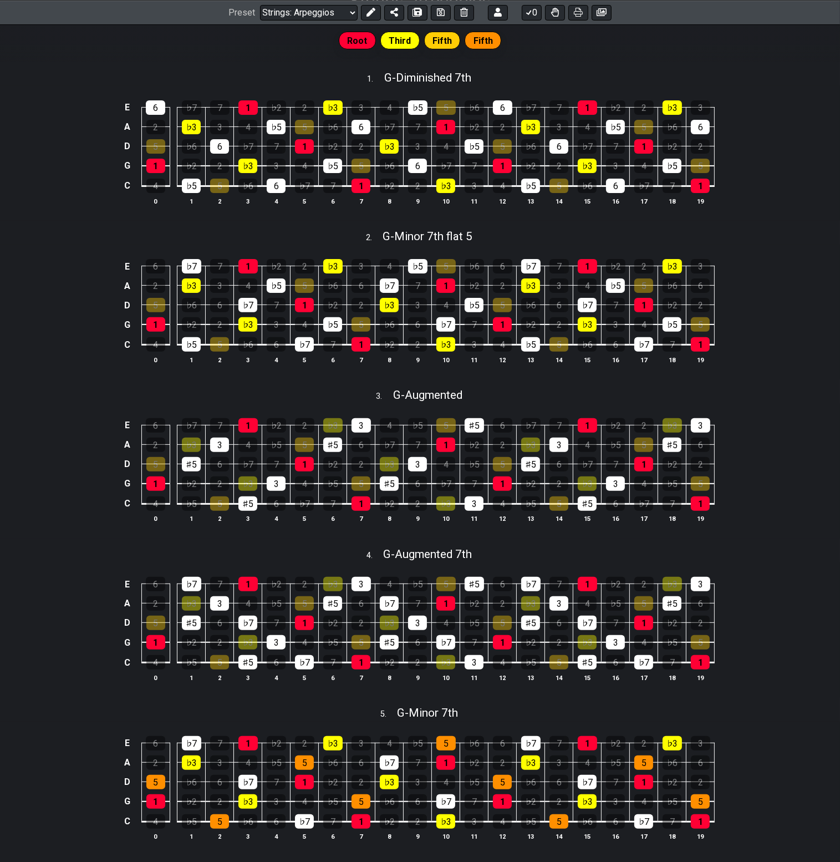
click at [471, 396] on div "3 . G - Augmented" at bounding box center [420, 392] width 840 height 21
select select "G"
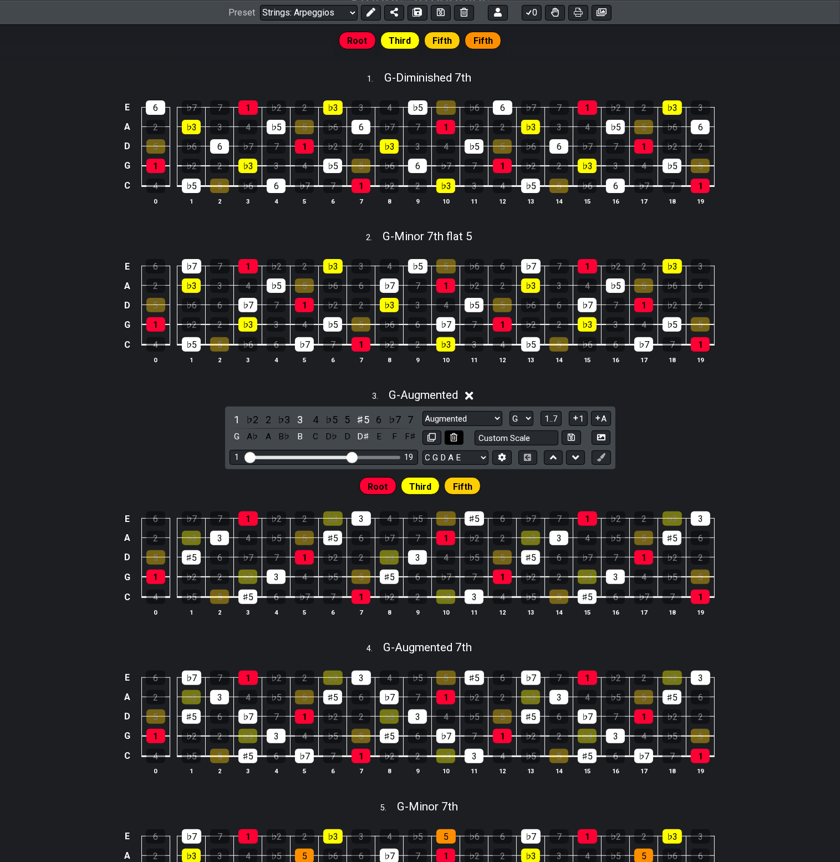
click at [452, 436] on button at bounding box center [454, 437] width 19 height 15
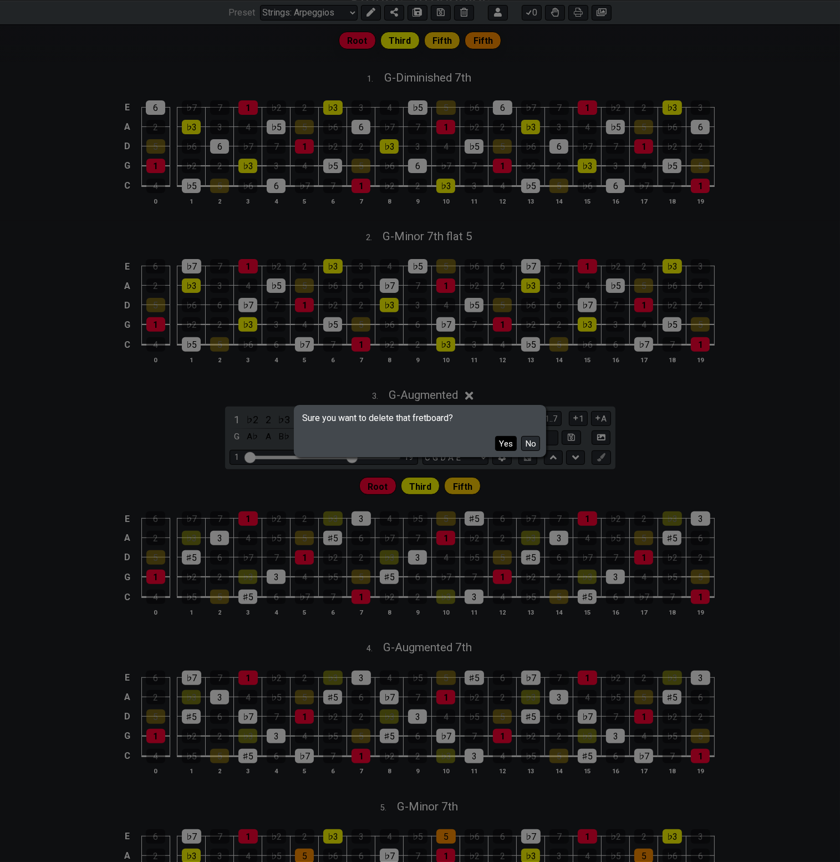
click at [501, 444] on button "Yes" at bounding box center [506, 443] width 22 height 15
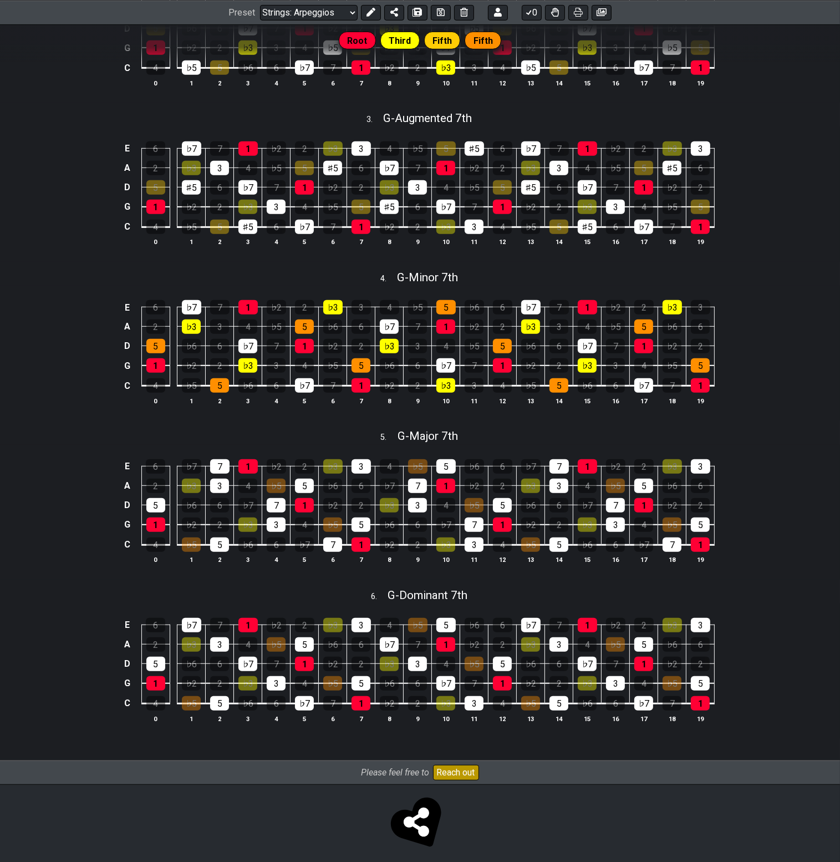
scroll to position [509, 0]
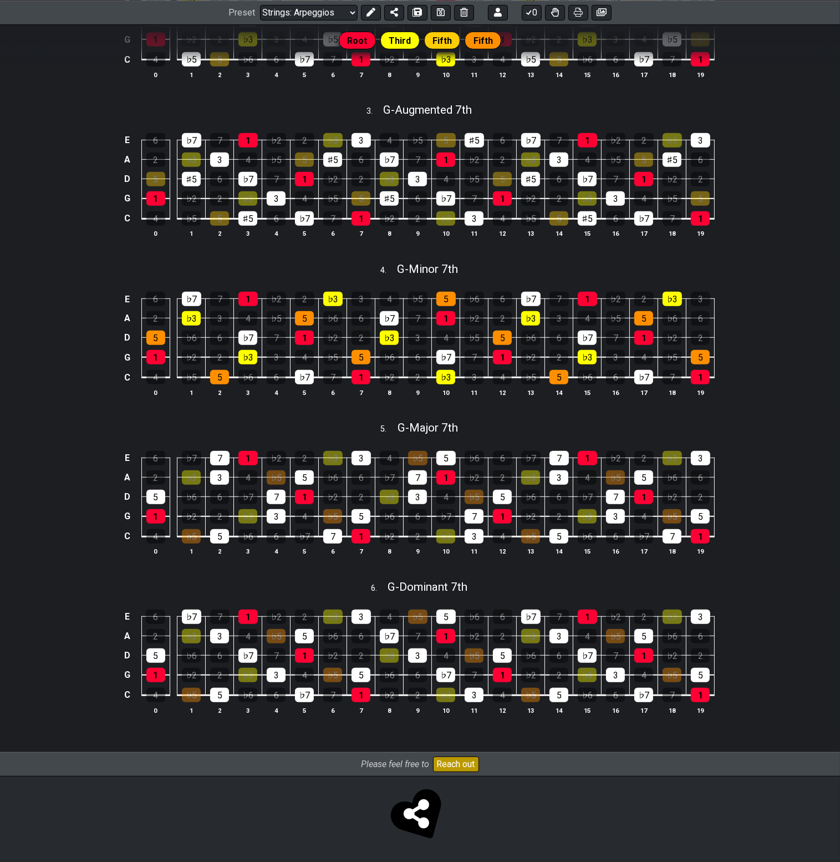
click at [768, 297] on div "E 6 ♭7 7 1 ♭2 2 ♭3 3 4 ♭5 5 ♭6 6 ♭7 7 1 ♭2 2 ♭3 3 A 2 ♭3 3 4 ♭5 5 ♭6 6 ♭7 7 1 ♭…" at bounding box center [420, 344] width 840 height 135
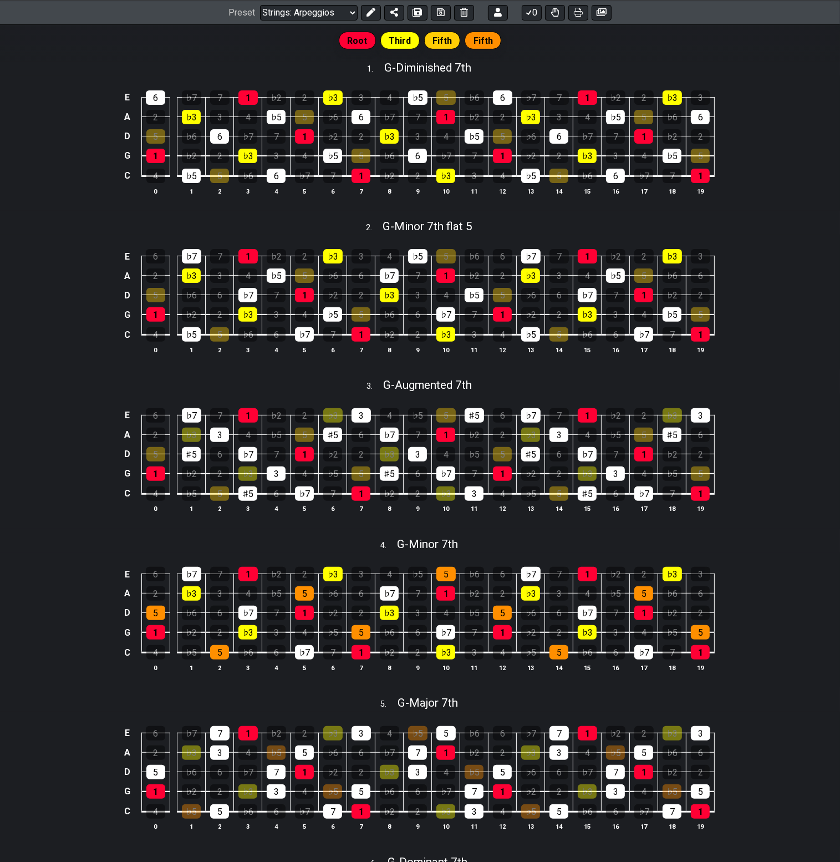
scroll to position [0, 0]
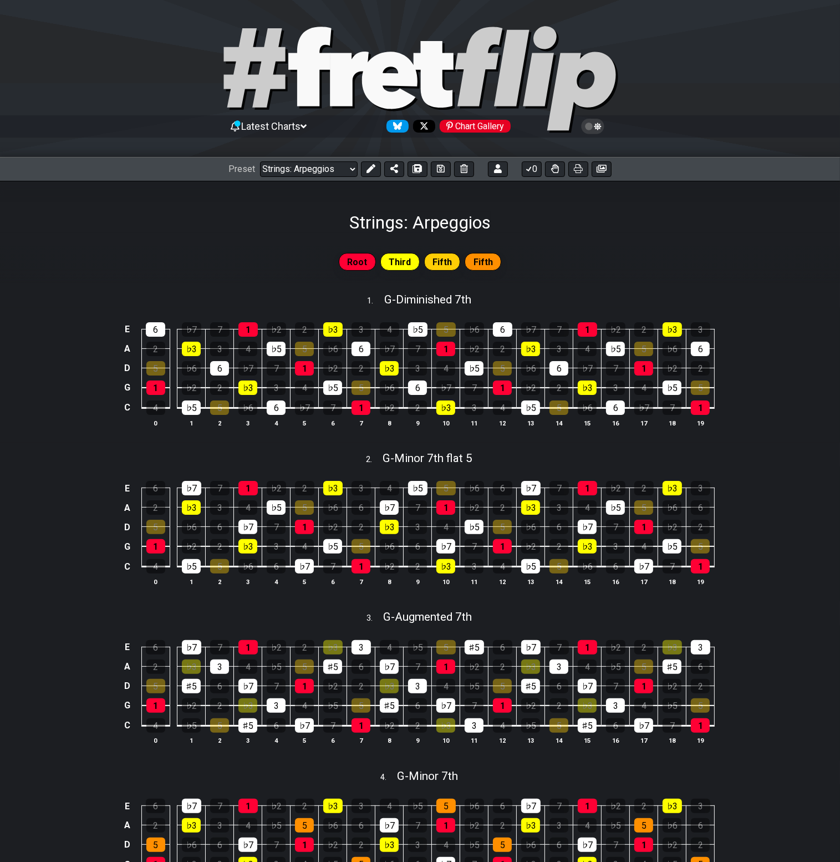
click at [434, 218] on h1 "Strings: Arpeggios" at bounding box center [419, 222] width 141 height 21
click at [369, 176] on button at bounding box center [371, 169] width 20 height 16
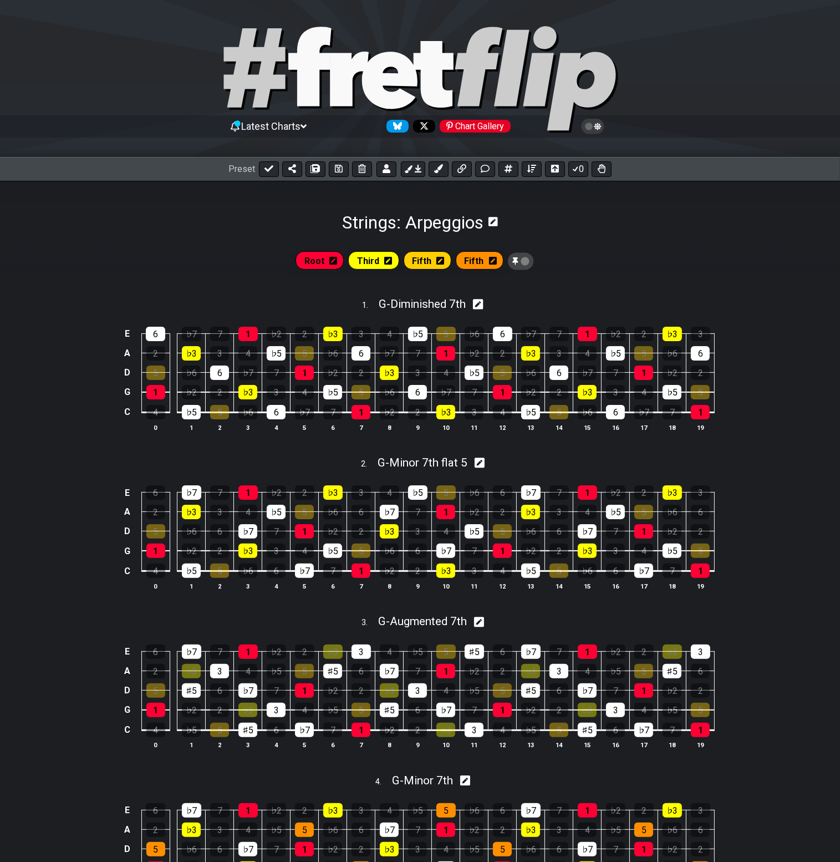
click at [468, 221] on h1 "Strings: Arpeggios" at bounding box center [412, 222] width 141 height 21
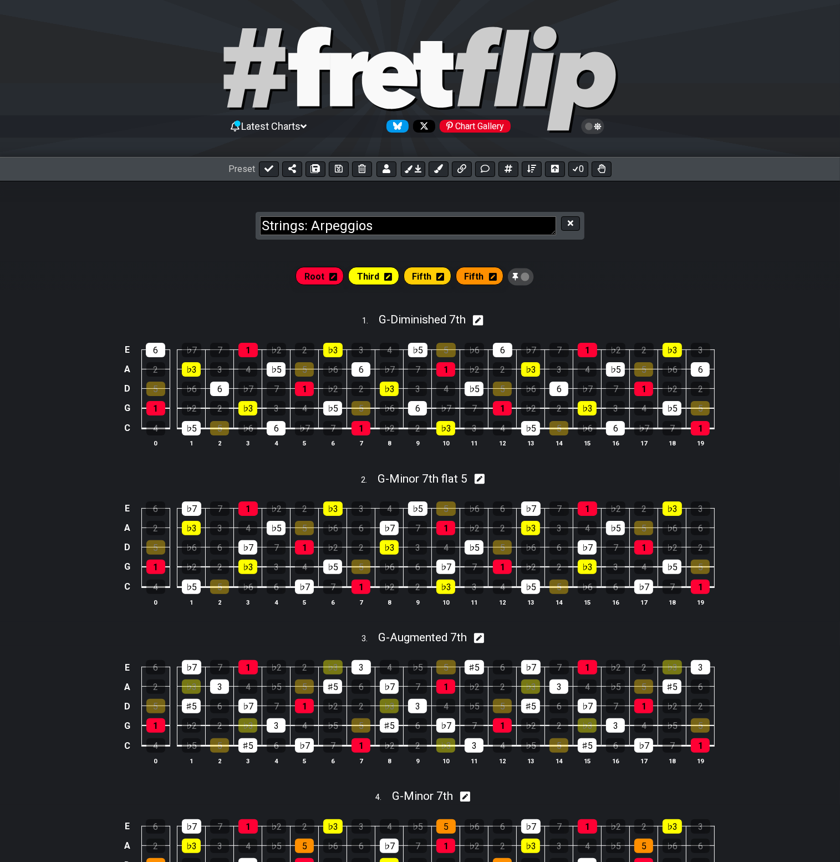
click at [488, 221] on textarea "Strings: Arpeggios" at bounding box center [408, 225] width 296 height 19
type textarea "Strings: 7th Arpeggios"
click at [567, 242] on section "Strings: 7th Arpeggios" at bounding box center [420, 215] width 840 height 68
click at [577, 276] on div "Root Third Fifth Fifth" at bounding box center [420, 277] width 840 height 31
click at [574, 221] on button at bounding box center [570, 223] width 19 height 15
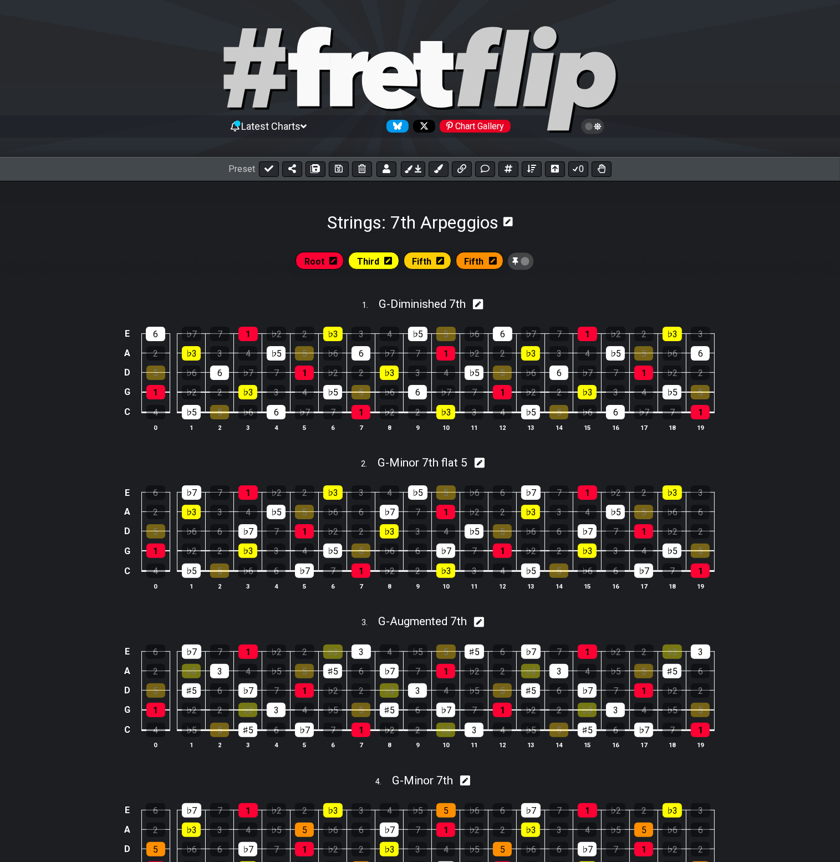
click at [683, 243] on div "Root Third Fifth Fifth 1 . G - Diminished 7th E 6 ♭7 7 1 ♭2 2 ♭3 3 4 ♭5 5 ♭6 6 …" at bounding box center [420, 748] width 840 height 1031
click at [268, 167] on icon at bounding box center [269, 168] width 9 height 7
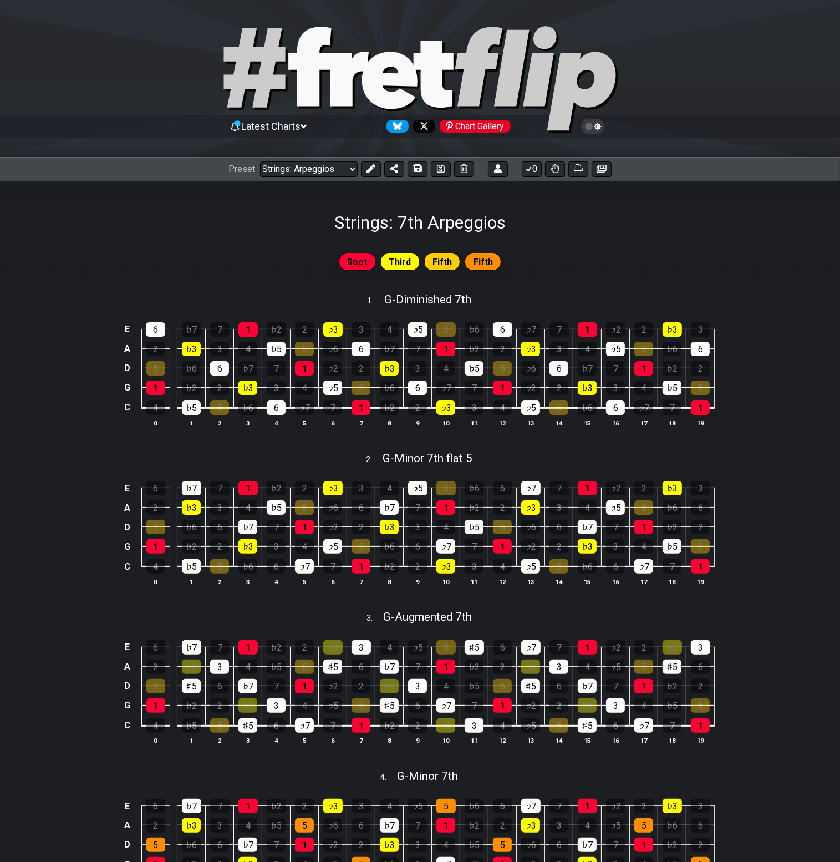
click at [655, 223] on div "Strings: 7th Arpeggios" at bounding box center [420, 207] width 840 height 52
click at [330, 167] on select "Welcome to #fretflip! Initial Preset Custom Preset Strings: Minor Modes Strings…" at bounding box center [309, 169] width 98 height 16
click at [260, 161] on select "Welcome to #fretflip! Initial Preset Custom Preset Strings: Minor Modes Strings…" at bounding box center [309, 169] width 98 height 16
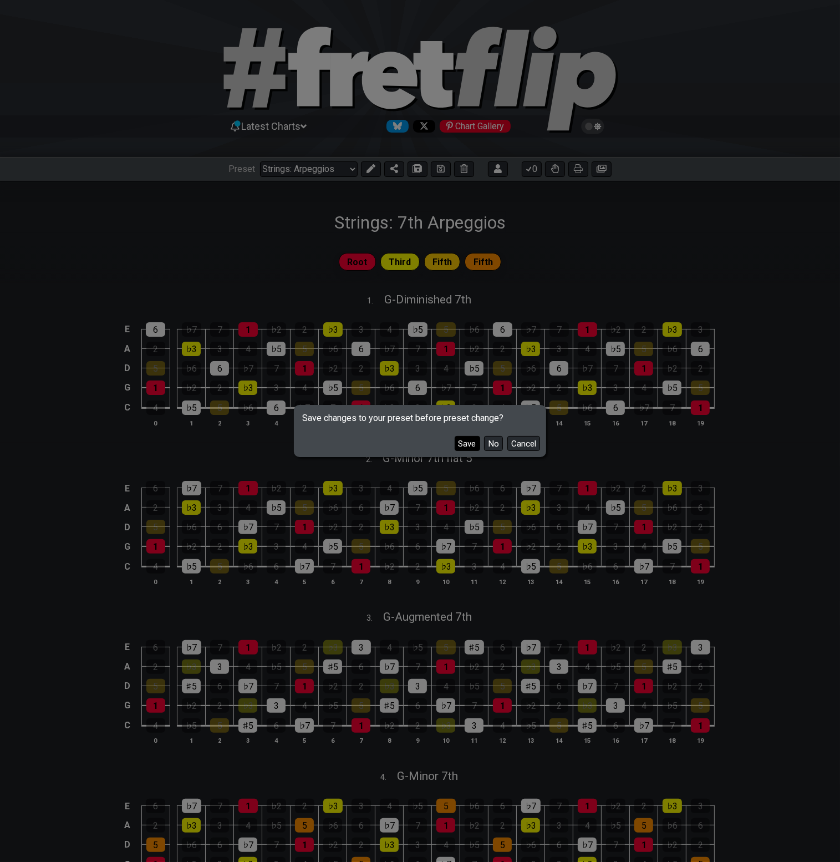
click at [470, 439] on button "Save" at bounding box center [468, 443] width 26 height 15
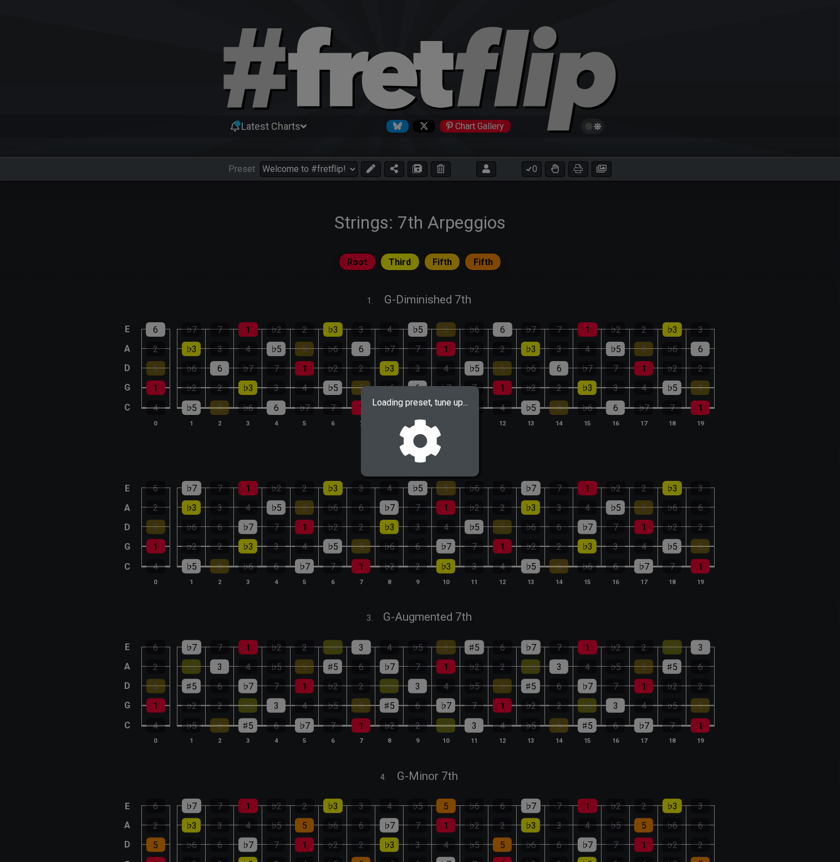
select select "/023720365351"
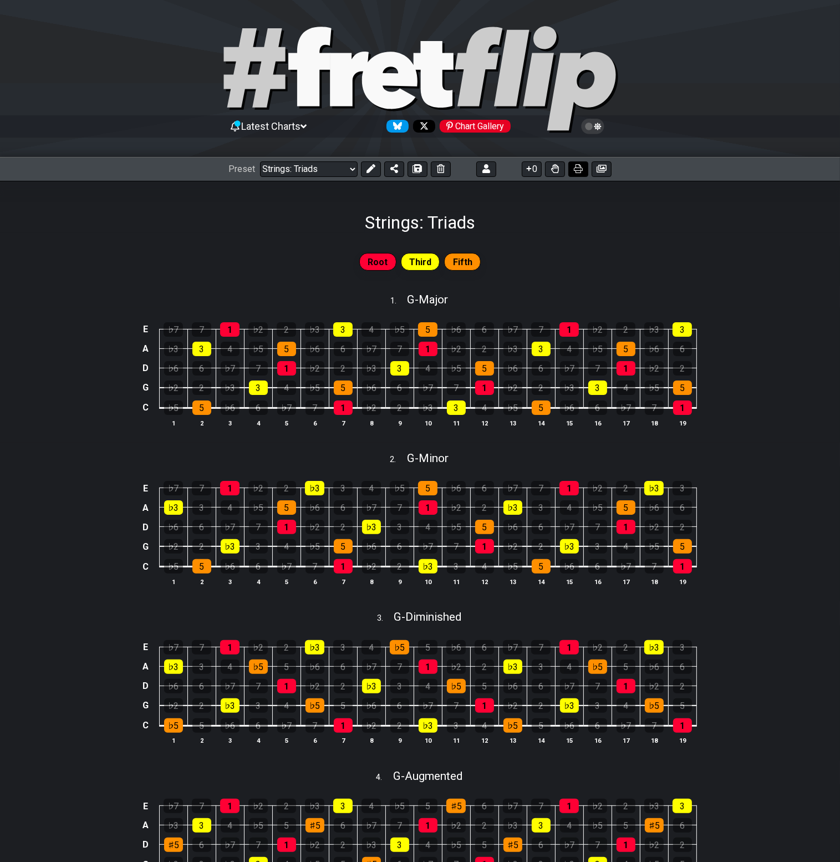
click at [581, 168] on icon at bounding box center [578, 168] width 9 height 9
click at [598, 171] on icon at bounding box center [602, 168] width 10 height 9
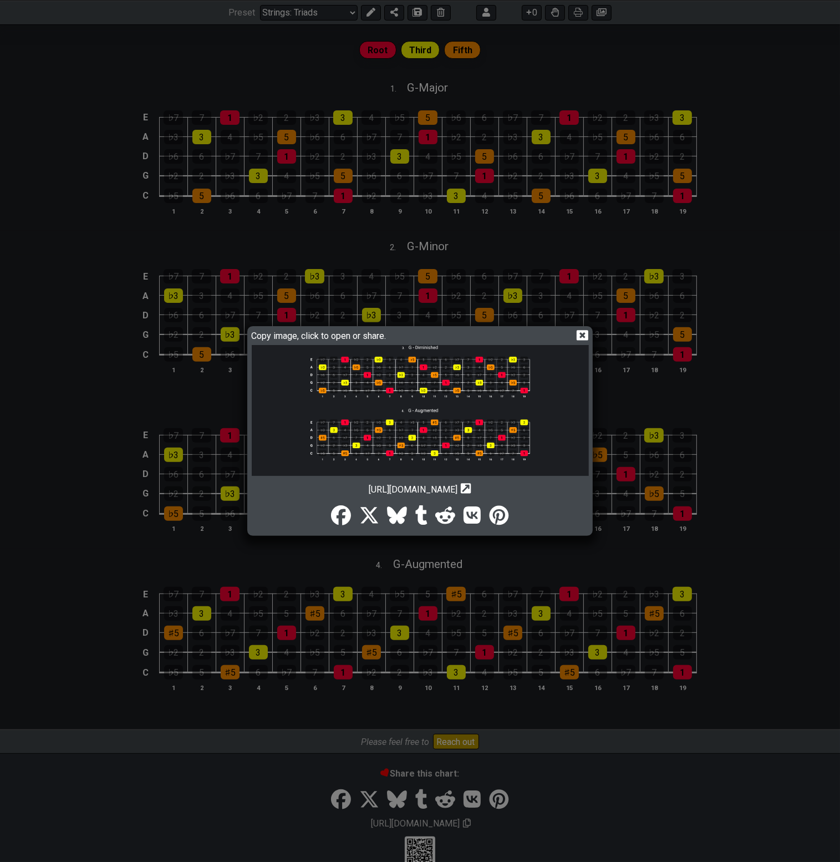
scroll to position [236, 0]
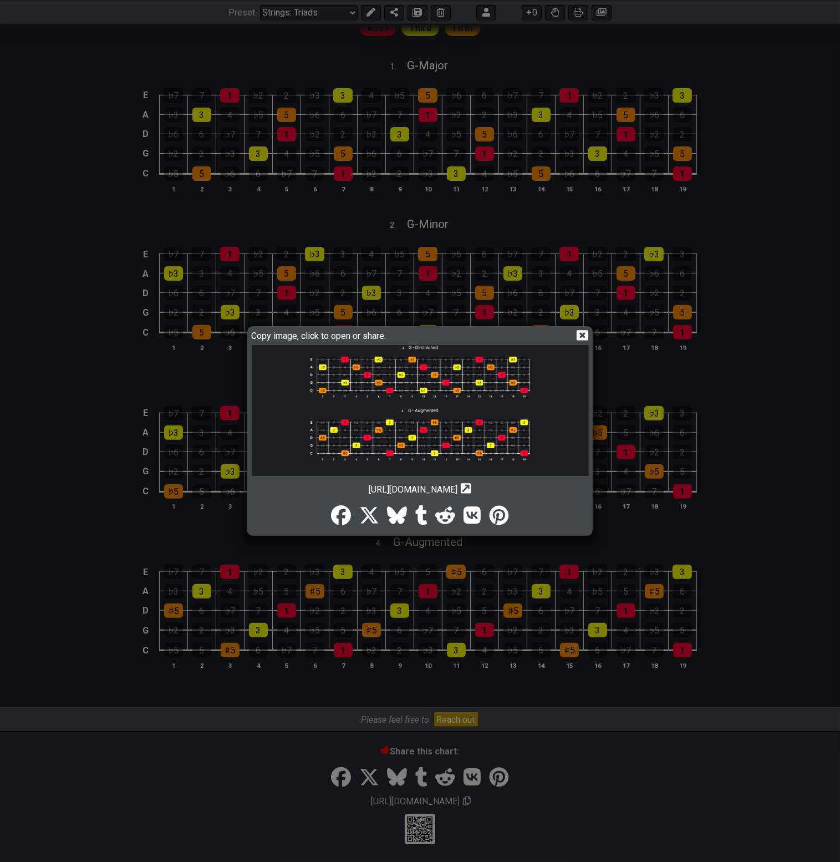
click at [471, 487] on icon at bounding box center [466, 488] width 11 height 11
drag, startPoint x: 513, startPoint y: 489, endPoint x: 333, endPoint y: 486, distance: 180.2
click at [369, 486] on span "[URL][DOMAIN_NAME]" at bounding box center [413, 489] width 89 height 11
drag, startPoint x: 306, startPoint y: 492, endPoint x: 314, endPoint y: 490, distance: 8.1
click at [319, 492] on div "[URL][DOMAIN_NAME] Copy url to clipboard" at bounding box center [420, 486] width 337 height 17
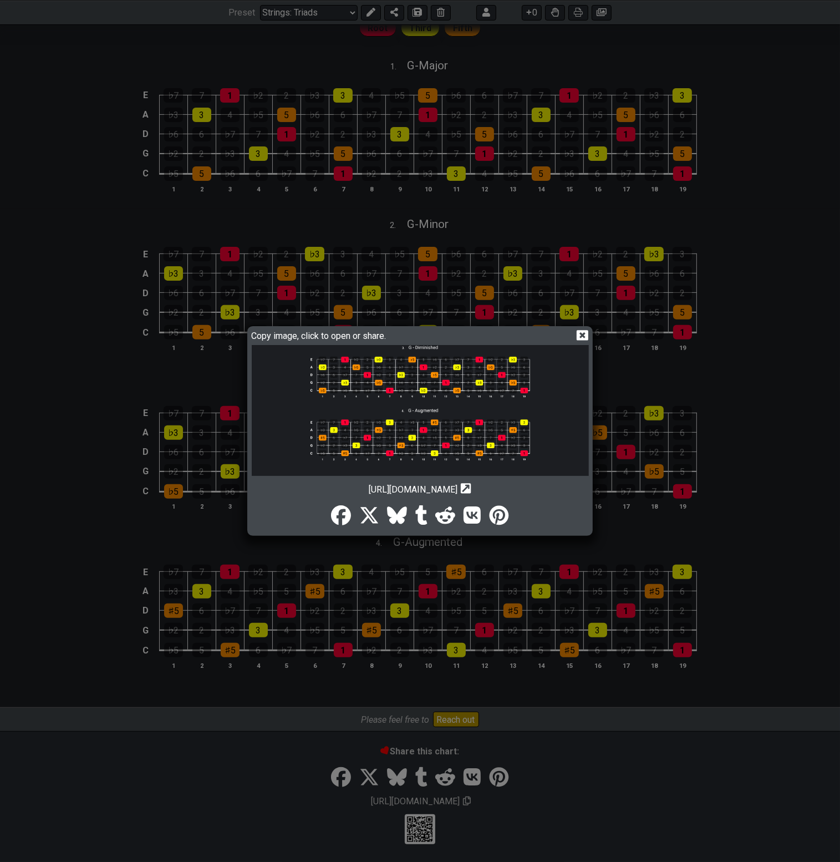
click at [369, 489] on span "[URL][DOMAIN_NAME]" at bounding box center [413, 489] width 89 height 11
drag, startPoint x: 308, startPoint y: 488, endPoint x: 494, endPoint y: 487, distance: 186.3
click at [490, 490] on div "[URL][DOMAIN_NAME] Copy url to clipboard" at bounding box center [420, 486] width 337 height 17
click at [516, 486] on div "[URL][DOMAIN_NAME] Copy url to clipboard" at bounding box center [420, 486] width 337 height 17
drag, startPoint x: 516, startPoint y: 489, endPoint x: 325, endPoint y: 488, distance: 191.3
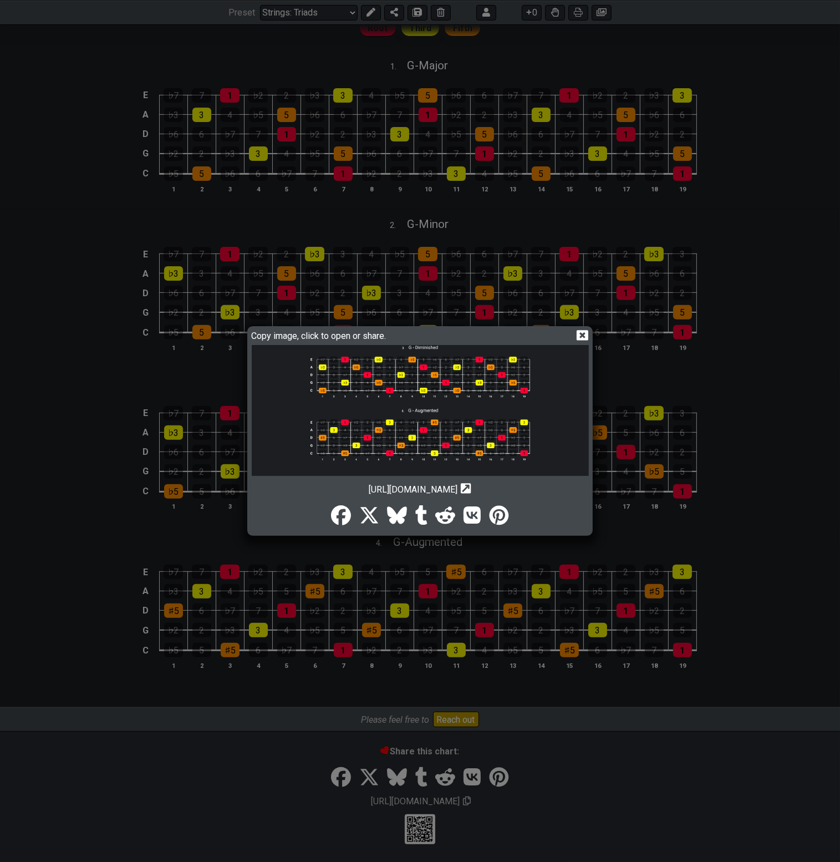
click at [305, 486] on div "[URL][DOMAIN_NAME] Copy url to clipboard" at bounding box center [420, 486] width 337 height 17
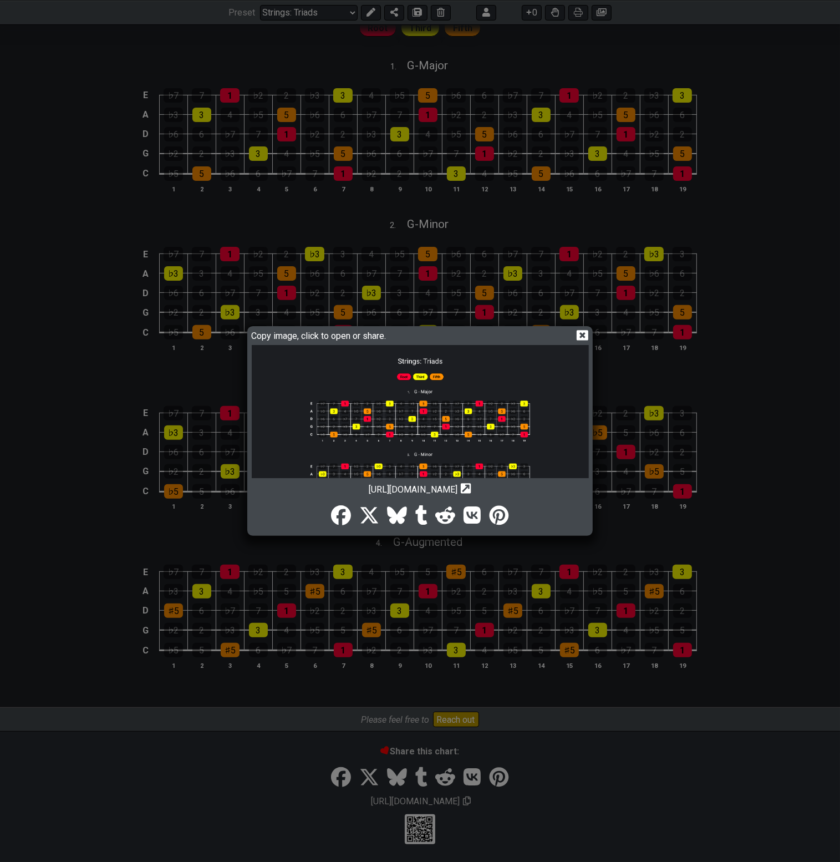
scroll to position [170, 0]
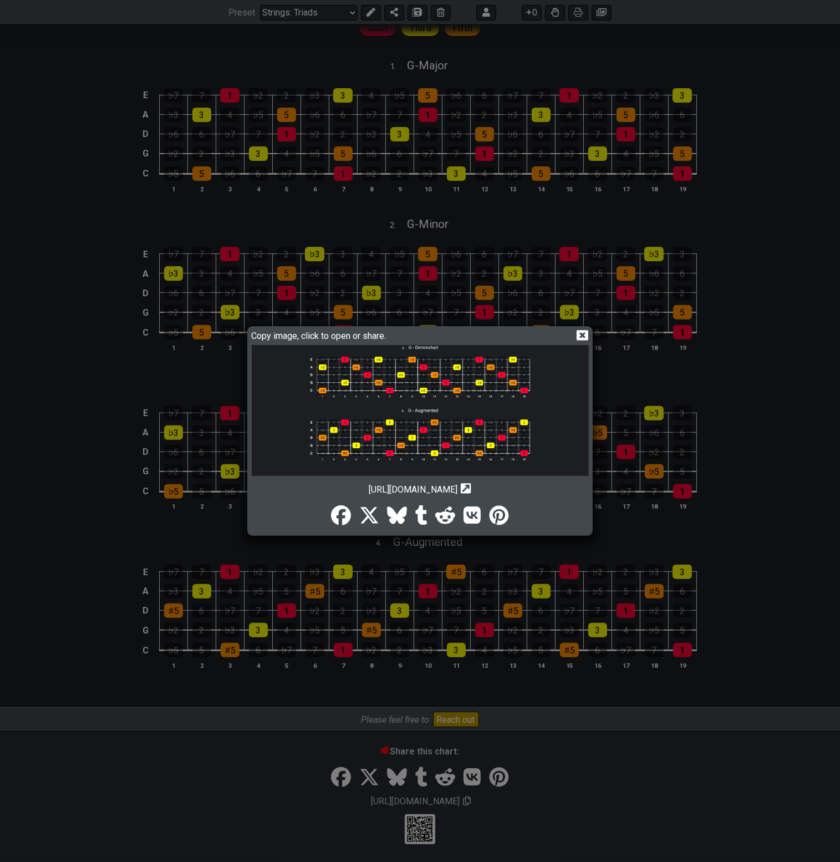
click at [584, 336] on icon at bounding box center [583, 335] width 12 height 12
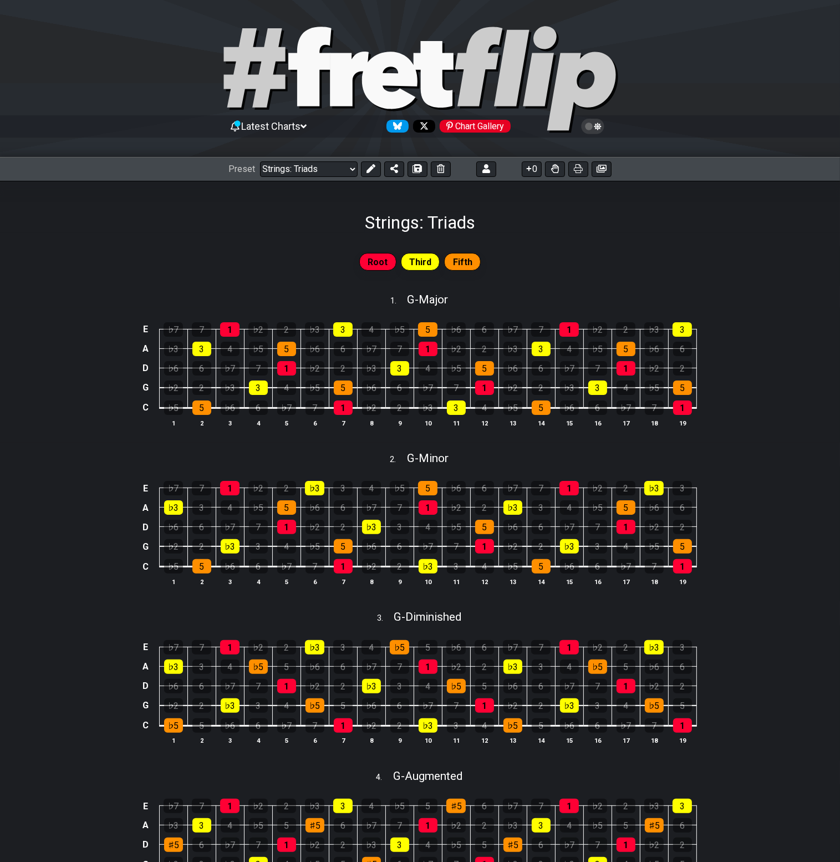
scroll to position [0, 0]
click at [581, 171] on icon at bounding box center [578, 168] width 9 height 9
click at [801, 324] on div "E ♭7 7 1 ♭2 2 ♭3 3 4 ♭5 5 ♭6 6 ♭7 7 1 ♭2 2 ♭3 3 A ♭3 3 4 ♭5 5 ♭6 6 ♭7 7 1 ♭2 2 …" at bounding box center [420, 375] width 840 height 135
click at [344, 170] on select "Welcome to #fretflip! Initial Preset Custom Preset Strings: Minor Modes Strings…" at bounding box center [309, 169] width 98 height 16
click at [352, 175] on select "Welcome to #fretflip! Initial Preset Custom Preset Strings: Minor Modes Strings…" at bounding box center [309, 169] width 98 height 16
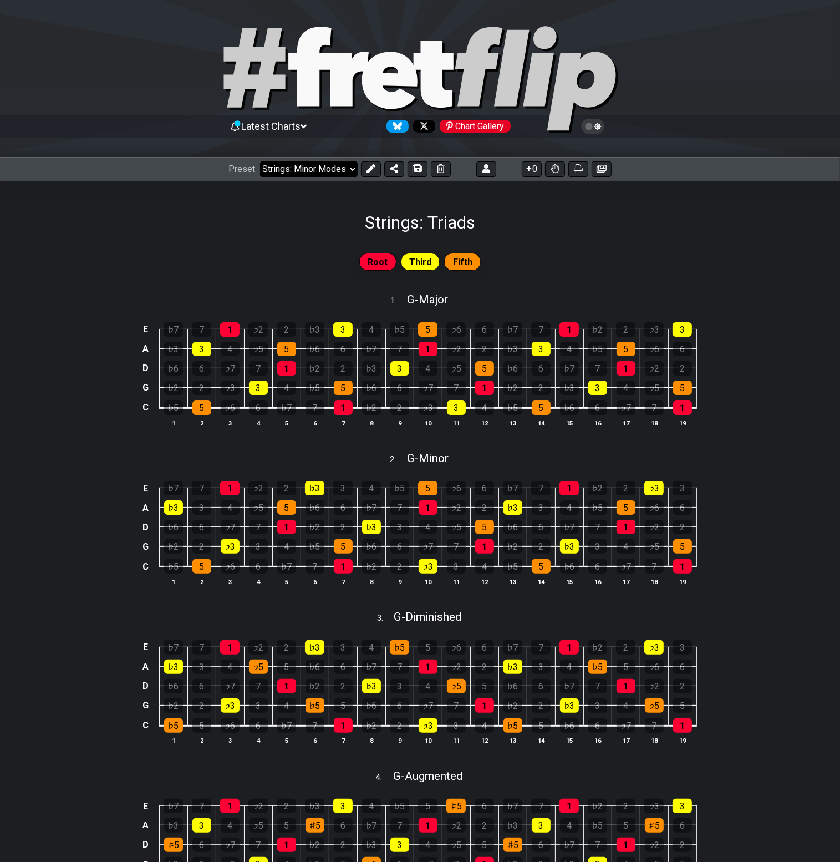
click at [260, 161] on select "Welcome to #fretflip! Initial Preset Custom Preset Strings: Minor Modes Strings…" at bounding box center [309, 169] width 98 height 16
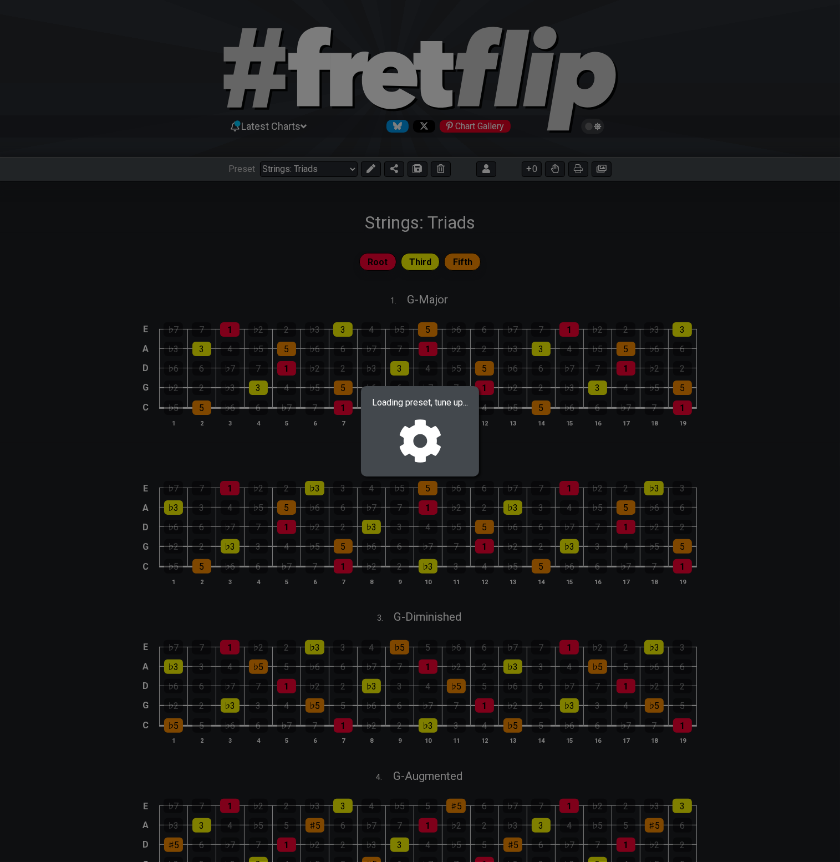
select select "/021703079794"
select select "G"
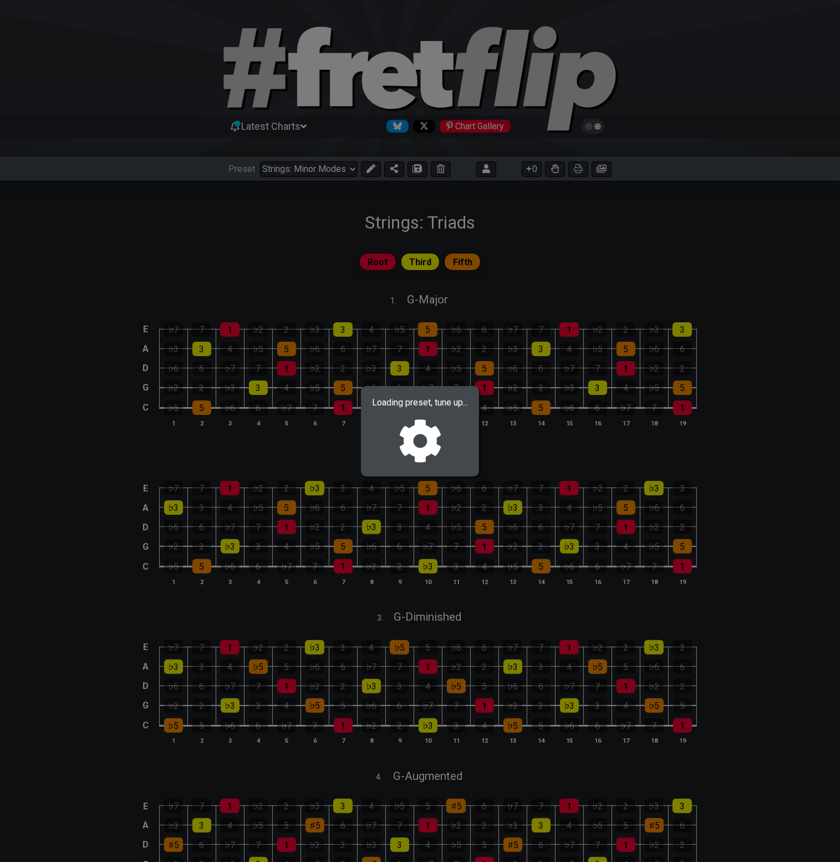
select select "G"
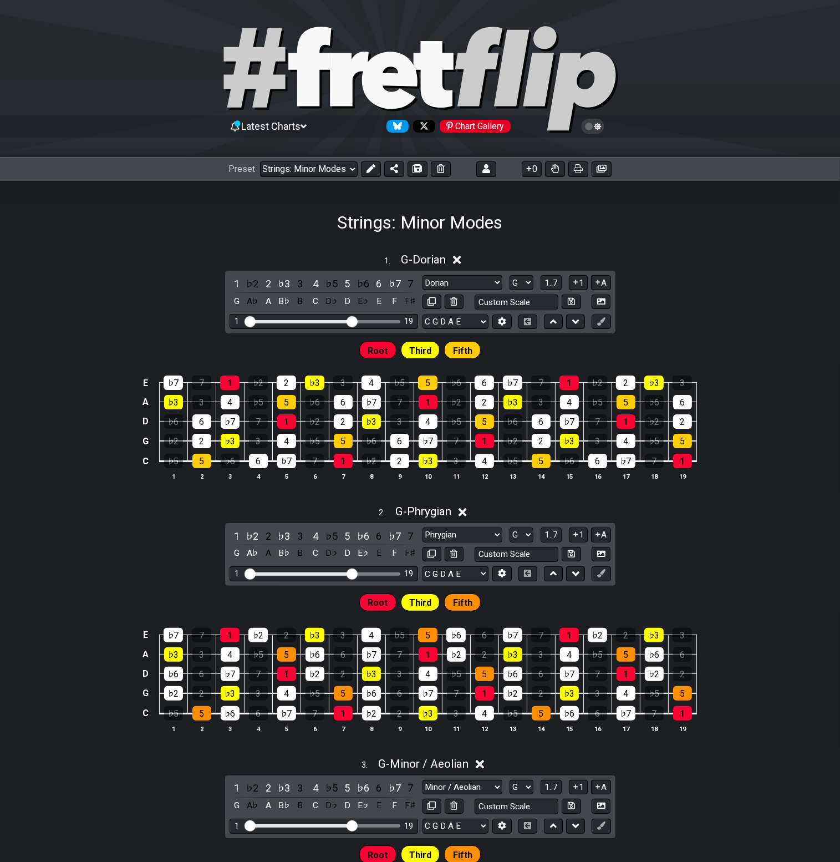
click at [461, 258] on icon at bounding box center [457, 260] width 8 height 12
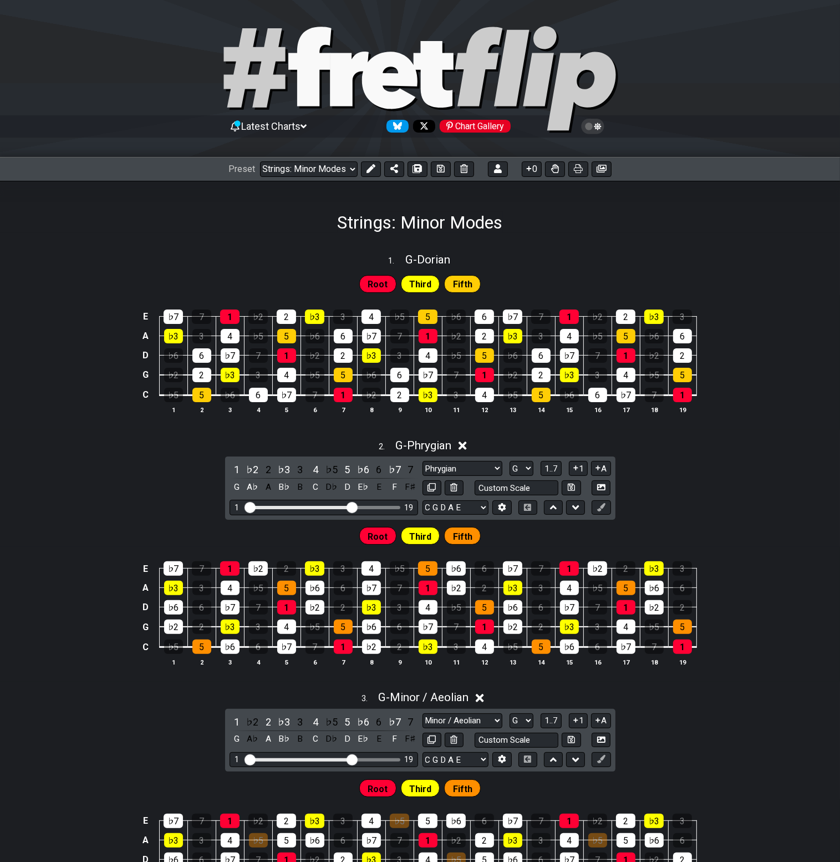
click at [466, 450] on icon at bounding box center [463, 446] width 8 height 12
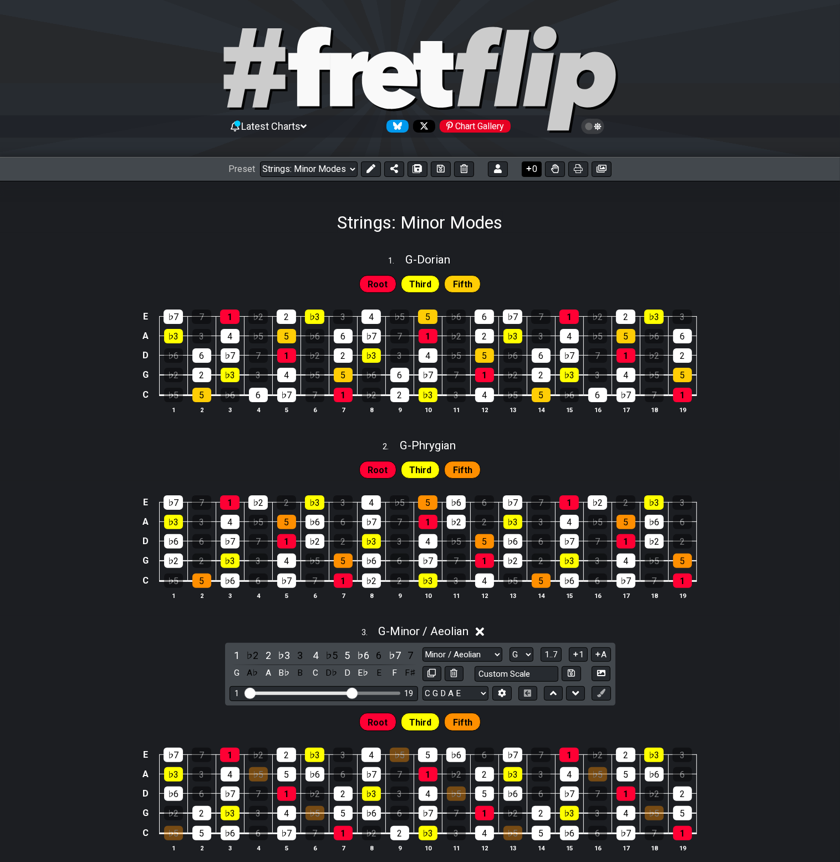
click at [528, 168] on icon at bounding box center [529, 168] width 5 height 5
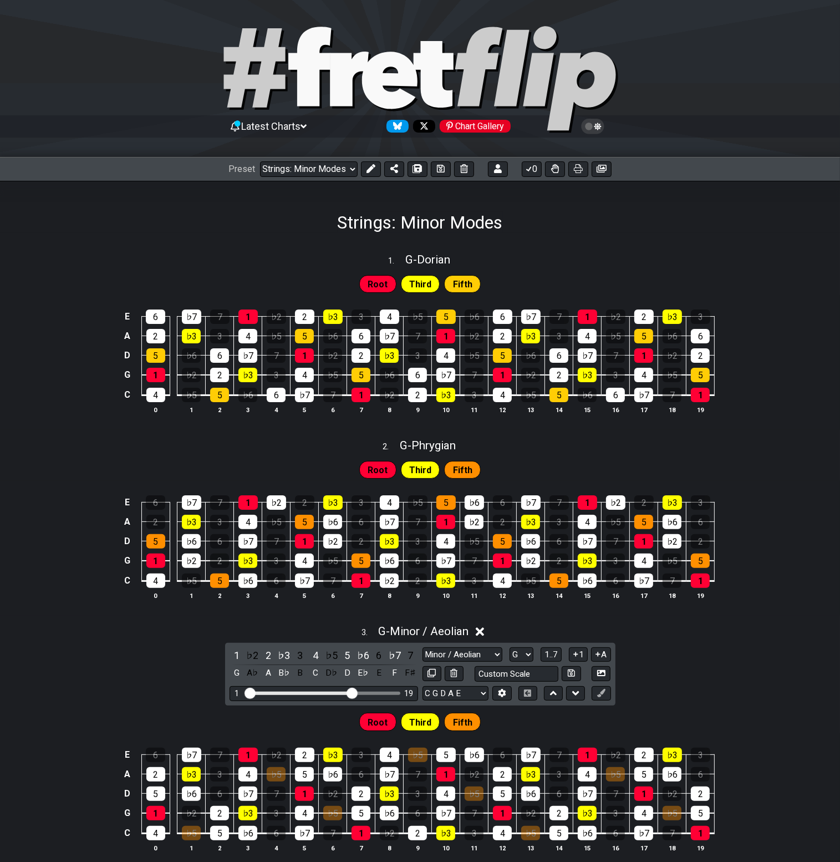
click at [484, 630] on icon at bounding box center [480, 632] width 8 height 8
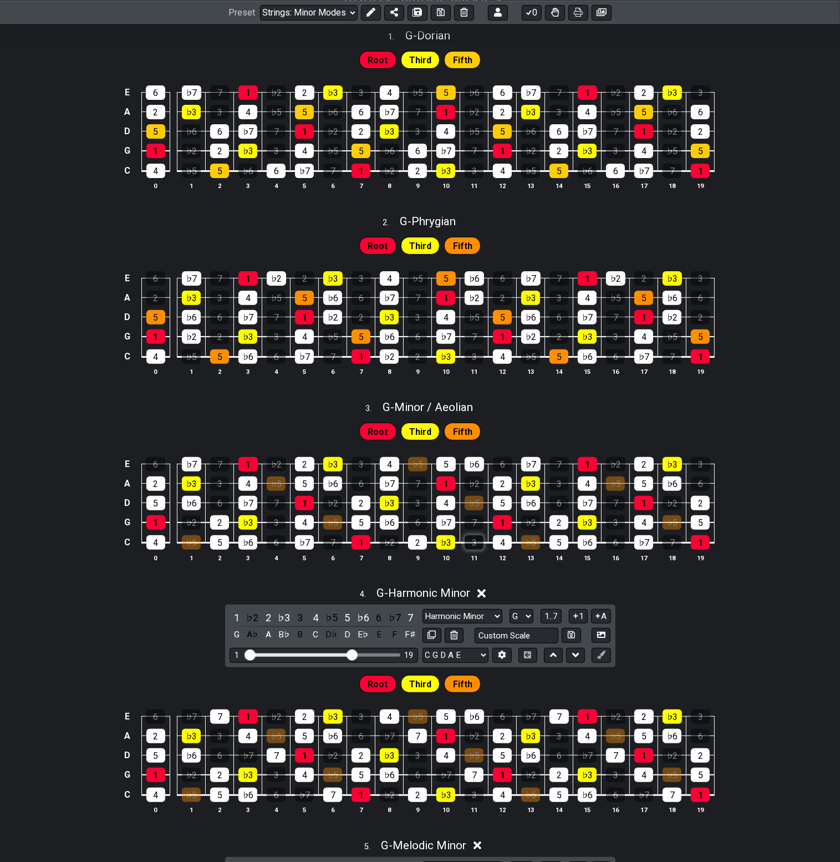
scroll to position [333, 0]
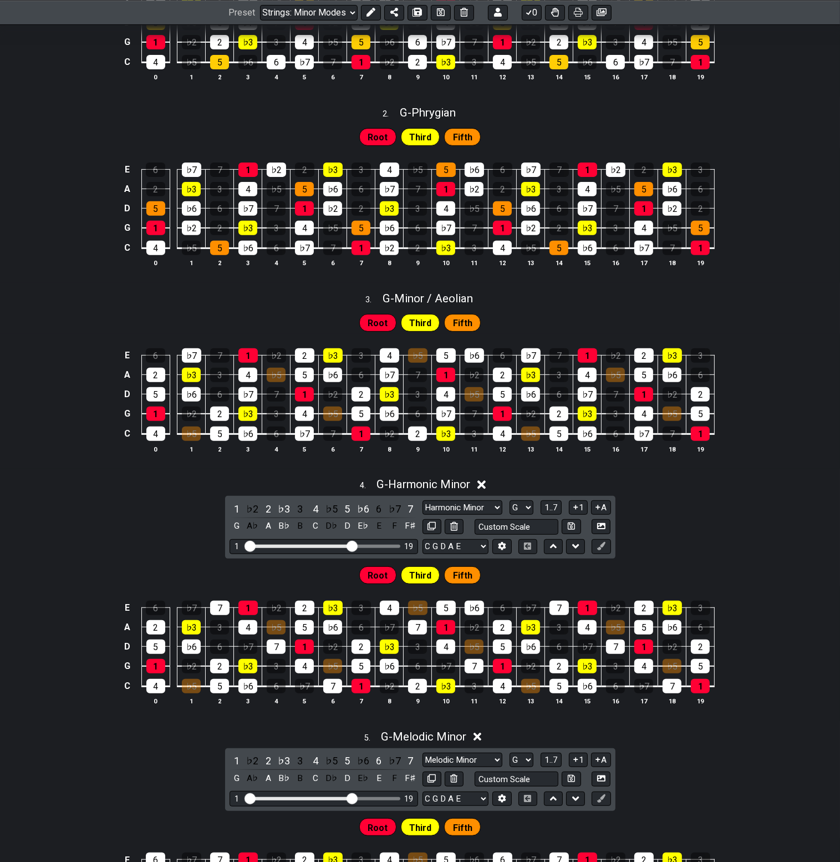
click at [484, 487] on icon at bounding box center [481, 485] width 8 height 8
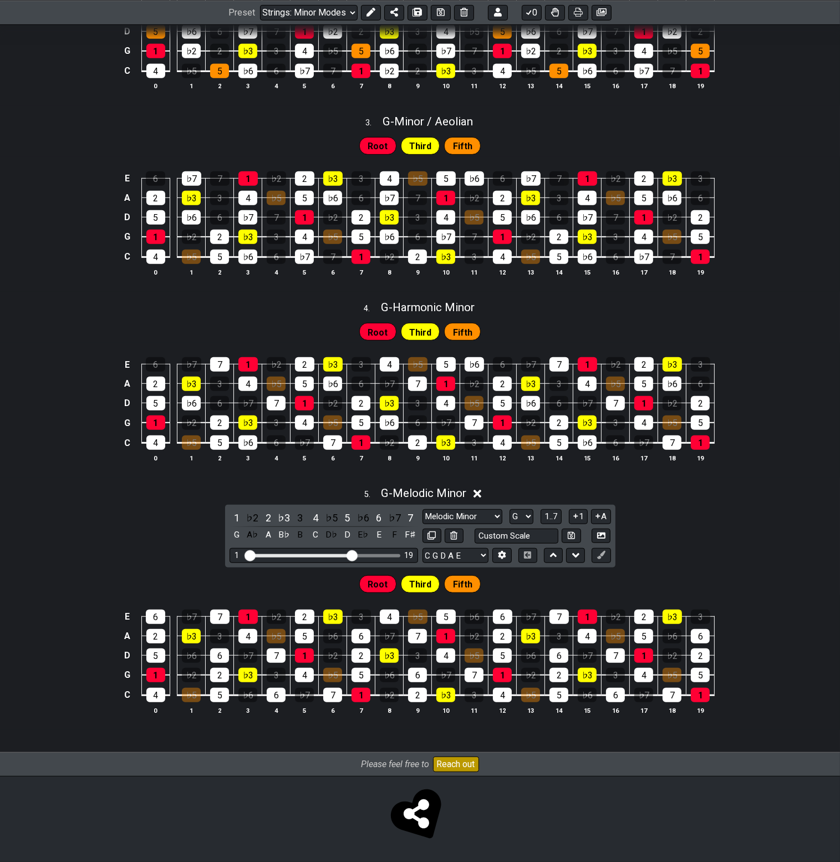
click at [485, 497] on div "5 . G - Melodic Minor" at bounding box center [420, 490] width 840 height 21
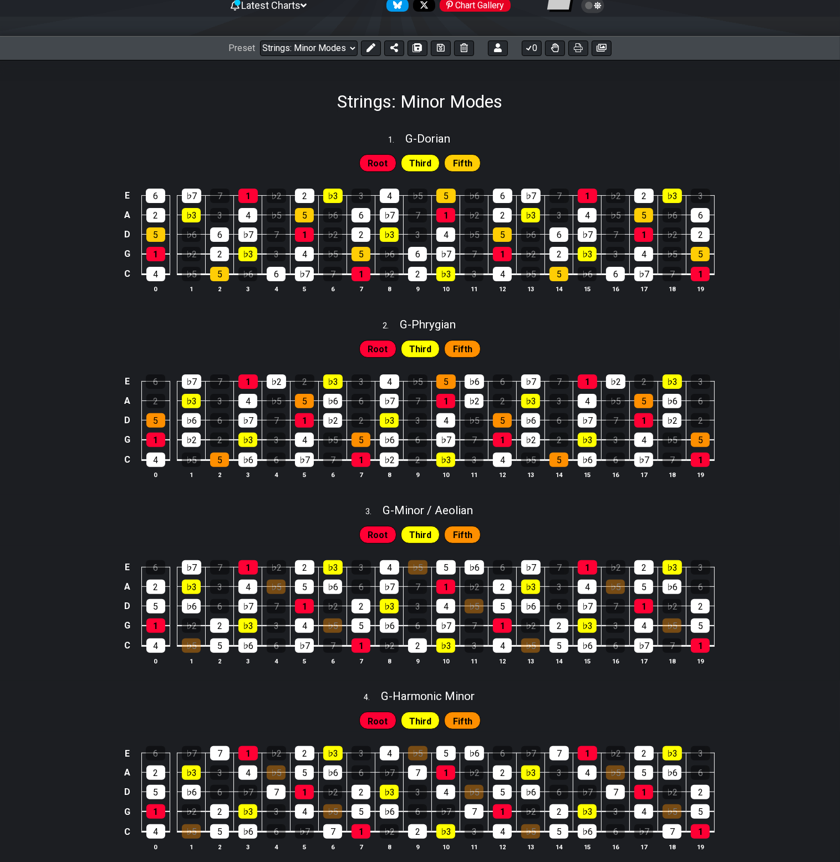
scroll to position [0, 0]
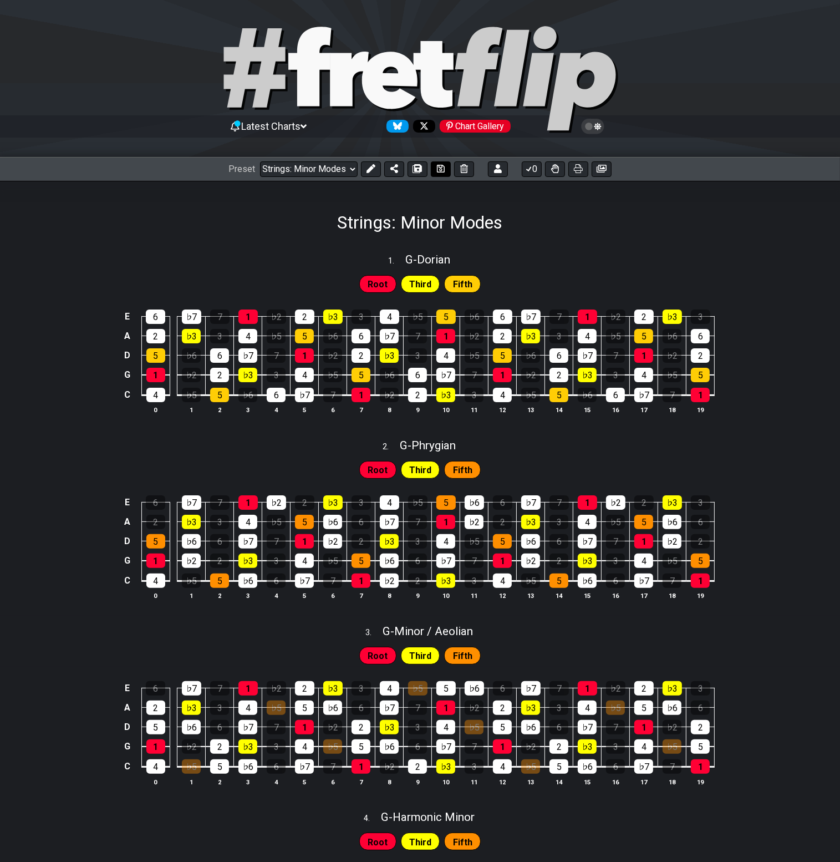
click at [446, 170] on button at bounding box center [441, 169] width 20 height 16
click at [550, 170] on button at bounding box center [555, 169] width 20 height 16
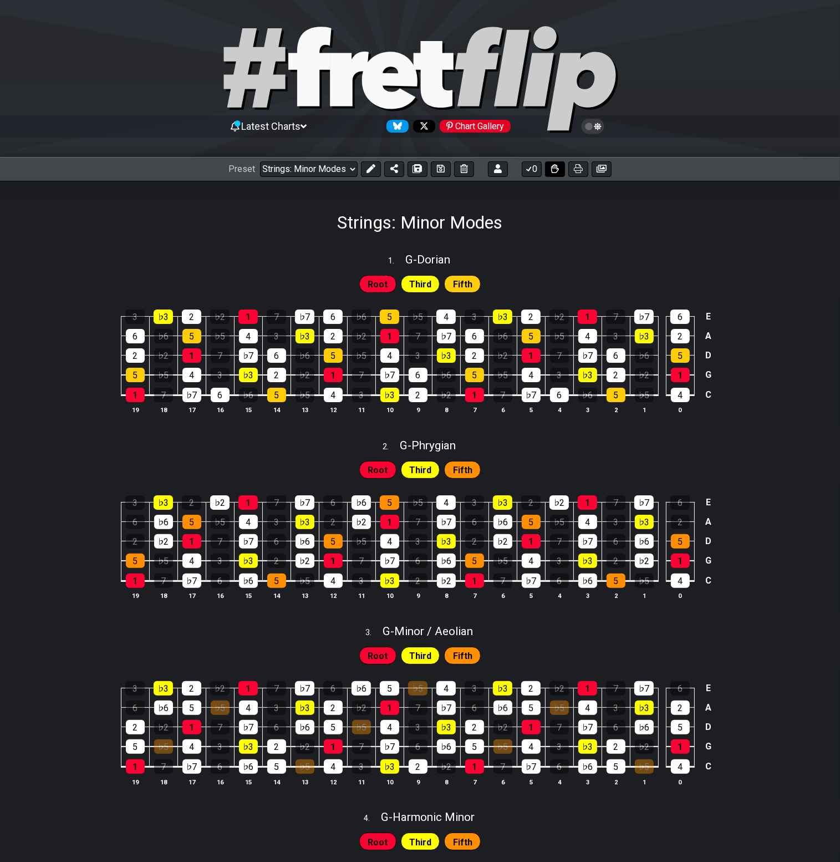
click at [550, 170] on button at bounding box center [555, 169] width 20 height 16
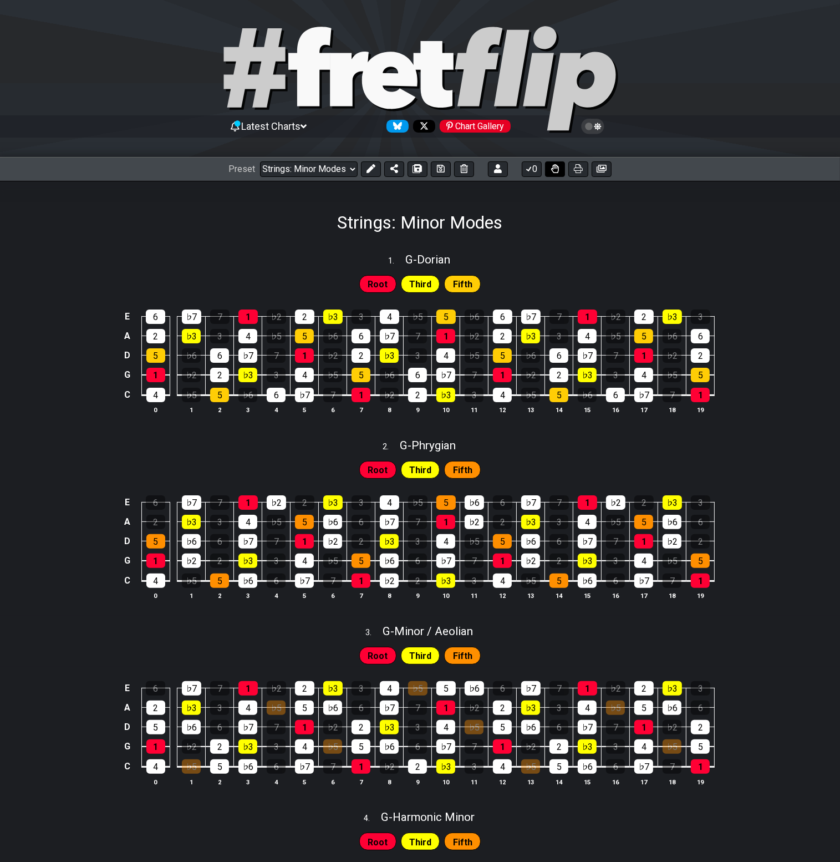
click at [550, 170] on button at bounding box center [555, 169] width 20 height 16
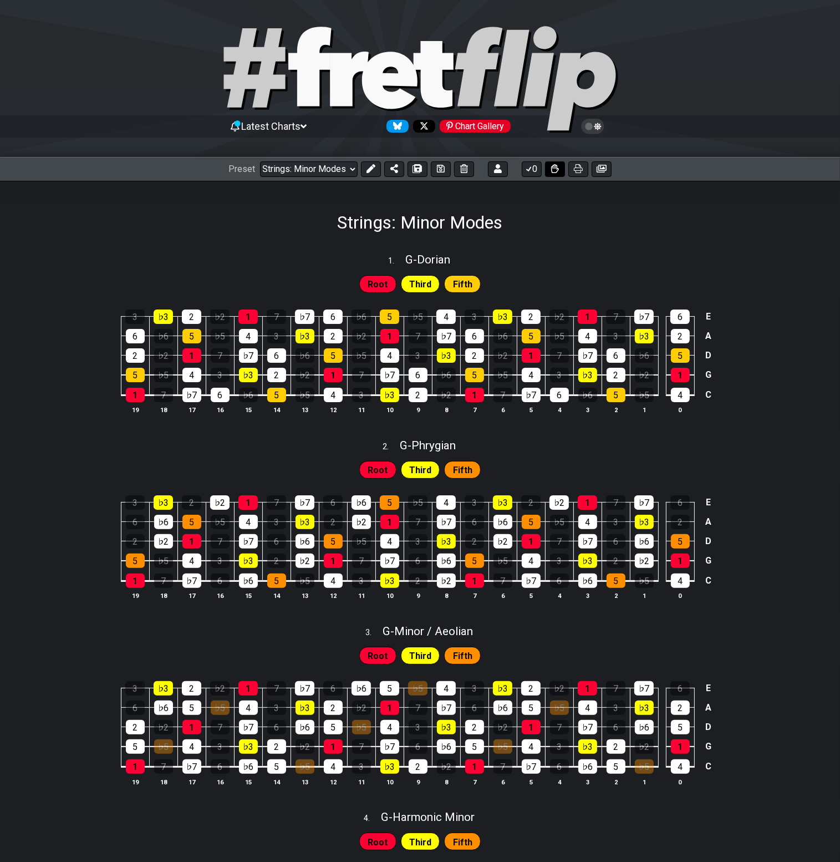
click at [550, 170] on button at bounding box center [555, 169] width 20 height 16
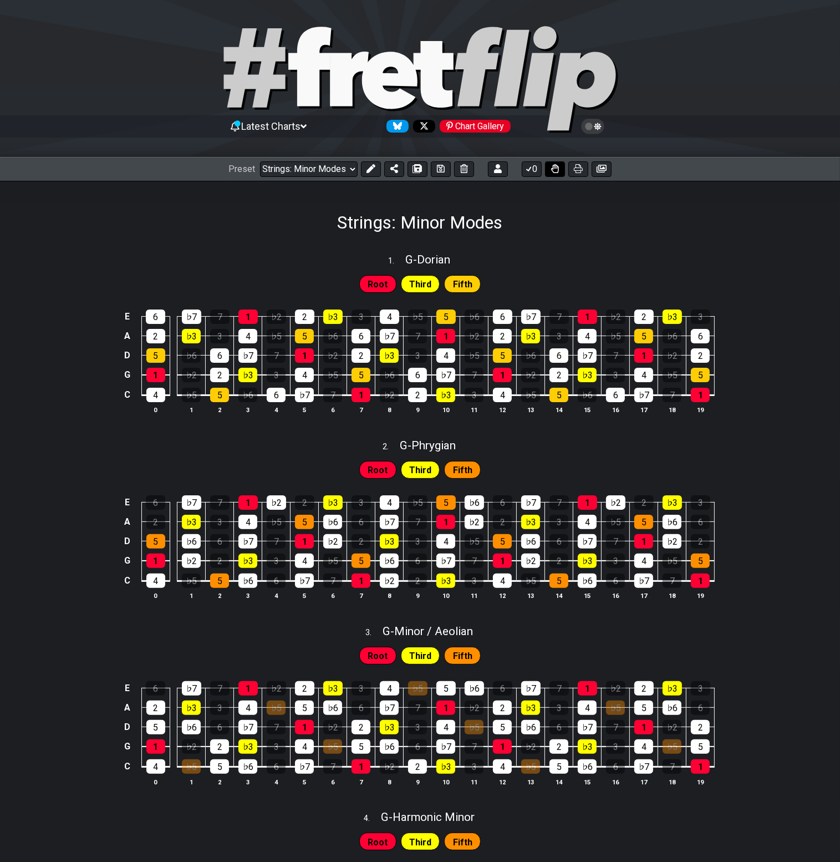
click at [550, 170] on button at bounding box center [555, 169] width 20 height 16
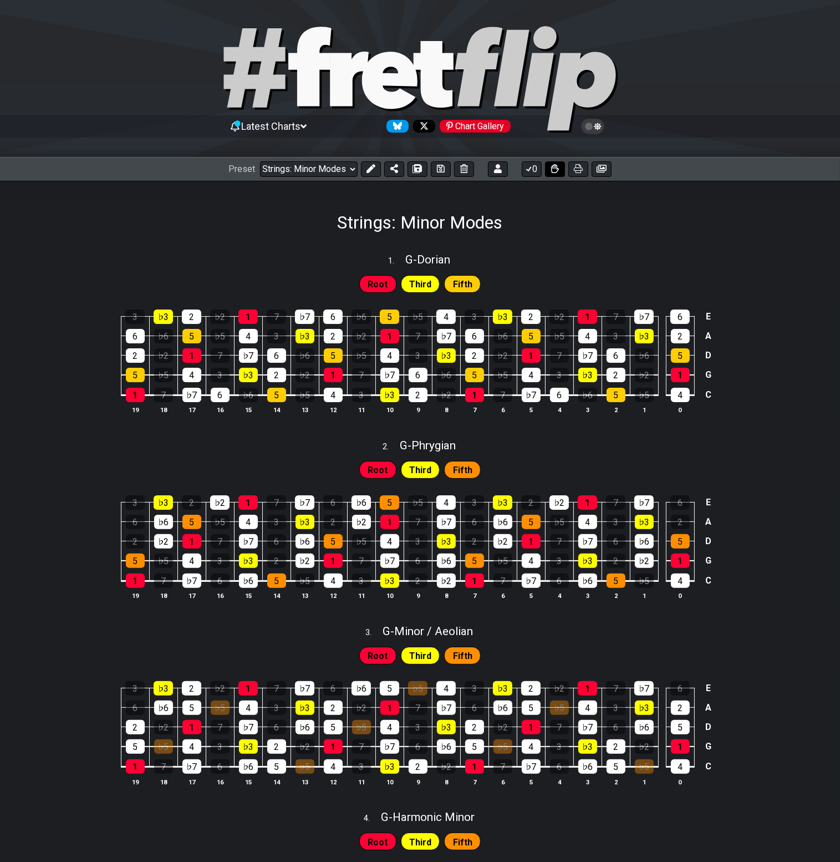
click at [550, 170] on button at bounding box center [555, 169] width 20 height 16
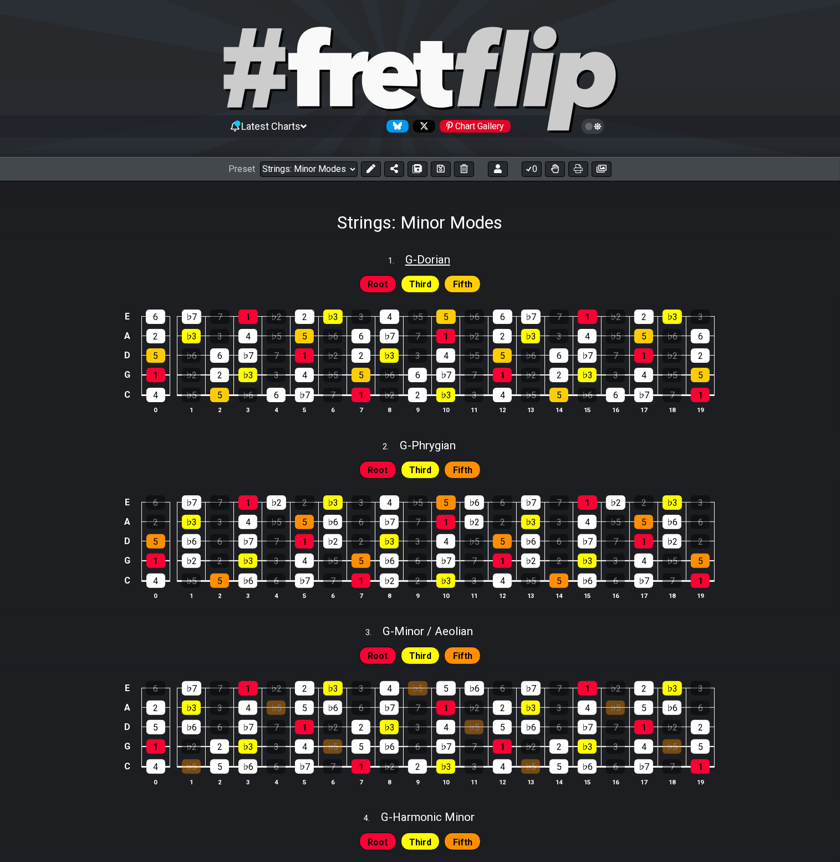
click at [418, 257] on span "G - Dorian" at bounding box center [427, 259] width 45 height 13
select select "G"
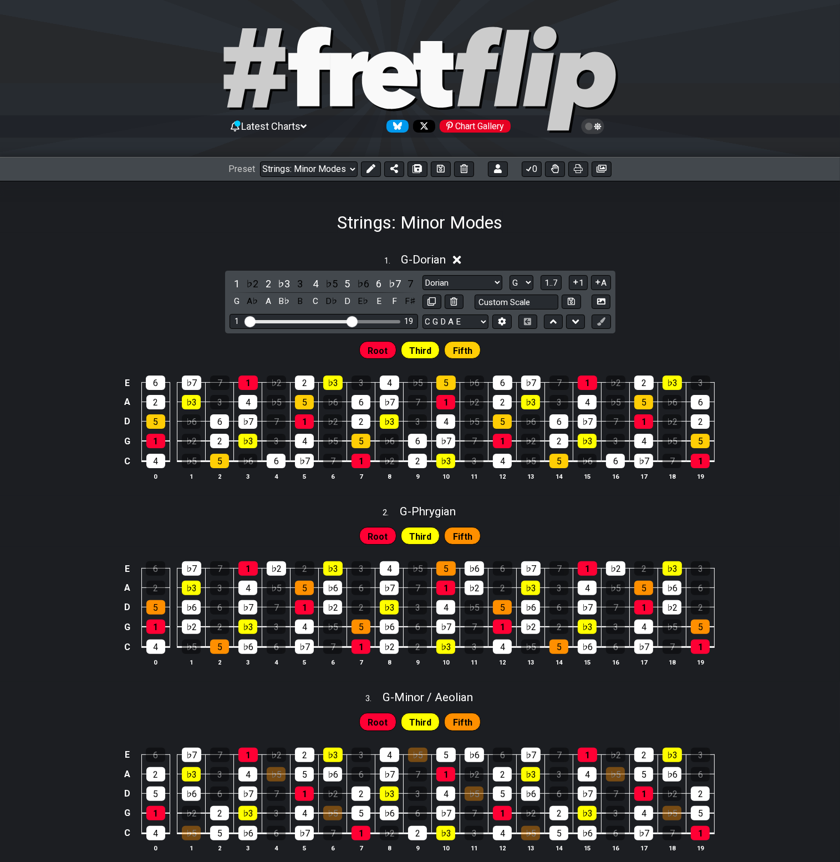
click at [695, 305] on div "1 . G - Dorian 1 ♭2 2 ♭3 3 4 ♭5 5 ♭6 6 ♭7 7 G A♭ A B♭ B C D♭ D E♭ E F F♯ [PERSO…" at bounding box center [420, 371] width 840 height 250
click at [457, 255] on icon at bounding box center [457, 260] width 8 height 12
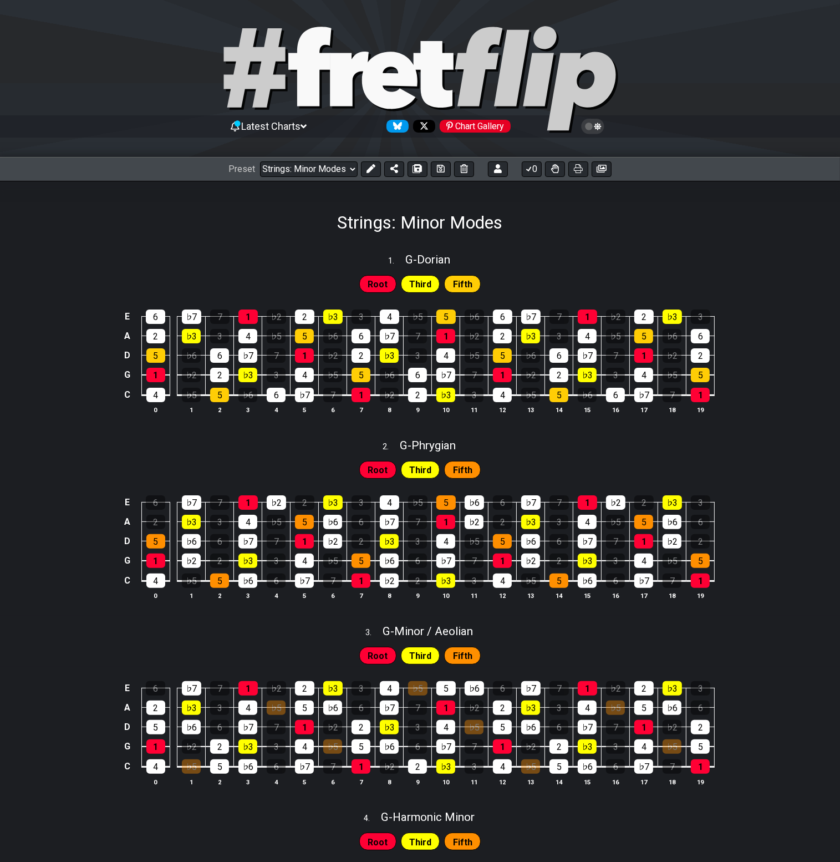
click at [427, 284] on span "Third" at bounding box center [420, 284] width 22 height 16
click at [437, 172] on icon at bounding box center [441, 169] width 8 height 8
click at [591, 124] on icon at bounding box center [593, 126] width 10 height 10
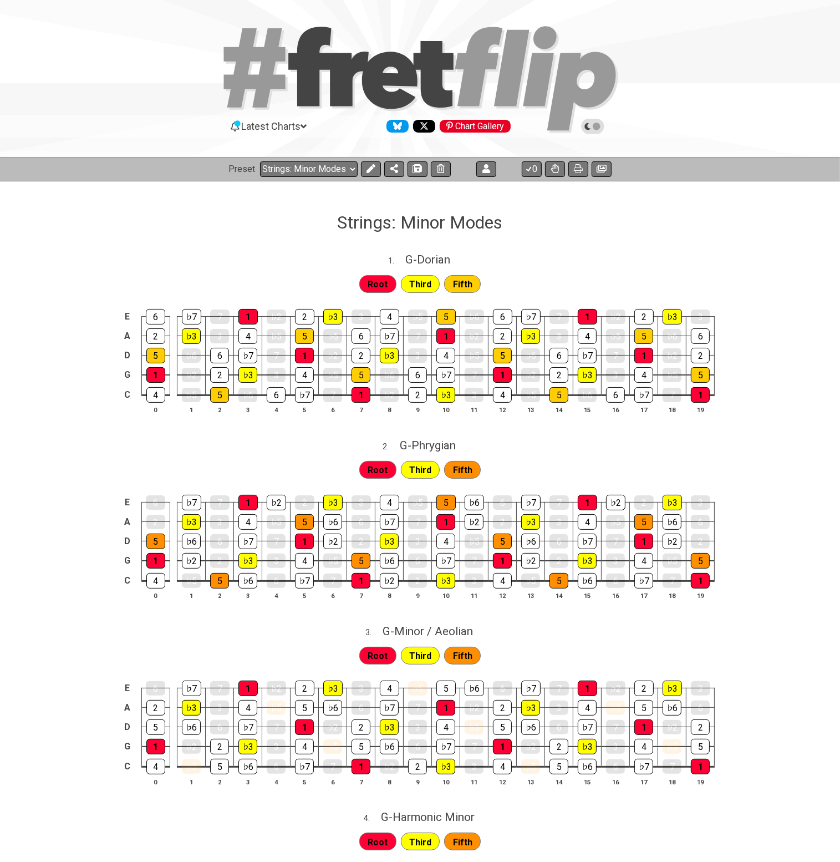
click at [591, 124] on icon at bounding box center [593, 126] width 10 height 10
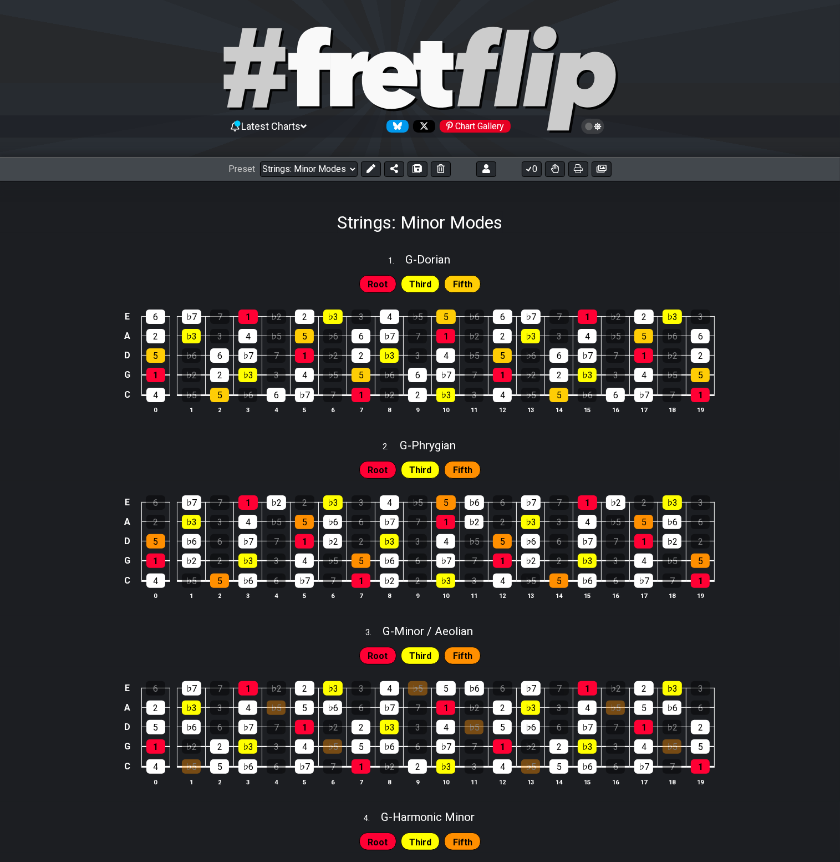
click at [591, 124] on icon at bounding box center [593, 126] width 10 height 10
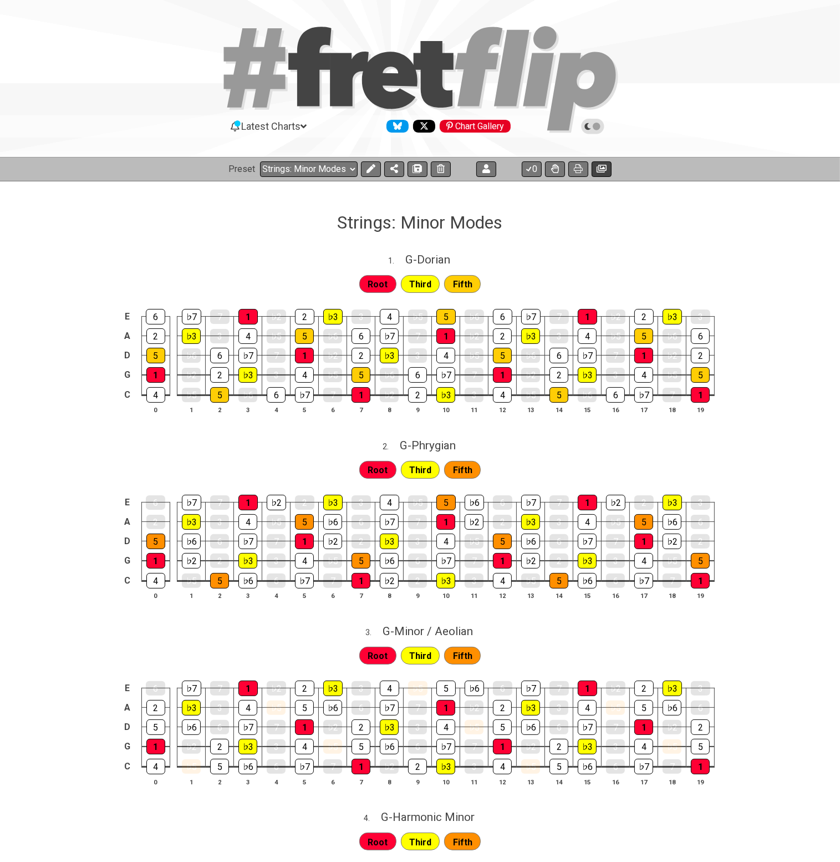
click at [597, 166] on icon at bounding box center [602, 168] width 10 height 9
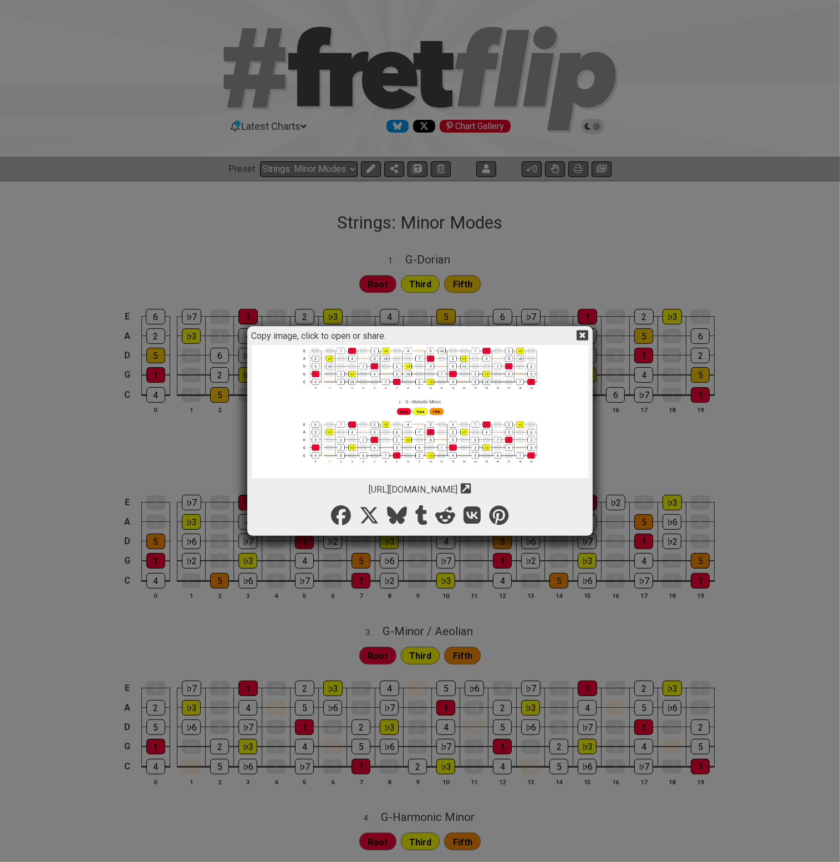
scroll to position [271, 0]
click at [471, 490] on icon "Copy url to clipboard" at bounding box center [466, 488] width 11 height 12
drag, startPoint x: 311, startPoint y: 490, endPoint x: 516, endPoint y: 490, distance: 205.7
click at [457, 490] on span "[URL][DOMAIN_NAME]" at bounding box center [413, 489] width 89 height 11
click at [584, 334] on icon at bounding box center [583, 335] width 12 height 11
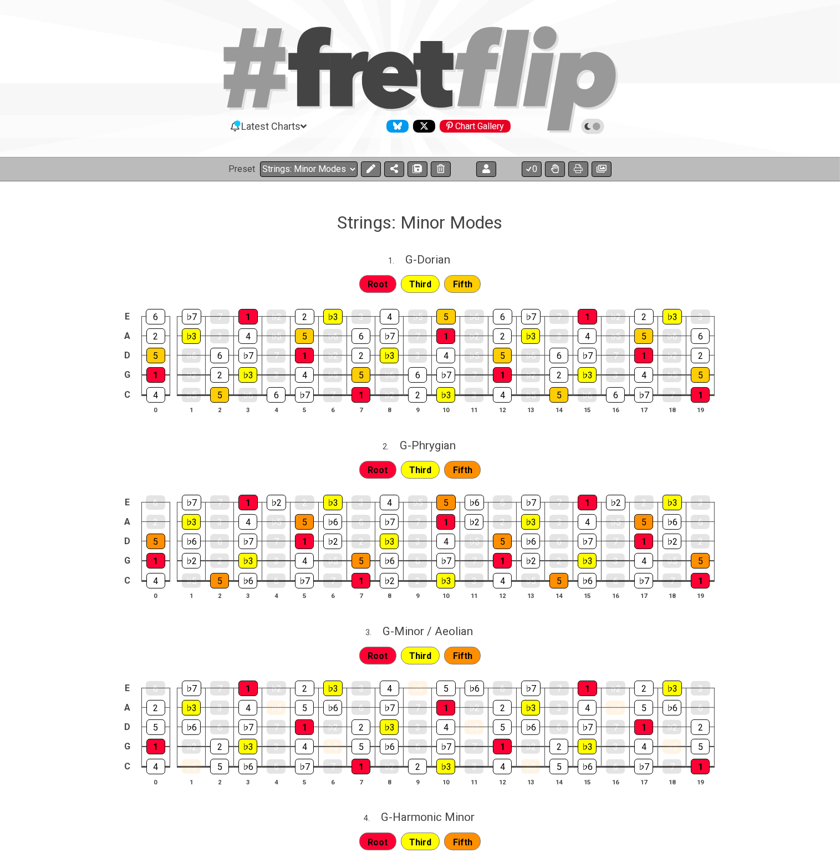
click at [511, 276] on div "Root Third Fifth" at bounding box center [420, 281] width 840 height 28
click at [415, 279] on span "Third" at bounding box center [420, 284] width 22 height 16
click at [423, 262] on span "G - Dorian" at bounding box center [427, 259] width 45 height 13
select select "G"
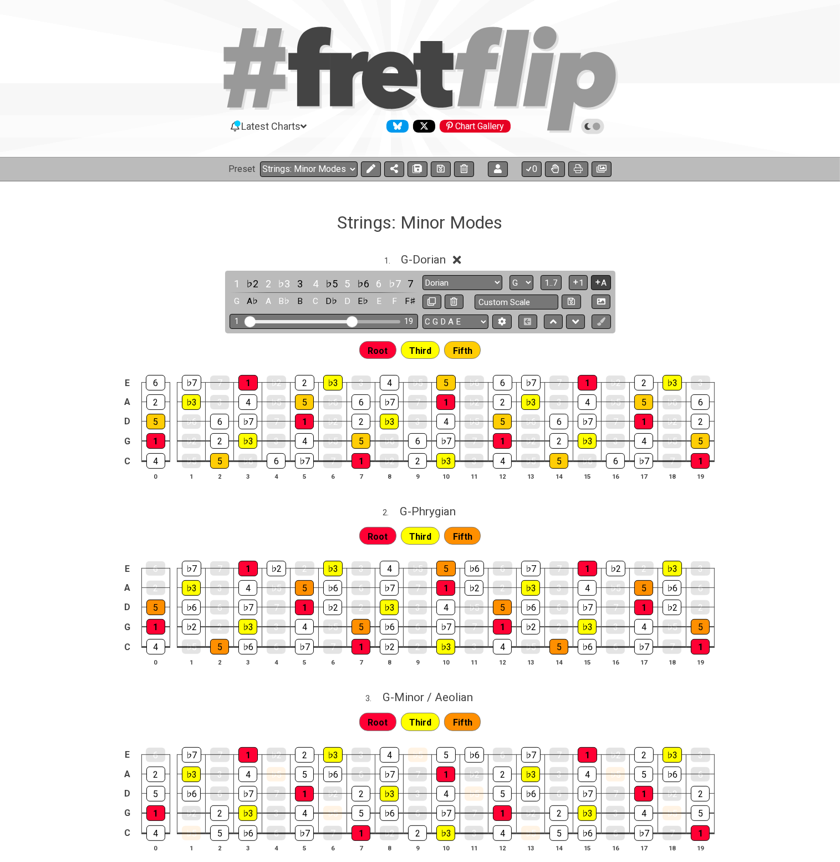
click at [597, 281] on icon at bounding box center [598, 282] width 4 height 4
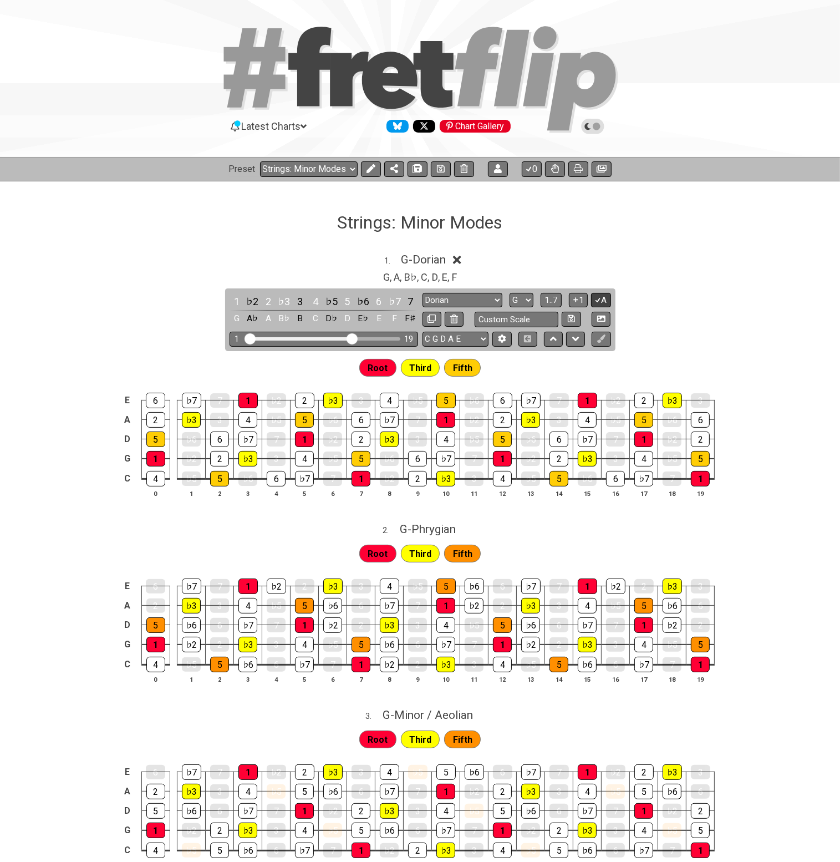
click at [595, 301] on icon at bounding box center [598, 300] width 11 height 8
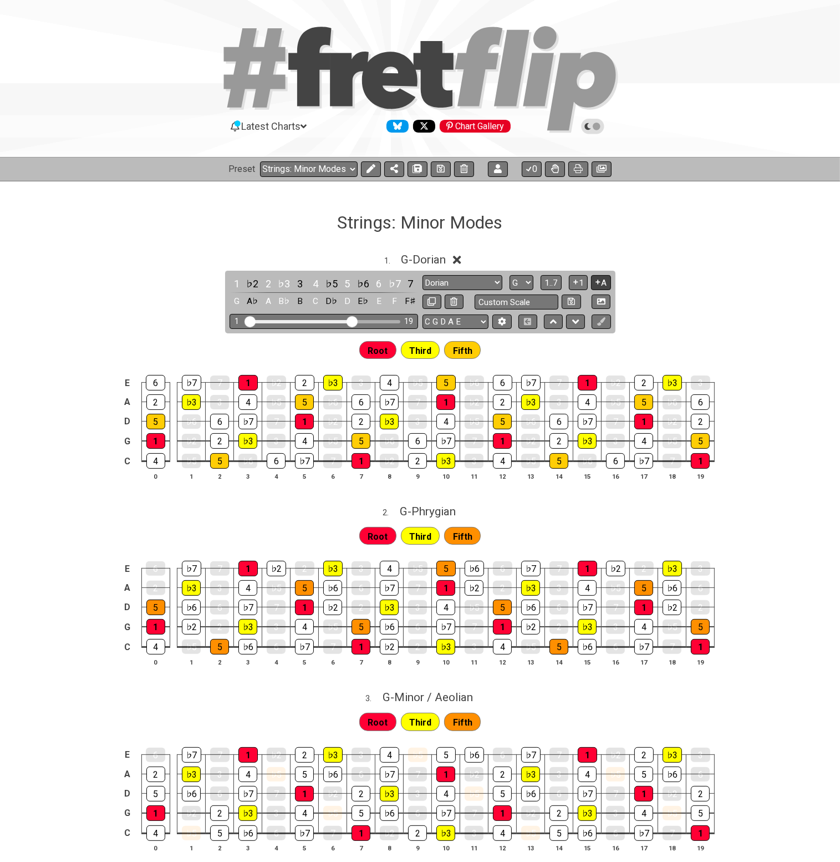
click at [602, 284] on button "A" at bounding box center [600, 282] width 19 height 15
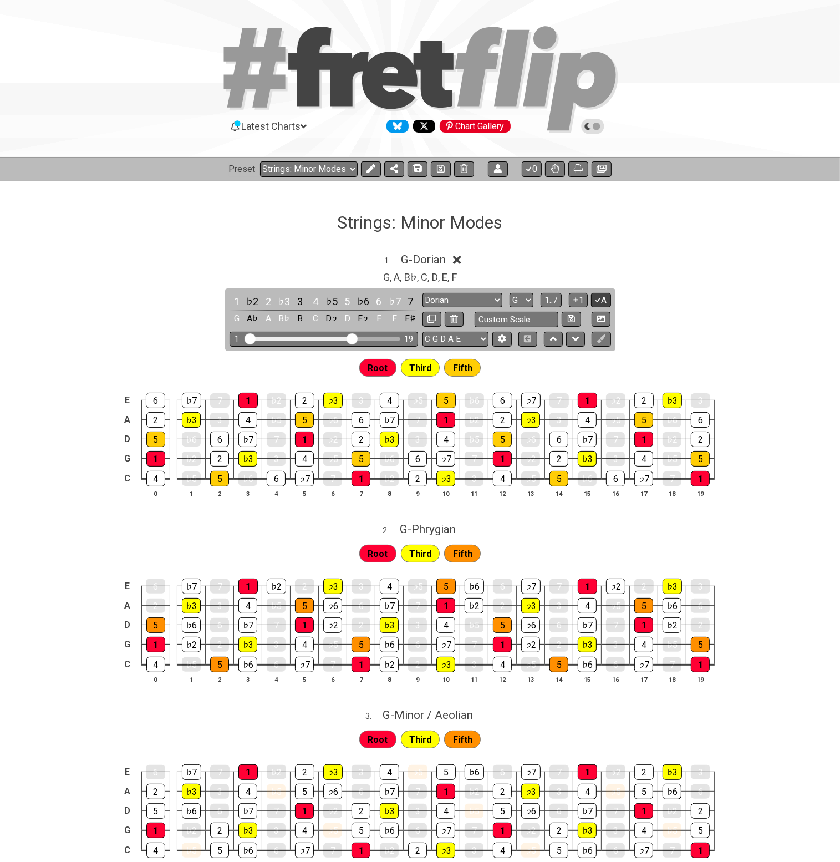
click at [601, 294] on button "A" at bounding box center [600, 300] width 19 height 15
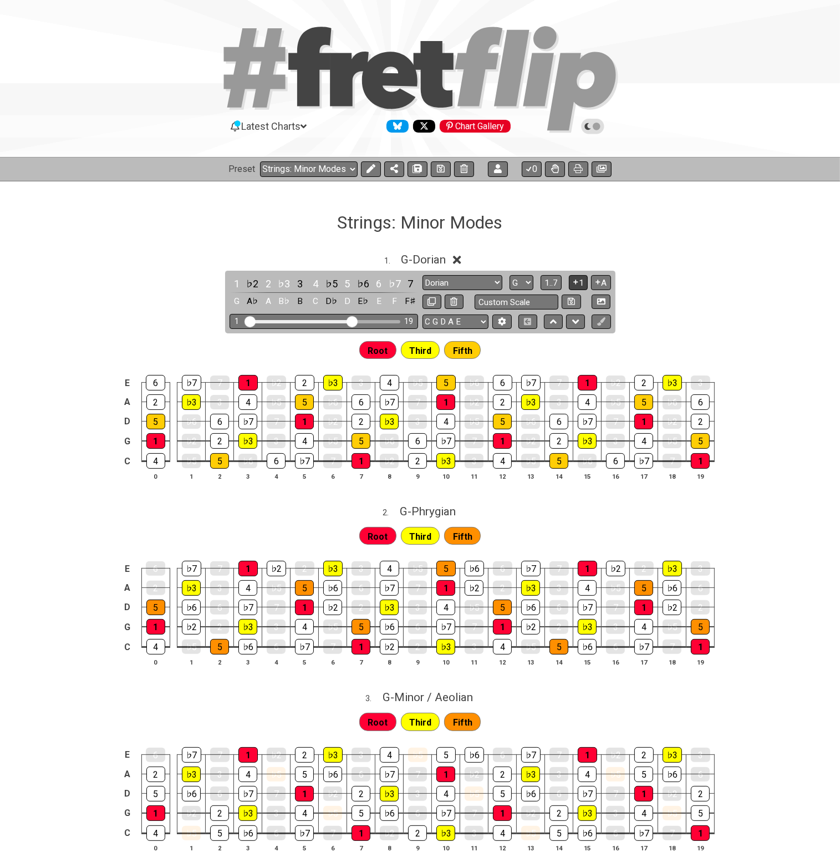
click at [581, 282] on button "1" at bounding box center [578, 282] width 19 height 15
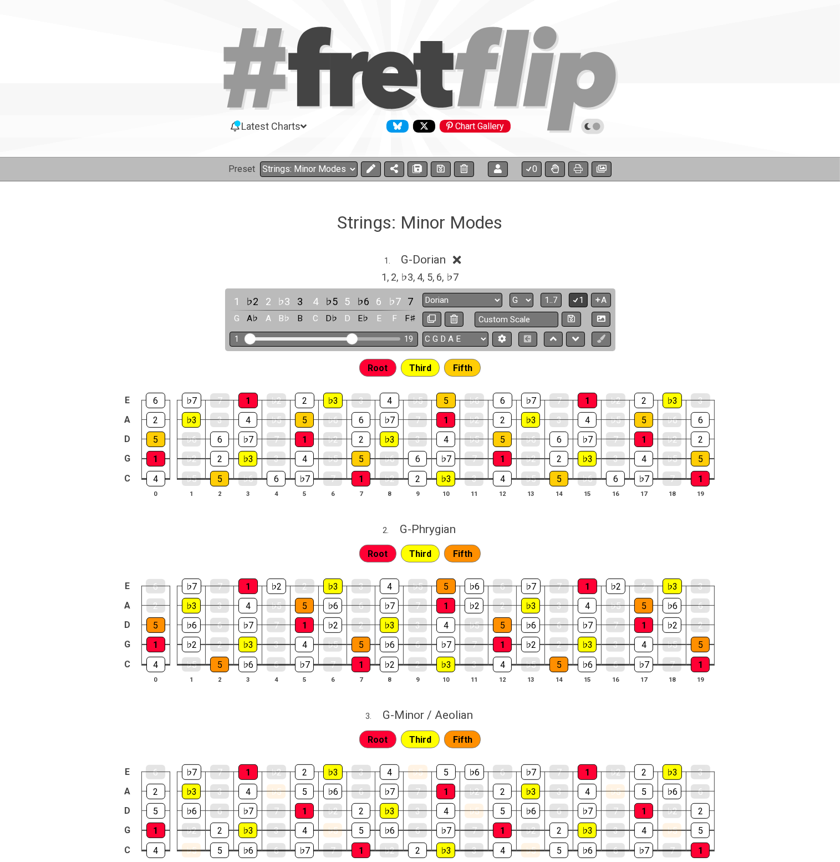
click at [579, 297] on button "1" at bounding box center [578, 300] width 19 height 15
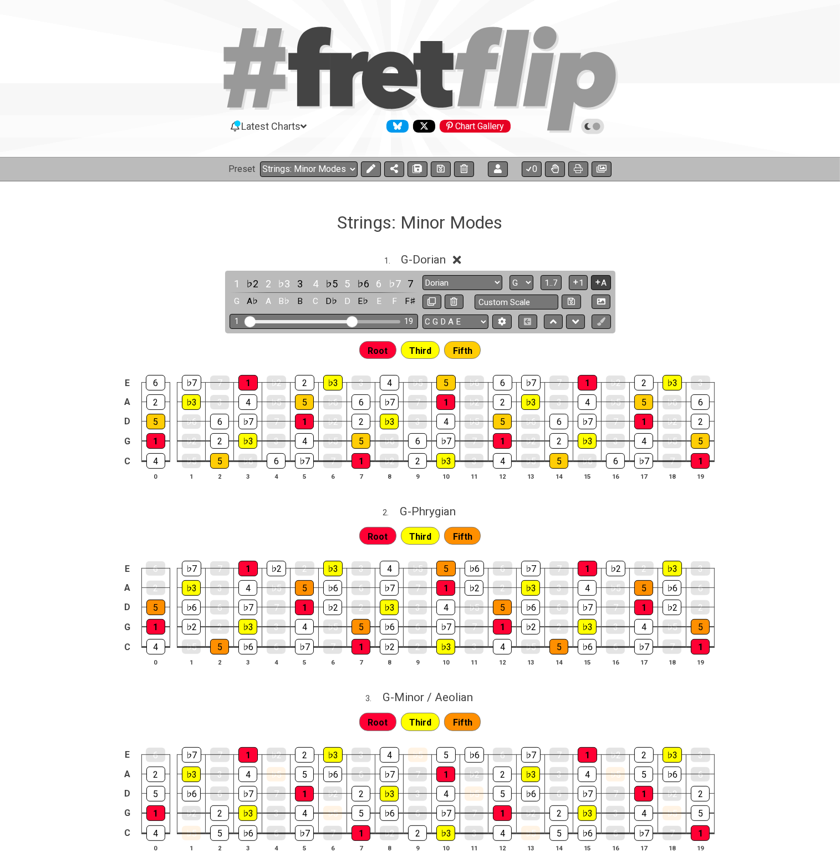
click at [603, 279] on button "A" at bounding box center [600, 282] width 19 height 15
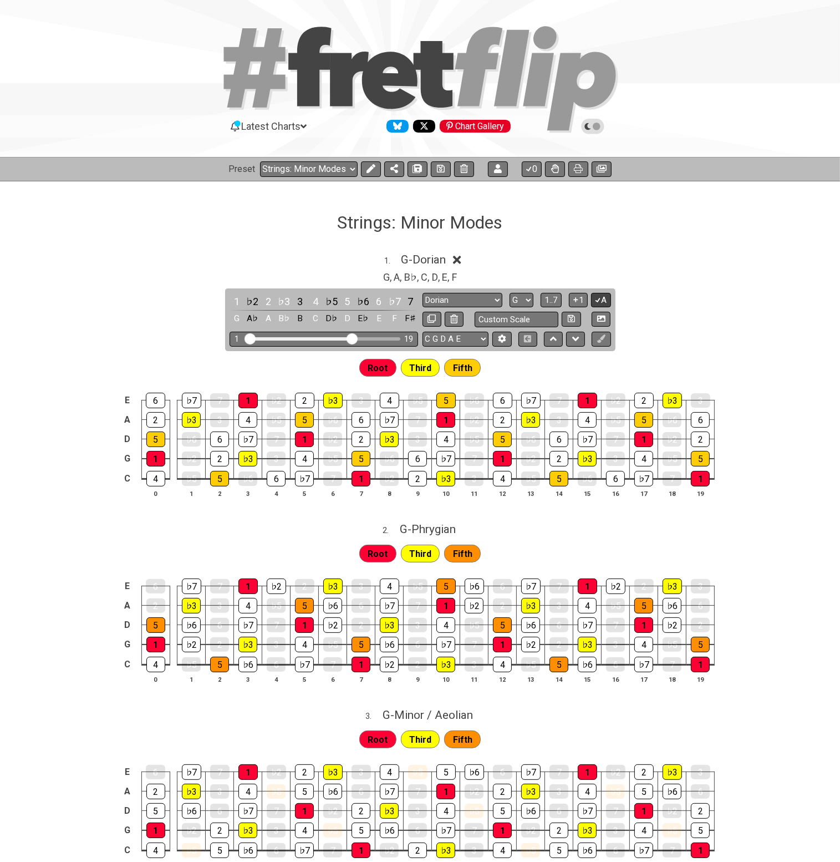
click at [603, 296] on button "A" at bounding box center [600, 300] width 19 height 15
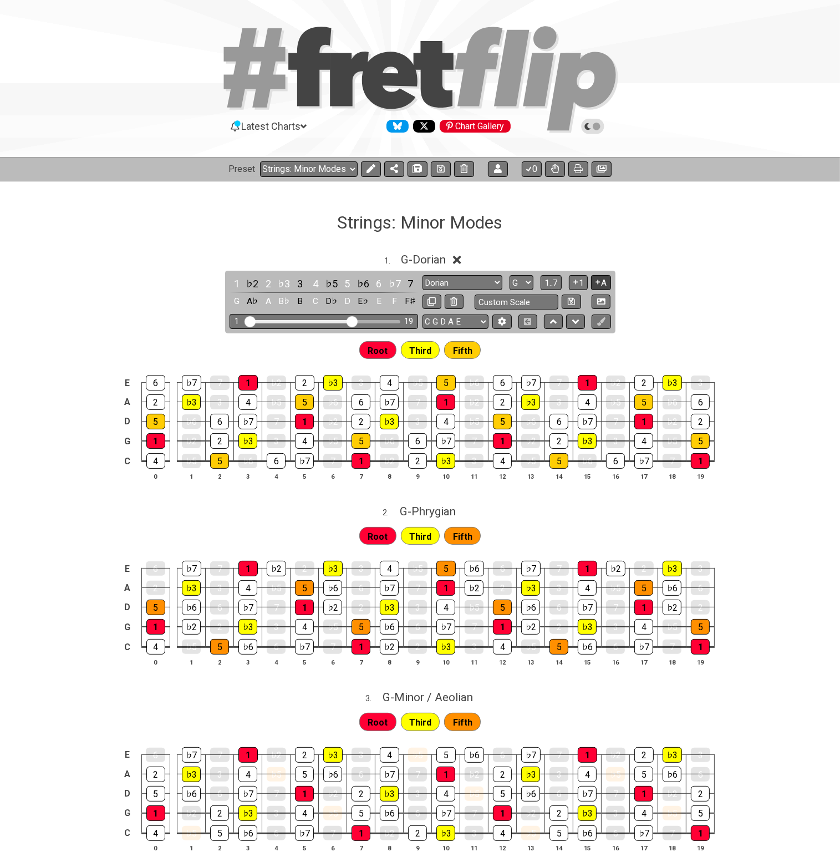
click at [597, 283] on icon at bounding box center [598, 282] width 11 height 8
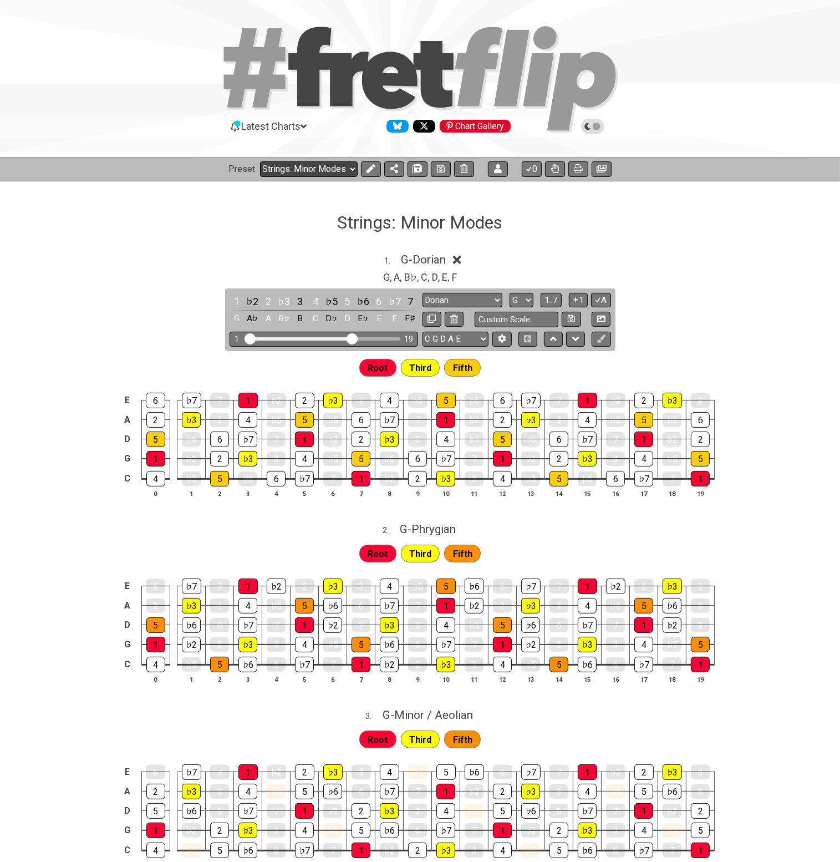
click at [339, 171] on select "Welcome to #fretflip! Initial Preset Custom Preset Strings: Minor Modes Strings…" at bounding box center [309, 169] width 98 height 16
click at [260, 161] on select "Welcome to #fretflip! Initial Preset Custom Preset Strings: Minor Modes Strings…" at bounding box center [309, 169] width 98 height 16
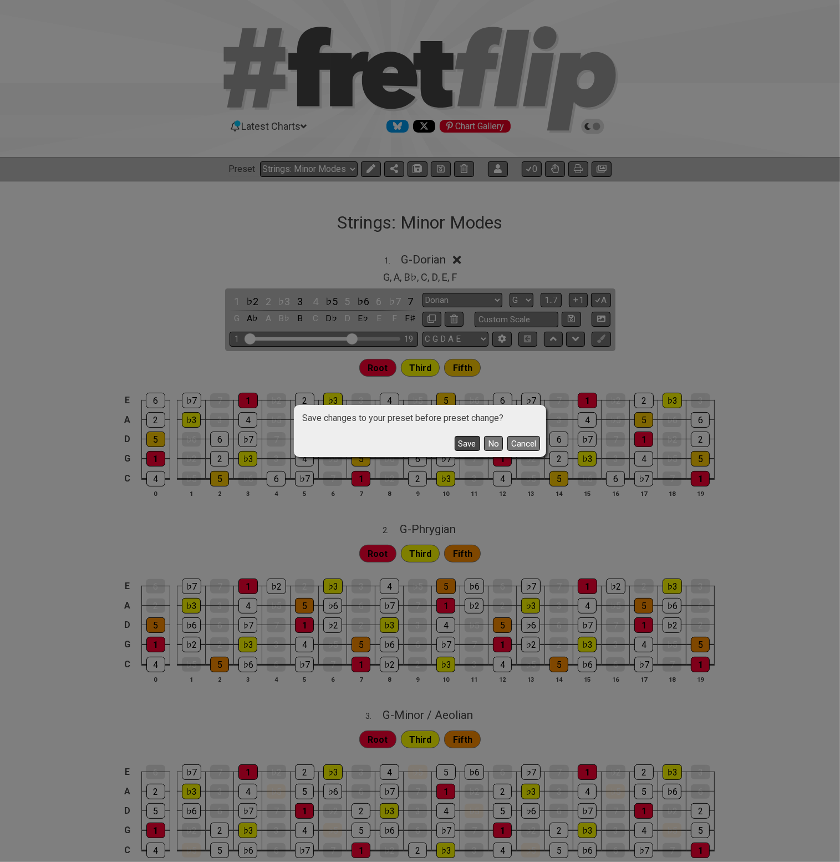
click at [473, 446] on button "Save" at bounding box center [468, 443] width 26 height 15
select select "/0244NZQPE"
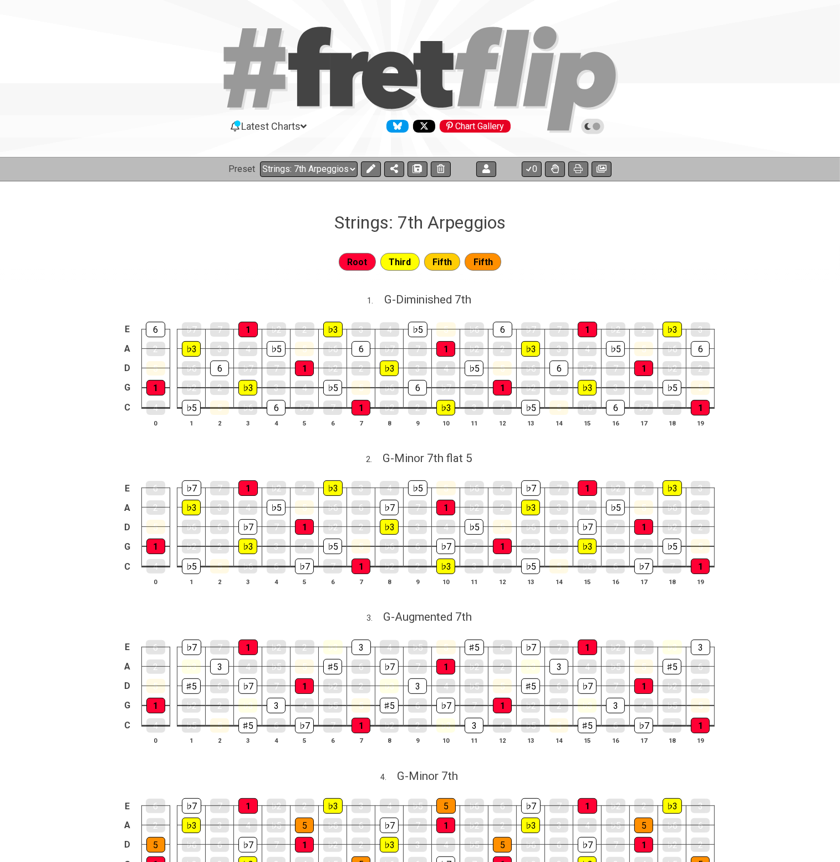
click at [484, 228] on h1 "Strings: 7th Arpeggios" at bounding box center [419, 222] width 171 height 21
click at [481, 258] on span "Fifth" at bounding box center [483, 262] width 19 height 16
click at [600, 169] on icon at bounding box center [602, 169] width 10 height 8
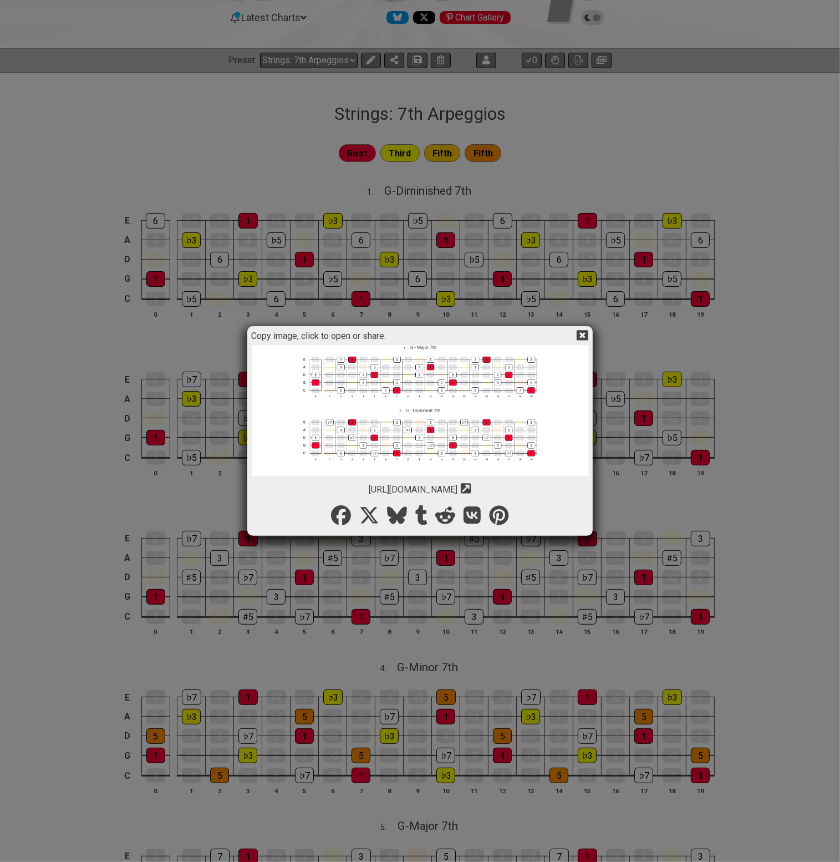
scroll to position [166, 0]
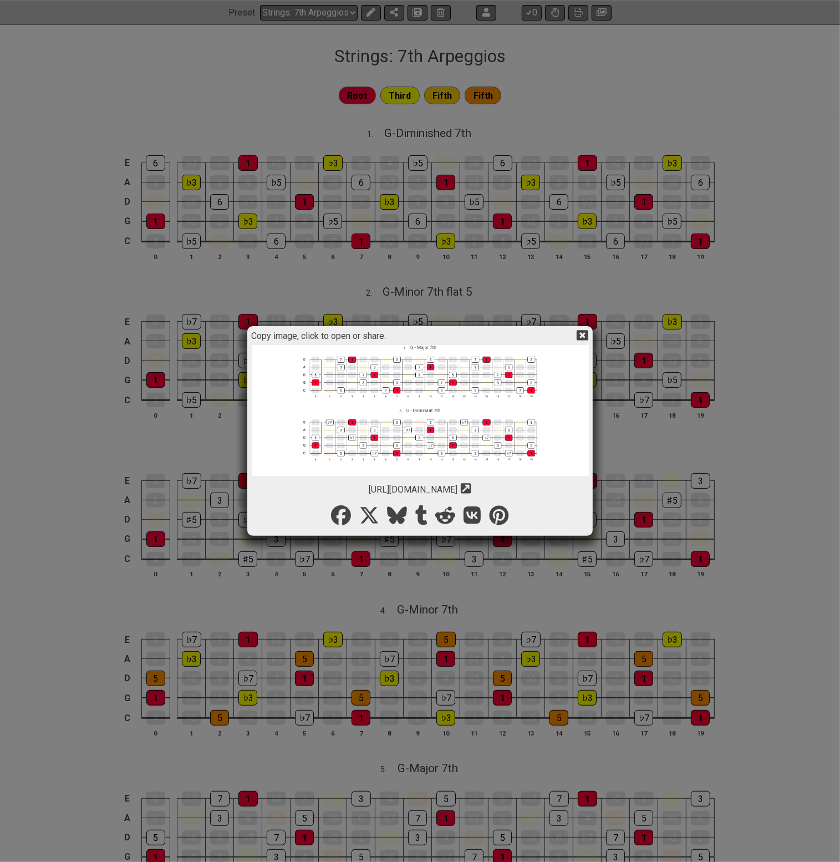
drag, startPoint x: 513, startPoint y: 490, endPoint x: 312, endPoint y: 484, distance: 200.8
click at [369, 484] on span "[URL][DOMAIN_NAME]" at bounding box center [413, 489] width 89 height 11
click at [583, 332] on icon at bounding box center [583, 335] width 12 height 11
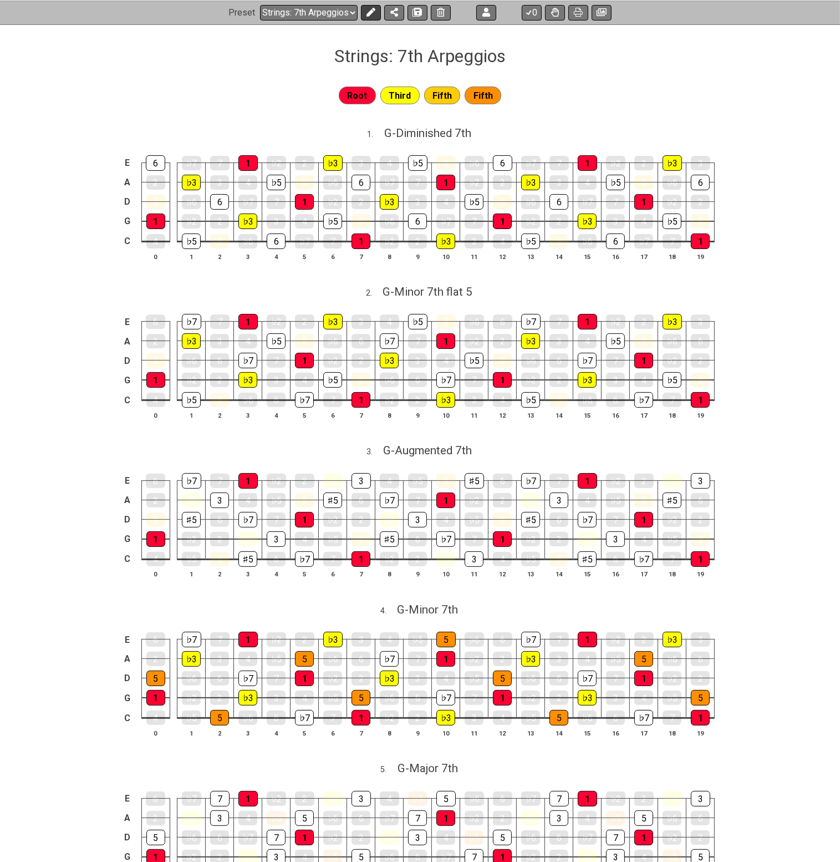
click at [374, 15] on icon at bounding box center [371, 12] width 9 height 9
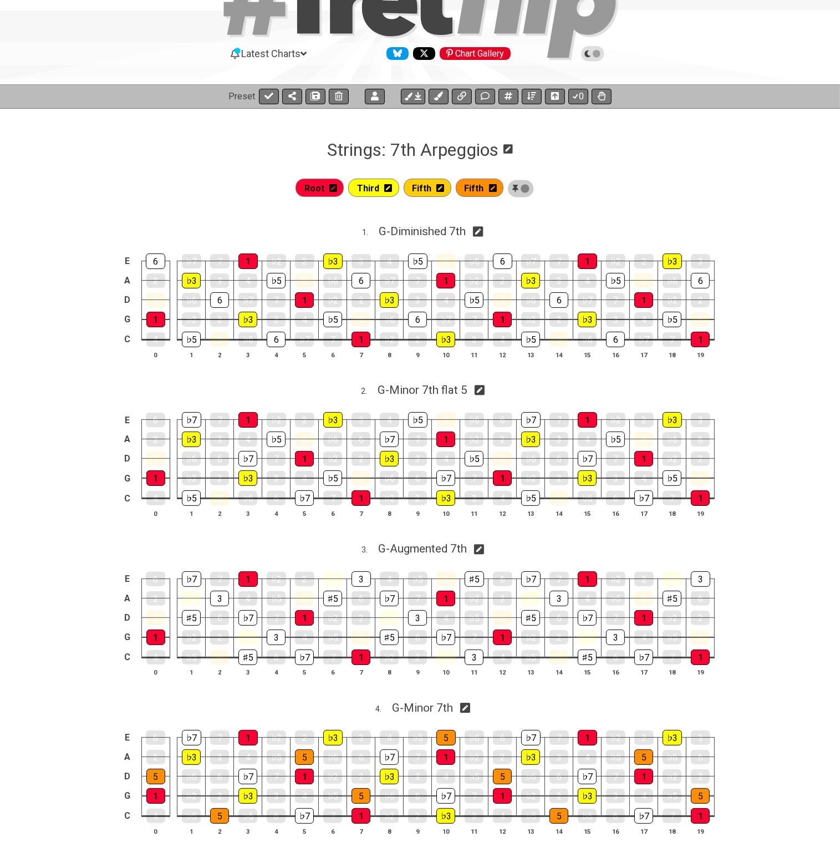
scroll to position [0, 0]
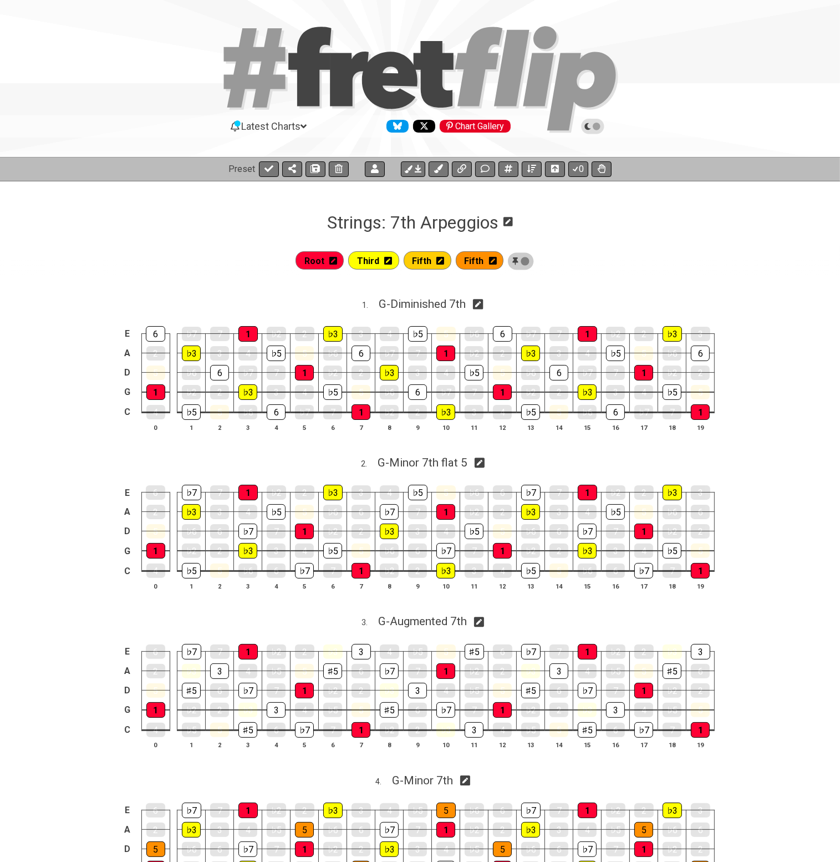
click at [702, 226] on section "Strings: 7th Arpeggios" at bounding box center [420, 207] width 840 height 52
click at [261, 166] on button at bounding box center [269, 169] width 20 height 16
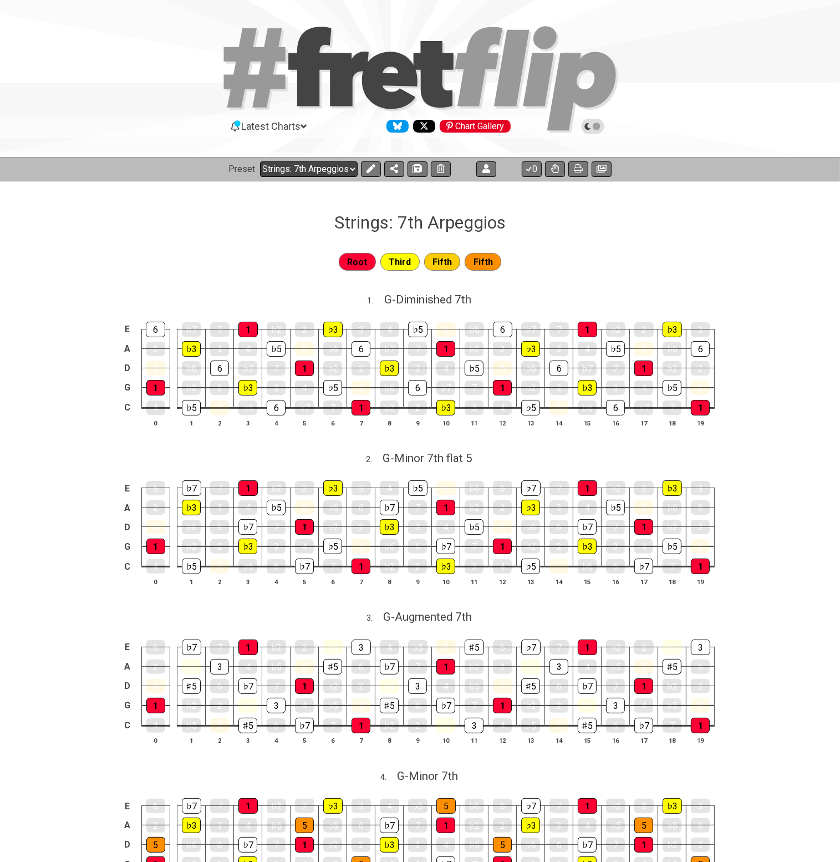
click at [324, 162] on select "Welcome to #fretflip! Initial Preset Custom Preset Strings: Minor Modes Strings…" at bounding box center [309, 169] width 98 height 16
click at [260, 161] on select "Welcome to #fretflip! Initial Preset Custom Preset Strings: Minor Modes Strings…" at bounding box center [309, 169] width 98 height 16
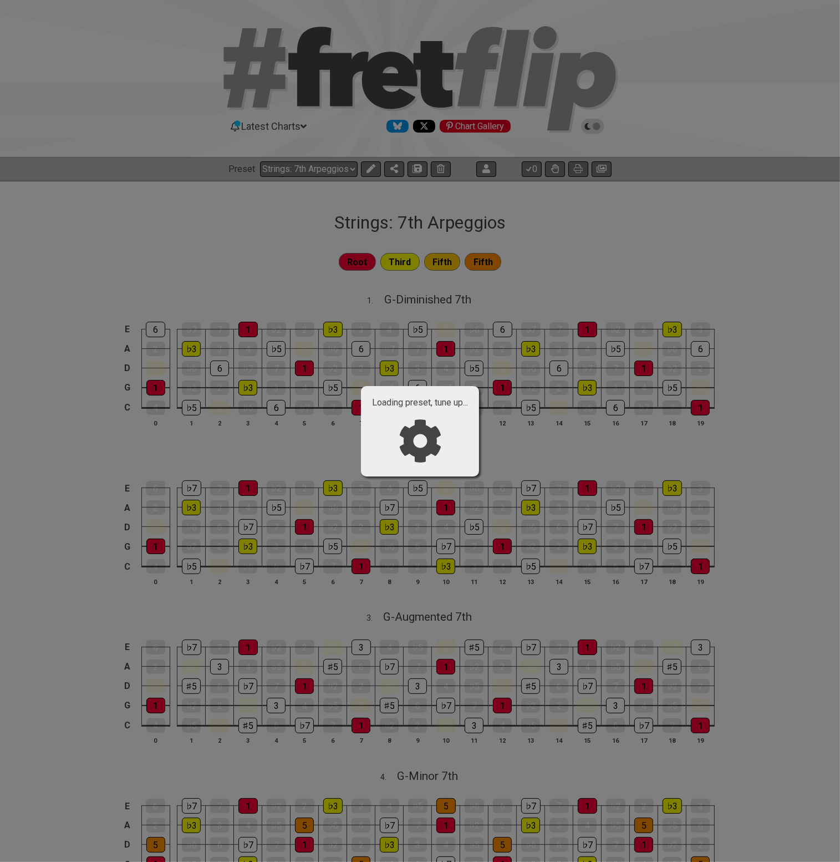
select select "/023720365351"
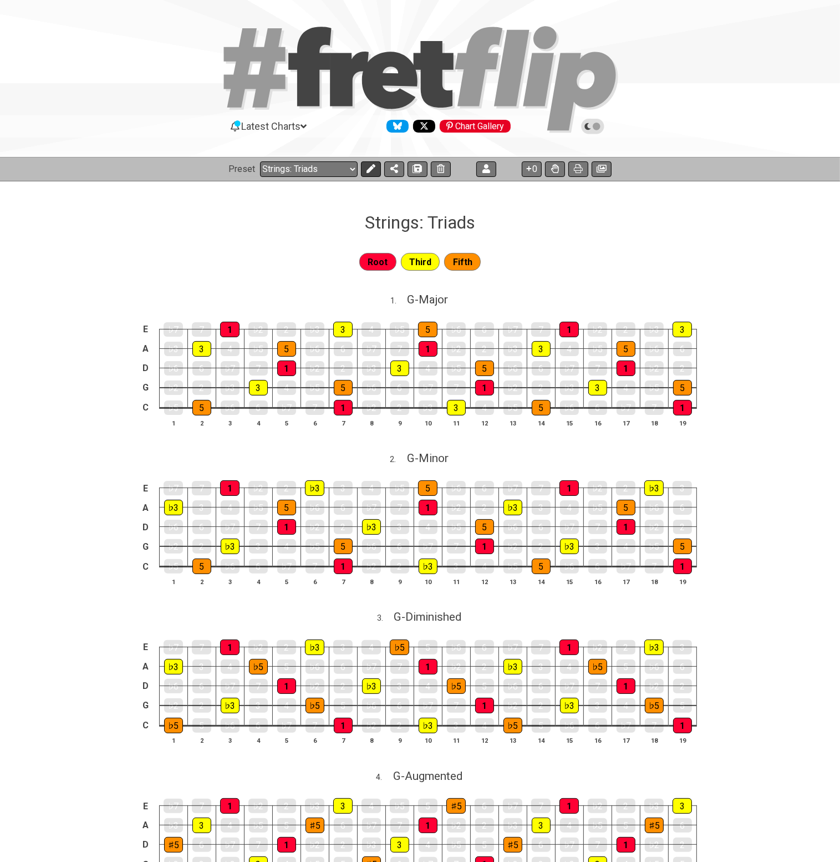
click at [371, 169] on icon at bounding box center [371, 168] width 9 height 9
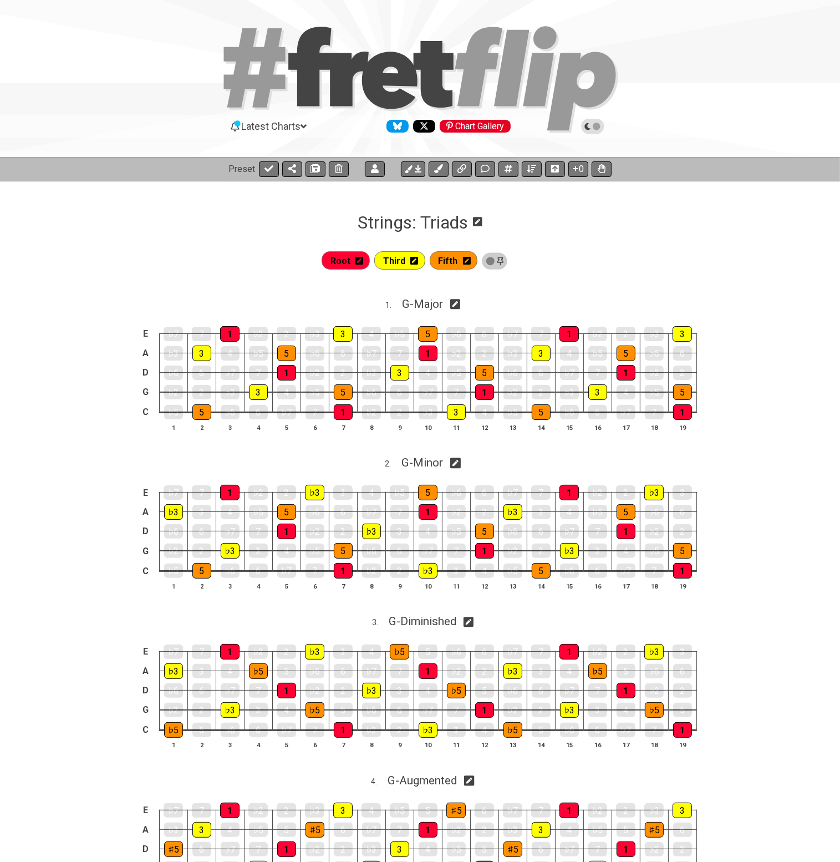
click at [494, 260] on icon at bounding box center [495, 261] width 8 height 11
click at [461, 303] on icon at bounding box center [455, 304] width 11 height 11
select select "G"
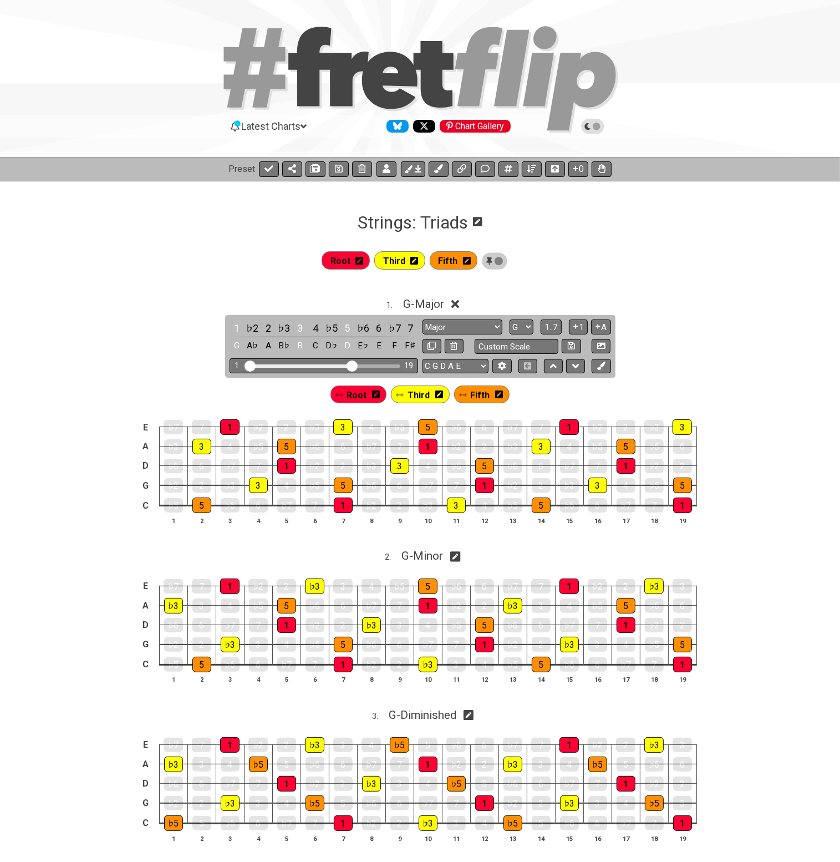
click at [609, 272] on div "Root Third Fifth" at bounding box center [420, 261] width 840 height 31
click at [457, 303] on icon at bounding box center [455, 304] width 8 height 8
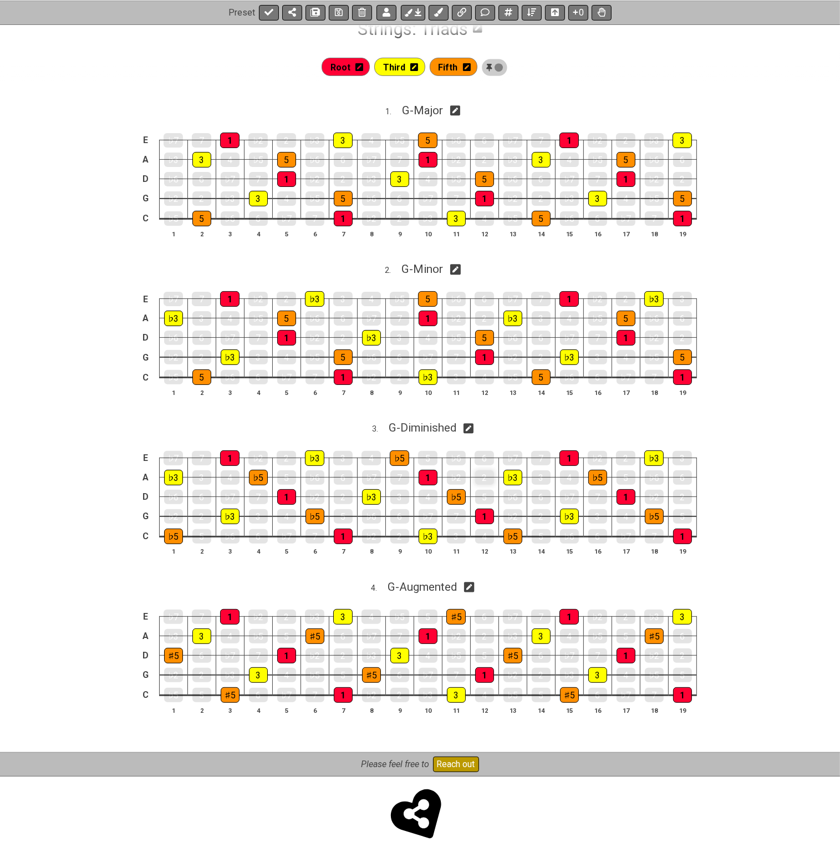
scroll to position [195, 0]
click at [472, 430] on icon at bounding box center [469, 428] width 11 height 11
select select "G"
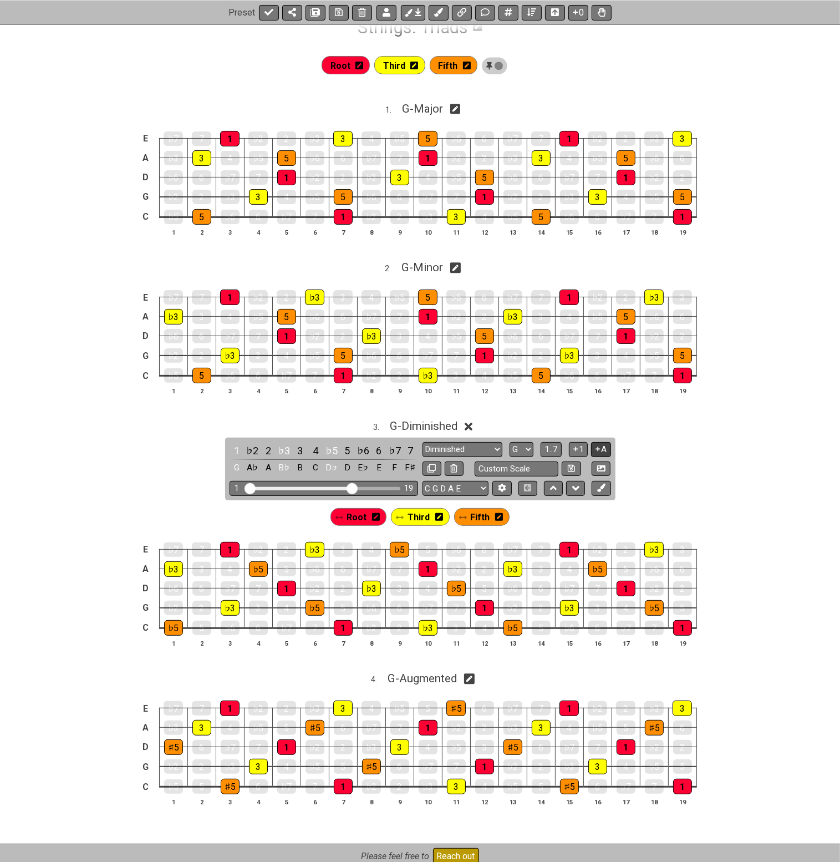
click at [599, 445] on icon at bounding box center [598, 449] width 11 height 8
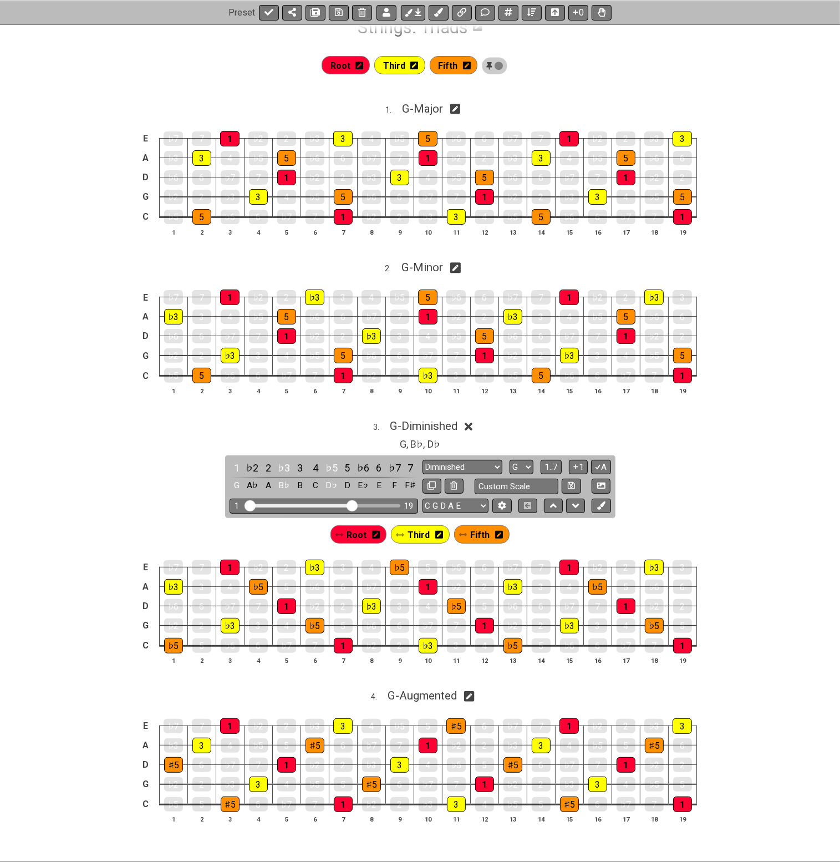
click at [475, 699] on icon at bounding box center [469, 696] width 11 height 11
select select "G"
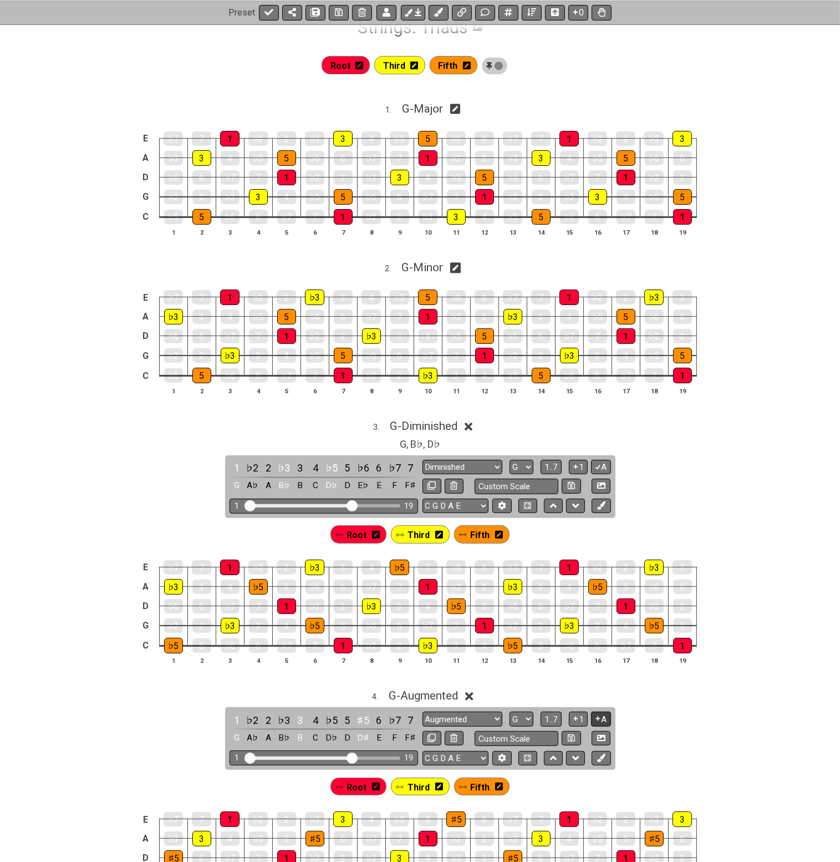
click at [601, 720] on icon at bounding box center [598, 718] width 11 height 8
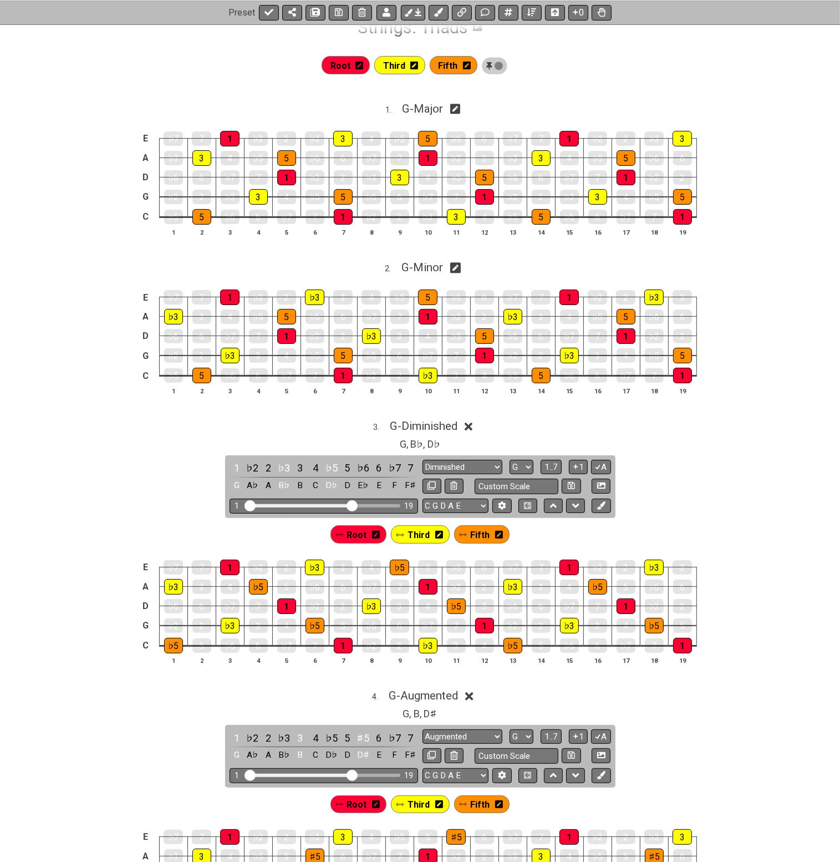
click at [457, 108] on icon at bounding box center [455, 109] width 11 height 12
select select "G"
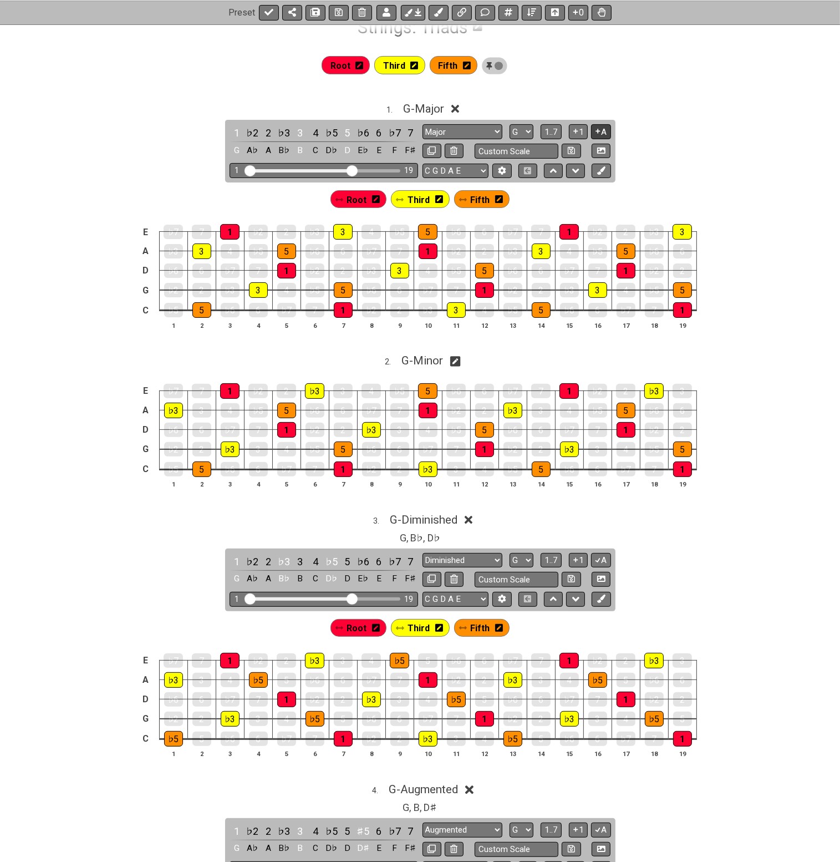
click at [605, 132] on button "A" at bounding box center [600, 131] width 19 height 15
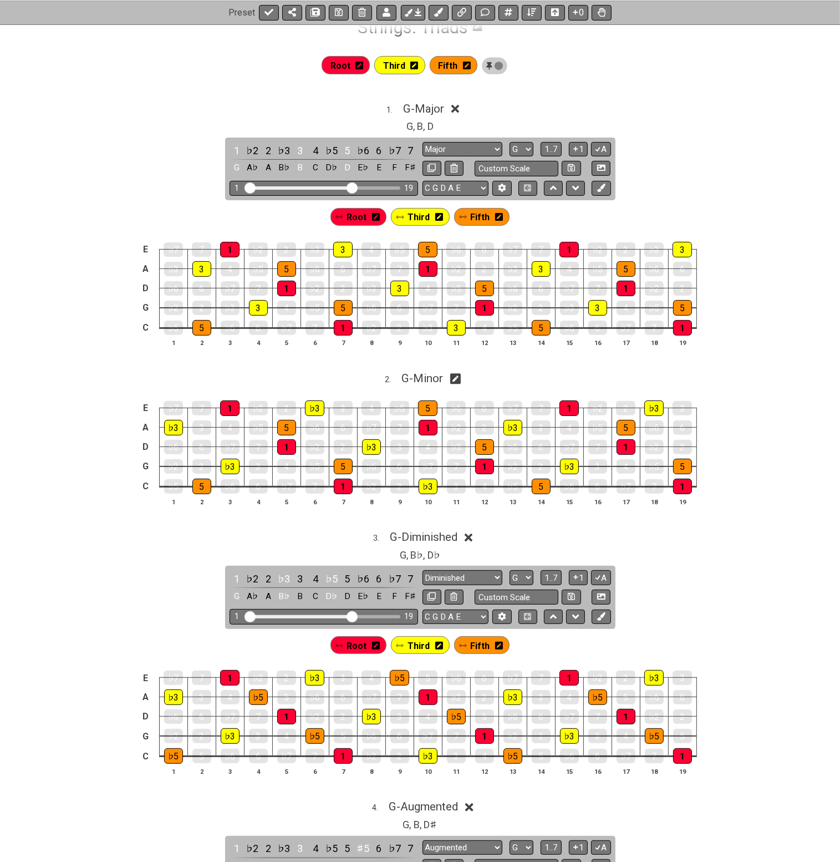
click at [457, 377] on icon at bounding box center [455, 379] width 11 height 11
select select "G"
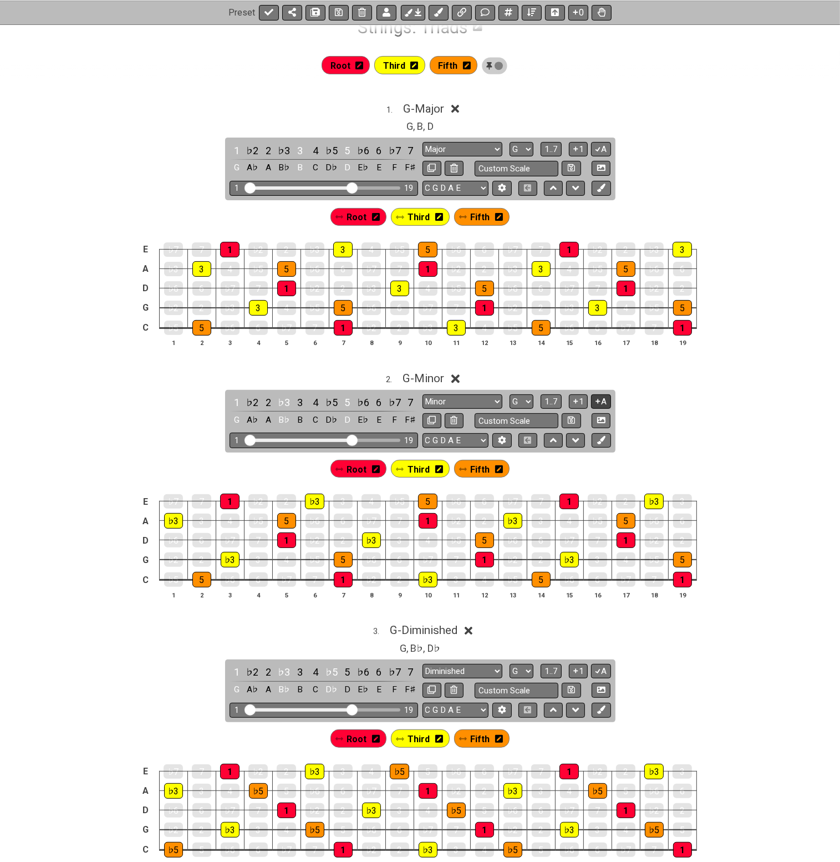
click at [600, 399] on icon at bounding box center [598, 401] width 11 height 8
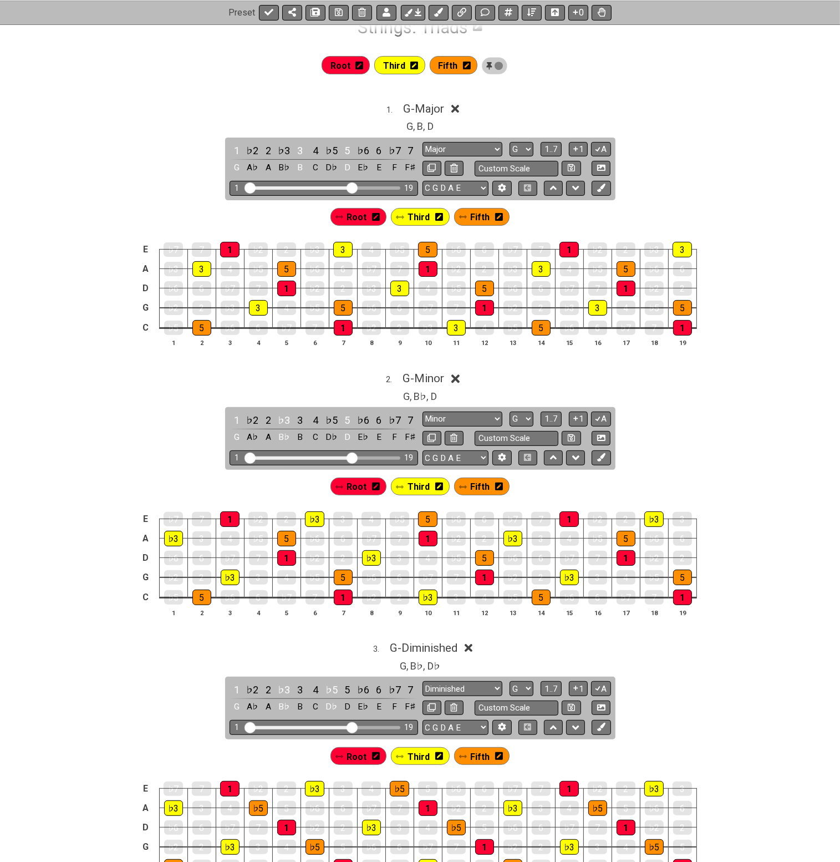
drag, startPoint x: 457, startPoint y: 109, endPoint x: 466, endPoint y: 126, distance: 19.1
click at [457, 109] on icon at bounding box center [455, 109] width 8 height 8
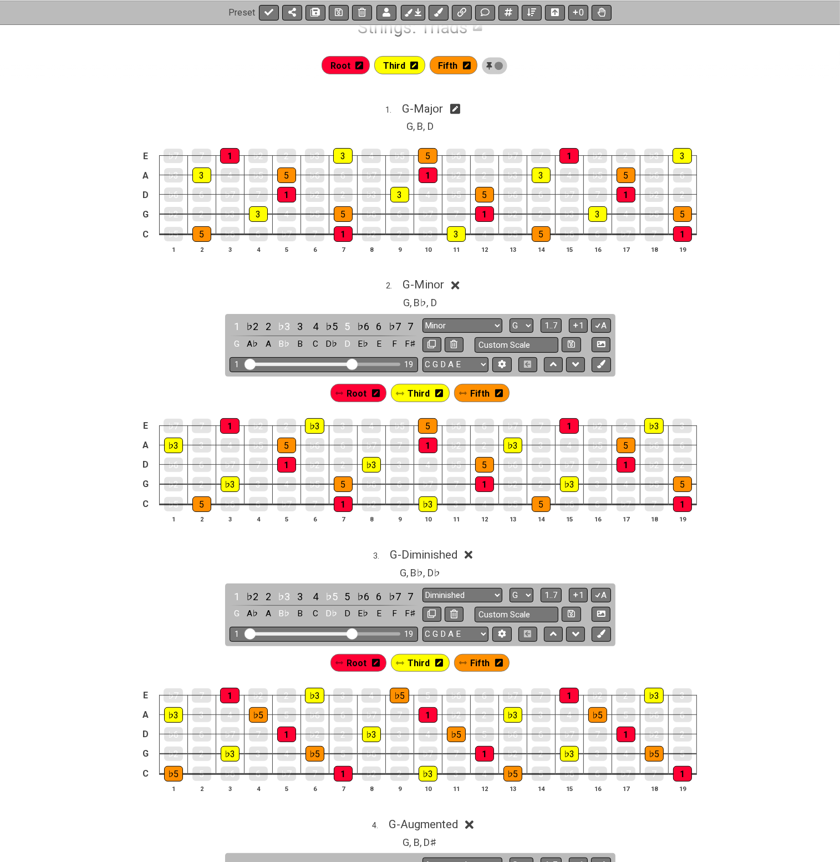
click at [459, 284] on icon at bounding box center [455, 285] width 8 height 8
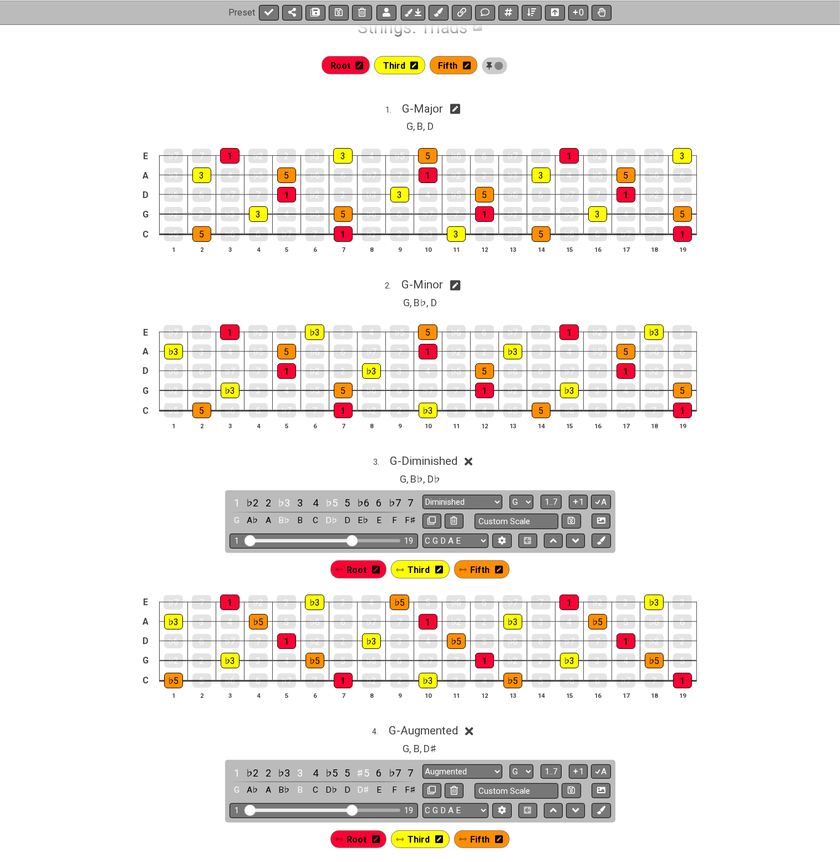
click at [473, 461] on icon at bounding box center [469, 461] width 8 height 8
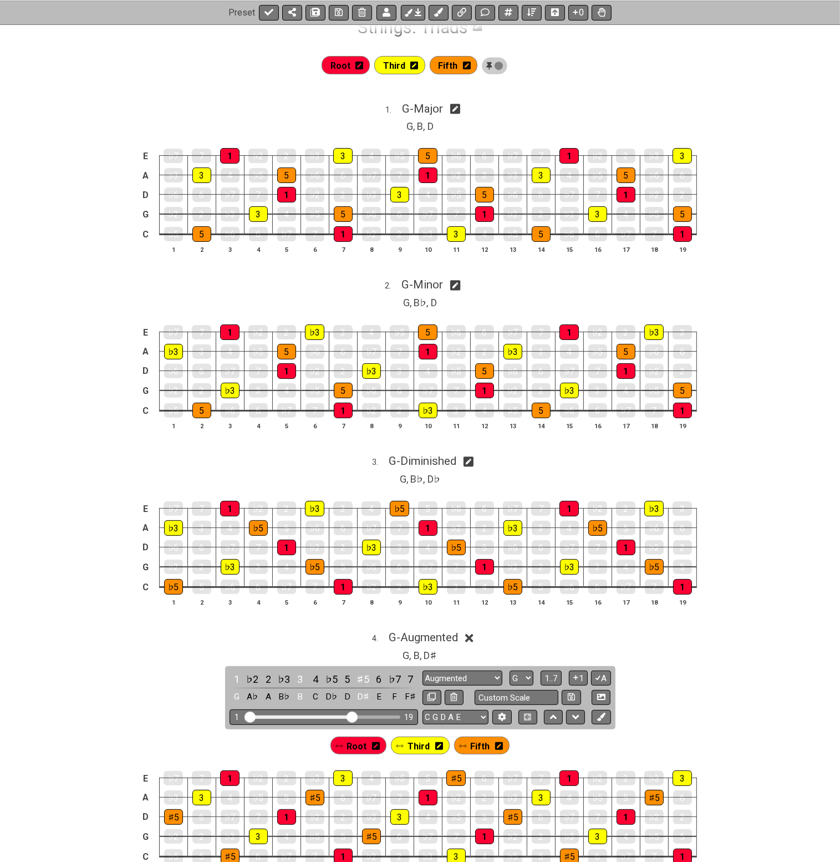
click at [477, 640] on div "4 . G - Augmented" at bounding box center [420, 634] width 840 height 21
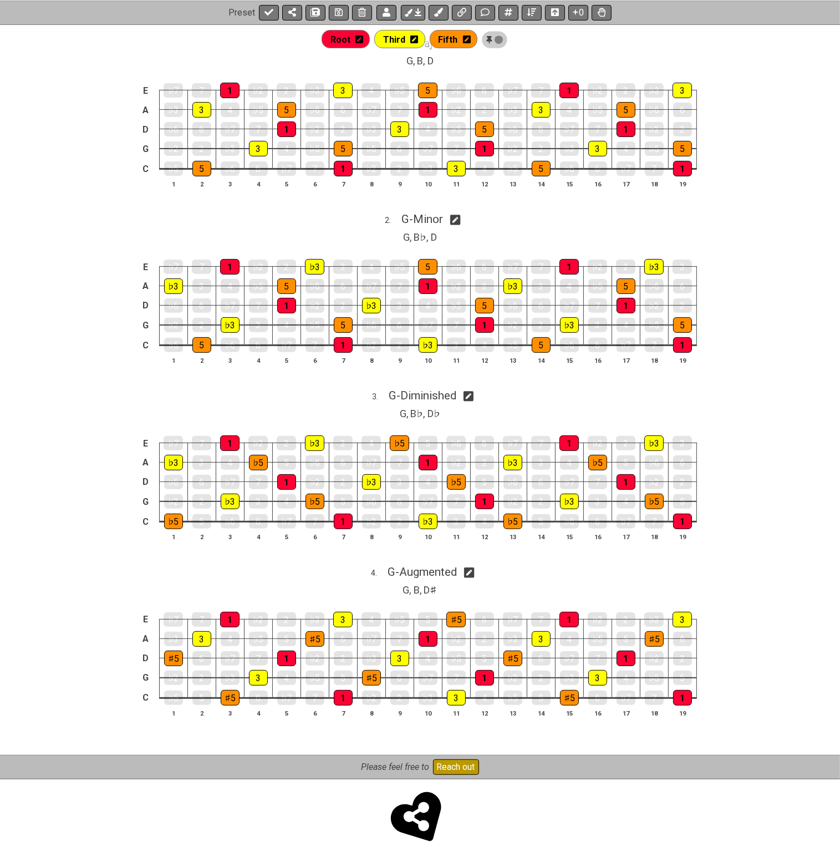
scroll to position [265, 0]
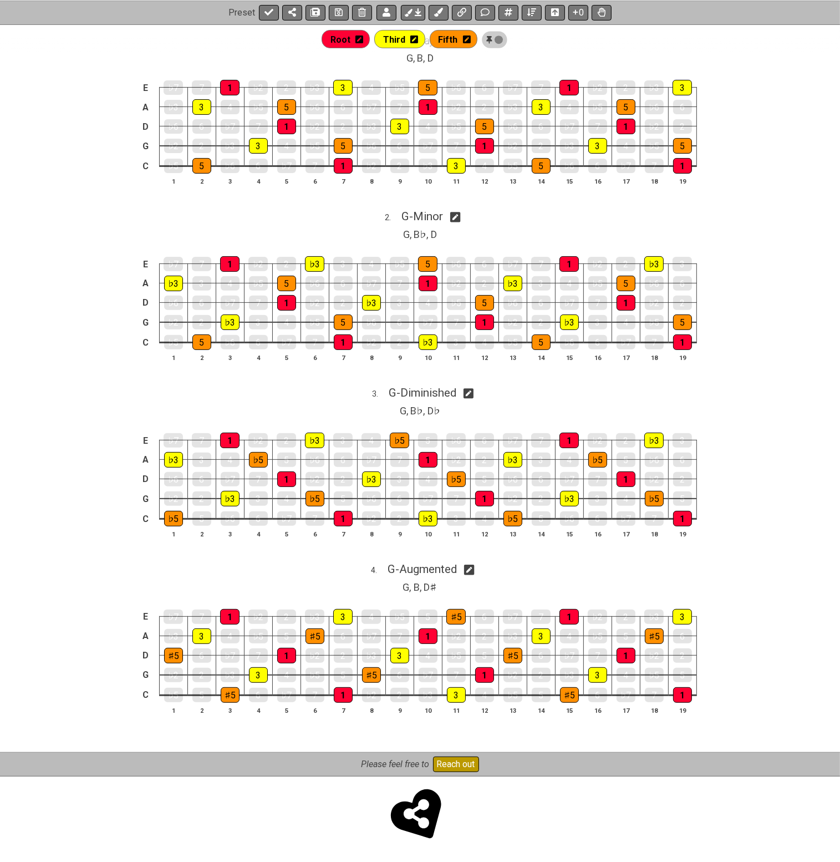
click at [461, 215] on icon at bounding box center [455, 217] width 11 height 11
select select "G"
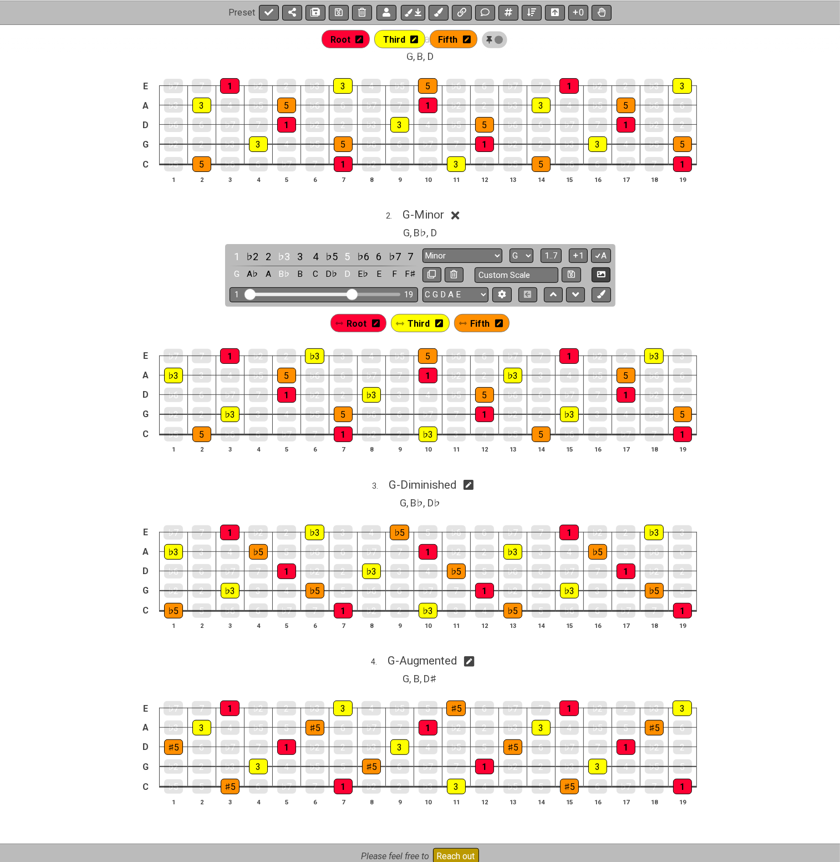
click at [599, 253] on icon at bounding box center [598, 255] width 11 height 8
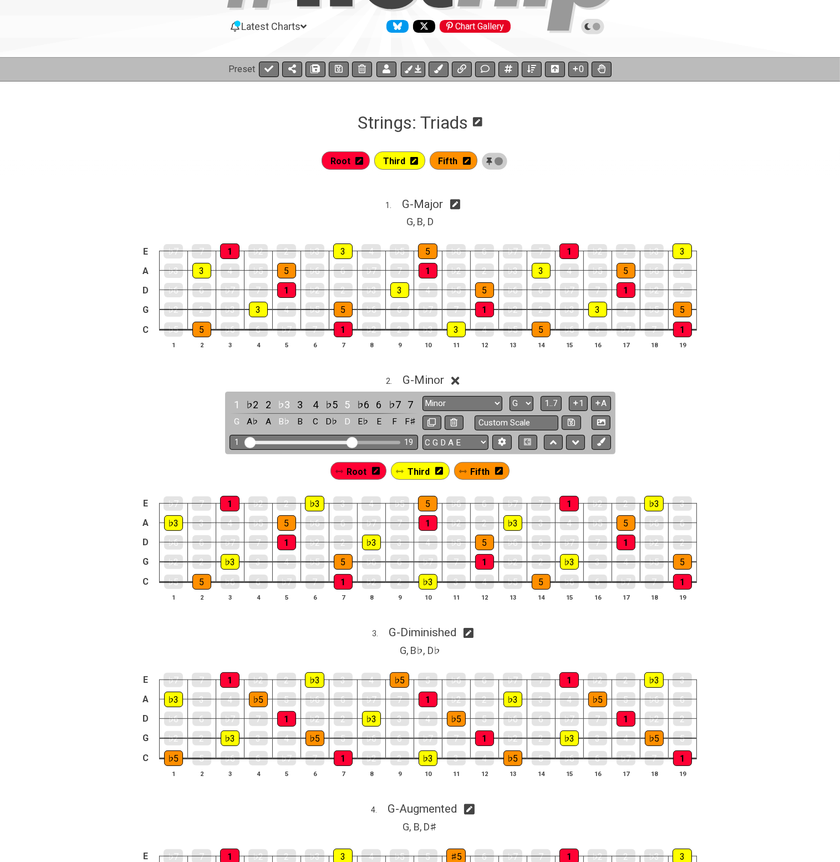
scroll to position [99, 0]
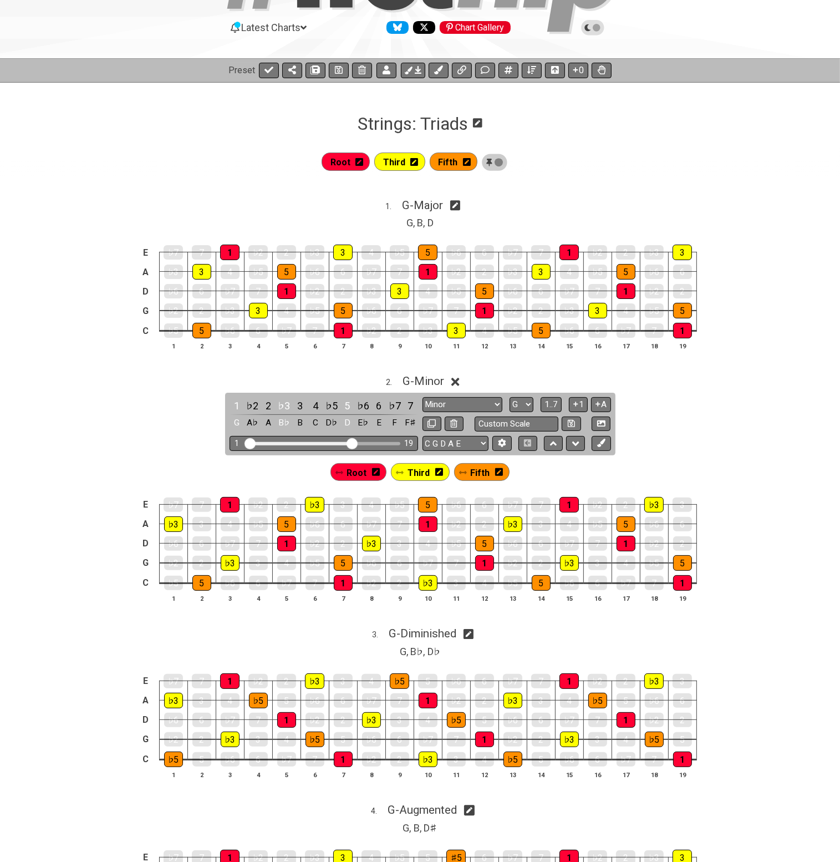
click at [455, 206] on icon at bounding box center [455, 205] width 11 height 11
select select "G"
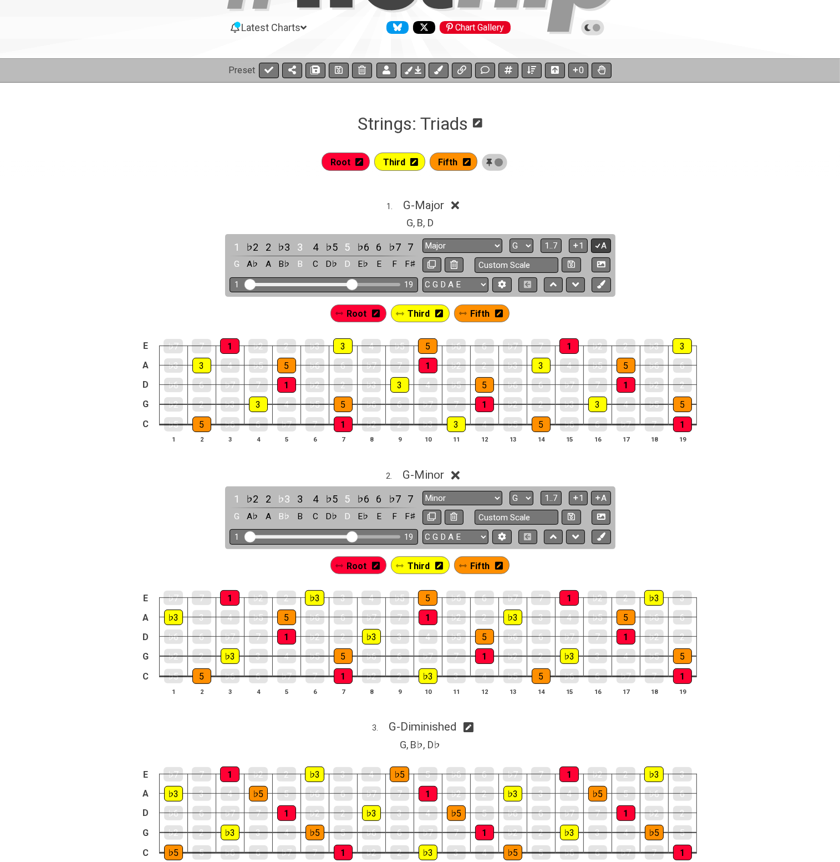
click at [598, 242] on icon at bounding box center [598, 245] width 11 height 8
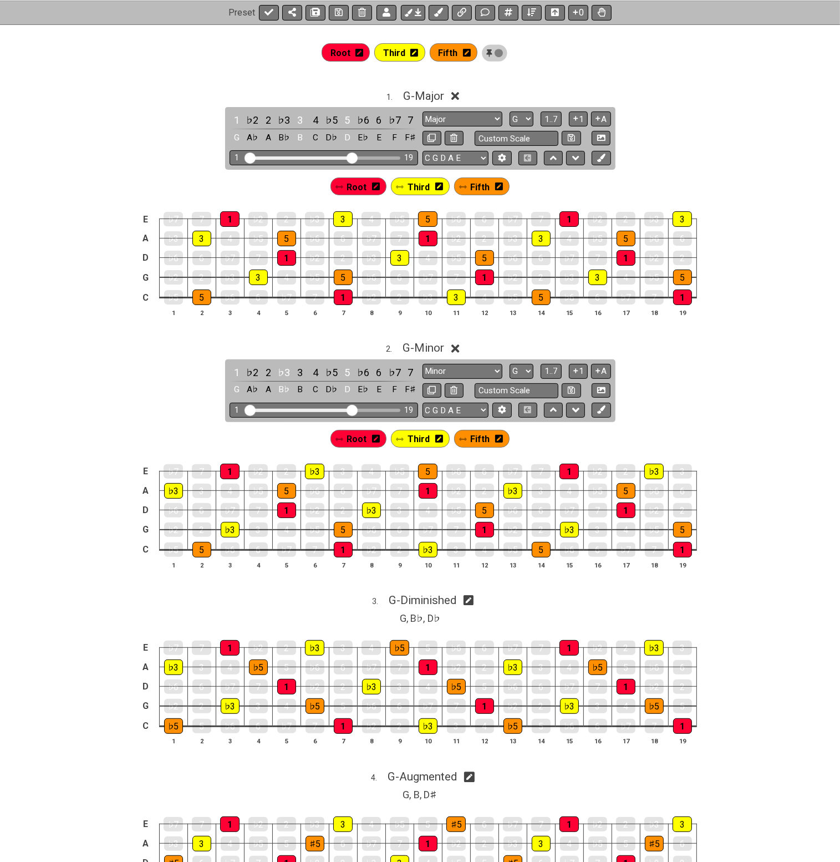
scroll to position [265, 0]
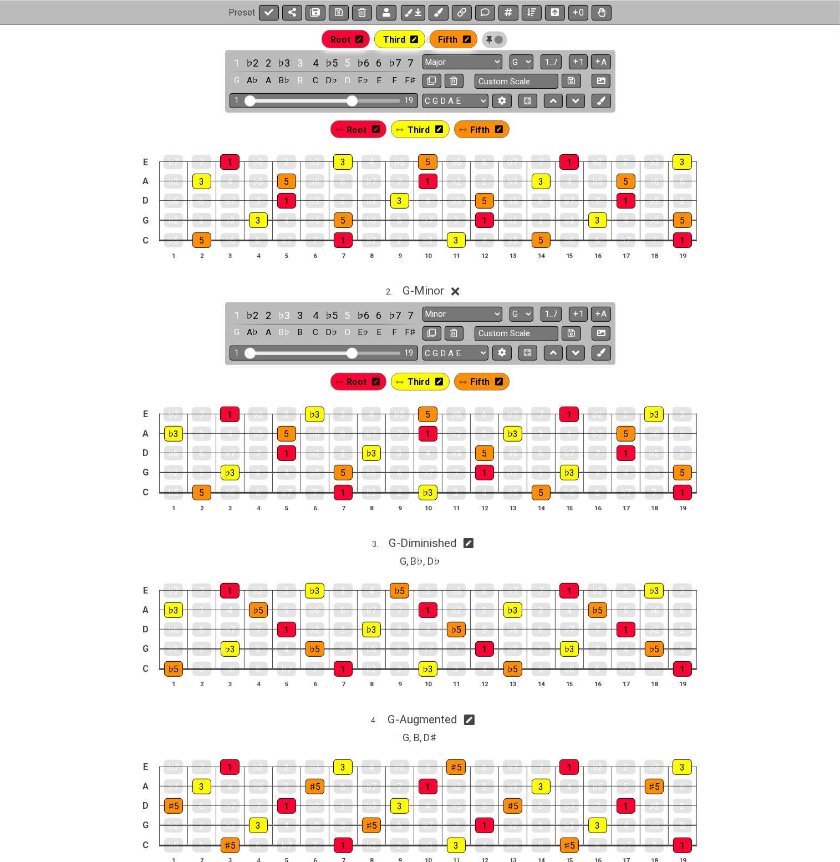
click at [473, 541] on icon at bounding box center [469, 543] width 11 height 12
select select "G"
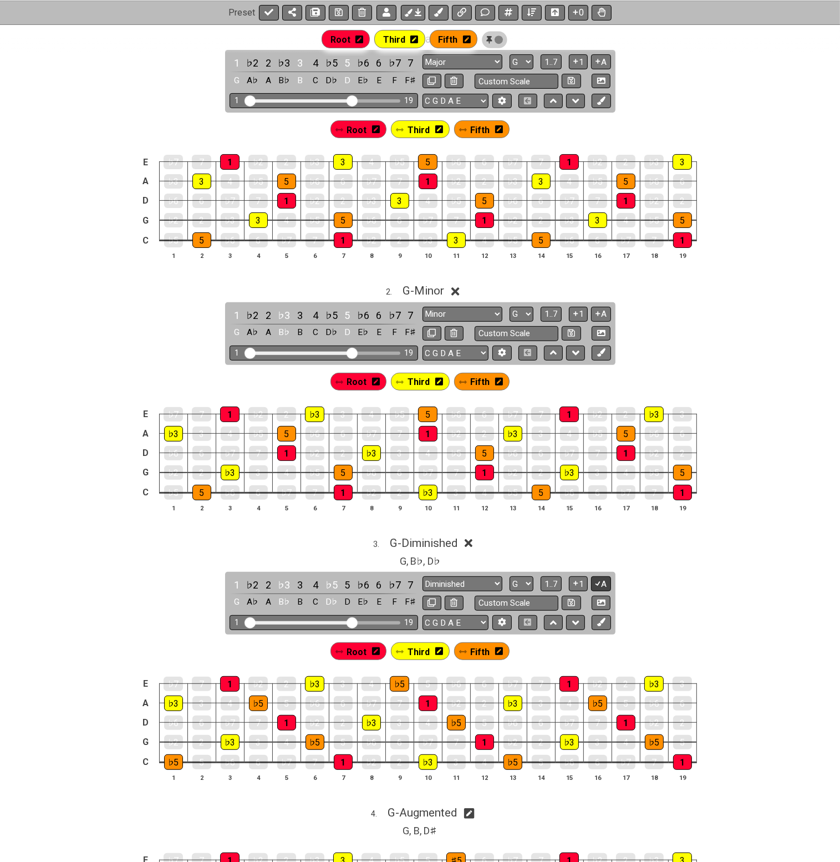
click at [601, 582] on button "A" at bounding box center [600, 583] width 19 height 15
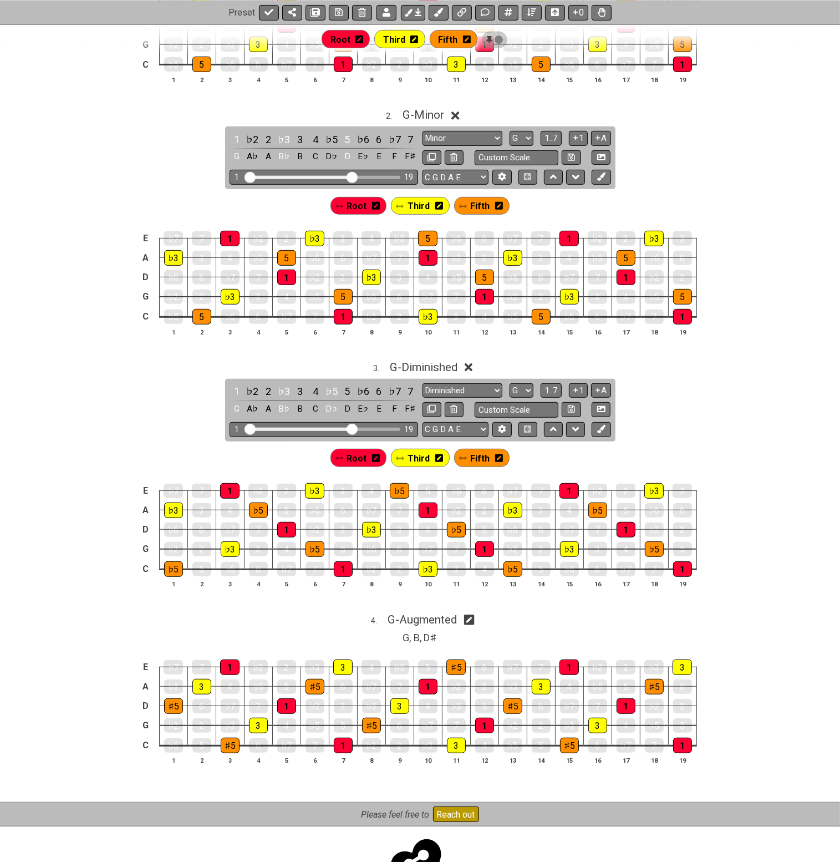
scroll to position [487, 0]
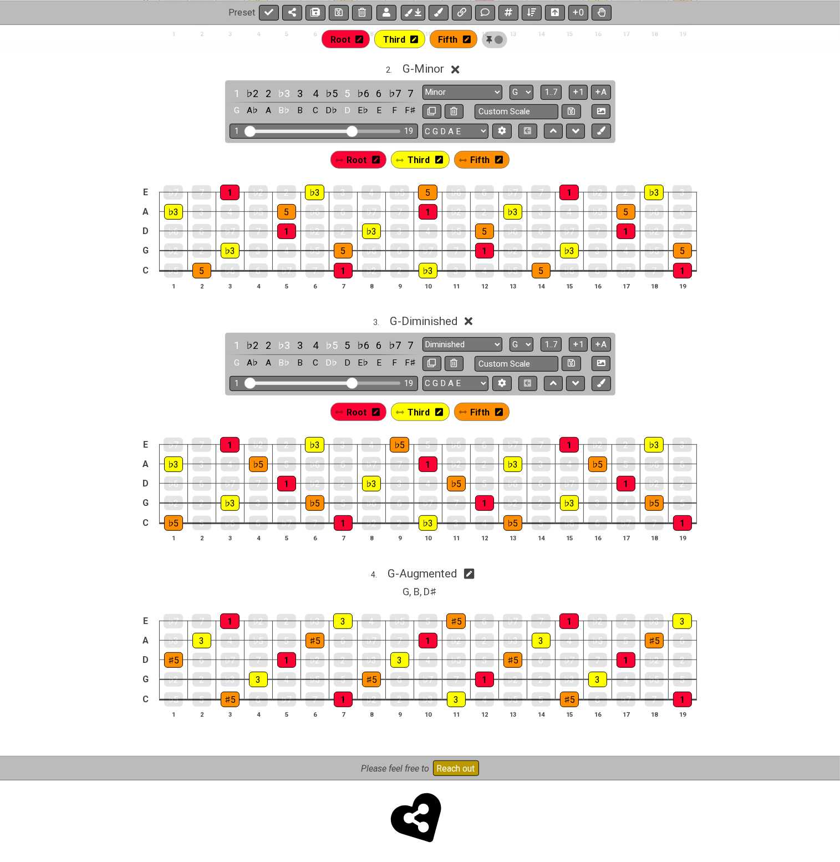
click at [474, 573] on icon at bounding box center [469, 574] width 11 height 12
select select "G"
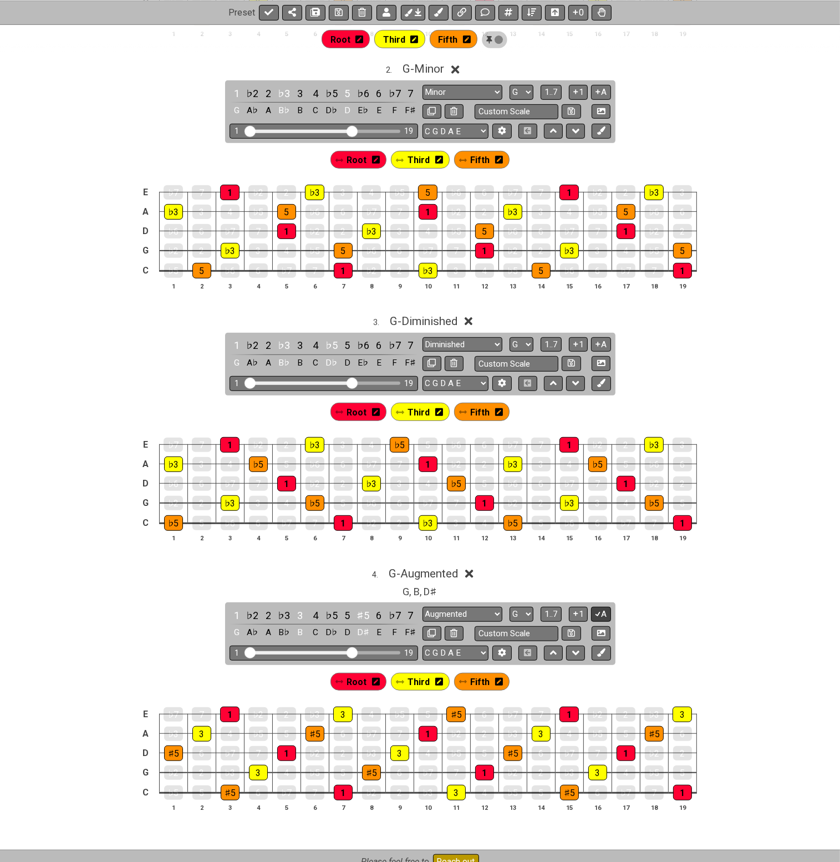
click at [599, 609] on icon at bounding box center [598, 613] width 11 height 8
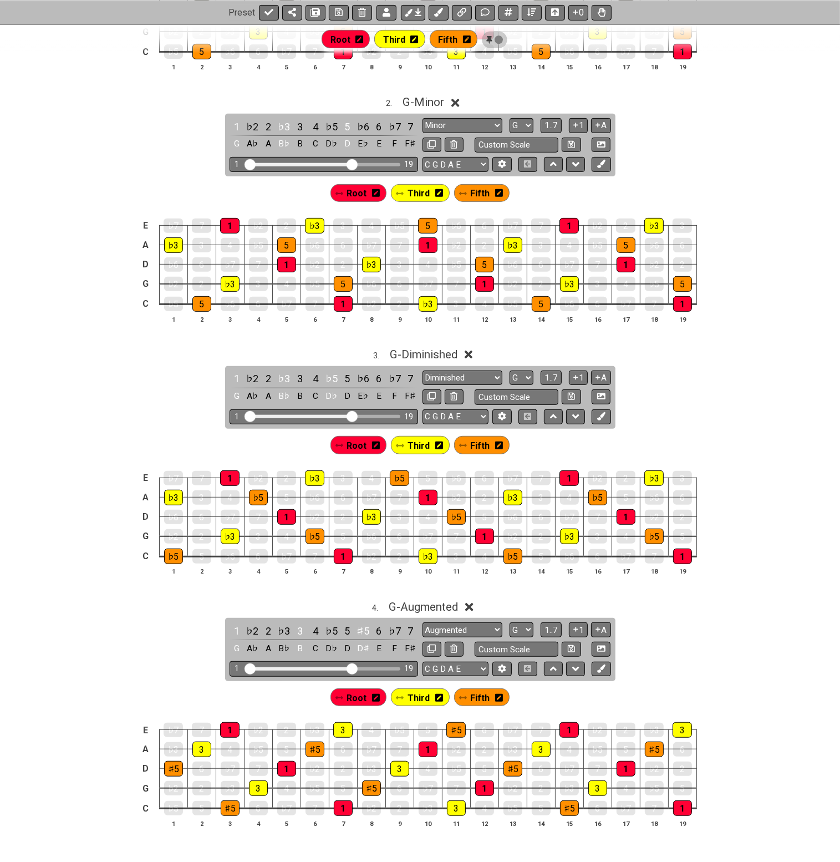
scroll to position [265, 0]
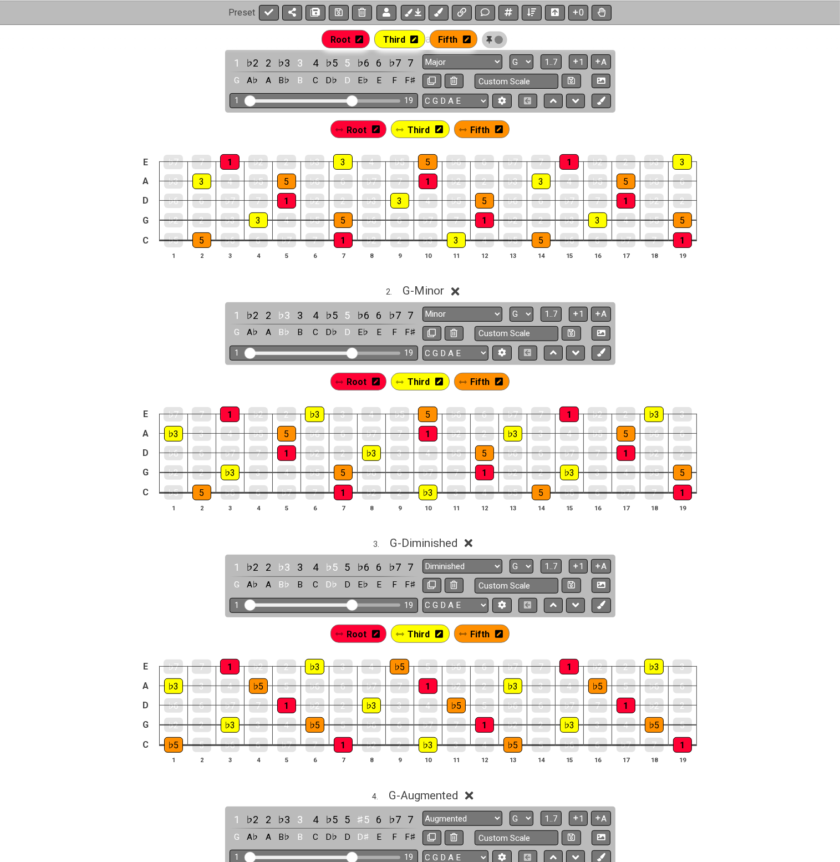
click at [457, 288] on icon at bounding box center [455, 292] width 8 height 12
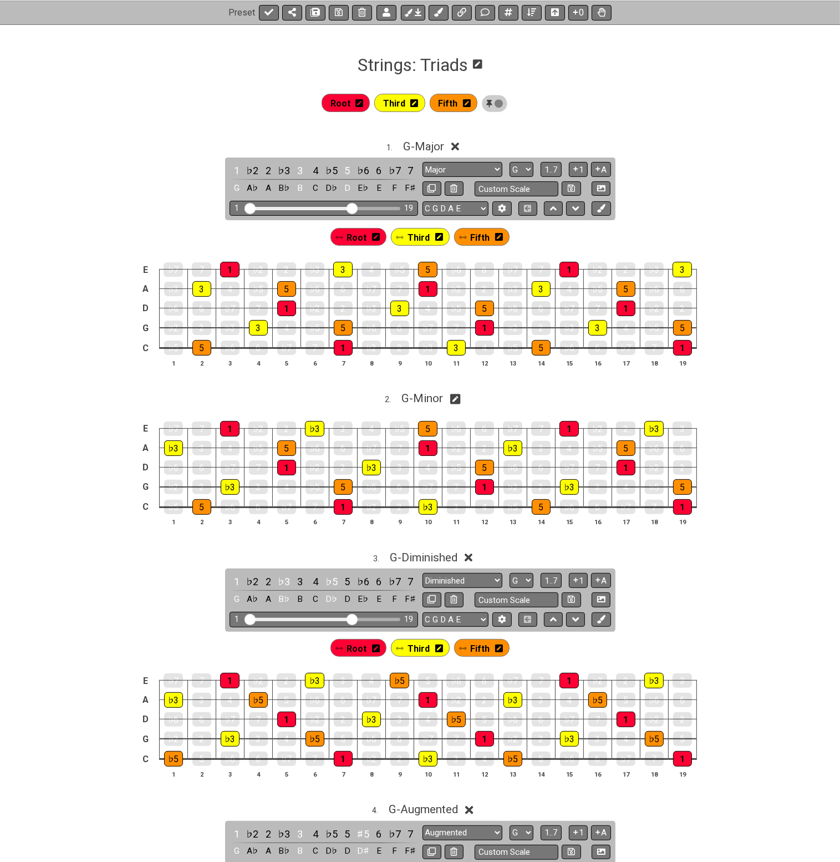
scroll to position [43, 0]
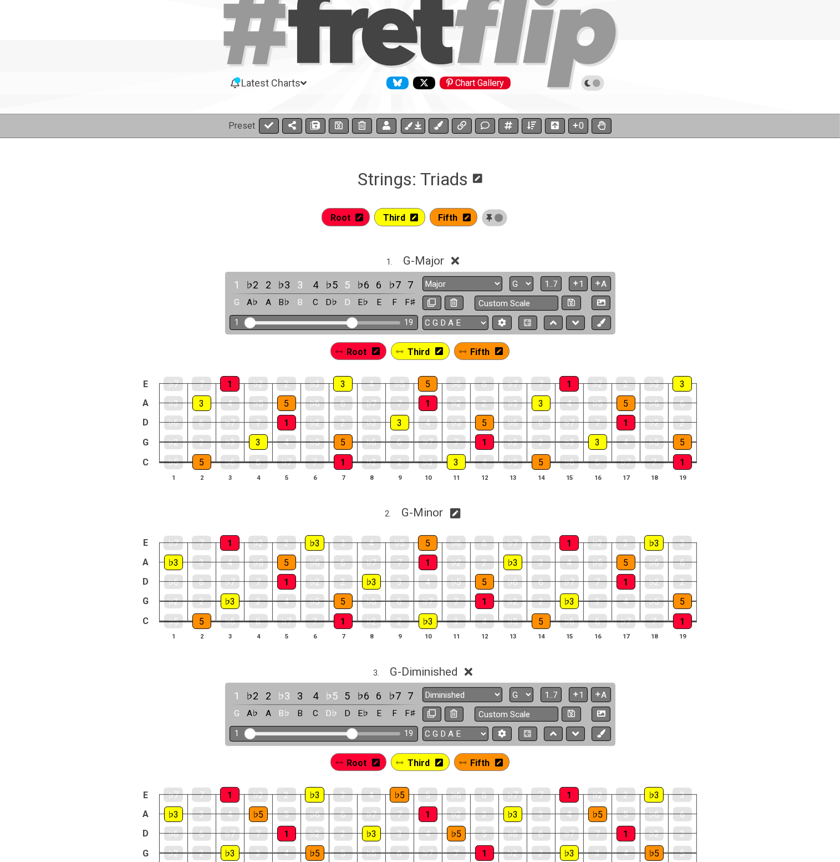
click at [456, 259] on icon at bounding box center [455, 261] width 8 height 8
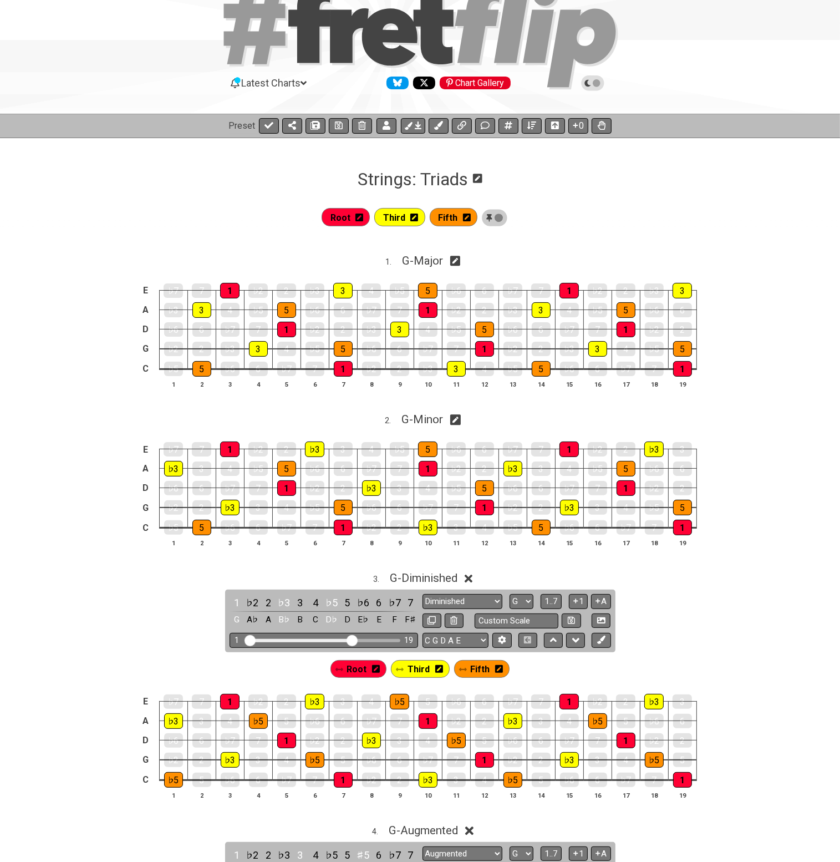
click at [472, 579] on icon at bounding box center [469, 578] width 8 height 8
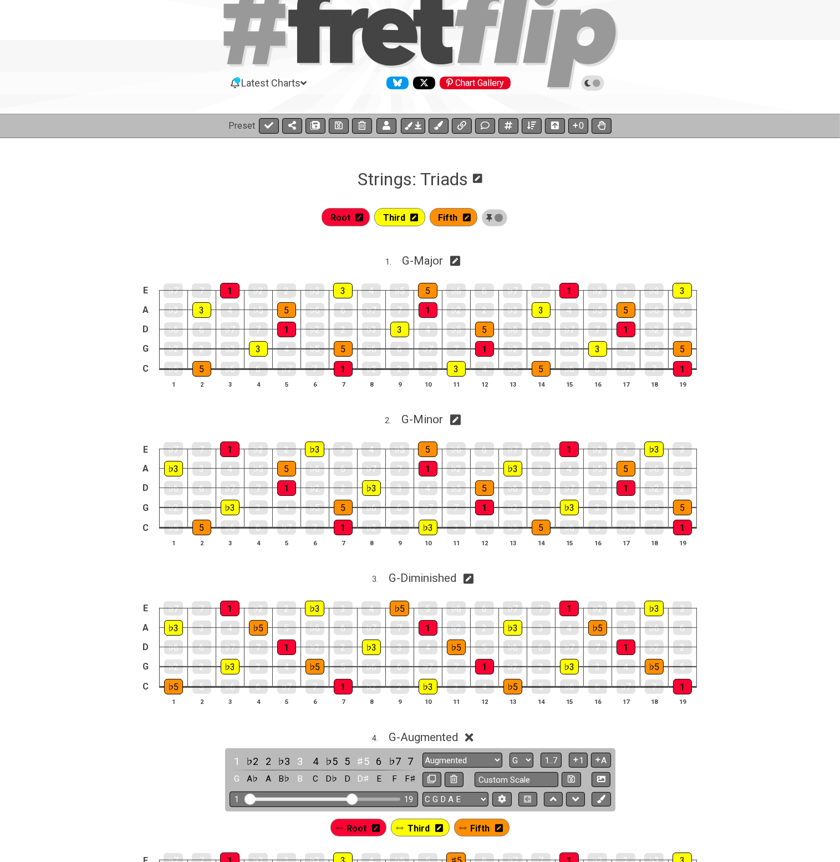
click at [472, 741] on icon at bounding box center [469, 737] width 8 height 12
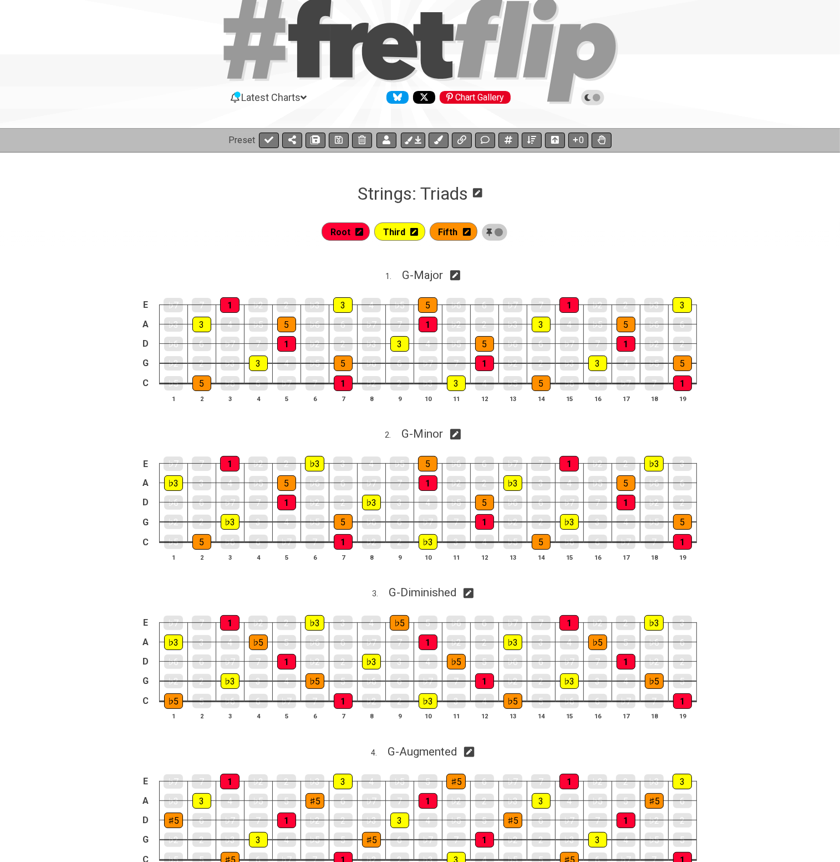
scroll to position [0, 0]
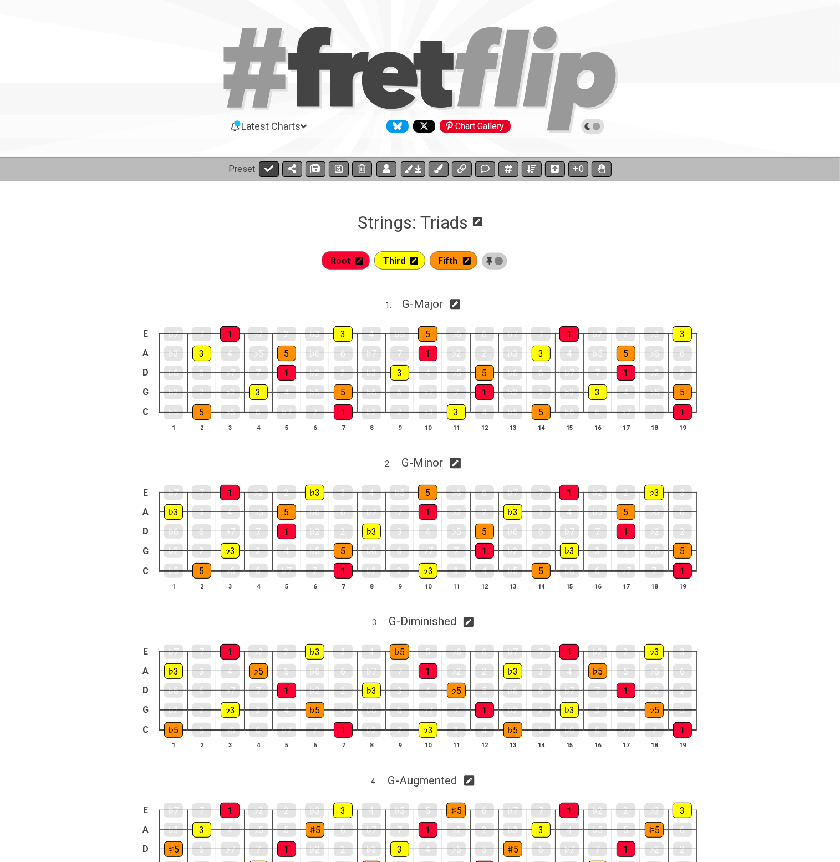
click at [270, 169] on icon at bounding box center [269, 168] width 9 height 9
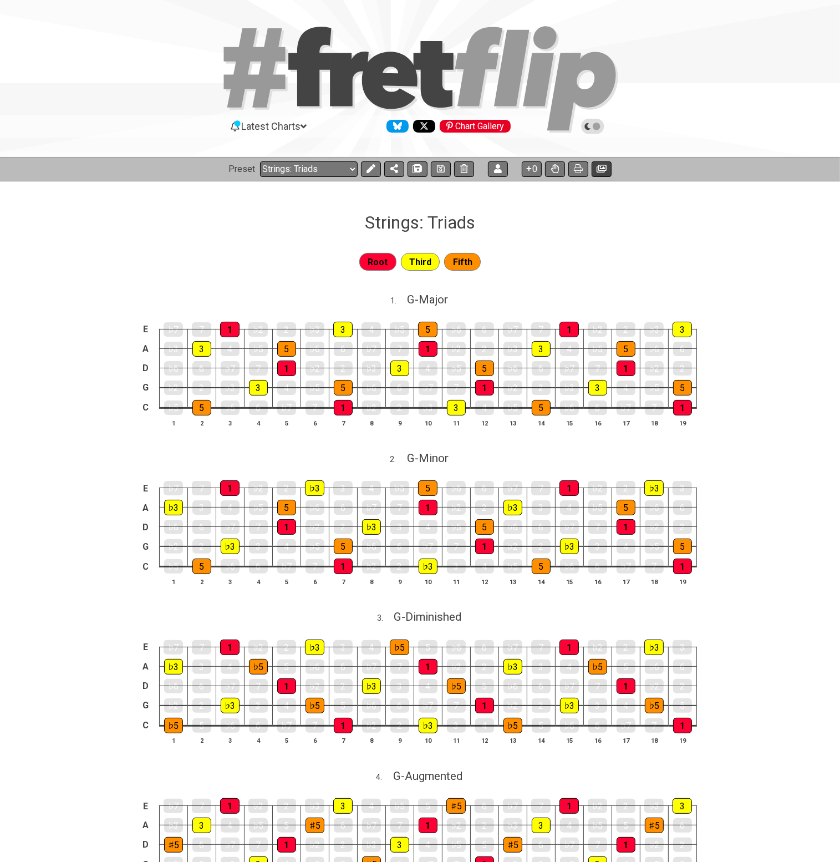
click at [605, 170] on icon at bounding box center [602, 169] width 10 height 8
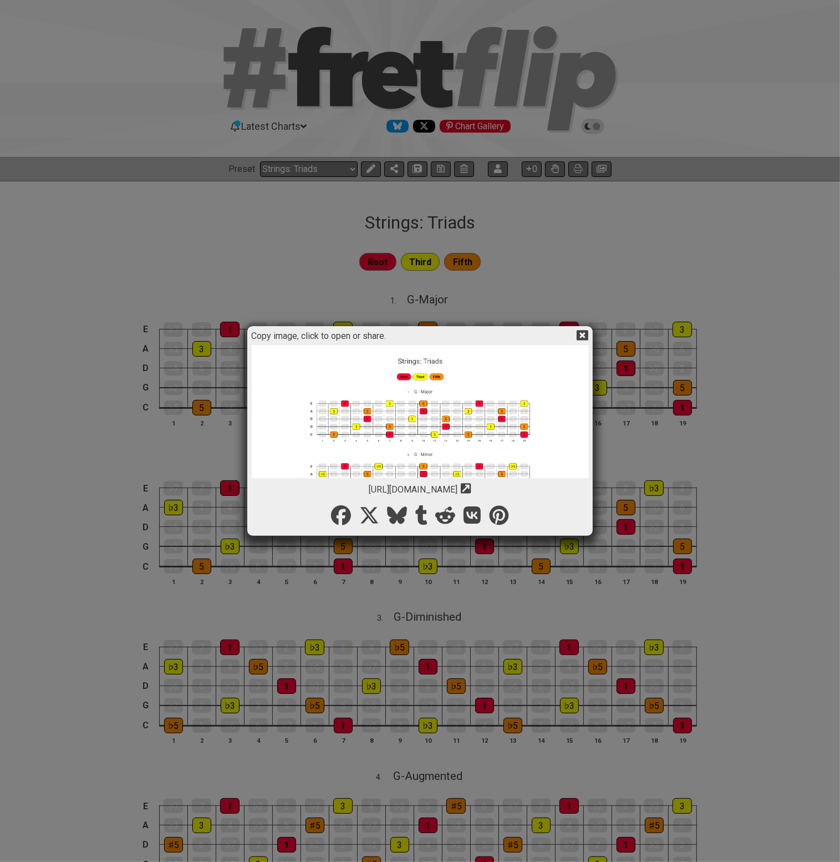
drag, startPoint x: 517, startPoint y: 489, endPoint x: 303, endPoint y: 486, distance: 213.5
click at [303, 486] on div "[URL][DOMAIN_NAME] Copy url to clipboard" at bounding box center [420, 486] width 337 height 17
copy span "[URL][DOMAIN_NAME]"
click at [586, 337] on icon at bounding box center [583, 335] width 12 height 11
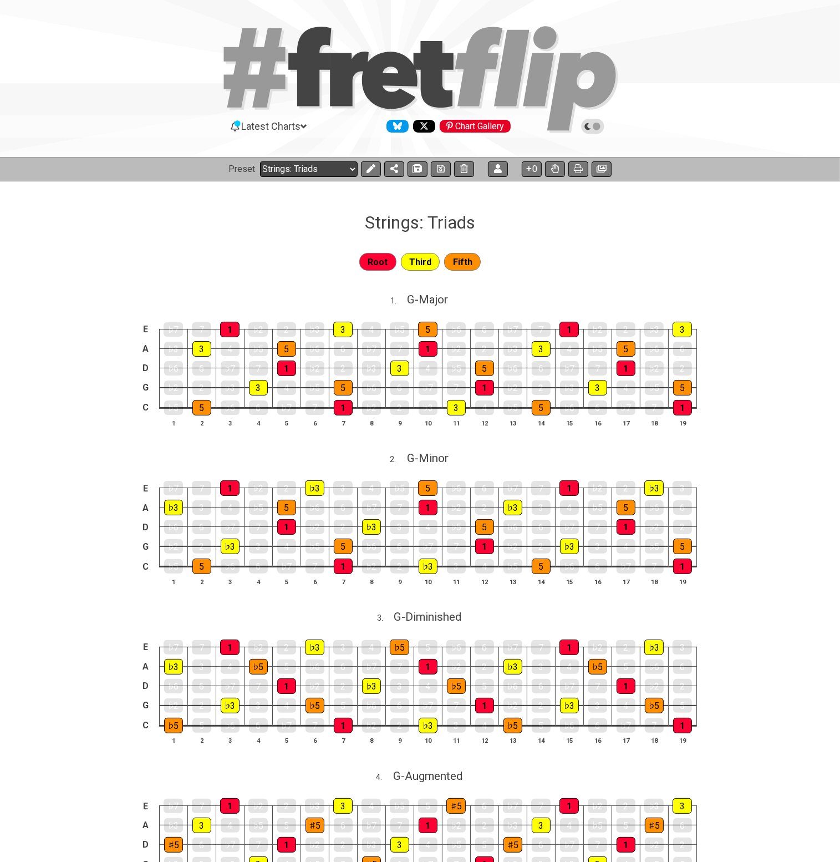
click at [337, 167] on select "Welcome to #fretflip! Initial Preset Custom Preset Strings: Minor Modes Strings…" at bounding box center [309, 169] width 98 height 16
click at [260, 161] on select "Welcome to #fretflip! Initial Preset Custom Preset Strings: Minor Modes Strings…" at bounding box center [309, 169] width 98 height 16
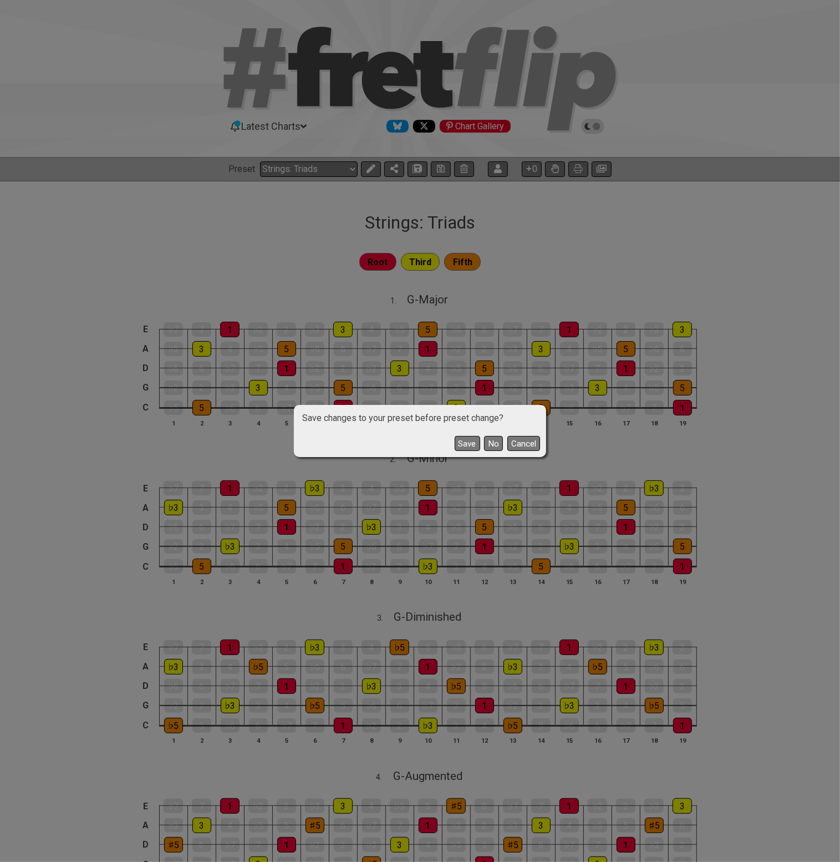
click at [469, 444] on button "Save" at bounding box center [468, 443] width 26 height 15
select select "/021703079794"
select select "G"
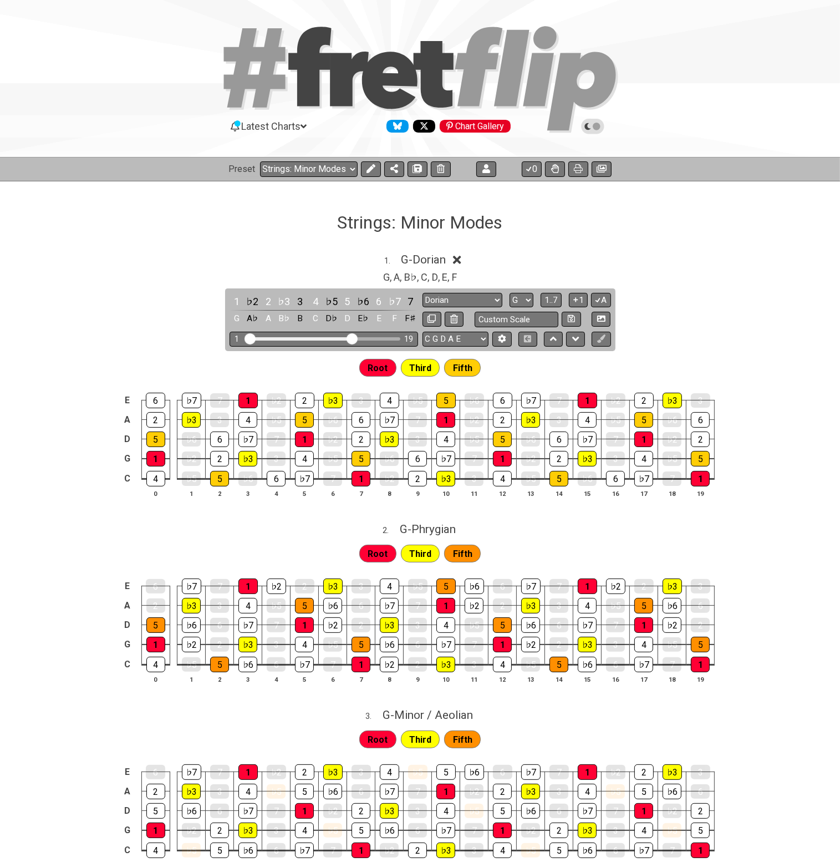
click at [461, 258] on icon at bounding box center [457, 260] width 8 height 12
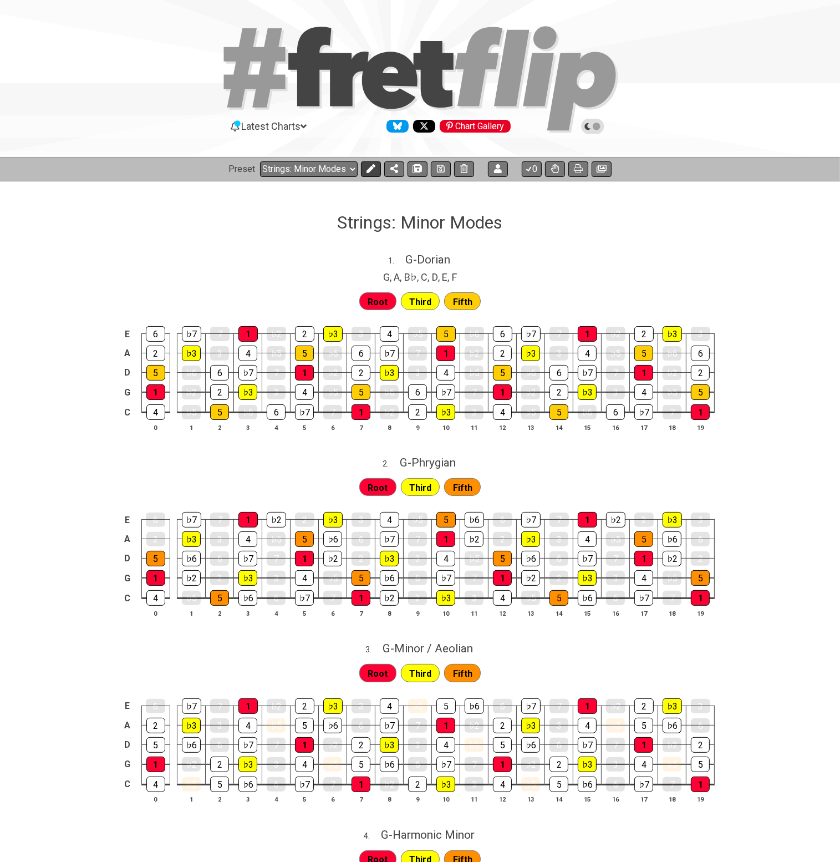
click at [374, 164] on button at bounding box center [371, 169] width 20 height 16
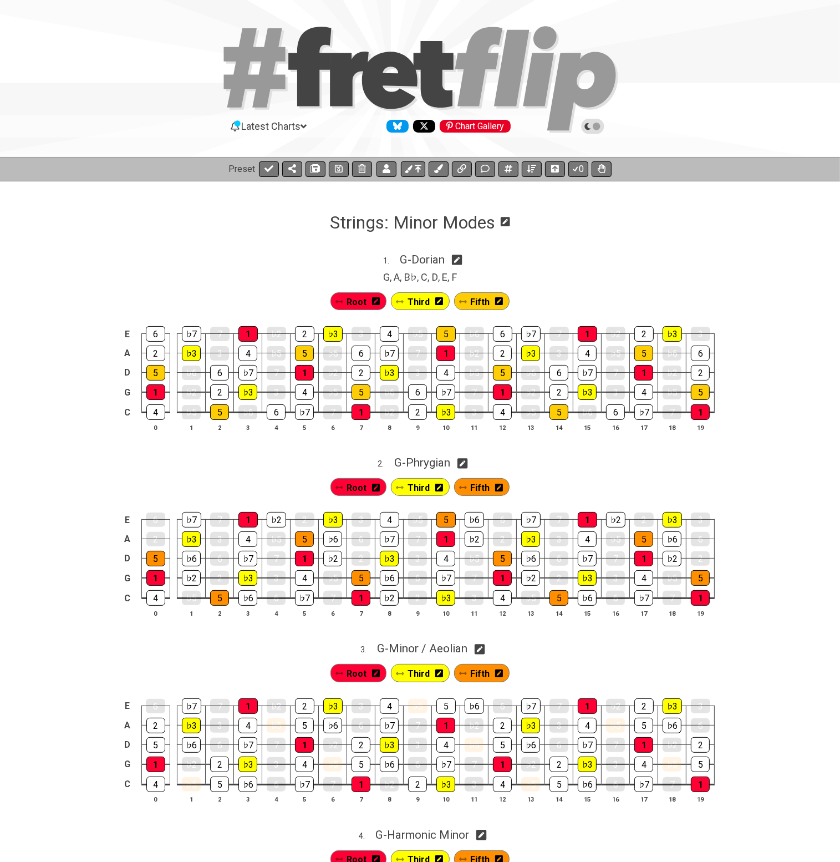
click at [507, 220] on icon at bounding box center [505, 221] width 9 height 9
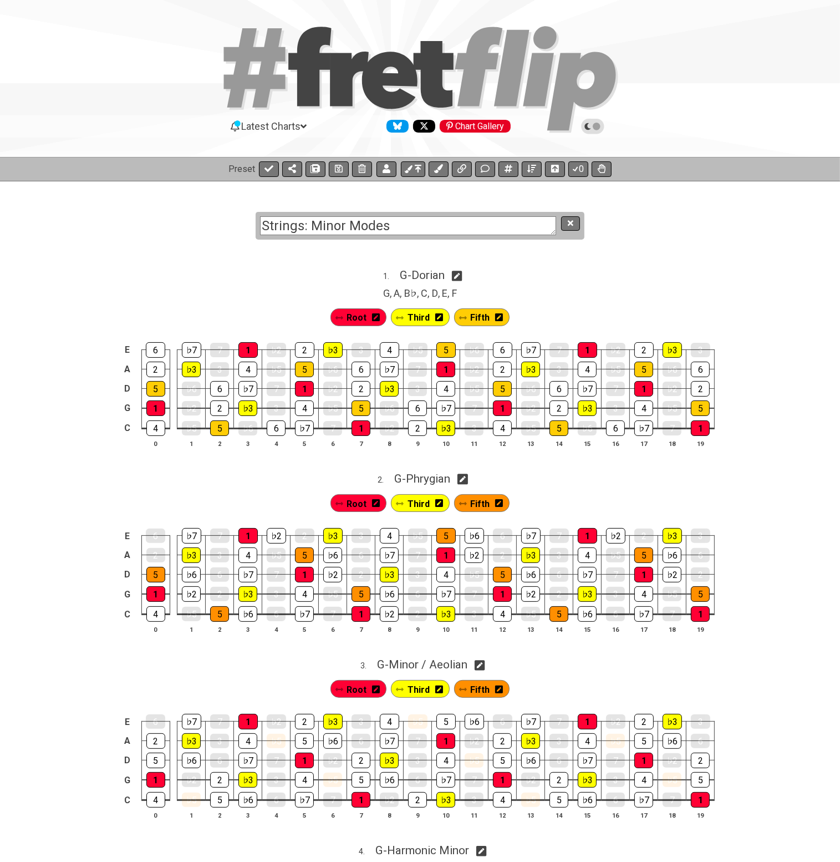
click at [617, 244] on section "Strings: Minor Modes" at bounding box center [420, 215] width 840 height 68
click at [567, 219] on button at bounding box center [570, 223] width 19 height 15
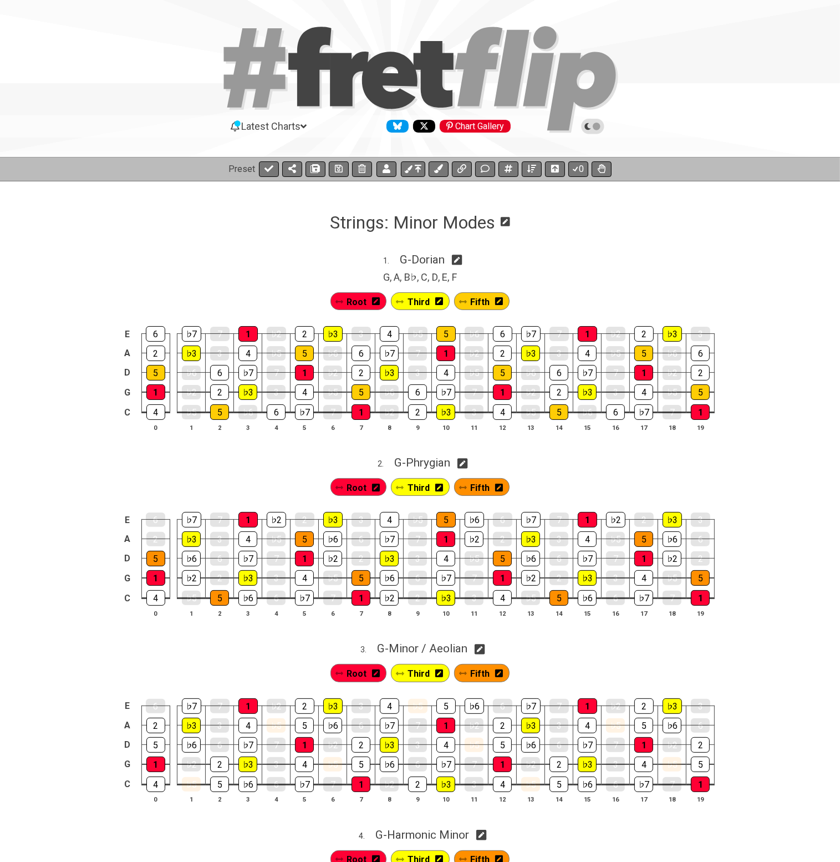
click at [460, 260] on icon at bounding box center [457, 260] width 11 height 12
select select "G"
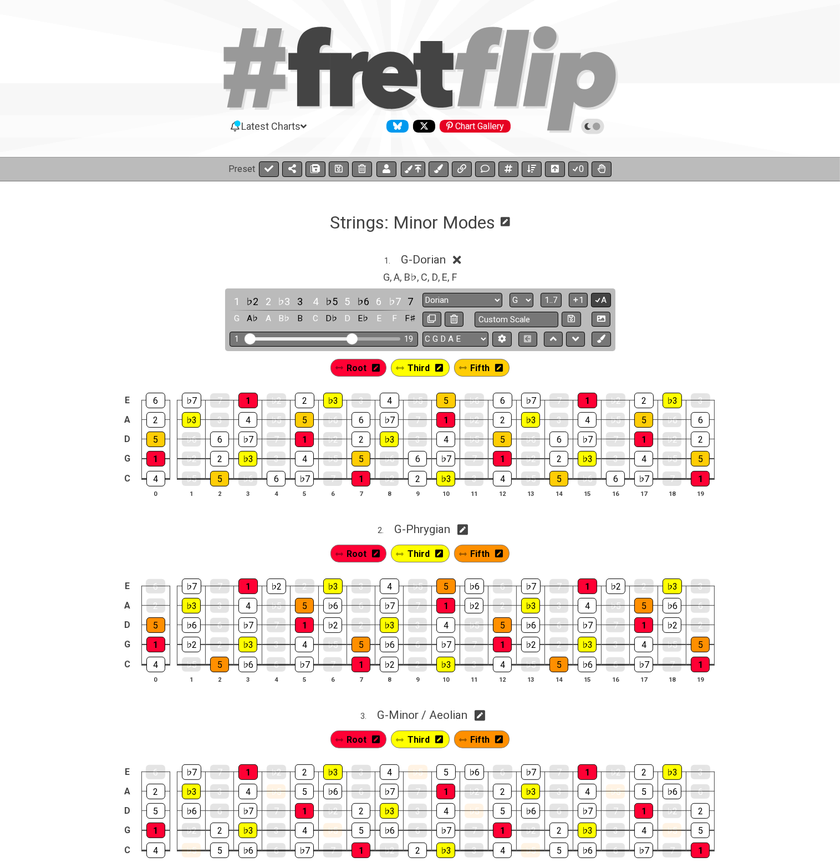
click at [595, 297] on icon at bounding box center [598, 300] width 11 height 8
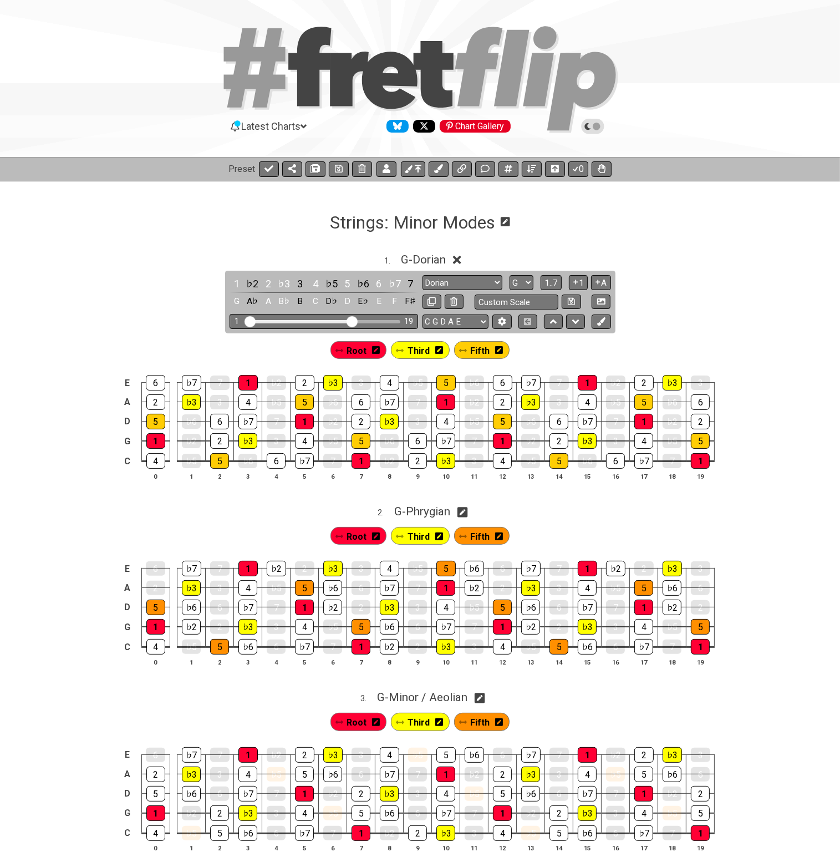
click at [648, 246] on div "1 . G - Dorian" at bounding box center [420, 256] width 840 height 21
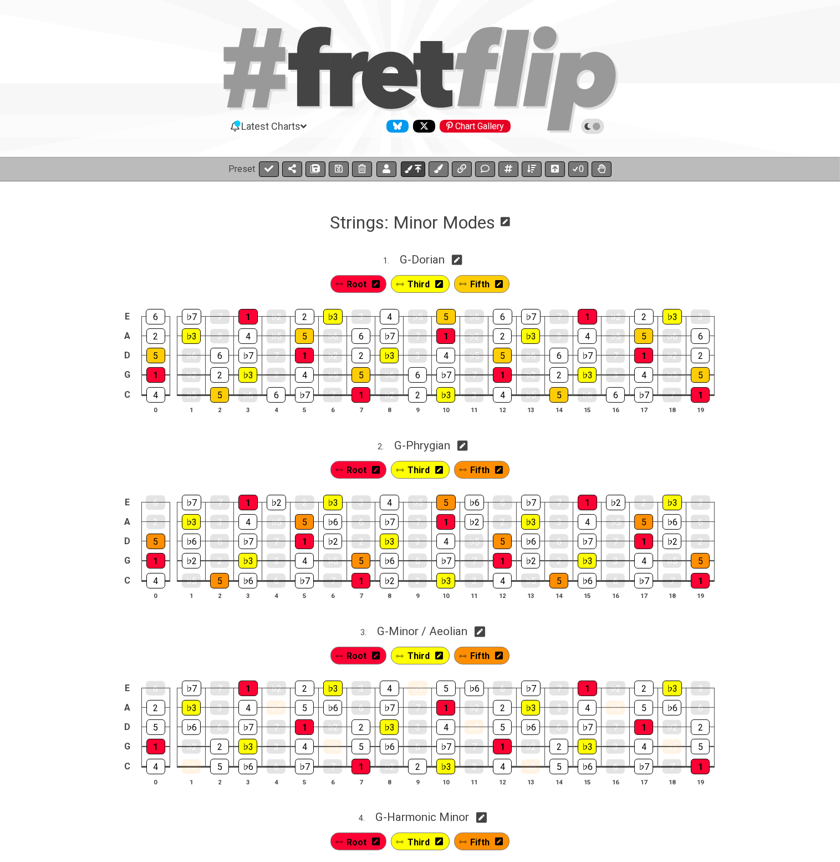
click at [420, 167] on icon at bounding box center [418, 168] width 7 height 9
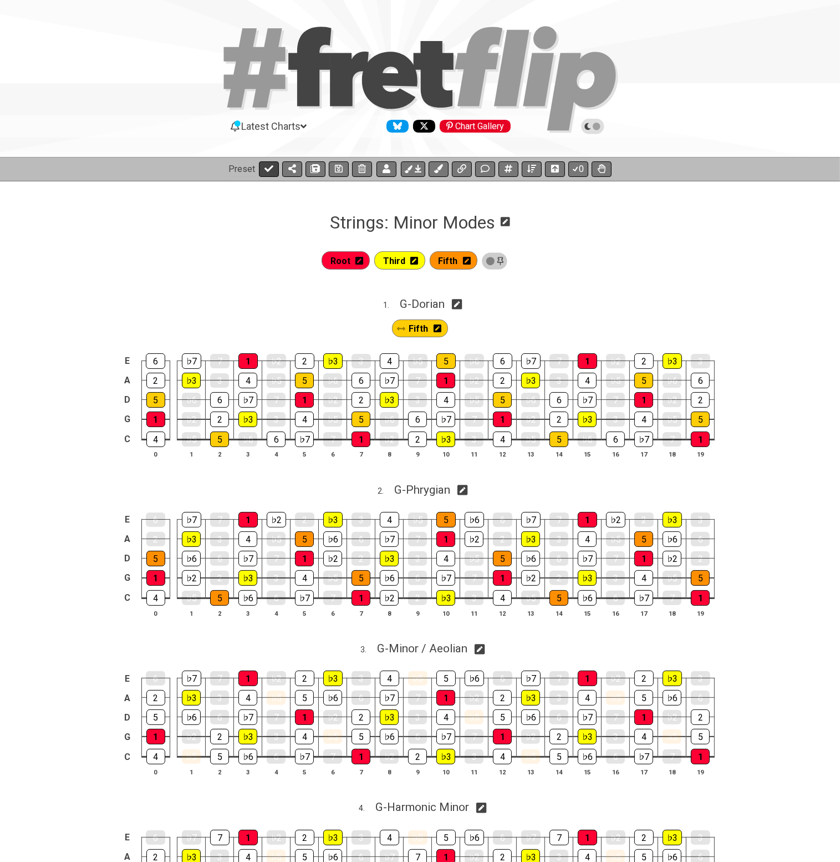
click at [265, 169] on icon at bounding box center [269, 168] width 9 height 7
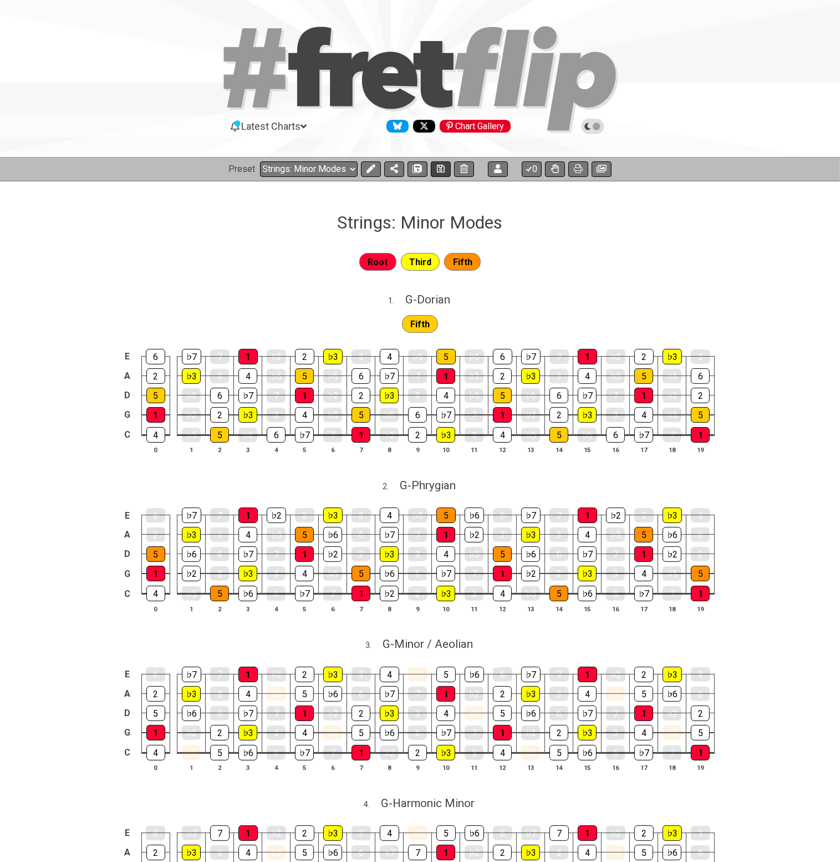
click at [437, 171] on icon at bounding box center [441, 169] width 8 height 8
click at [598, 166] on icon at bounding box center [602, 169] width 10 height 8
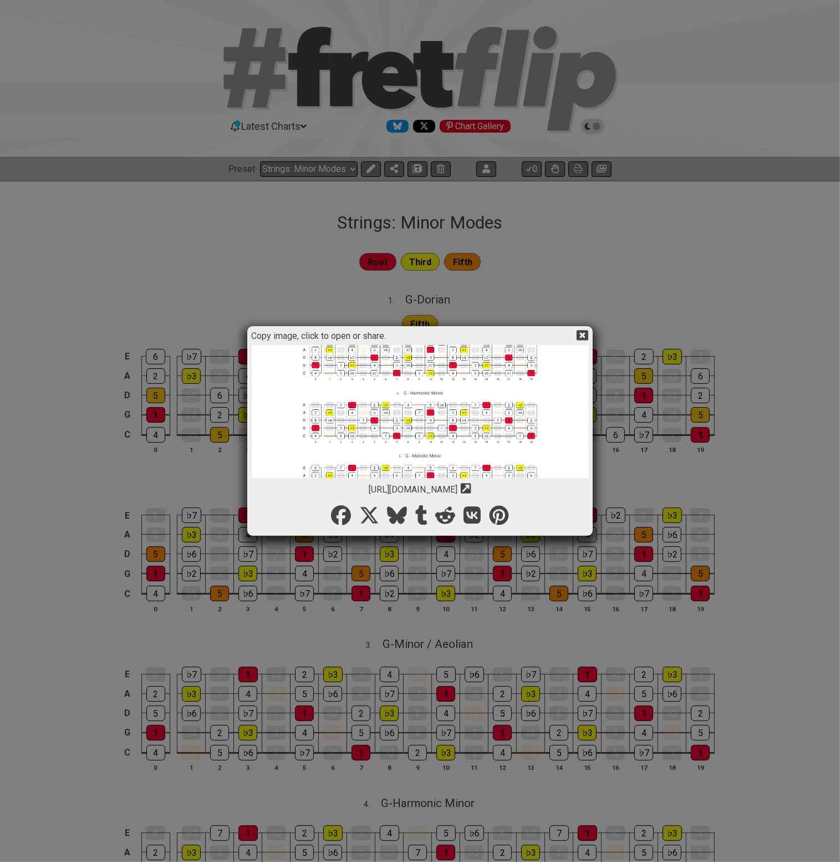
scroll to position [243, 0]
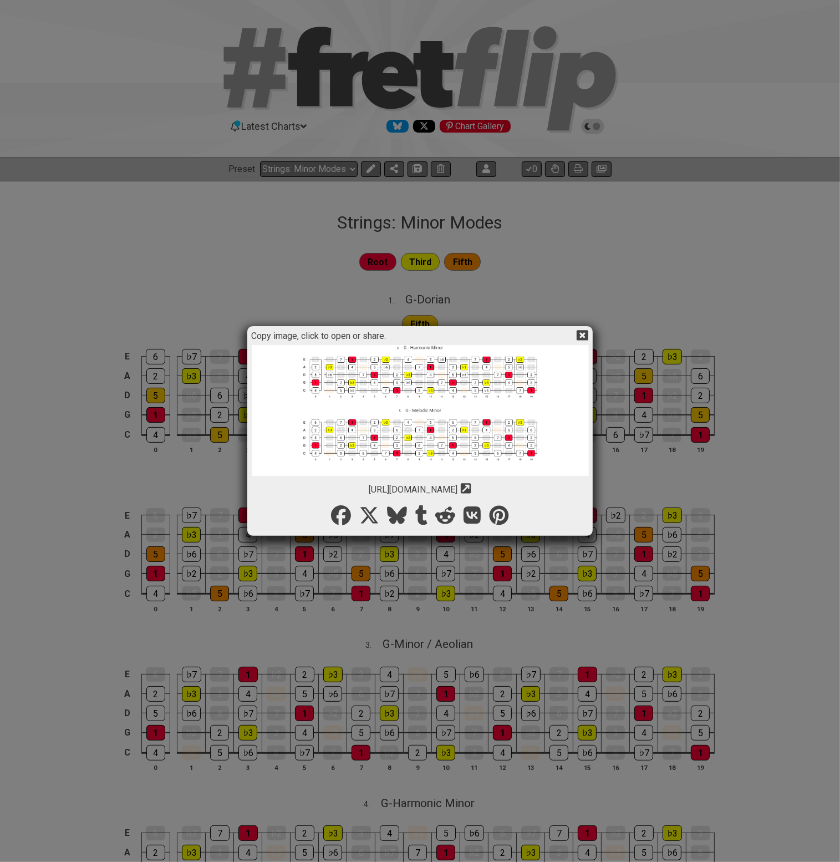
drag, startPoint x: 517, startPoint y: 489, endPoint x: 284, endPoint y: 486, distance: 233.5
click at [284, 486] on div "[URL][DOMAIN_NAME] Copy url to clipboard" at bounding box center [420, 486] width 337 height 17
click at [584, 330] on icon at bounding box center [583, 335] width 12 height 11
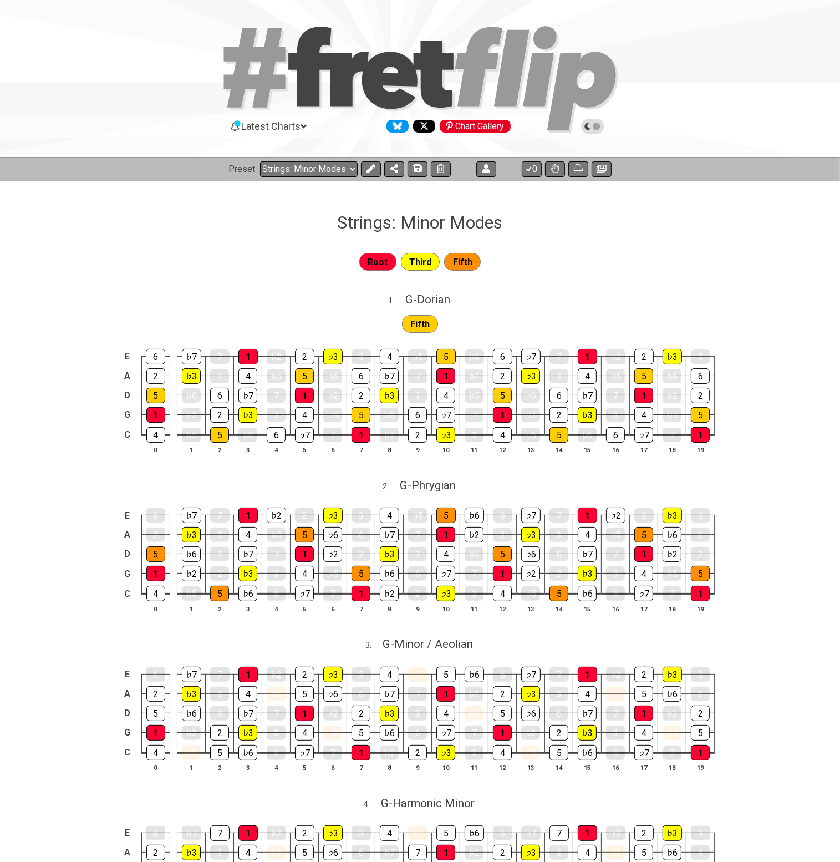
click at [700, 233] on div "Root Third Fifth 1 . G - Dorian Fifth E 6 ♭7 7 1 ♭2 2 ♭3 3 4 ♭5 5 ♭6 6 ♭7 7 1 ♭…" at bounding box center [420, 680] width 840 height 895
click at [664, 262] on div "Root Third Fifth" at bounding box center [420, 262] width 840 height 22
click at [318, 172] on select "Welcome to #fretflip! Initial Preset Custom Preset Strings: Minor Modes Strings…" at bounding box center [309, 169] width 98 height 16
click at [260, 161] on select "Welcome to #fretflip! Initial Preset Custom Preset Strings: Minor Modes Strings…" at bounding box center [309, 169] width 98 height 16
select select "/0244NZQPE"
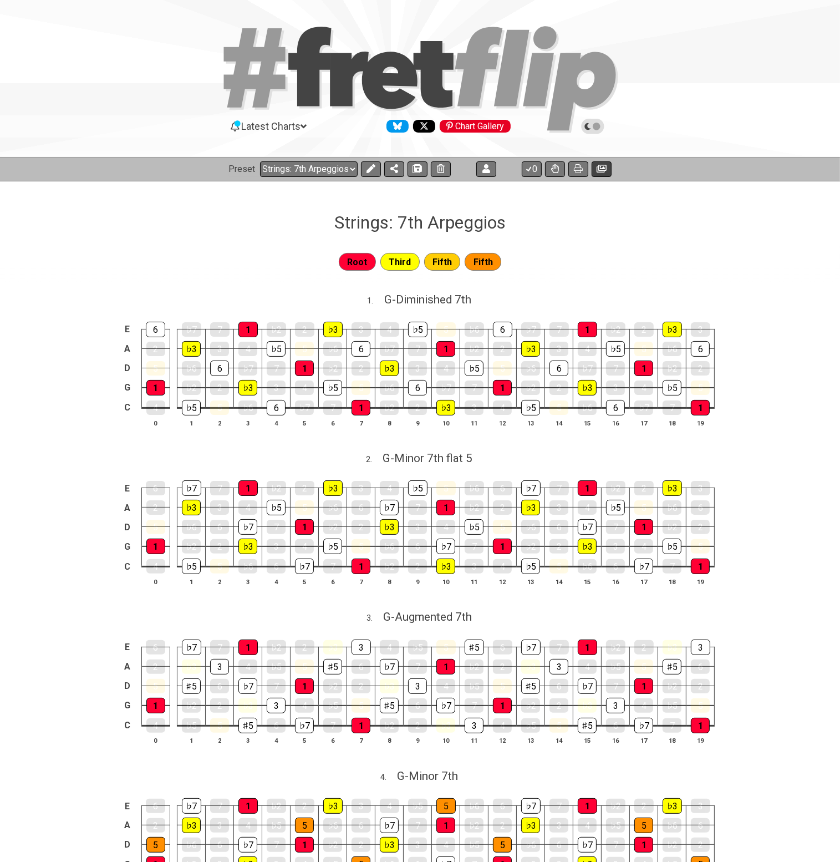
click at [598, 169] on icon at bounding box center [602, 169] width 10 height 8
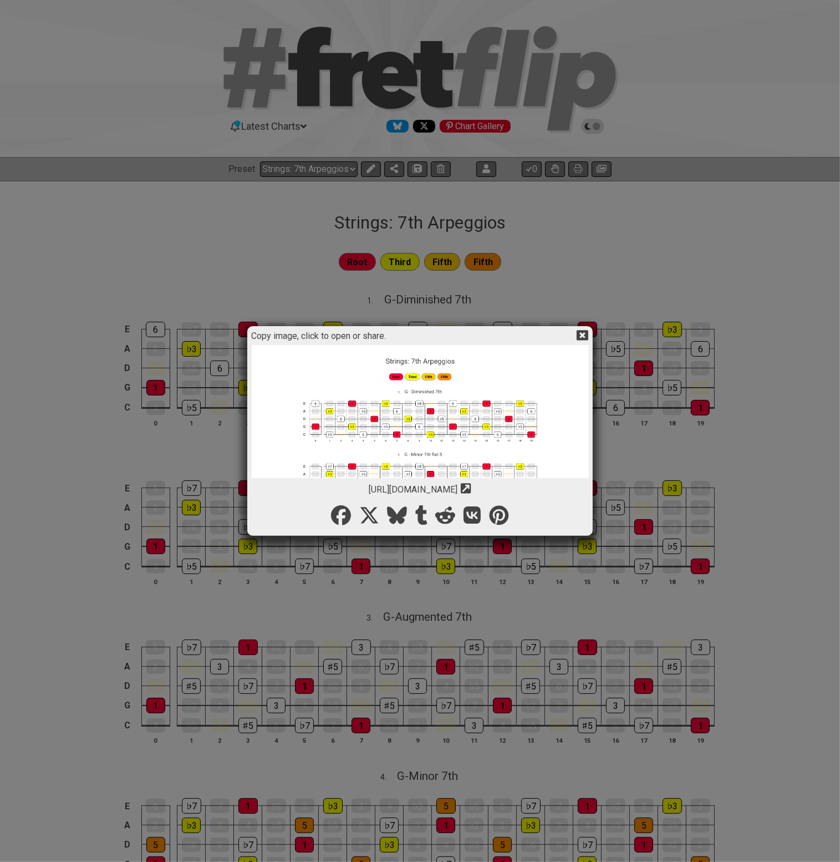
click at [461, 395] on img at bounding box center [420, 558] width 337 height 427
drag, startPoint x: 580, startPoint y: 333, endPoint x: 586, endPoint y: 324, distance: 11.2
click at [580, 332] on icon at bounding box center [583, 335] width 12 height 12
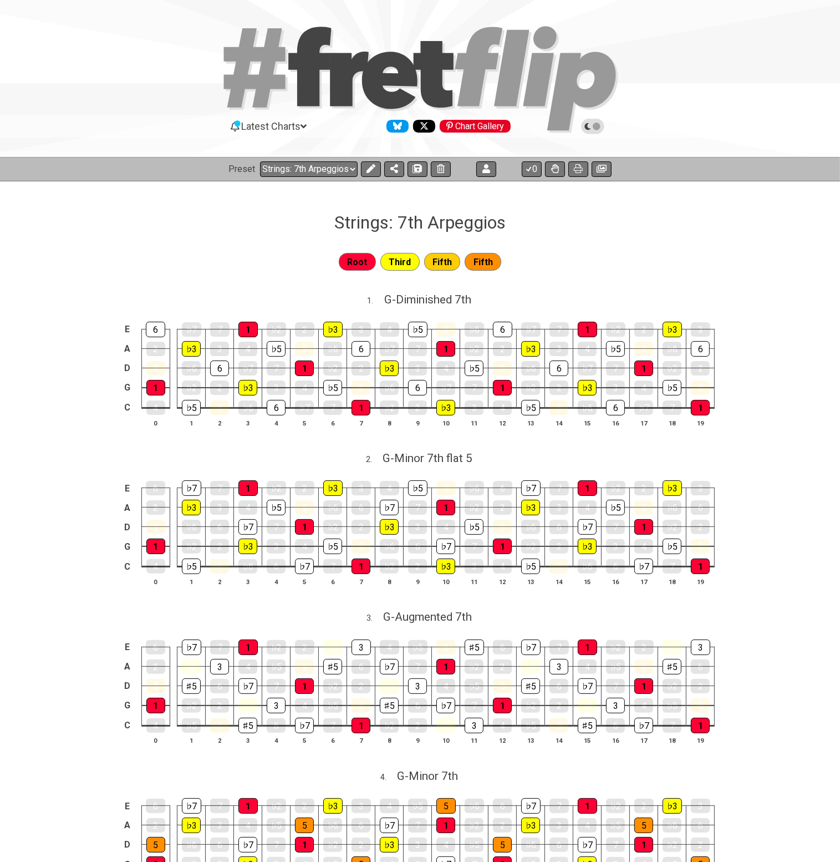
click at [591, 130] on icon at bounding box center [593, 126] width 10 height 10
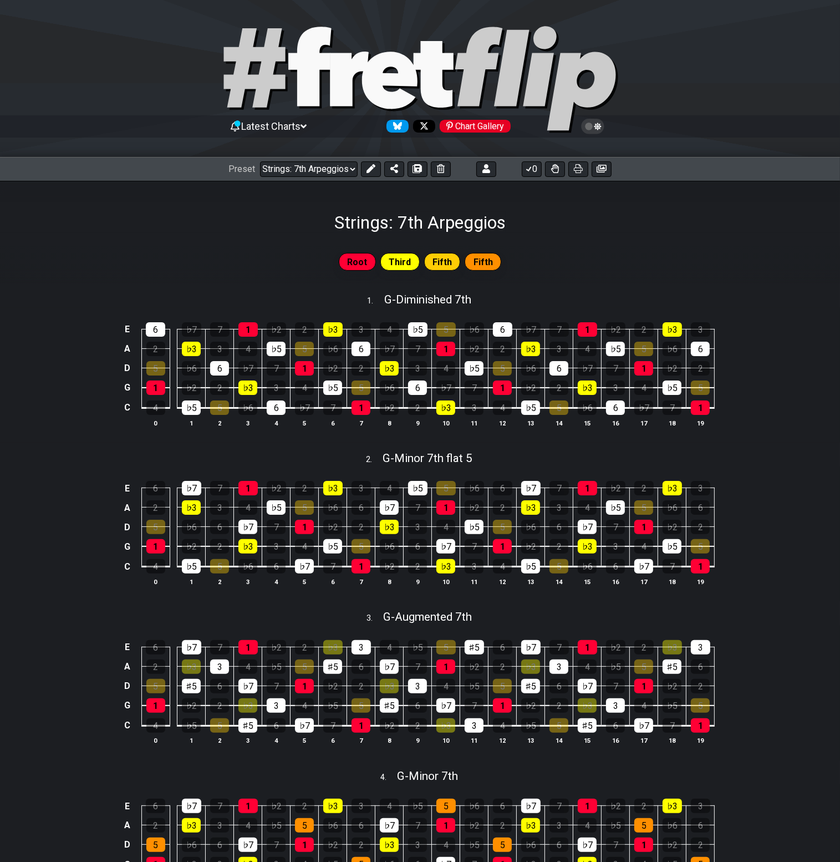
click at [719, 277] on div "Root Third Fifth Fifth" at bounding box center [420, 266] width 840 height 40
